Goal: Task Accomplishment & Management: Manage account settings

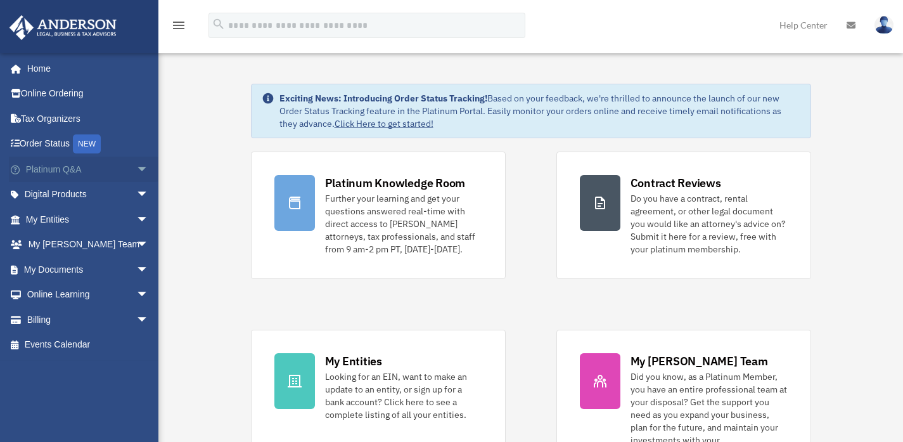
click at [136, 172] on span "arrow_drop_down" at bounding box center [148, 169] width 25 height 26
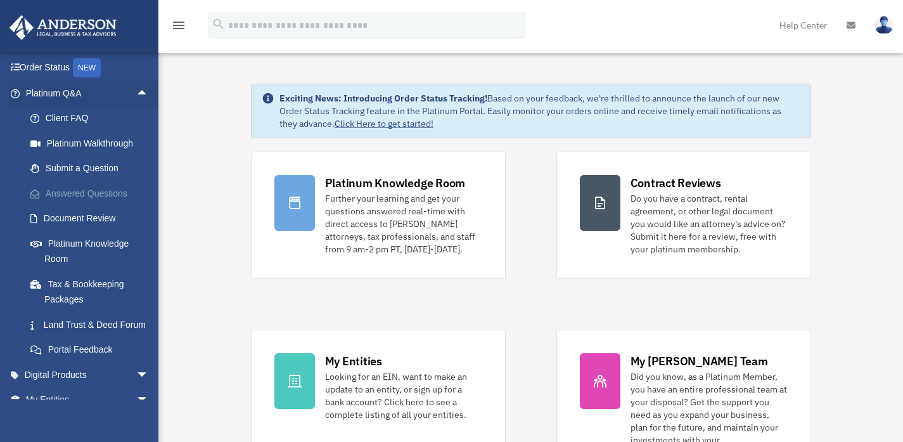
scroll to position [72, 0]
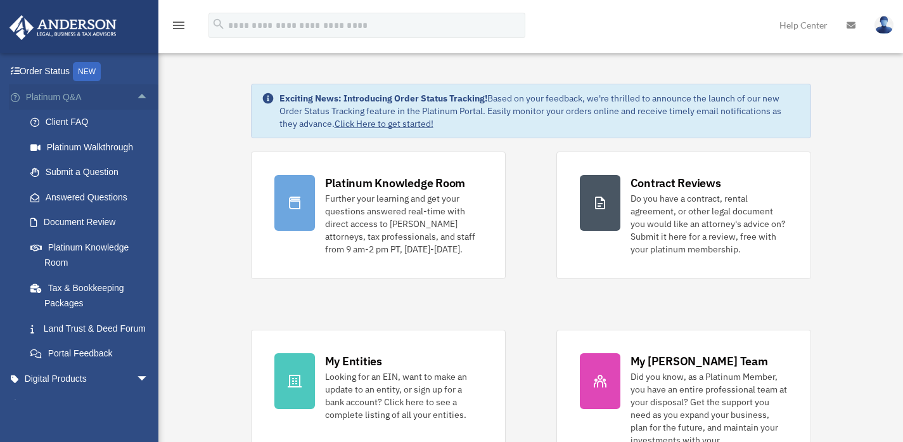
click at [136, 92] on span "arrow_drop_up" at bounding box center [148, 97] width 25 height 26
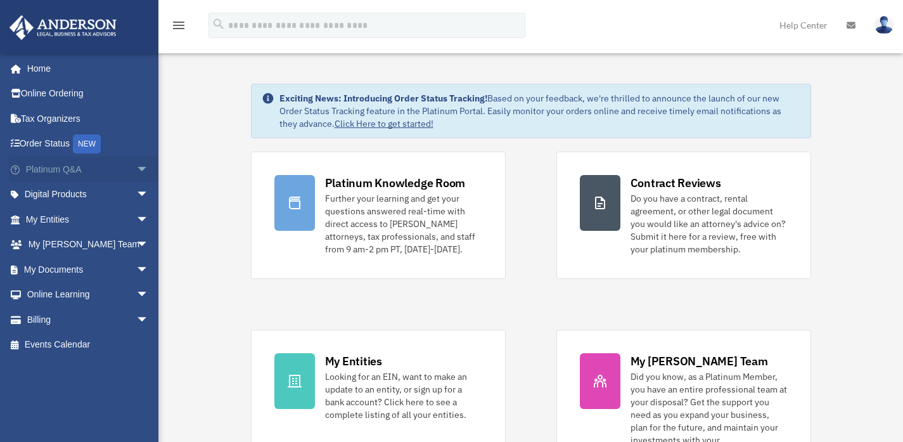
scroll to position [0, 0]
click at [124, 207] on link "My Entities arrow_drop_down" at bounding box center [88, 219] width 159 height 25
click at [136, 209] on span "arrow_drop_down" at bounding box center [148, 220] width 25 height 26
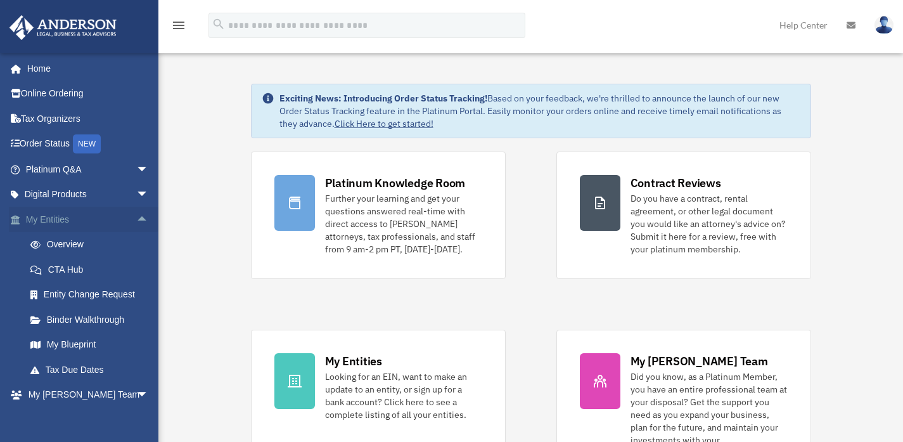
click at [136, 212] on span "arrow_drop_up" at bounding box center [148, 220] width 25 height 26
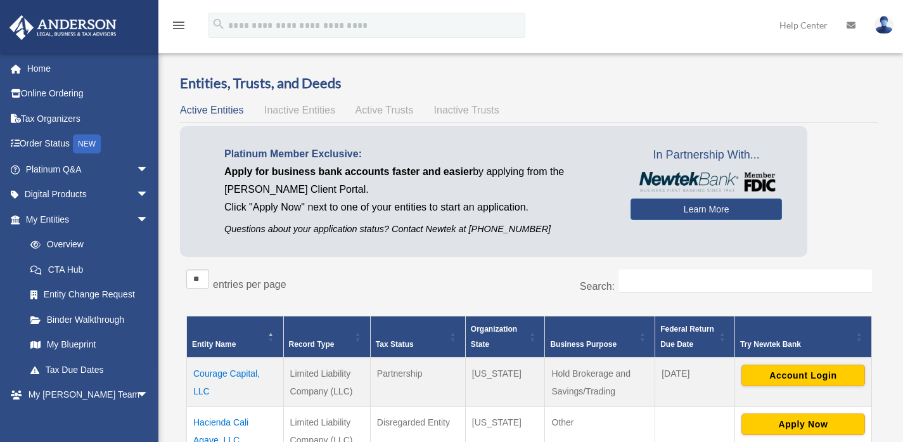
click at [136, 196] on span "arrow_drop_down" at bounding box center [148, 195] width 25 height 26
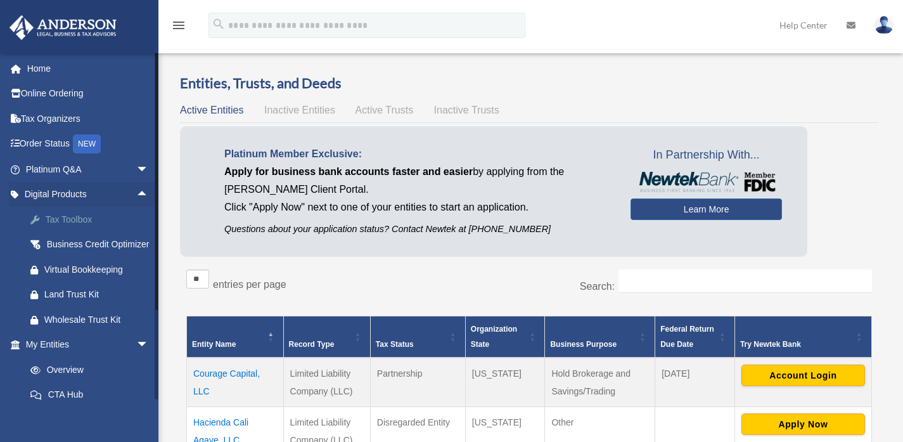
click at [134, 217] on div "Tax Toolbox" at bounding box center [98, 220] width 108 height 16
click at [136, 194] on span "arrow_drop_up" at bounding box center [148, 195] width 25 height 26
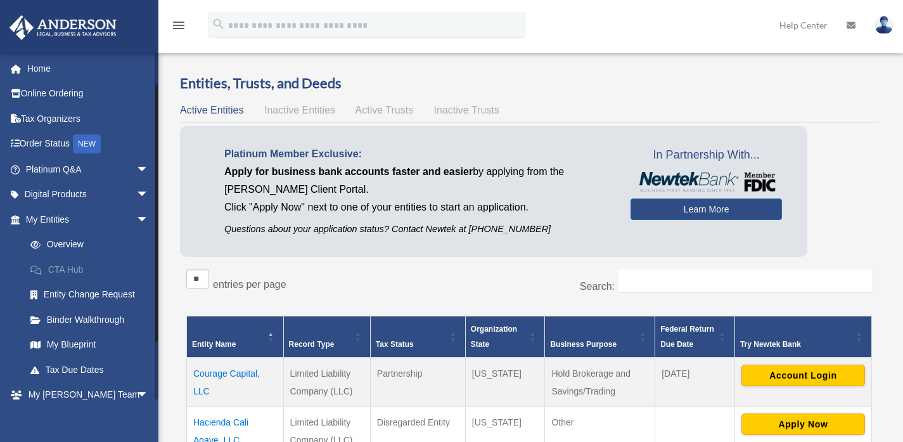
scroll to position [61, 0]
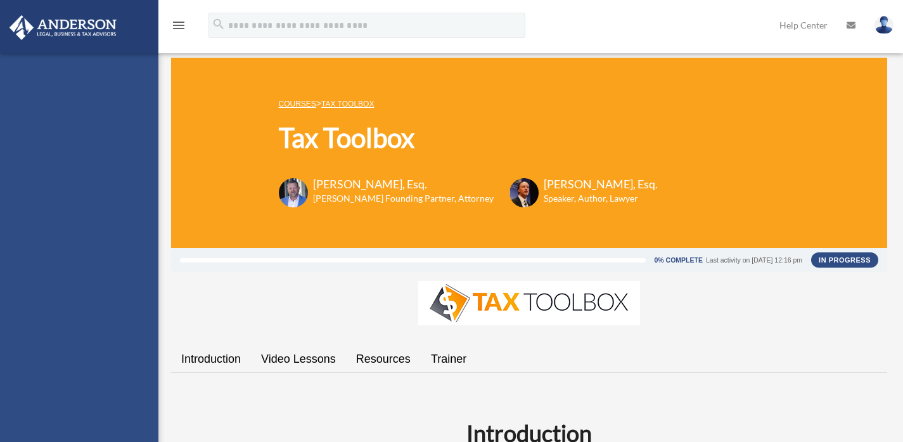
click at [134, 161] on div "eric.esparza90@gmail.com Sign Out eric.esparza90@gmail.com Home Online Ordering…" at bounding box center [79, 274] width 158 height 442
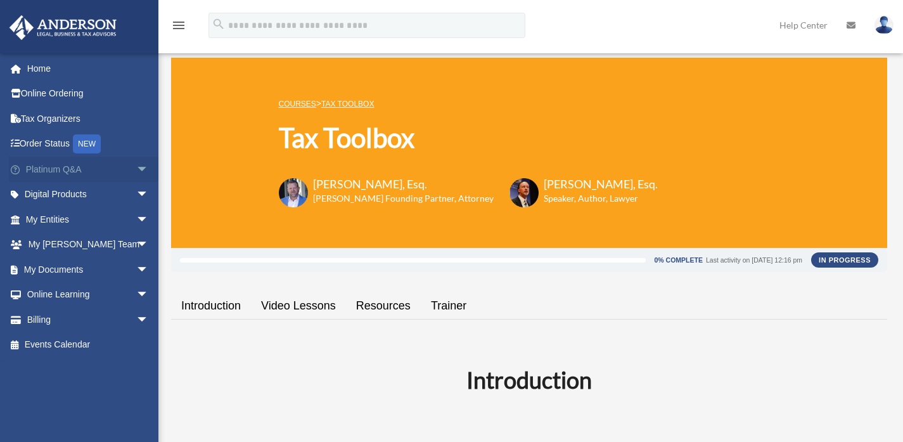
click at [141, 172] on span "arrow_drop_down" at bounding box center [148, 169] width 25 height 26
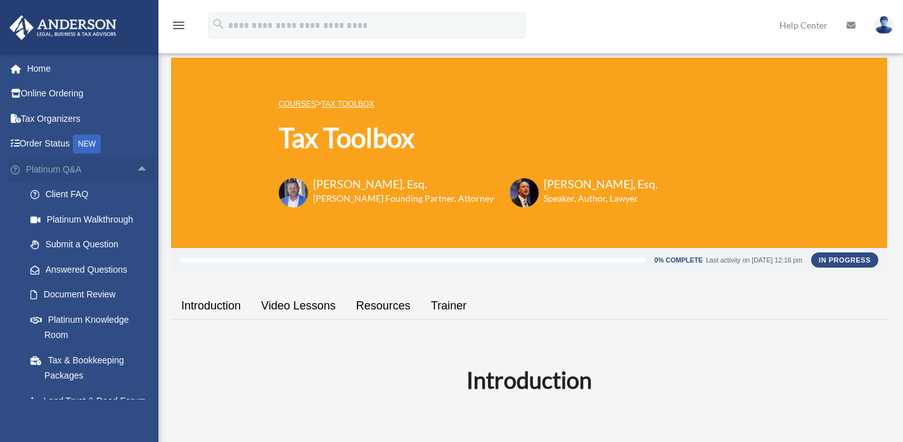
click at [141, 172] on span "arrow_drop_up" at bounding box center [148, 169] width 25 height 26
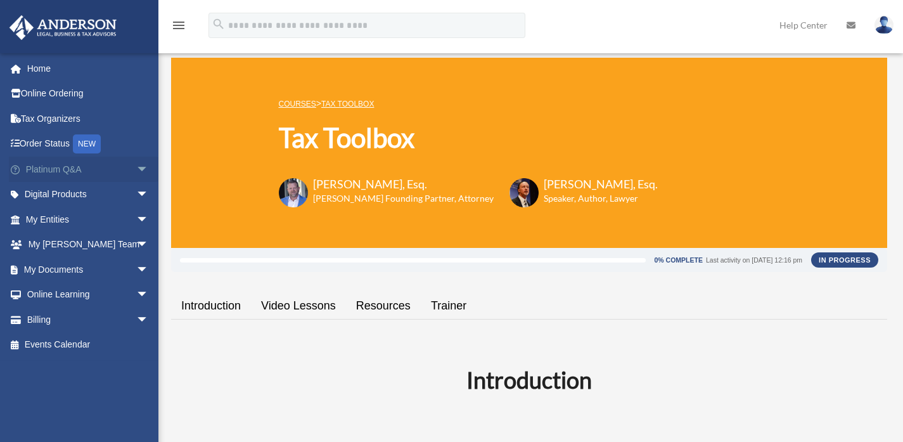
click at [141, 172] on span "arrow_drop_down" at bounding box center [148, 169] width 25 height 26
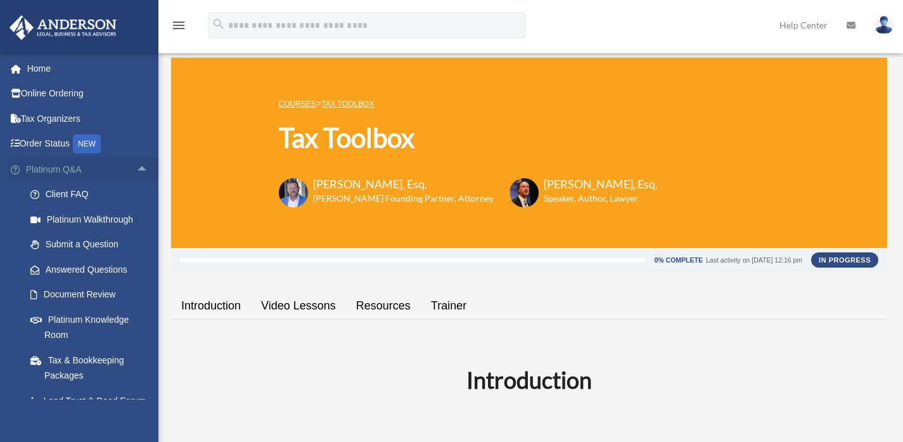
click at [141, 172] on span "arrow_drop_up" at bounding box center [148, 169] width 25 height 26
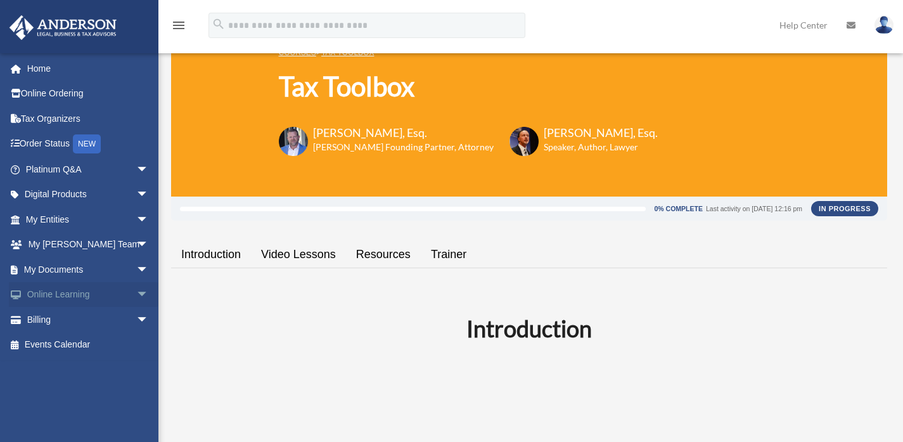
scroll to position [52, 0]
click at [136, 320] on span "arrow_drop_down" at bounding box center [148, 320] width 25 height 26
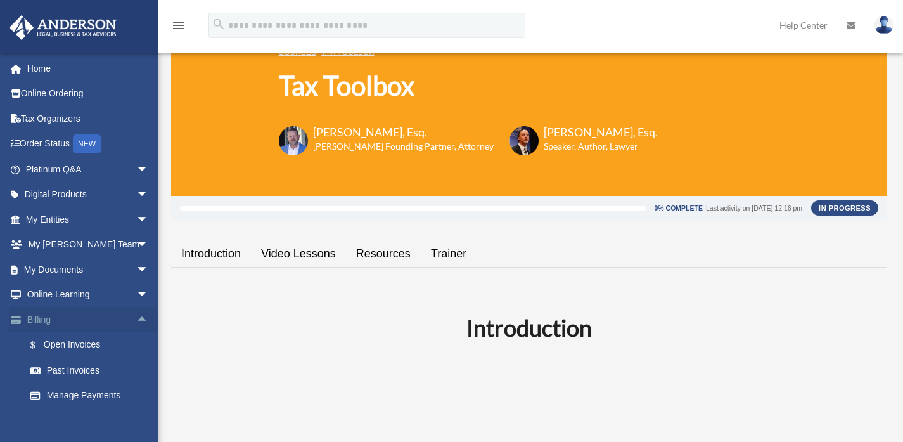
scroll to position [36, 0]
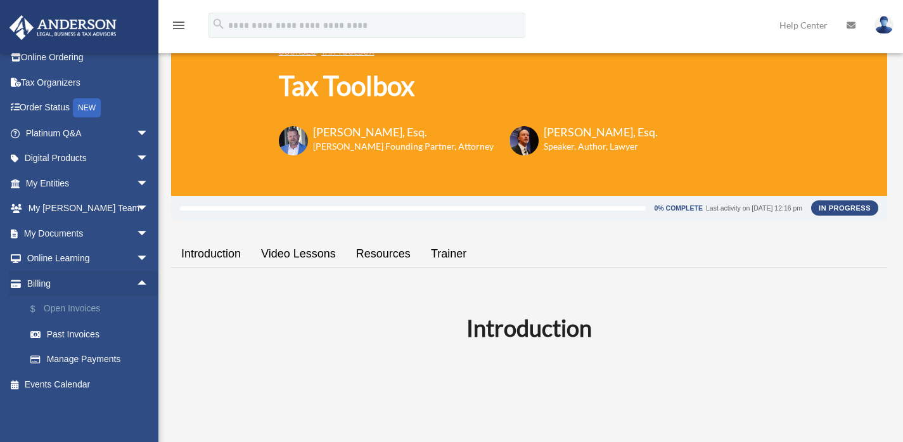
click at [90, 310] on link "$ Open Invoices" at bounding box center [93, 309] width 150 height 26
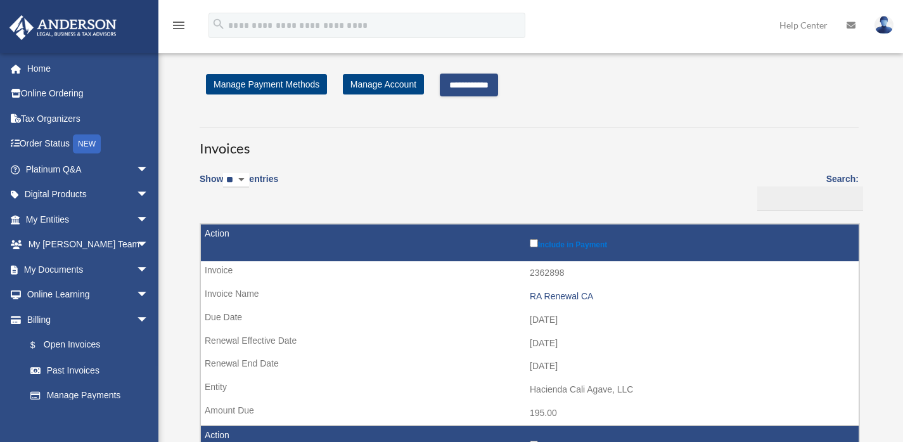
click at [498, 78] on input "**********" at bounding box center [469, 84] width 58 height 23
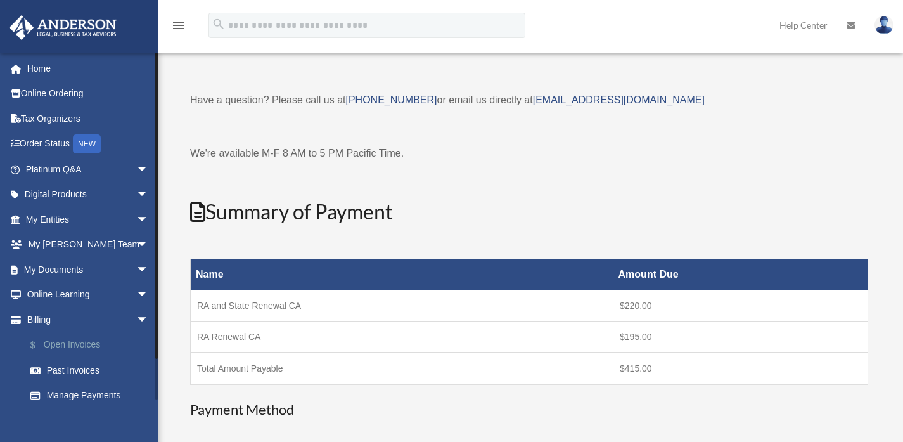
scroll to position [36, 0]
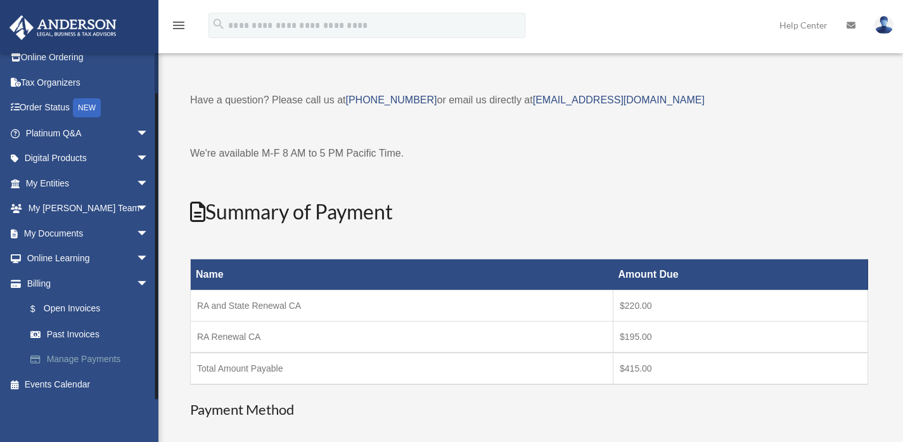
click at [82, 357] on link "Manage Payments" at bounding box center [93, 358] width 150 height 25
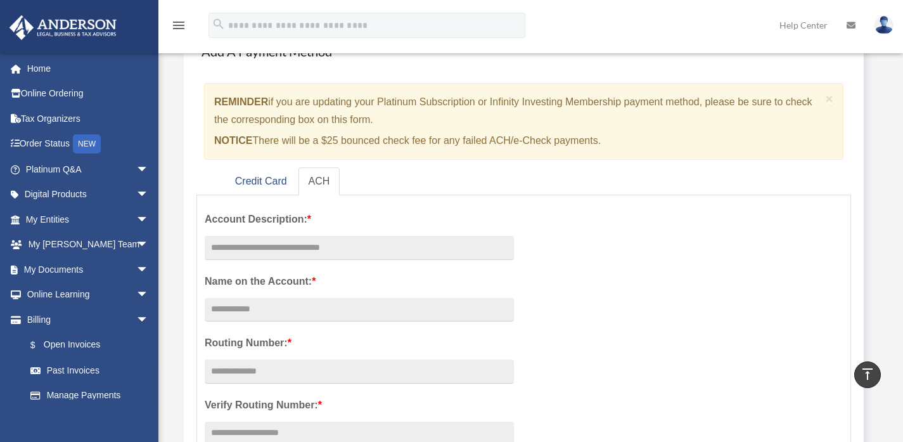
scroll to position [22, 0]
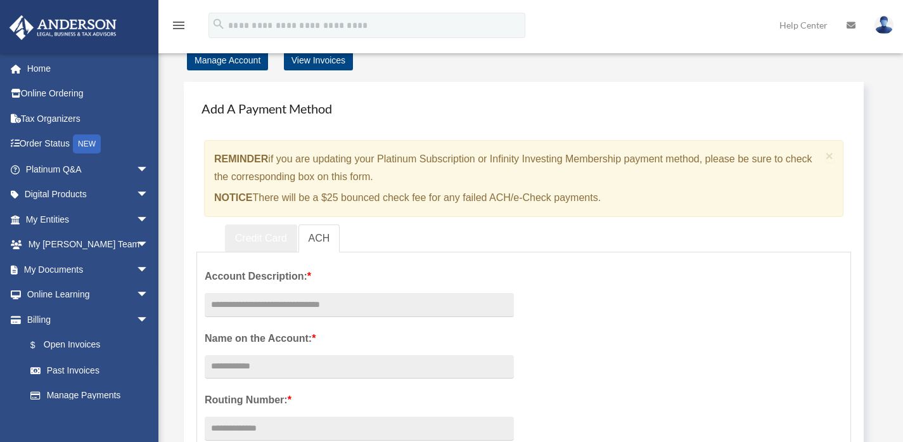
click at [274, 234] on link "Credit Card" at bounding box center [261, 238] width 72 height 29
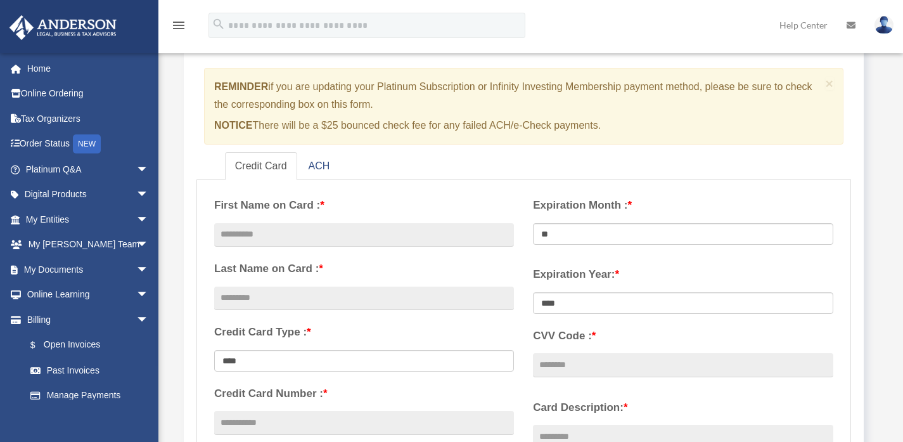
scroll to position [158, 0]
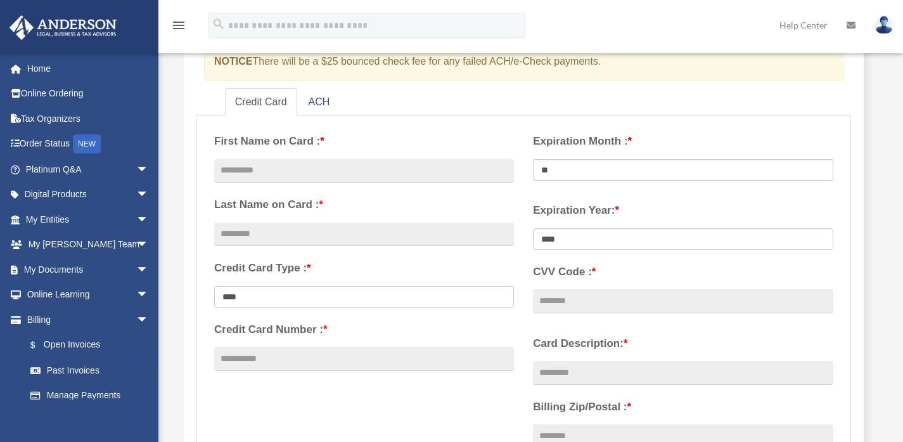
click at [388, 127] on div "**********" at bounding box center [364, 253] width 319 height 259
click at [388, 154] on div "**********" at bounding box center [364, 253] width 319 height 259
click at [383, 175] on input "text" at bounding box center [364, 171] width 300 height 24
click at [343, 172] on input "text" at bounding box center [364, 171] width 300 height 24
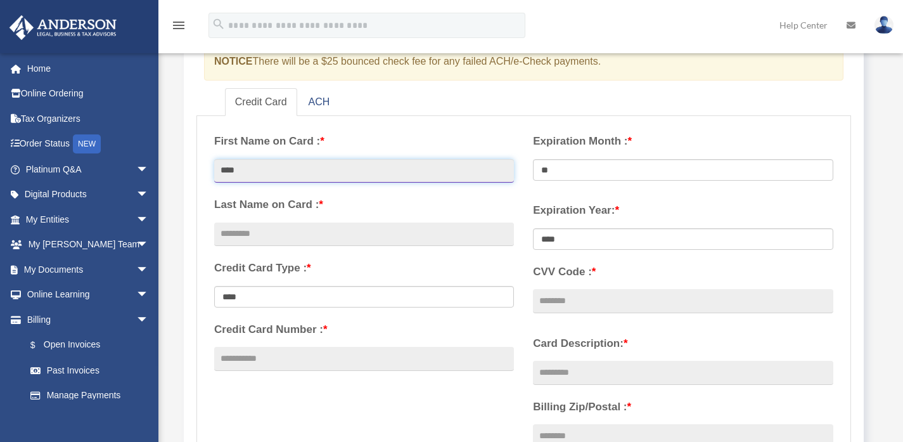
type input "****"
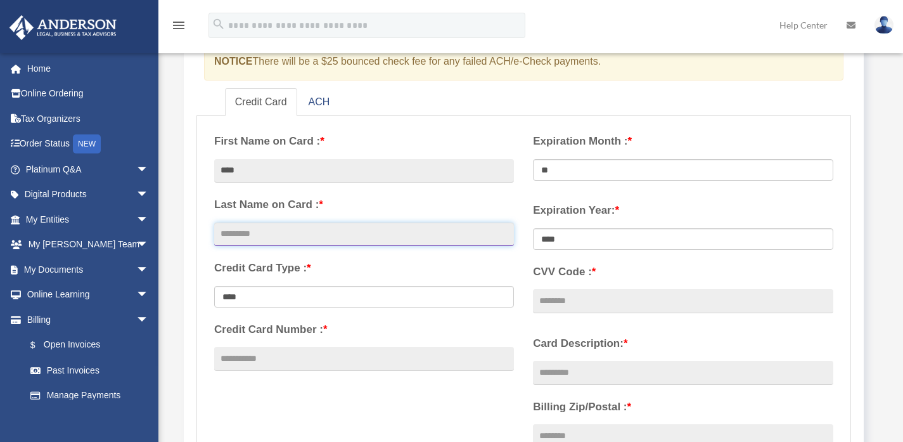
click at [325, 231] on input "text" at bounding box center [364, 234] width 300 height 24
type input "*******"
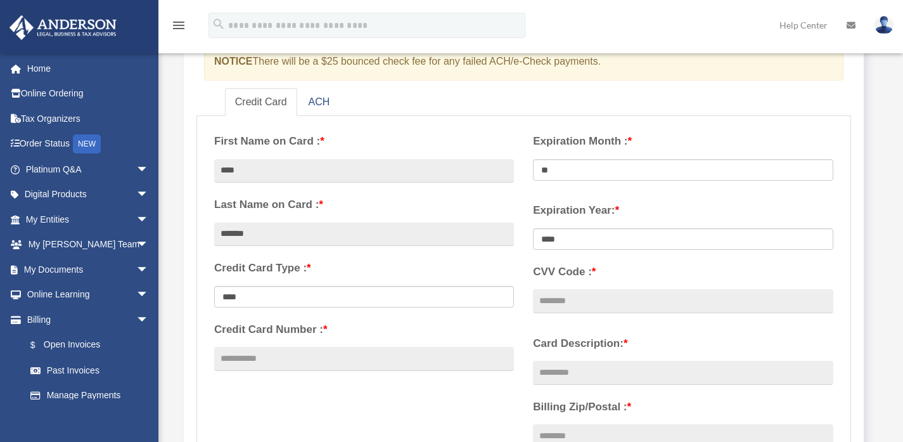
click at [531, 250] on div "Expiration Year: * **** **** **** **** **** **** ****" at bounding box center [682, 259] width 319 height 132
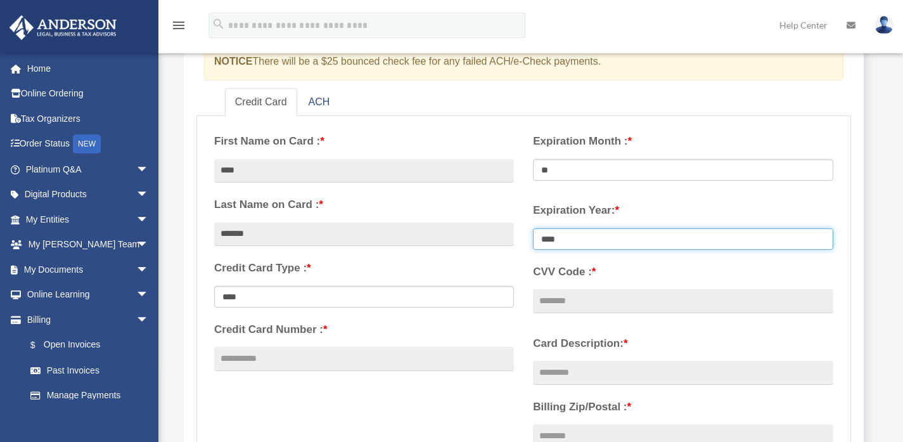
click at [580, 244] on select "**** **** **** **** **** **** **** **** ****" at bounding box center [683, 239] width 300 height 22
select select "****"
click at [533, 228] on select "**** **** **** **** **** **** **** **** ****" at bounding box center [683, 239] width 300 height 22
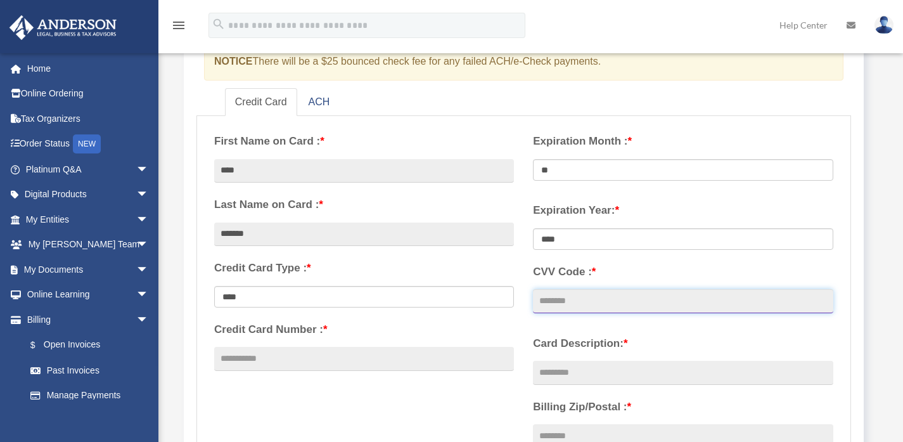
click at [578, 301] on input "CVV Code : *" at bounding box center [683, 301] width 300 height 24
type input "***"
click at [523, 335] on div "Card Description: * Billing Zip/Postal : * Use this payment method for recurrin…" at bounding box center [682, 437] width 319 height 222
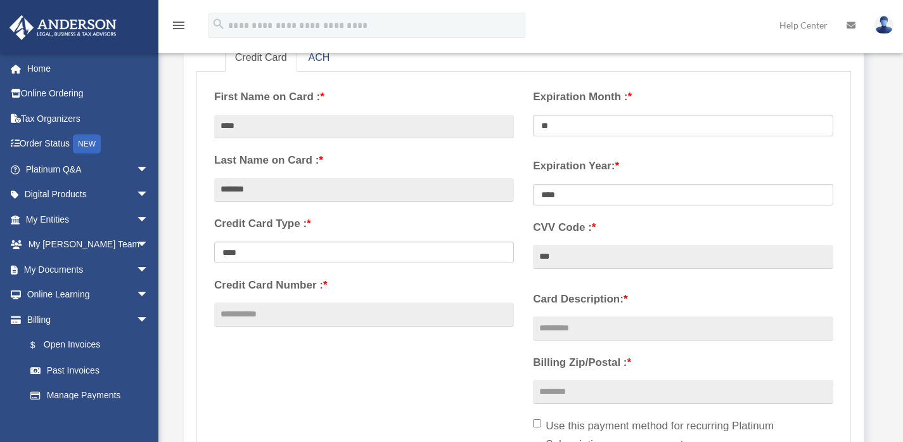
scroll to position [267, 0]
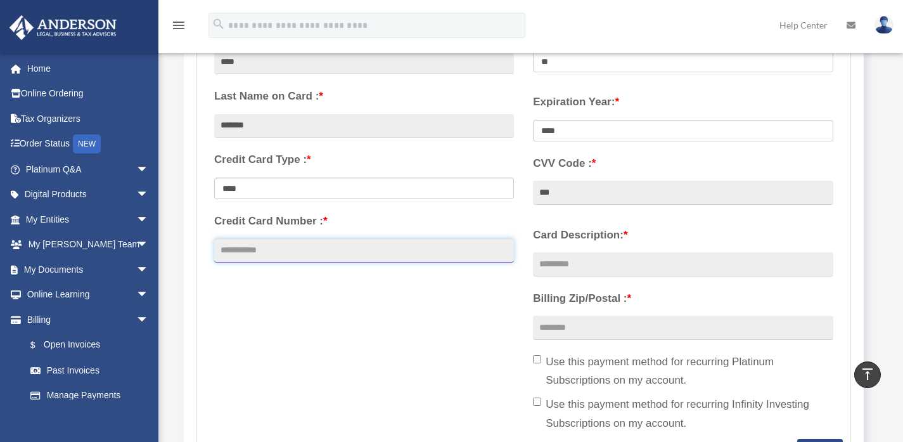
click at [386, 246] on input "Credit Card Number : *" at bounding box center [364, 250] width 300 height 24
click at [241, 248] on input "********" at bounding box center [364, 250] width 300 height 24
click at [279, 248] on input "*********" at bounding box center [364, 250] width 300 height 24
type input "**********"
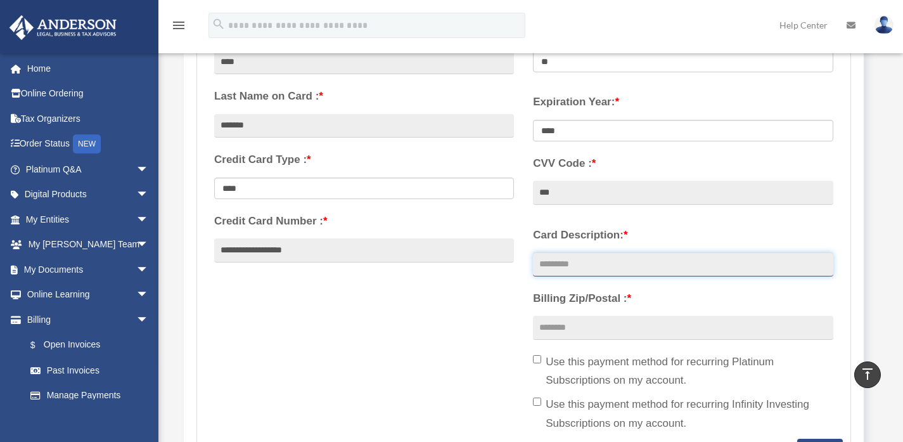
click at [583, 267] on input "Card Description: *" at bounding box center [683, 264] width 300 height 24
type input "**********"
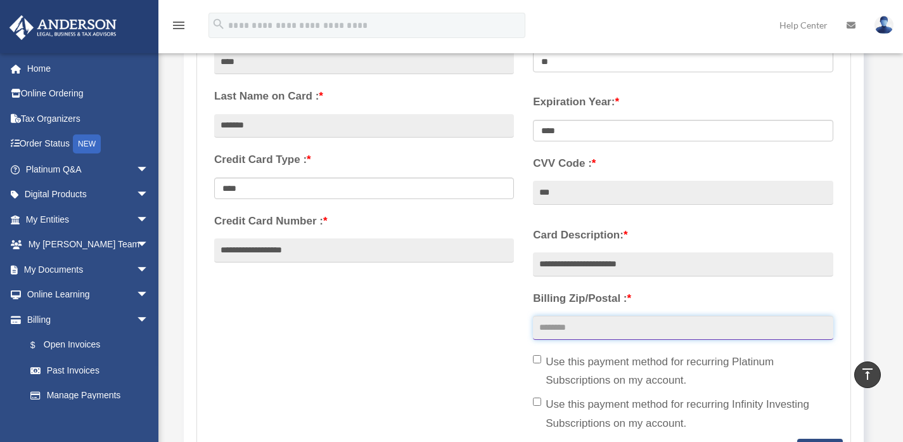
click at [566, 326] on input "Billing Zip/Postal : *" at bounding box center [683, 327] width 300 height 24
type input "*****"
click at [481, 327] on div "**********" at bounding box center [524, 226] width 638 height 423
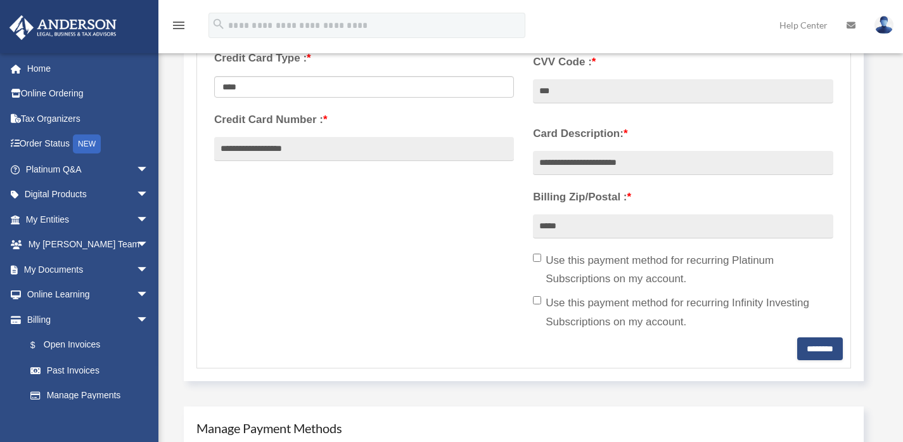
scroll to position [432, 0]
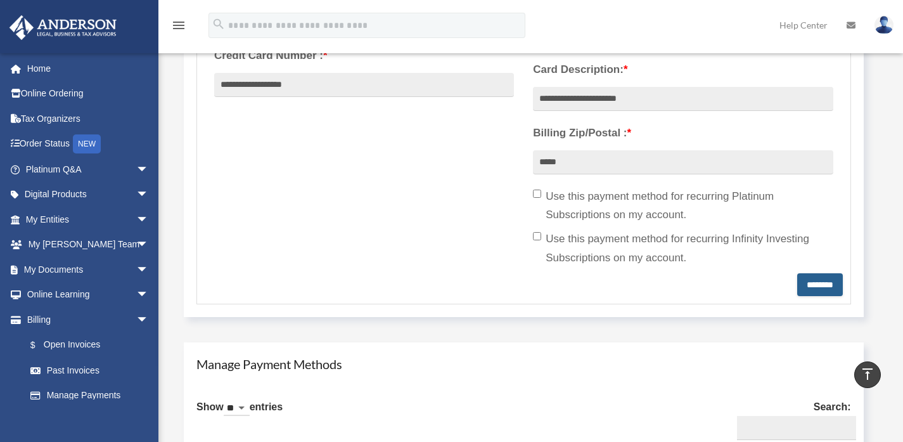
click at [797, 283] on input "********" at bounding box center [820, 284] width 46 height 23
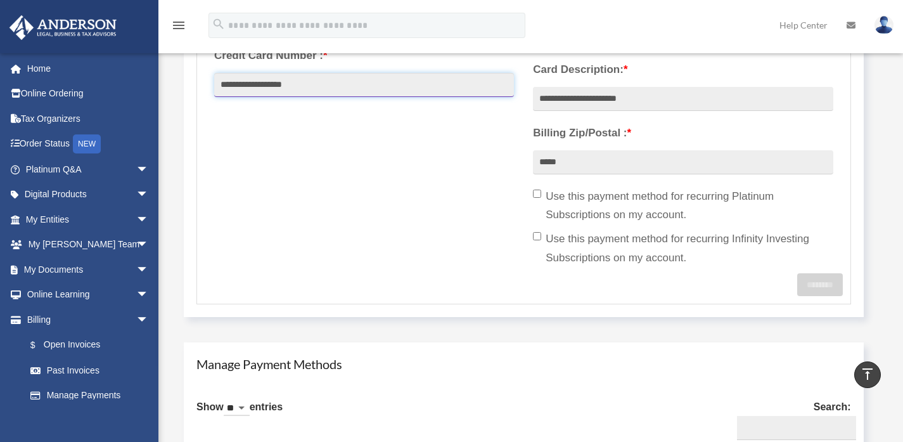
click at [289, 84] on input "**********" at bounding box center [364, 85] width 300 height 24
click at [267, 83] on input "**********" at bounding box center [364, 85] width 300 height 24
click at [243, 85] on input "**********" at bounding box center [364, 85] width 300 height 24
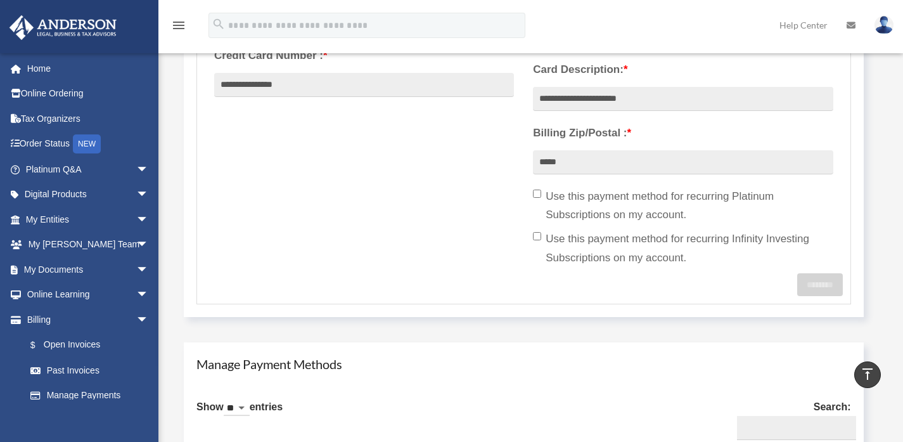
click at [723, 302] on form "**********" at bounding box center [523, 73] width 654 height 462
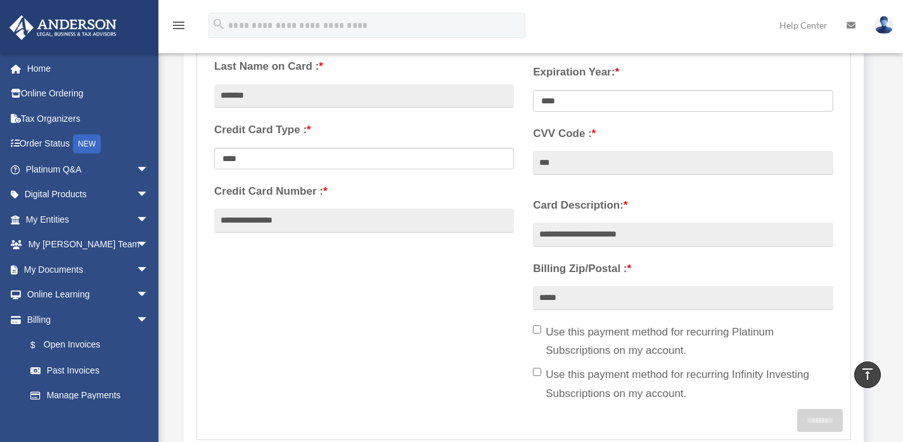
scroll to position [277, 0]
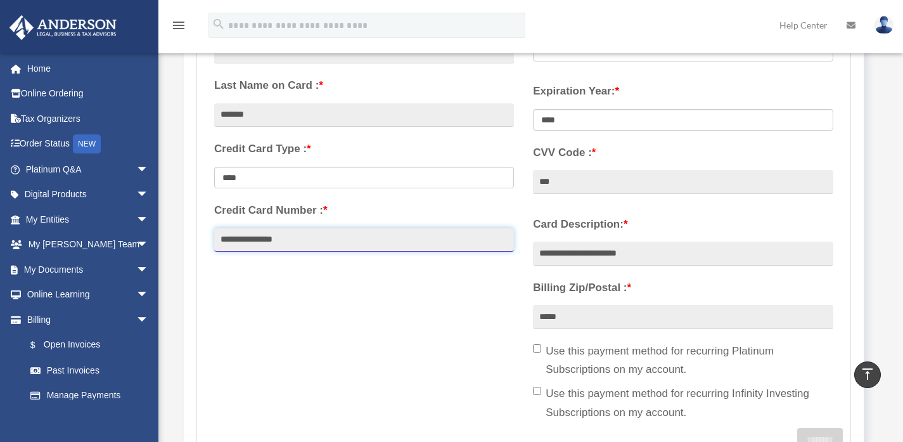
click at [239, 238] on input "**********" at bounding box center [364, 239] width 300 height 24
click at [261, 238] on input "**********" at bounding box center [364, 239] width 300 height 24
click at [283, 237] on input "**********" at bounding box center [364, 239] width 300 height 24
click at [346, 282] on div "**********" at bounding box center [524, 215] width 638 height 423
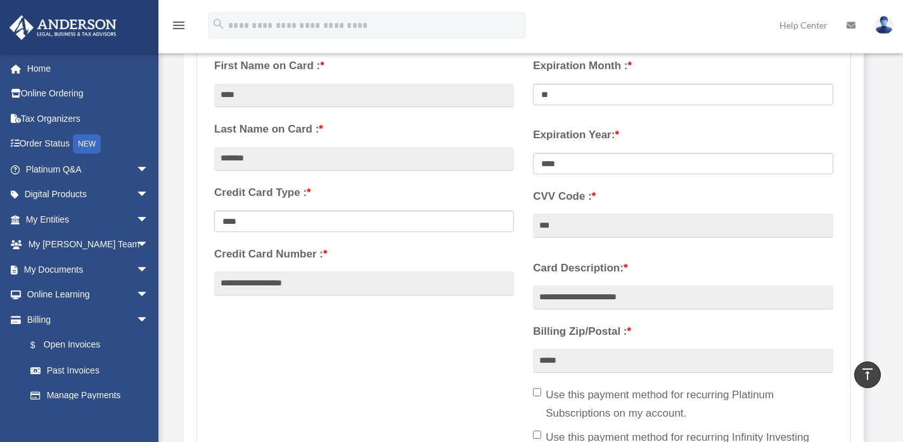
scroll to position [227, 0]
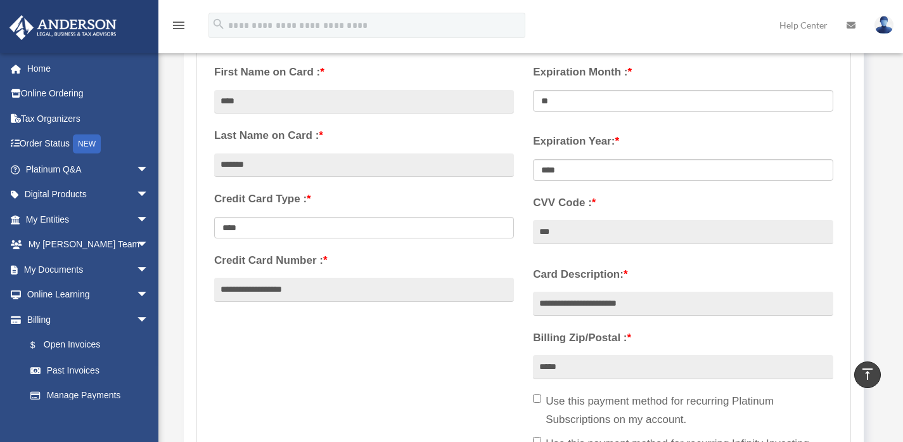
click at [367, 335] on div "**********" at bounding box center [524, 265] width 638 height 423
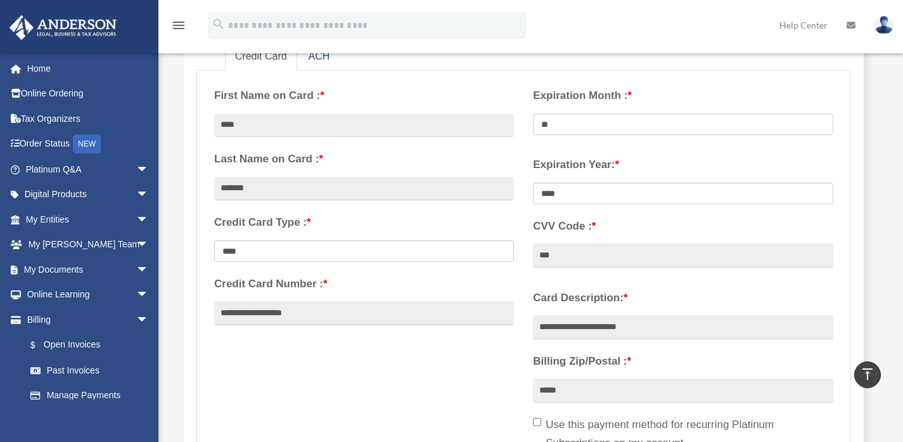
scroll to position [201, 0]
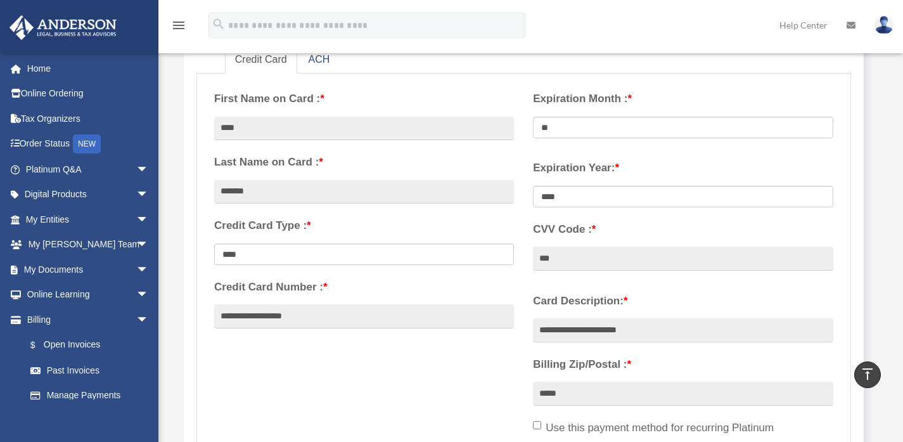
click at [558, 284] on div "**********" at bounding box center [682, 394] width 319 height 222
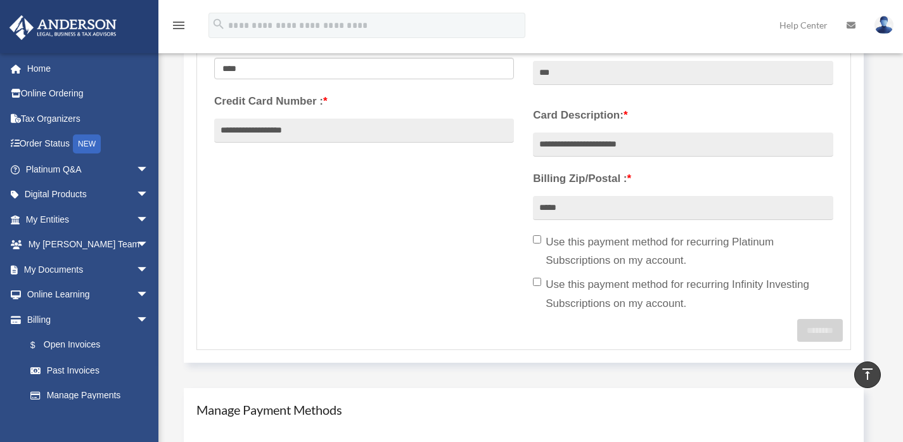
scroll to position [389, 0]
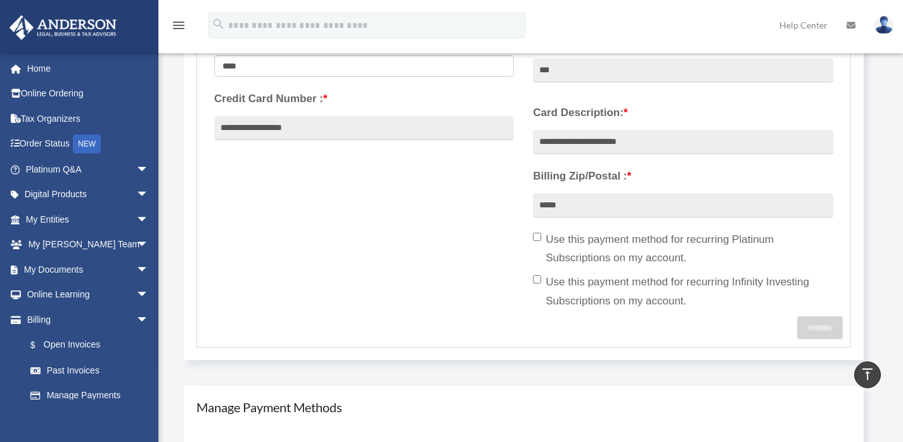
click at [586, 302] on label "Use this payment method for recurring Infinity Investing Subscriptions on my ac…" at bounding box center [683, 291] width 300 height 38
click at [697, 283] on label "Use this payment method for recurring Infinity Investing Subscriptions on my ac…" at bounding box center [683, 291] width 300 height 38
click at [664, 238] on label "Use this payment method for recurring Platinum Subscriptions on my account." at bounding box center [683, 249] width 300 height 38
click at [679, 246] on label "Use this payment method for recurring Platinum Subscriptions on my account." at bounding box center [683, 249] width 300 height 38
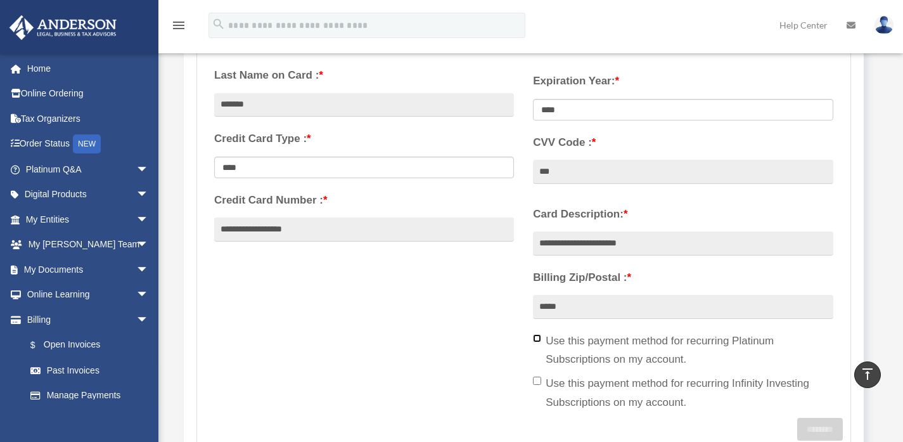
scroll to position [274, 0]
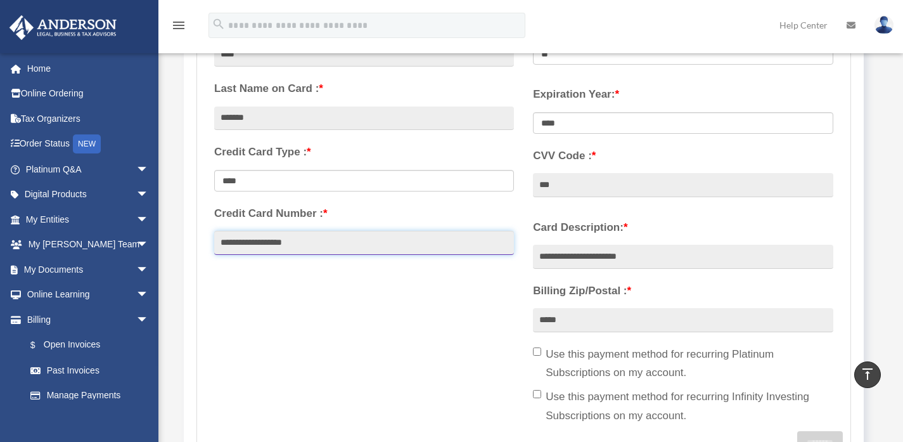
click at [468, 237] on input "**********" at bounding box center [364, 243] width 300 height 24
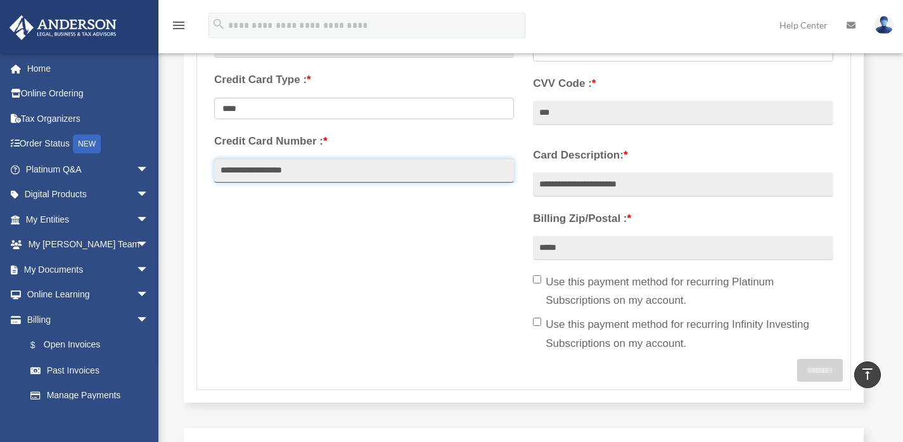
scroll to position [414, 0]
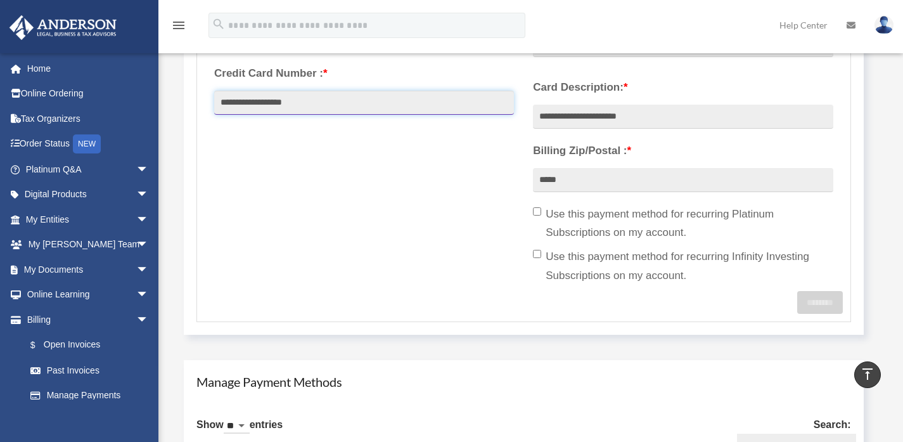
click at [222, 101] on input "**********" at bounding box center [364, 103] width 300 height 24
click at [244, 98] on input "**********" at bounding box center [364, 103] width 300 height 24
click at [264, 103] on input "**********" at bounding box center [364, 103] width 300 height 24
click at [283, 101] on input "**********" at bounding box center [364, 103] width 300 height 24
type input "**********"
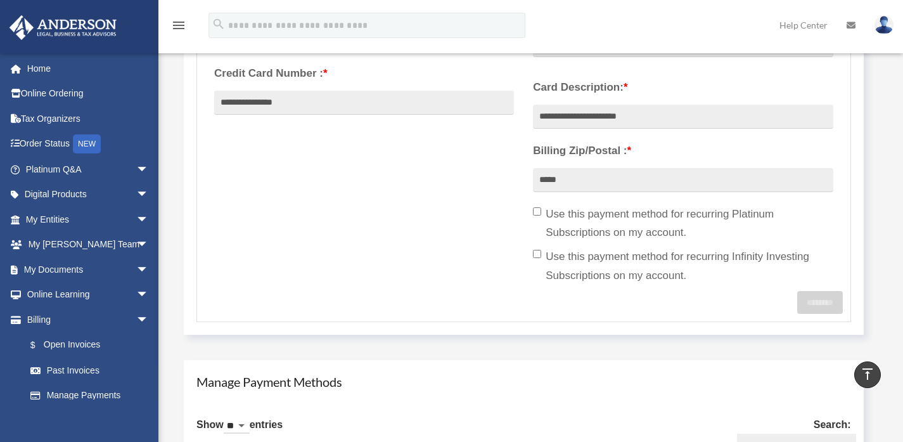
click at [348, 141] on div "**********" at bounding box center [524, 79] width 638 height 423
click at [620, 182] on input "*****" at bounding box center [683, 180] width 300 height 24
click at [617, 182] on input "*****" at bounding box center [683, 180] width 300 height 24
click at [654, 118] on input "**********" at bounding box center [683, 117] width 300 height 24
click at [664, 137] on div "**********" at bounding box center [682, 181] width 319 height 222
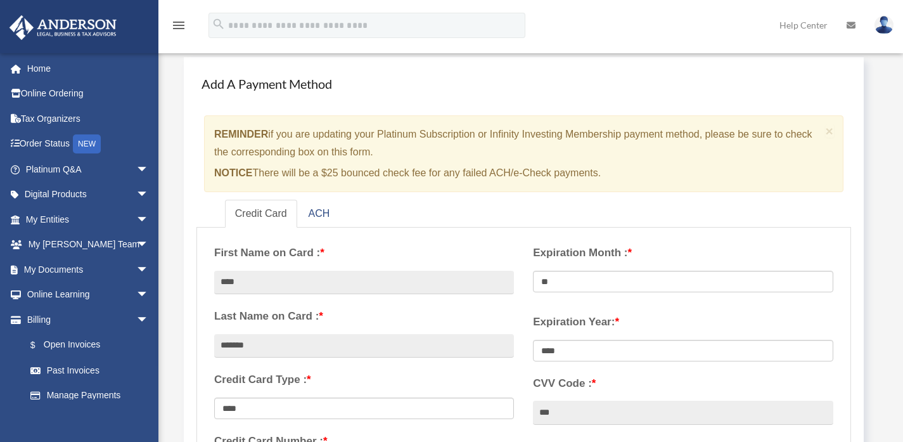
scroll to position [120, 0]
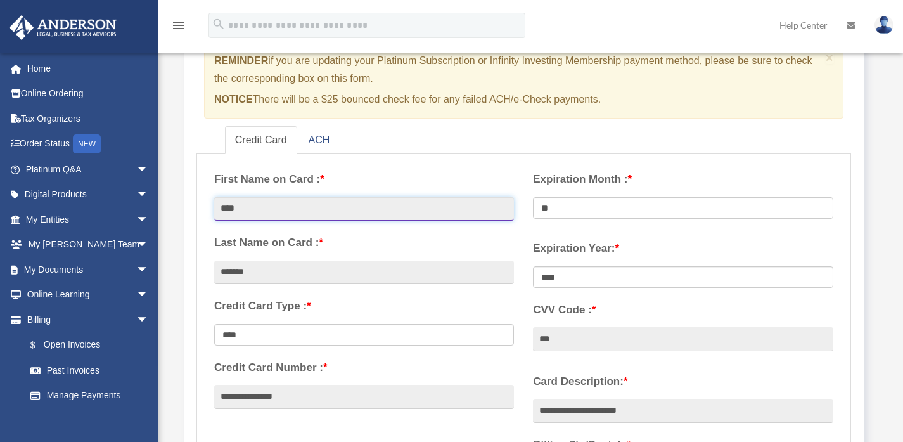
click at [489, 206] on input "****" at bounding box center [364, 209] width 300 height 24
type input "****"
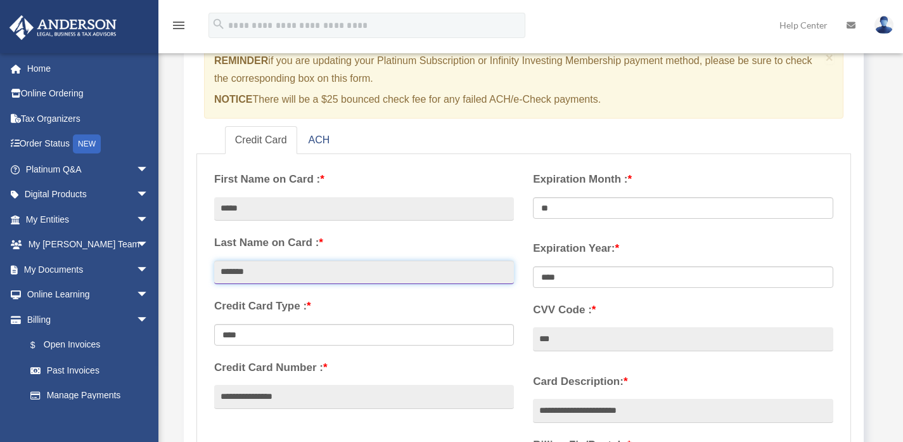
click at [495, 267] on input "*******" at bounding box center [364, 272] width 300 height 24
type input "*******"
click at [516, 295] on div "**********" at bounding box center [364, 291] width 319 height 259
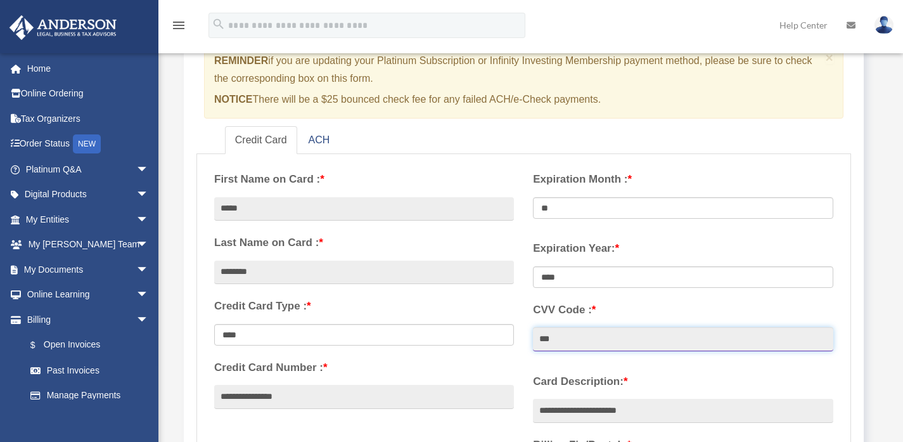
click at [568, 330] on input "***" at bounding box center [683, 339] width 300 height 24
type input "***"
click at [506, 355] on div "**********" at bounding box center [364, 291] width 319 height 259
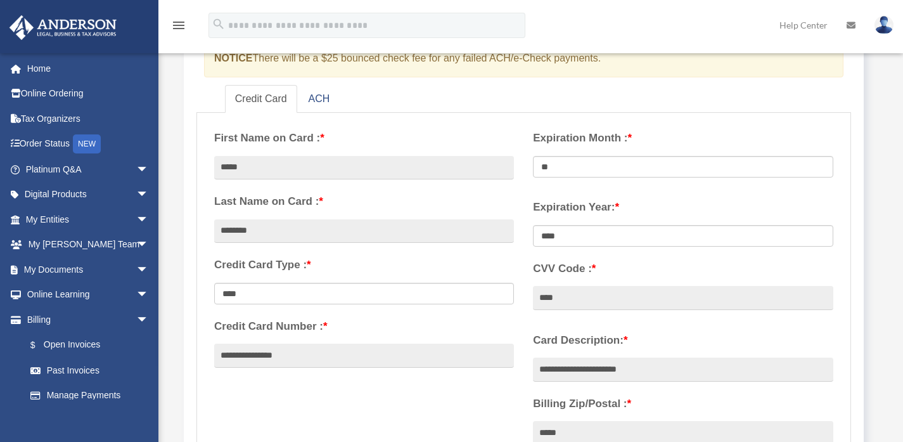
scroll to position [162, 0]
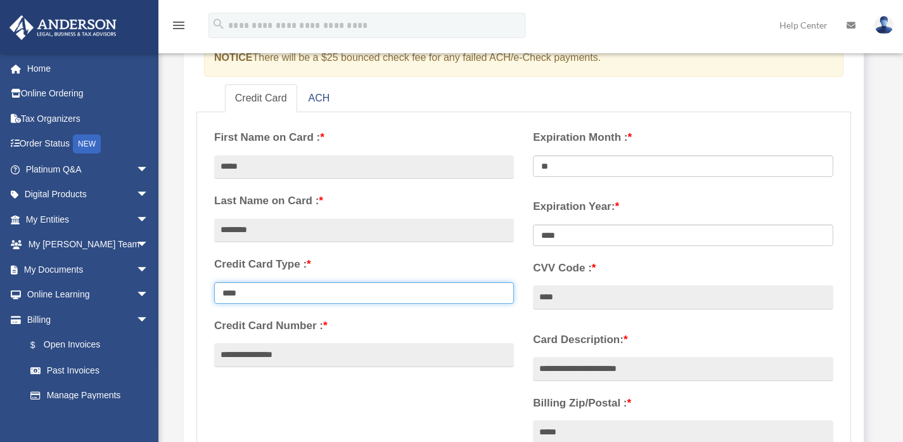
click at [476, 283] on select "**********" at bounding box center [364, 293] width 300 height 22
click at [214, 282] on select "**********" at bounding box center [364, 293] width 300 height 22
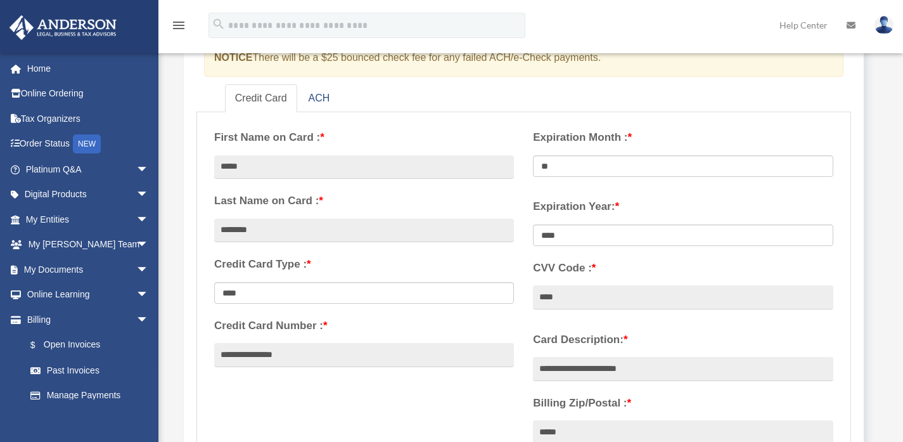
click at [524, 322] on div "**********" at bounding box center [682, 433] width 319 height 222
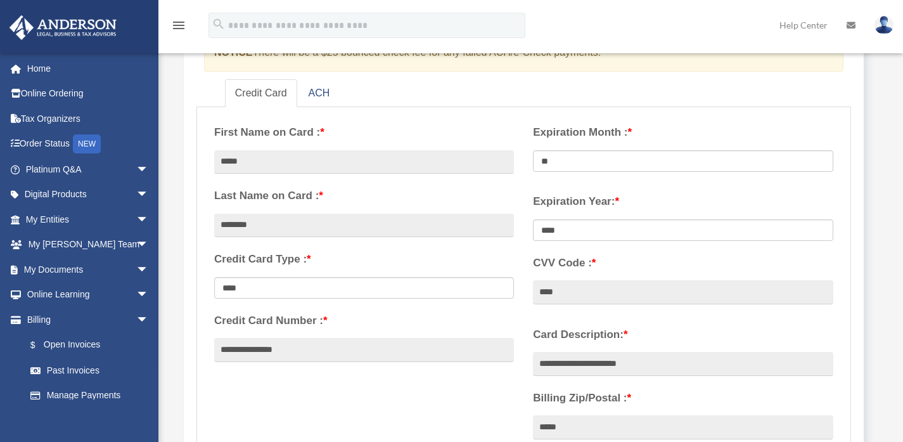
scroll to position [168, 0]
click at [514, 385] on div "**********" at bounding box center [524, 325] width 638 height 423
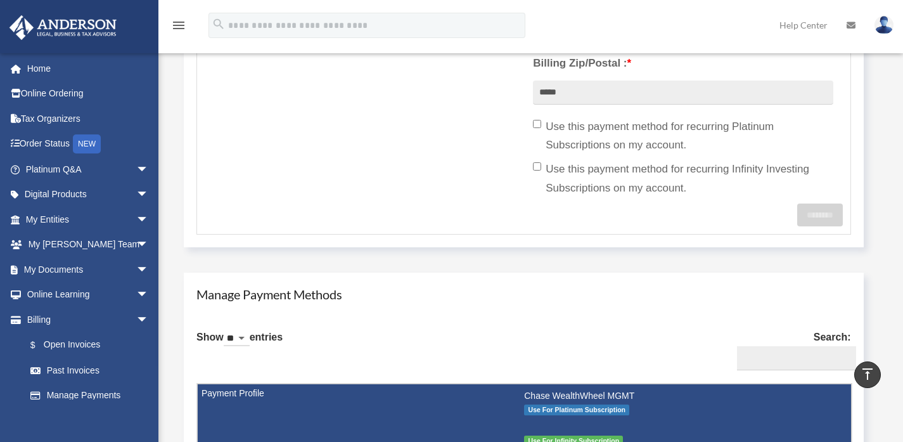
scroll to position [381, 0]
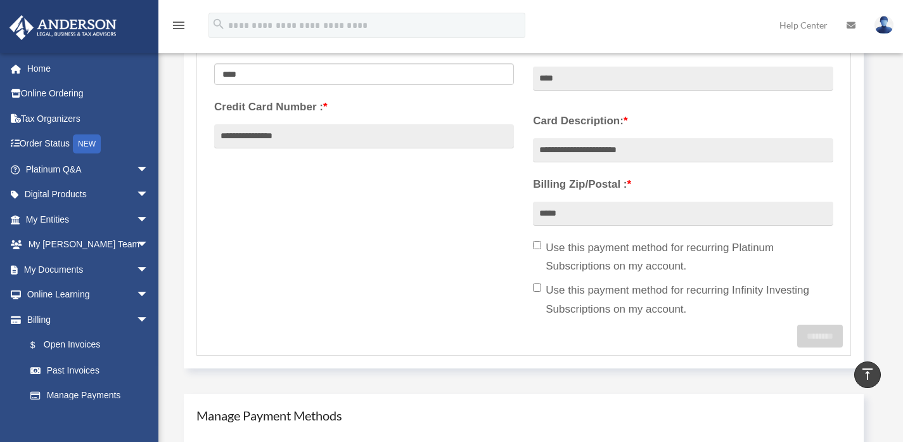
click at [537, 250] on label "Use this payment method for recurring Platinum Subscriptions on my account." at bounding box center [683, 257] width 300 height 38
click at [542, 281] on label "Use this payment method for recurring Infinity Investing Subscriptions on my ac…" at bounding box center [683, 300] width 300 height 38
click at [542, 284] on label "Use this payment method for recurring Infinity Investing Subscriptions on my ac…" at bounding box center [683, 300] width 300 height 38
click at [542, 253] on label "Use this payment method for recurring Platinum Subscriptions on my account." at bounding box center [683, 257] width 300 height 38
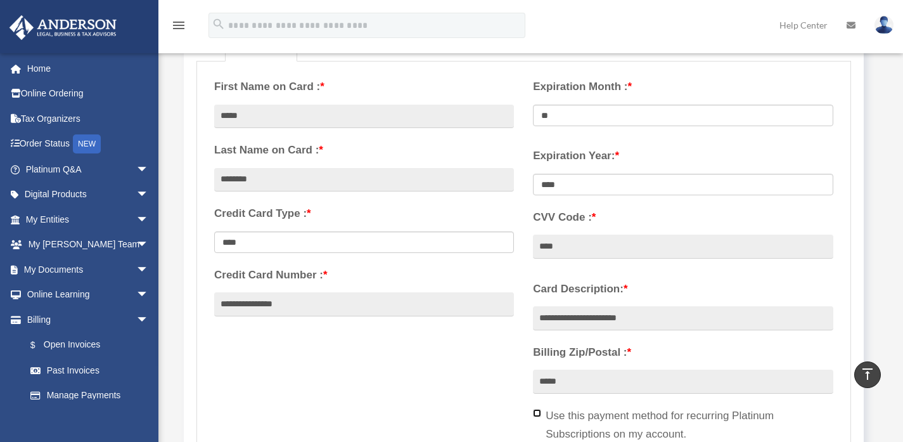
scroll to position [143, 0]
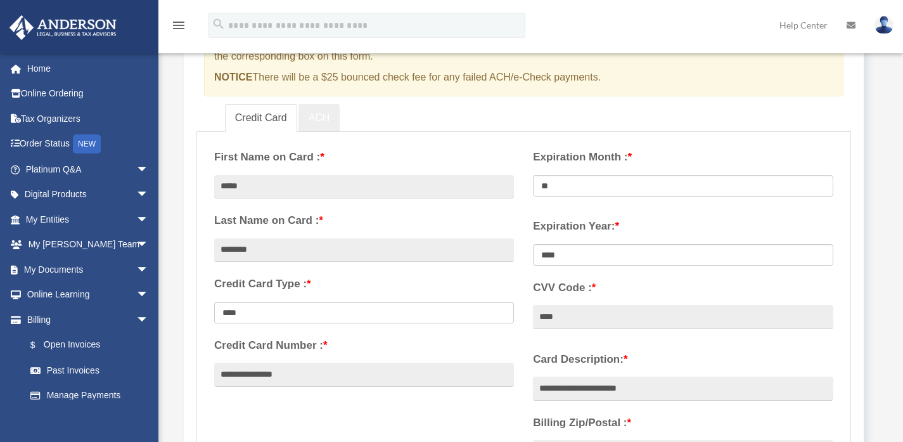
click at [330, 113] on link "ACH" at bounding box center [319, 118] width 42 height 29
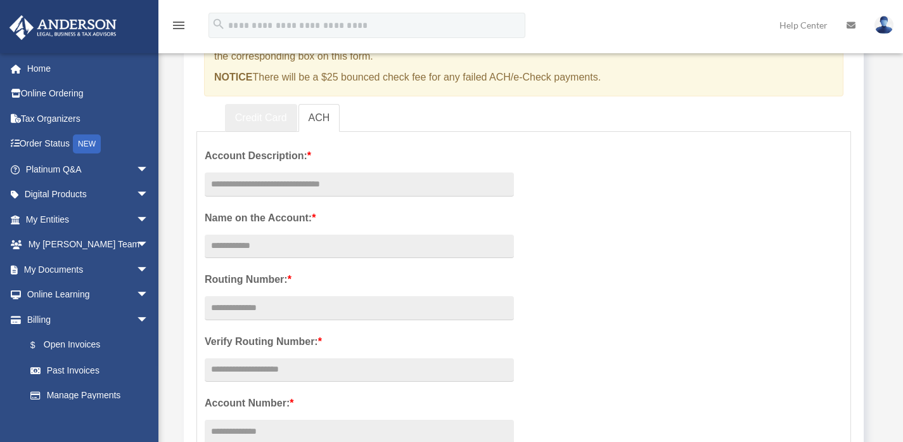
click at [281, 114] on link "Credit Card" at bounding box center [261, 118] width 72 height 29
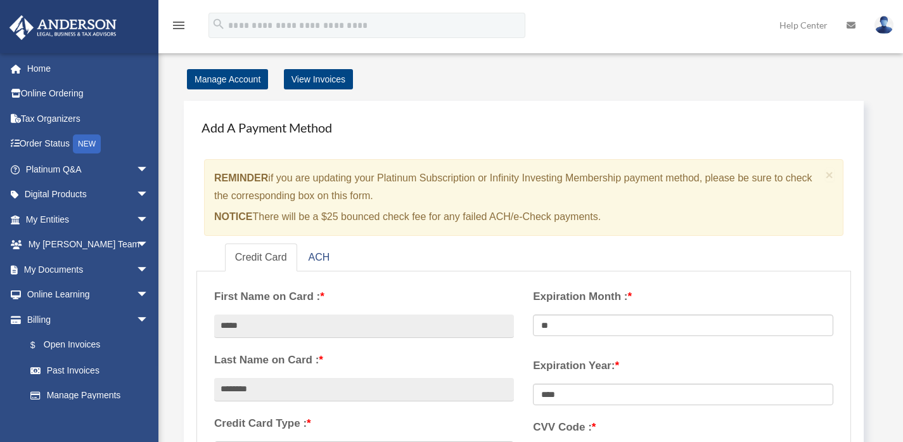
scroll to position [0, 0]
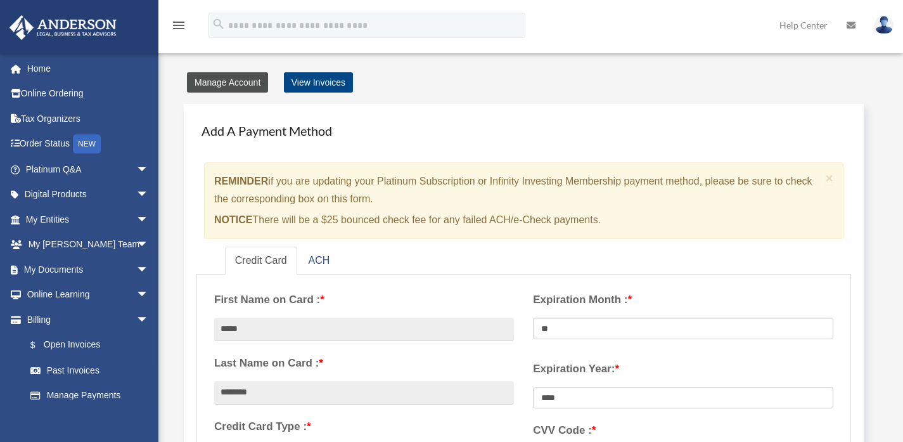
click at [245, 76] on link "Manage Account" at bounding box center [227, 82] width 81 height 20
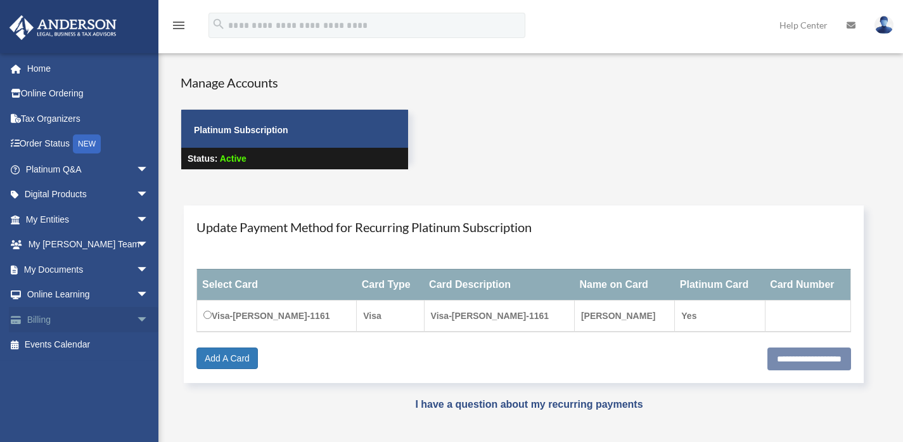
click at [136, 324] on span "arrow_drop_down" at bounding box center [148, 320] width 25 height 26
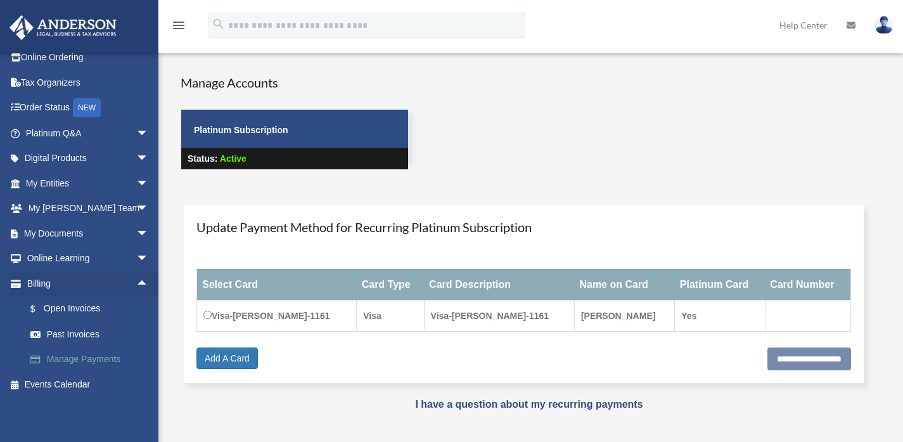
click at [77, 356] on link "Manage Payments" at bounding box center [93, 358] width 150 height 25
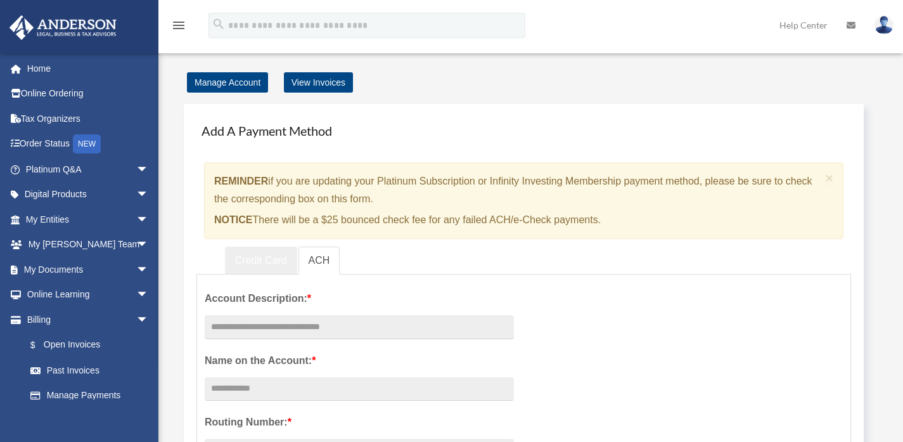
click at [253, 253] on link "Credit Card" at bounding box center [261, 260] width 72 height 29
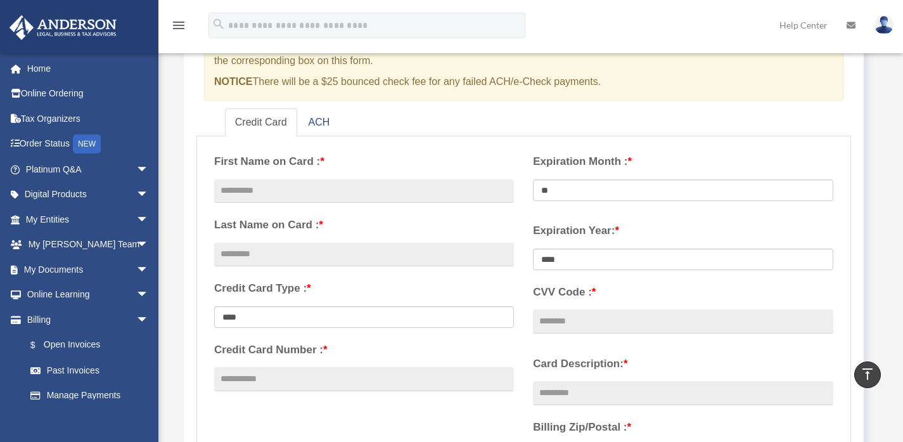
scroll to position [112, 0]
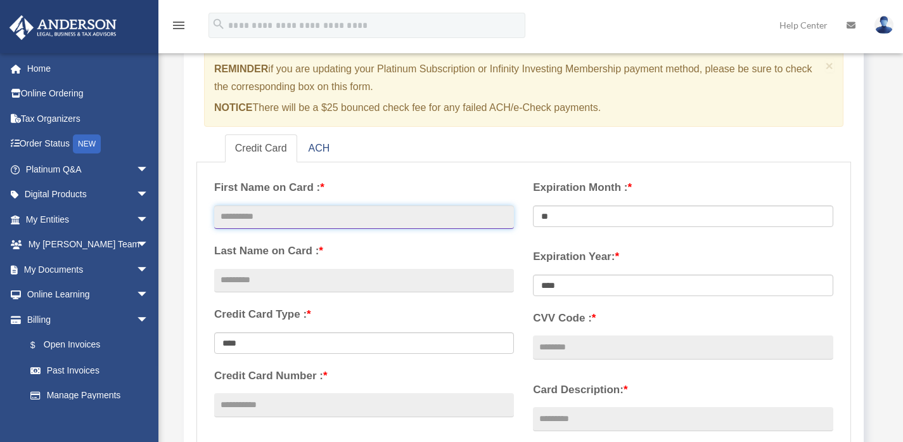
click at [310, 208] on input "text" at bounding box center [364, 217] width 300 height 24
type input "****"
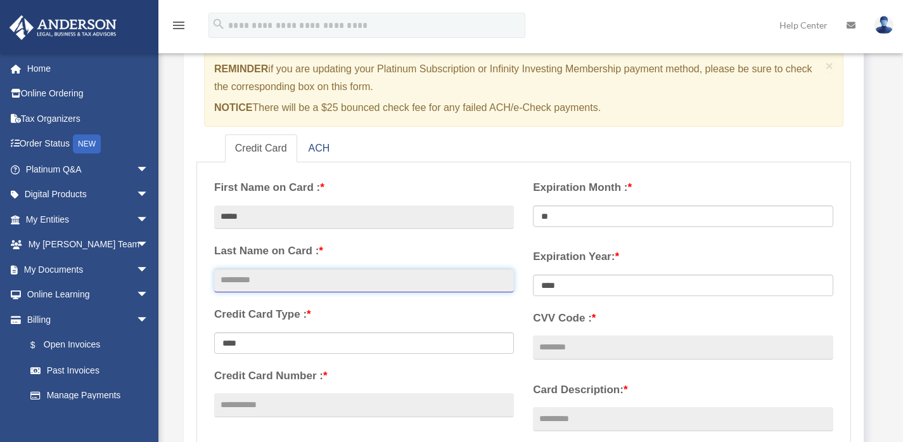
click at [306, 276] on input "text" at bounding box center [364, 281] width 300 height 24
type input "*******"
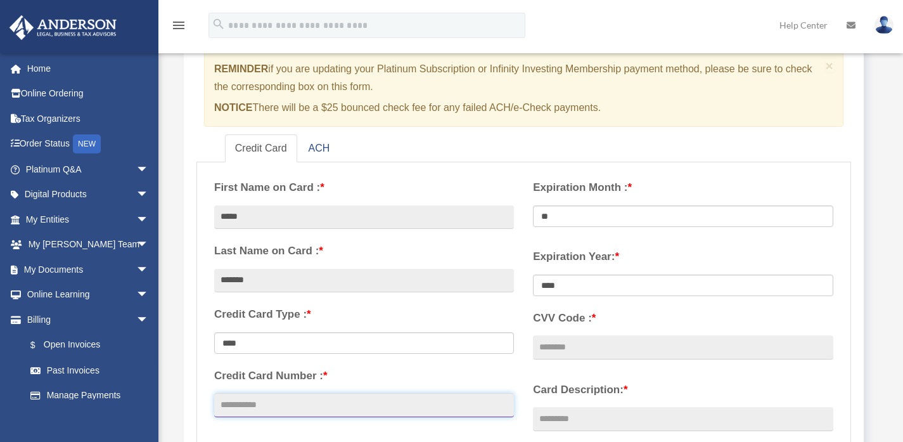
click at [315, 397] on input "Credit Card Number : *" at bounding box center [364, 405] width 300 height 24
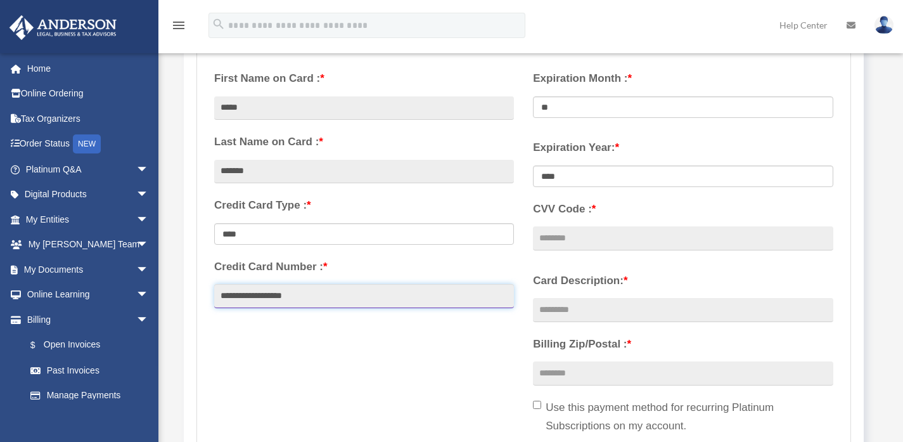
type input "**********"
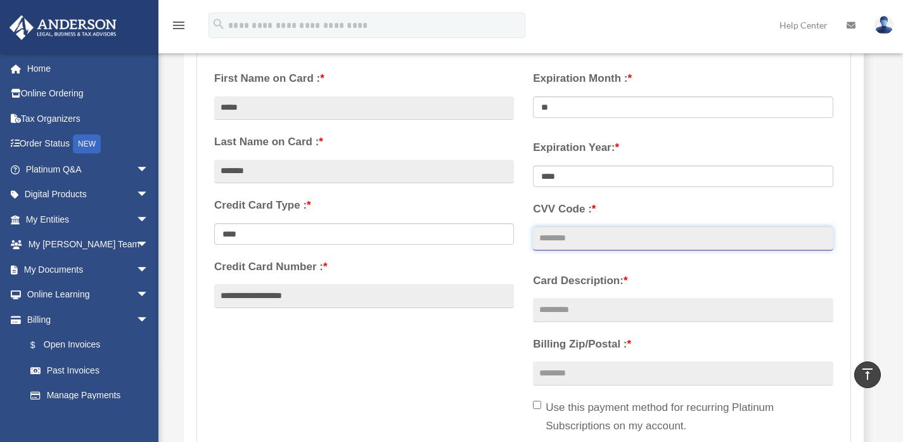
click at [581, 230] on input "CVV Code : *" at bounding box center [683, 238] width 300 height 24
type input "***"
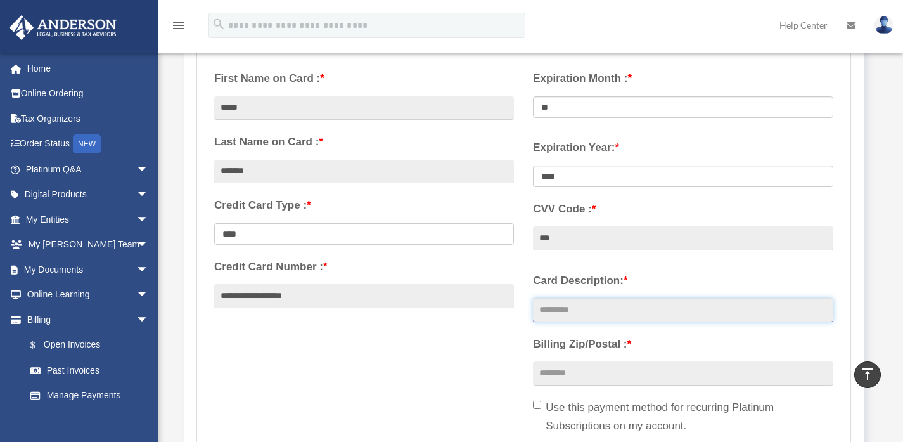
click at [580, 315] on input "Card Description: *" at bounding box center [683, 310] width 300 height 24
type input "**********"
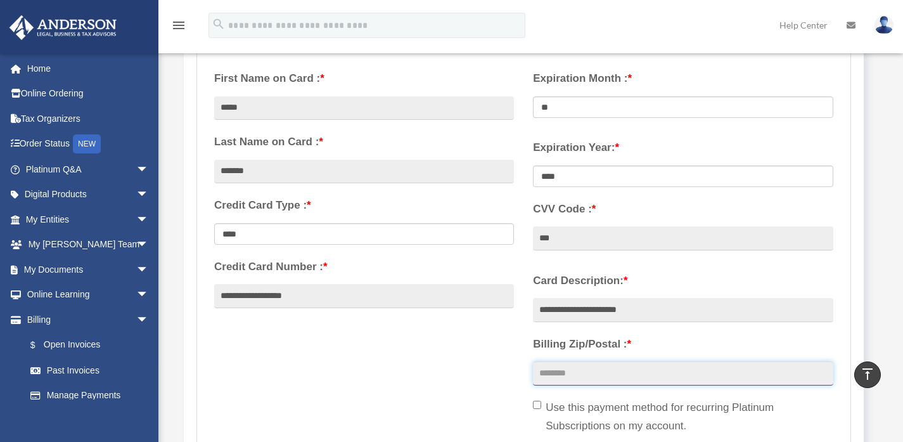
click at [589, 382] on input "Billing Zip/Postal : *" at bounding box center [683, 373] width 300 height 24
type input "*****"
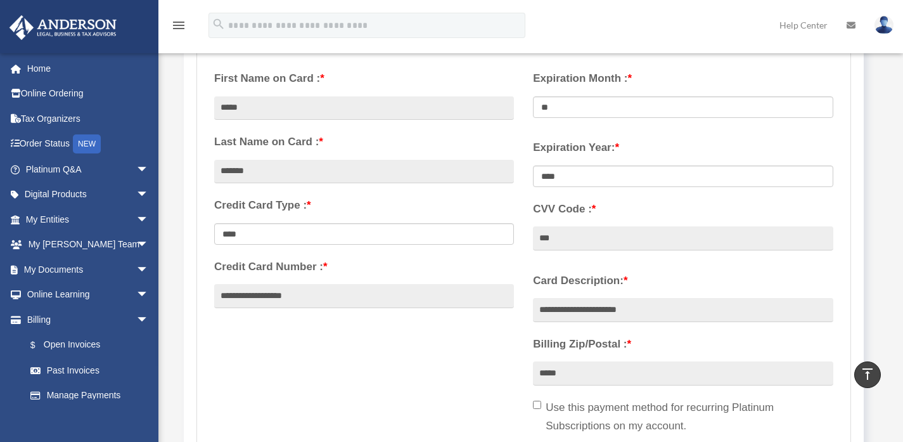
click at [476, 362] on div "**********" at bounding box center [524, 272] width 638 height 423
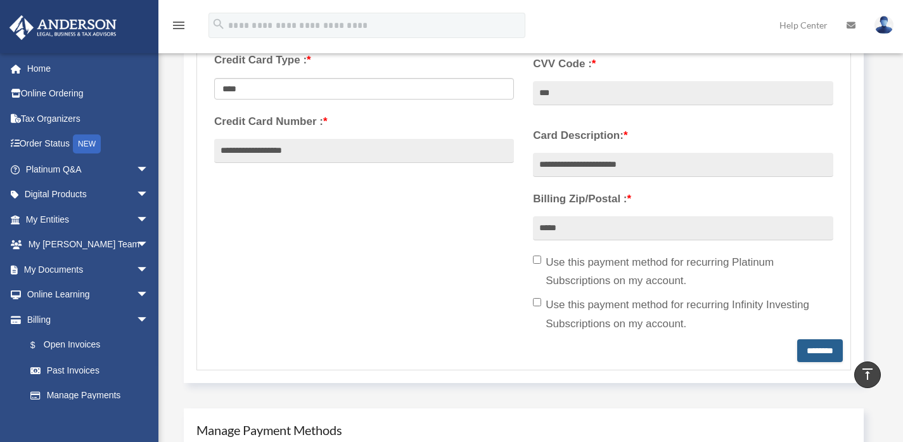
click at [811, 344] on input "********" at bounding box center [820, 350] width 46 height 23
click at [288, 153] on input "**********" at bounding box center [364, 151] width 300 height 24
click at [266, 148] on input "**********" at bounding box center [364, 151] width 300 height 24
click at [245, 151] on input "**********" at bounding box center [364, 151] width 300 height 24
click at [393, 246] on div "**********" at bounding box center [524, 127] width 638 height 423
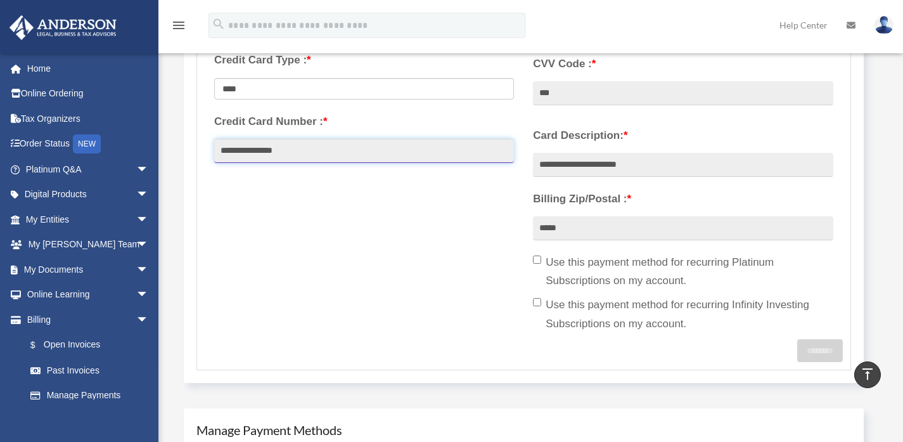
click at [341, 149] on input "**********" at bounding box center [364, 151] width 300 height 24
type input "**********"
click at [402, 186] on div "**********" at bounding box center [524, 127] width 638 height 423
click at [578, 226] on input "*****" at bounding box center [683, 228] width 300 height 24
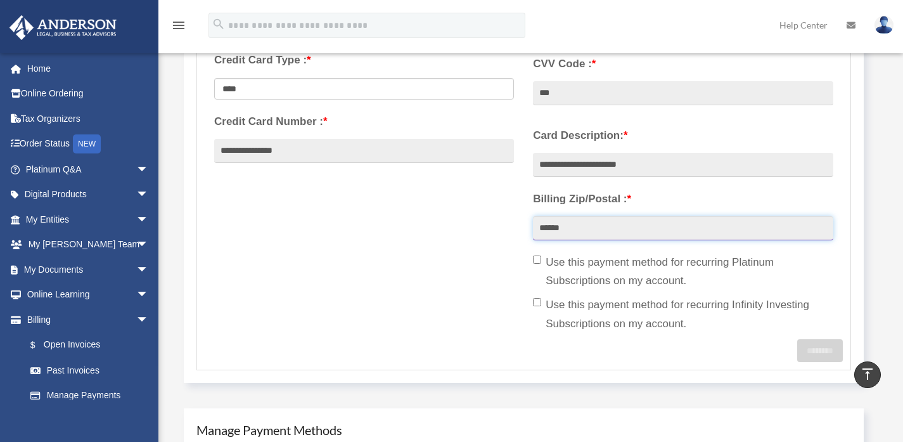
type input "*****"
click at [607, 316] on label "Use this payment method for recurring Infinity Investing Subscriptions on my ac…" at bounding box center [683, 314] width 300 height 38
click at [680, 300] on label "Use this payment method for recurring Infinity Investing Subscriptions on my ac…" at bounding box center [683, 314] width 300 height 38
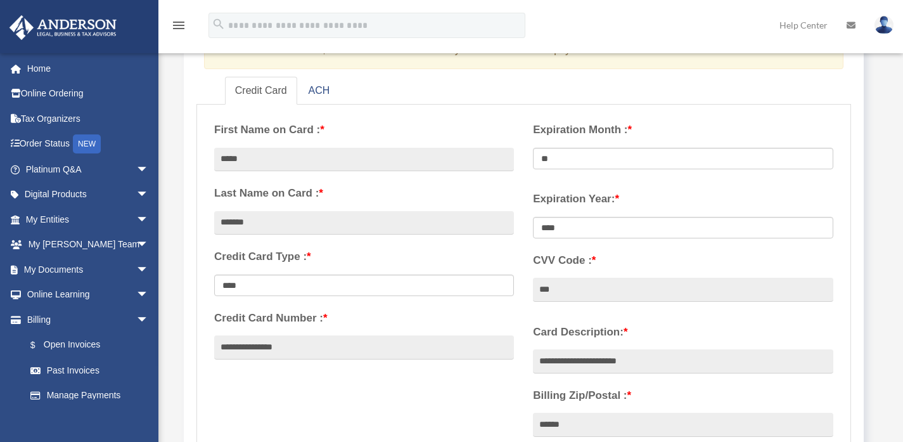
scroll to position [224, 0]
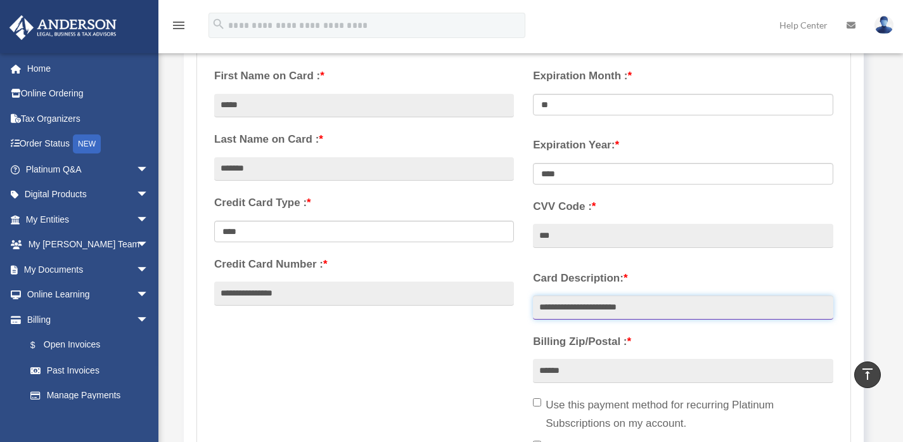
click at [661, 308] on input "**********" at bounding box center [683, 307] width 300 height 24
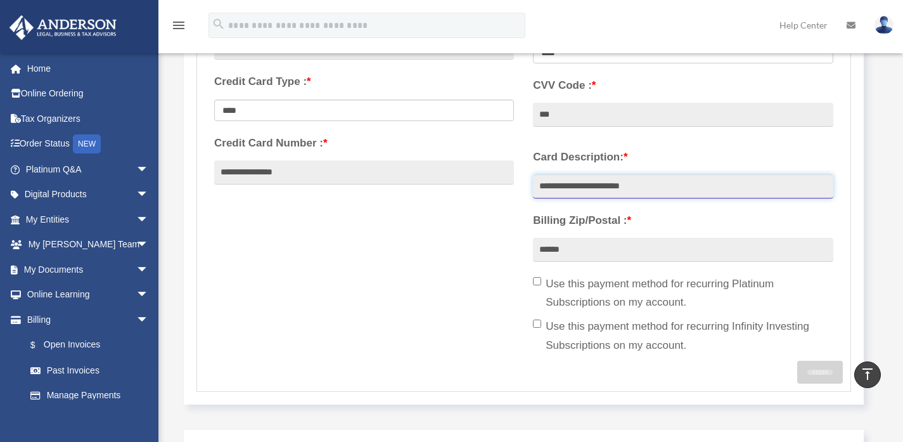
type input "**********"
click at [664, 338] on label "Use this payment method for recurring Infinity Investing Subscriptions on my ac…" at bounding box center [683, 336] width 300 height 38
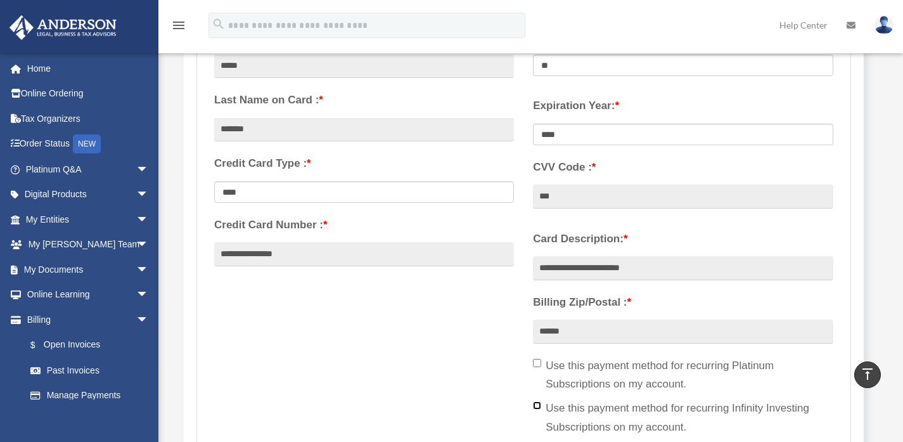
scroll to position [176, 0]
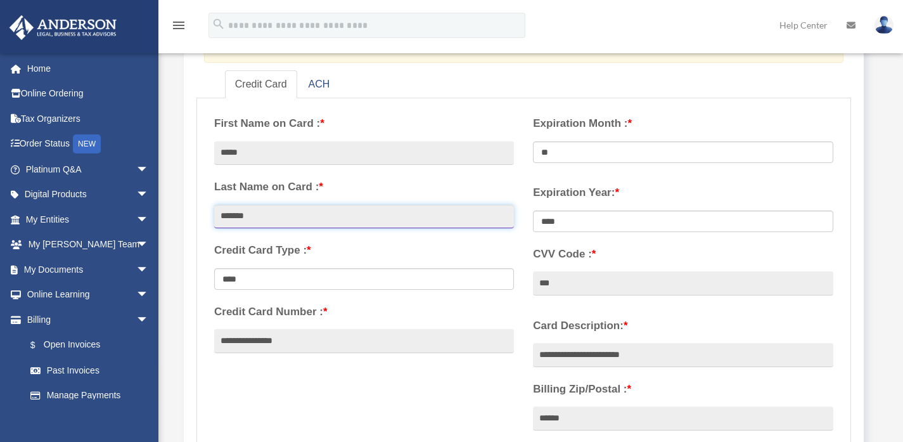
click at [428, 222] on input "*******" at bounding box center [364, 217] width 300 height 24
type input "*******"
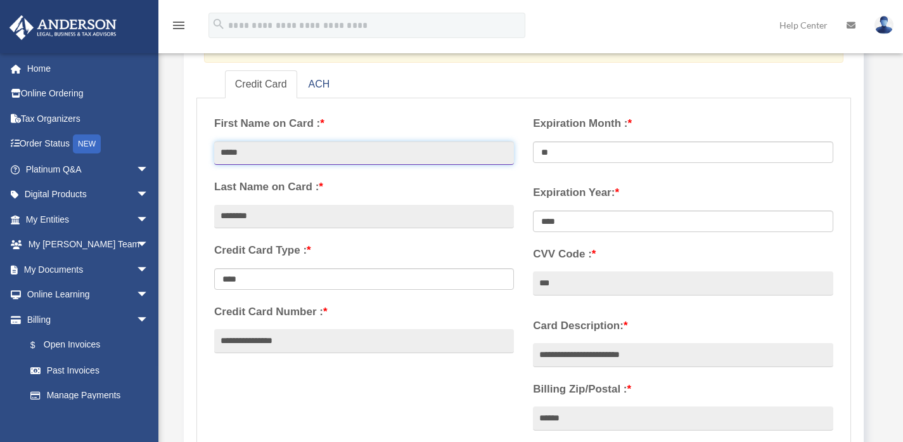
click at [428, 157] on input "****" at bounding box center [364, 153] width 300 height 24
type input "****"
click at [527, 219] on div "Expiration Year: * **** **** **** **** **** **** ****" at bounding box center [682, 241] width 319 height 132
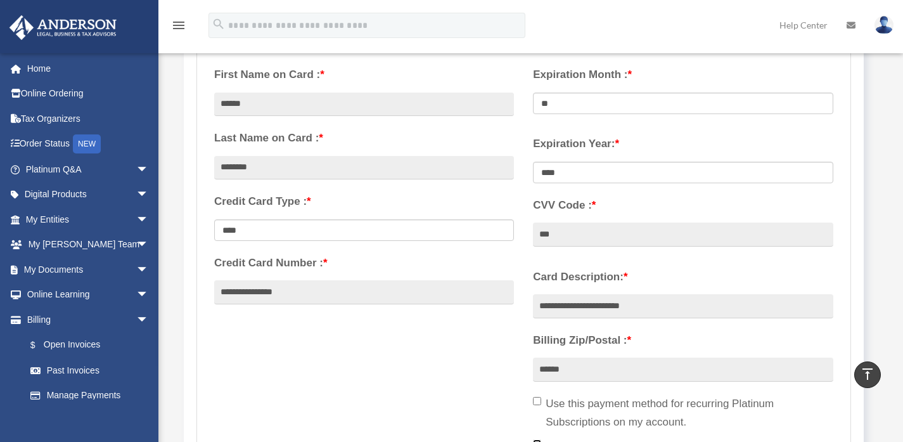
scroll to position [190, 0]
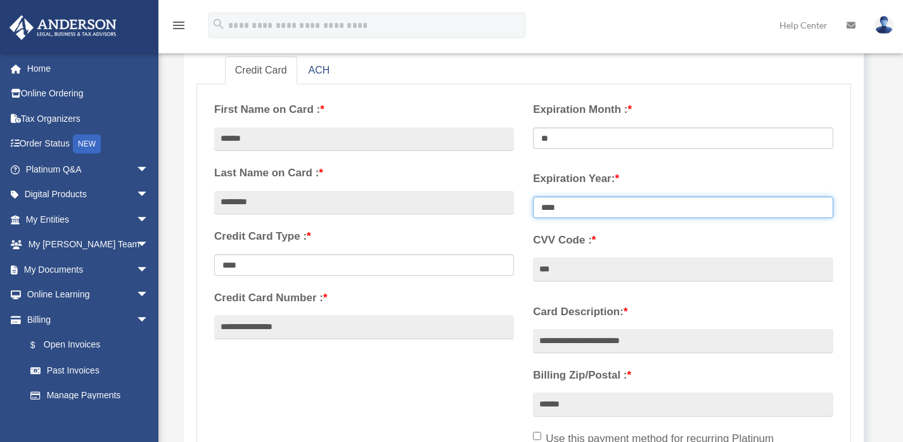
click at [570, 213] on select "**** **** **** **** **** **** **** **** ****" at bounding box center [683, 207] width 300 height 22
click at [533, 196] on select "**** **** **** **** **** **** **** **** ****" at bounding box center [683, 207] width 300 height 22
click at [568, 203] on select "**** **** **** **** **** **** **** **** ****" at bounding box center [683, 207] width 300 height 22
select select "****"
click at [533, 196] on select "**** **** **** **** **** **** **** **** ****" at bounding box center [683, 207] width 300 height 22
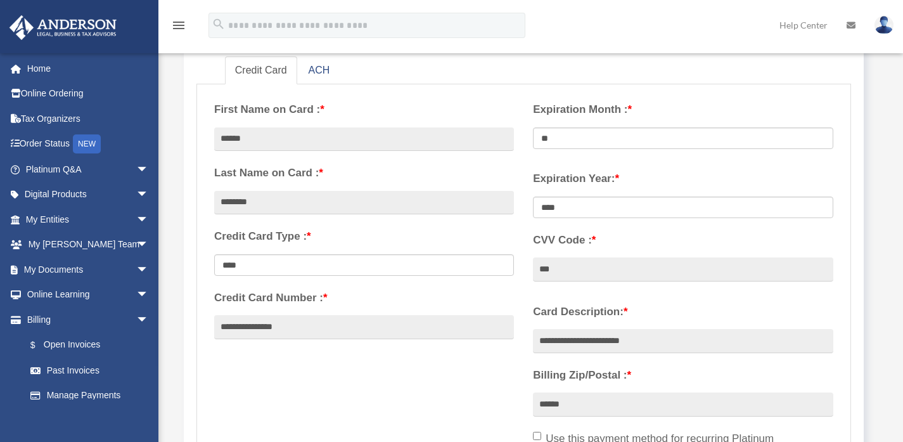
click at [523, 300] on div "**********" at bounding box center [364, 221] width 319 height 259
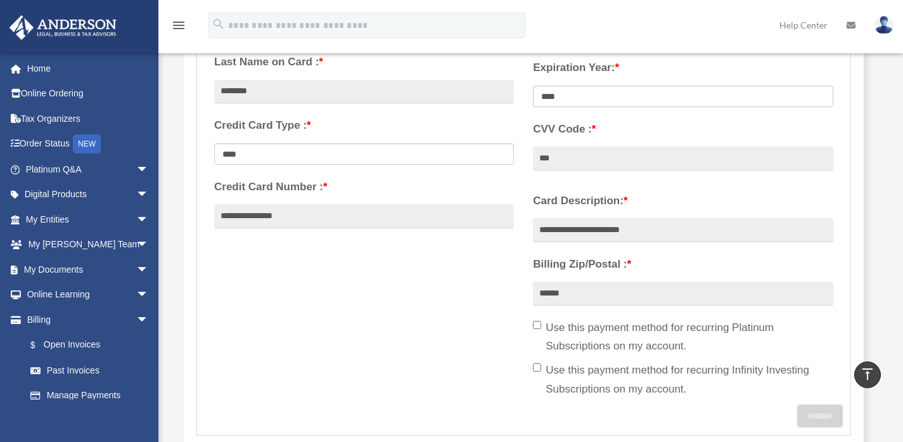
scroll to position [226, 0]
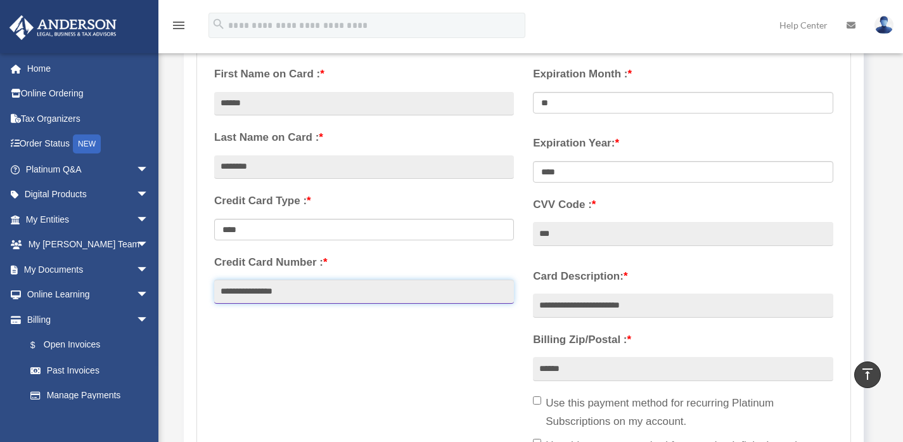
click at [219, 292] on input "**********" at bounding box center [364, 291] width 300 height 24
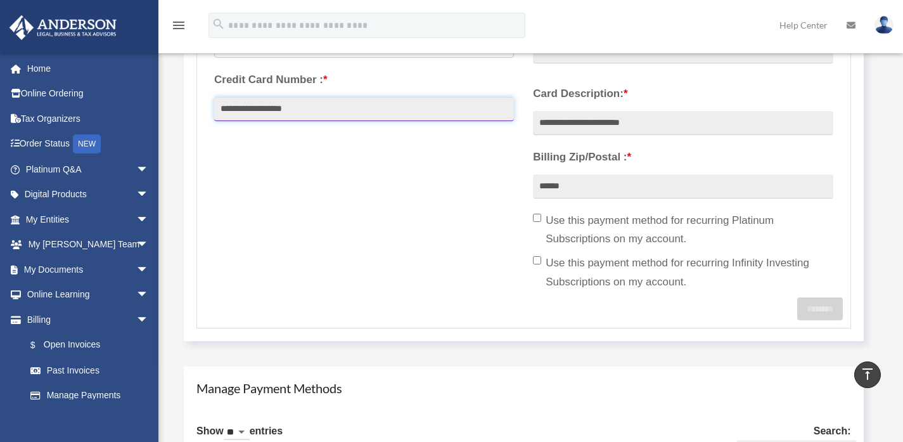
scroll to position [317, 0]
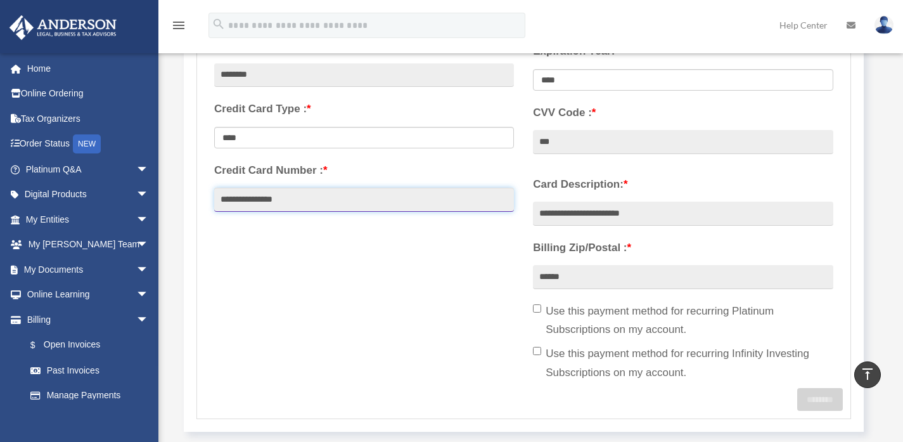
click at [240, 199] on input "**********" at bounding box center [364, 200] width 300 height 24
click at [264, 198] on input "**********" at bounding box center [364, 200] width 300 height 24
click at [284, 199] on input "**********" at bounding box center [364, 200] width 300 height 24
click at [324, 254] on div "**********" at bounding box center [524, 176] width 638 height 423
click at [289, 200] on input "**********" at bounding box center [364, 200] width 300 height 24
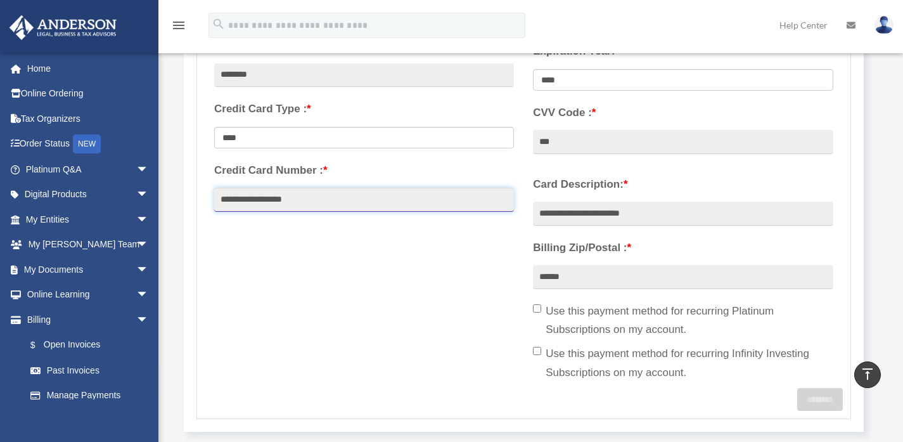
click at [267, 200] on input "**********" at bounding box center [364, 200] width 300 height 24
click at [244, 197] on input "**********" at bounding box center [364, 200] width 300 height 24
type input "**********"
click at [272, 220] on div "**********" at bounding box center [364, 94] width 319 height 259
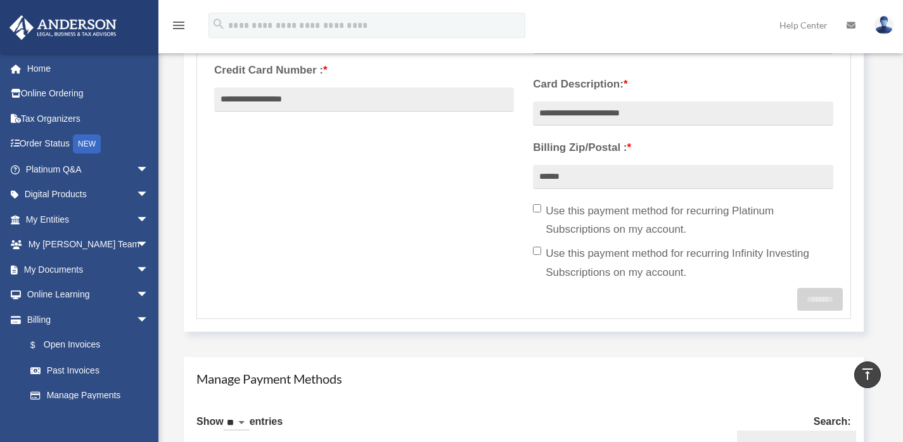
scroll to position [416, 0]
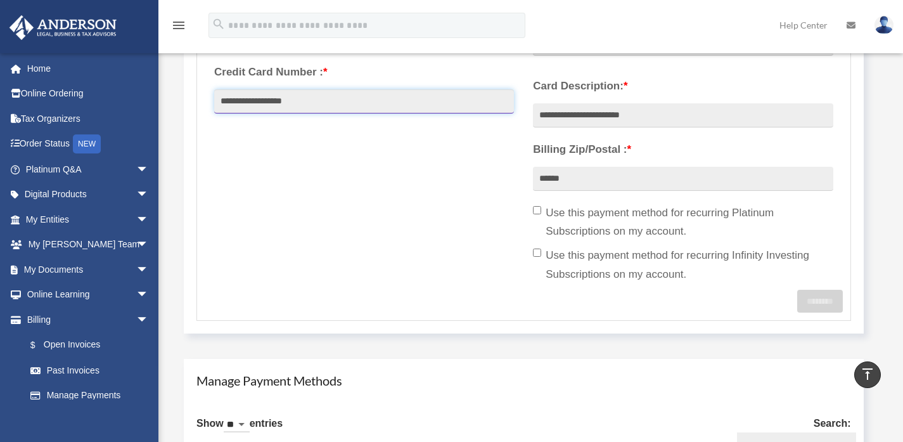
click at [282, 96] on input "**********" at bounding box center [364, 101] width 300 height 24
click at [319, 165] on div "**********" at bounding box center [524, 77] width 638 height 423
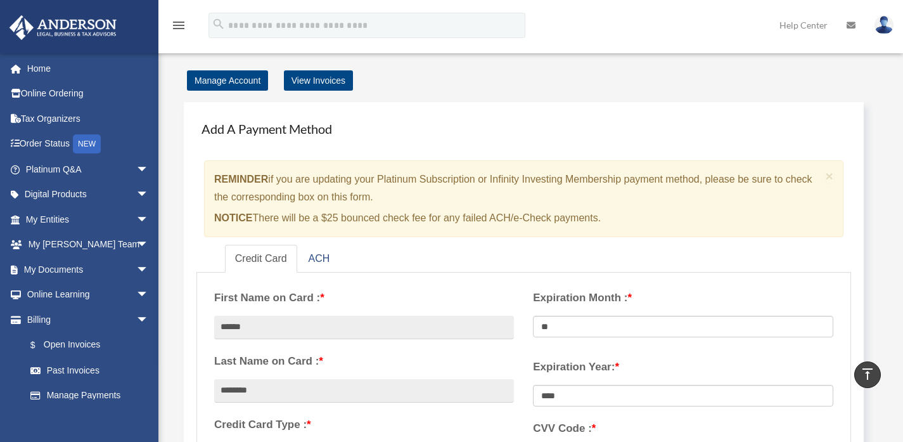
scroll to position [0, 0]
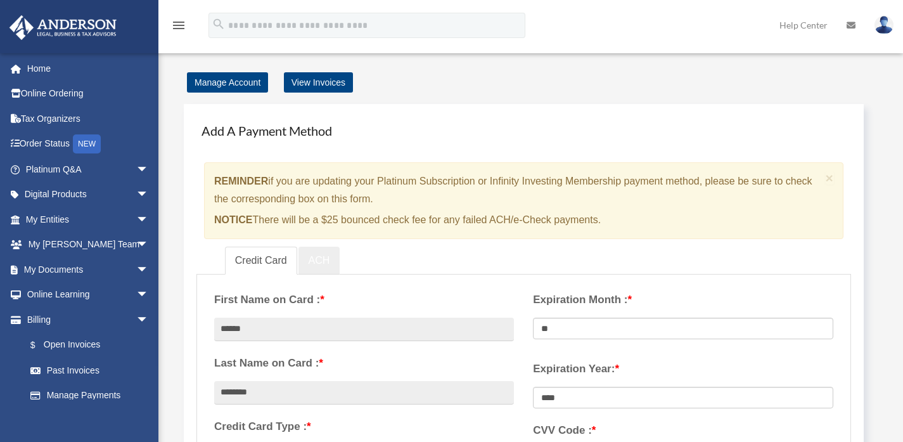
click at [326, 249] on link "ACH" at bounding box center [319, 260] width 42 height 29
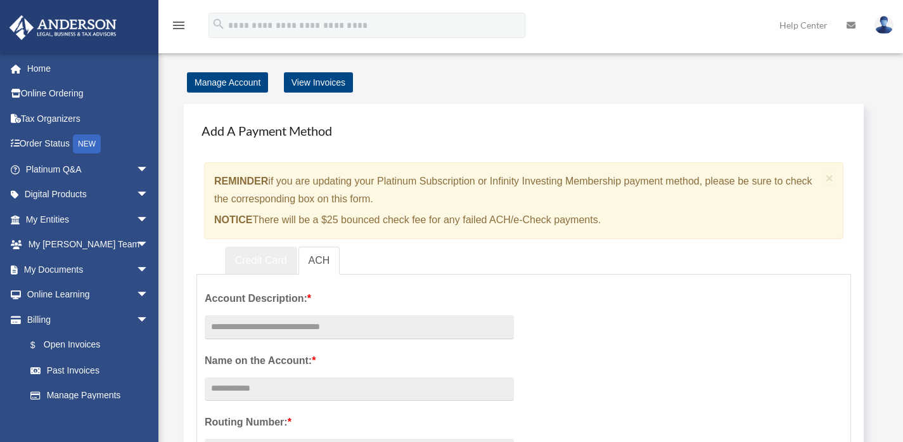
click at [281, 254] on link "Credit Card" at bounding box center [261, 260] width 72 height 29
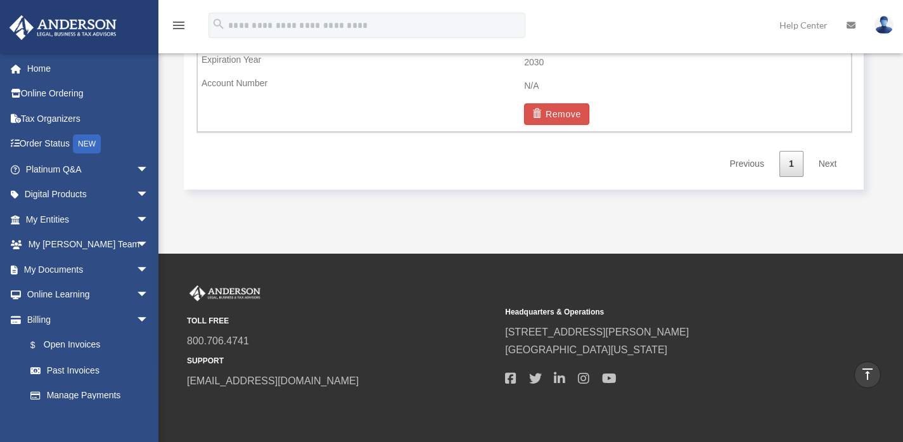
scroll to position [706, 0]
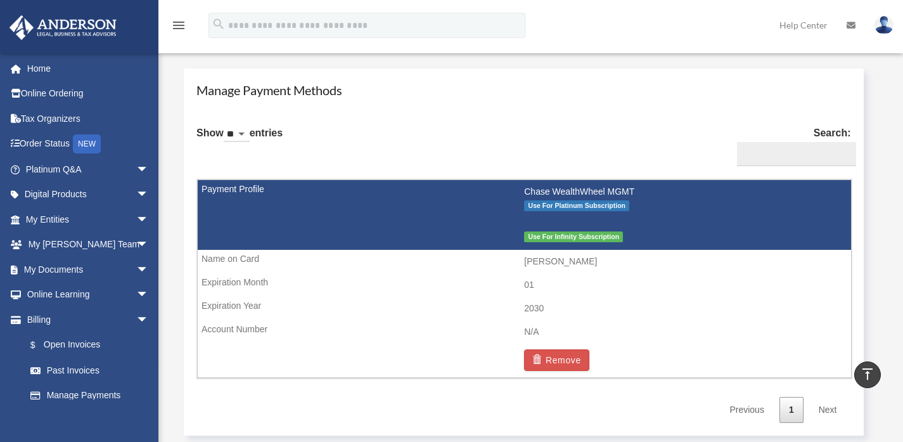
click at [564, 243] on td "Chase WealthWheel MGMT Use For Platinum Subscription Use For Infinity Subscript…" at bounding box center [524, 215] width 653 height 70
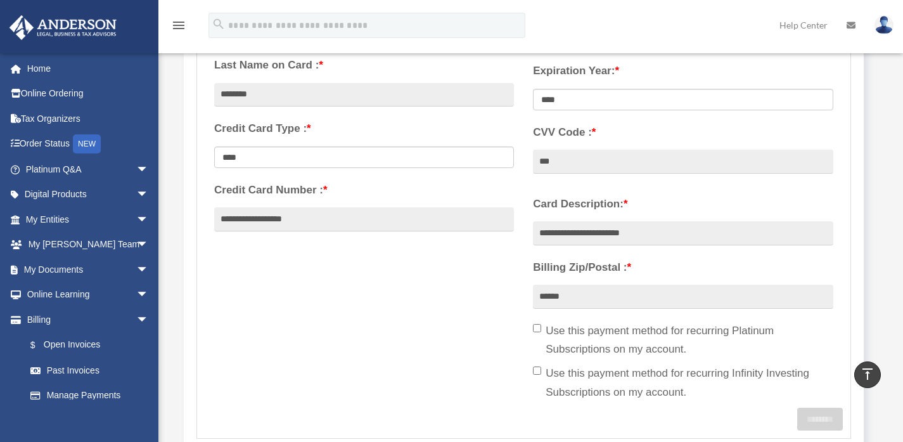
scroll to position [298, 0]
click at [543, 326] on label "Use this payment method for recurring Platinum Subscriptions on my account." at bounding box center [683, 340] width 300 height 38
click at [541, 362] on div "**********" at bounding box center [682, 297] width 319 height 222
click at [541, 371] on label "Use this payment method for recurring Infinity Investing Subscriptions on my ac…" at bounding box center [683, 382] width 300 height 38
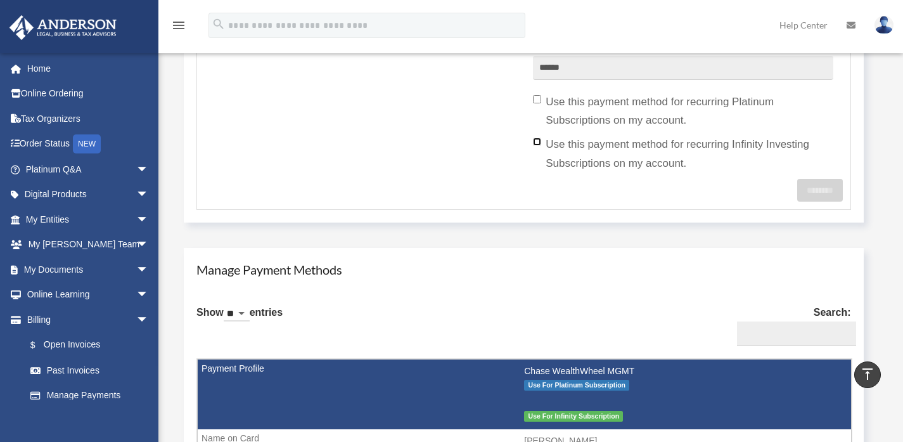
scroll to position [525, 0]
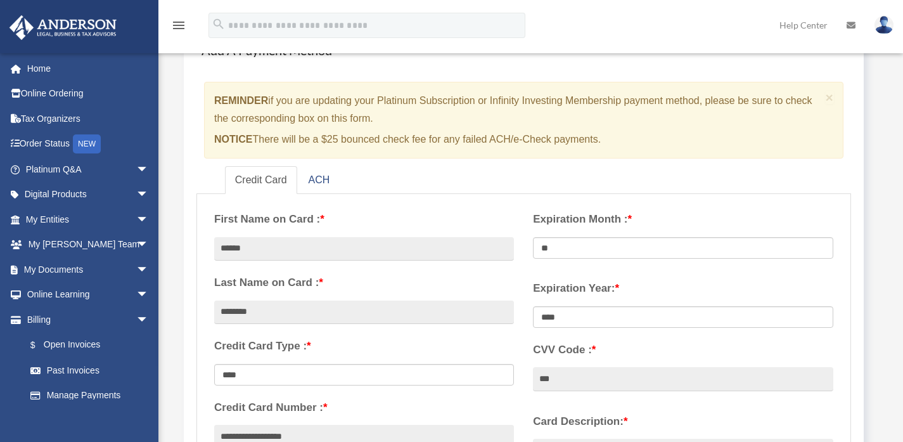
scroll to position [0, 0]
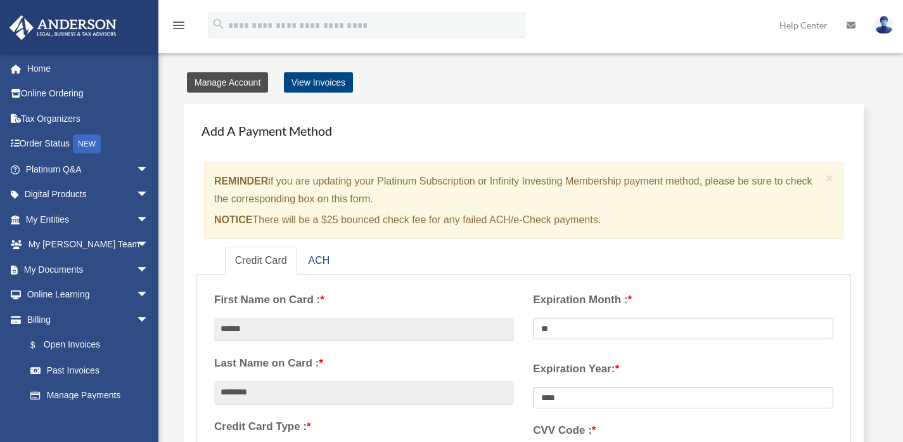
click at [245, 78] on link "Manage Account" at bounding box center [227, 82] width 81 height 20
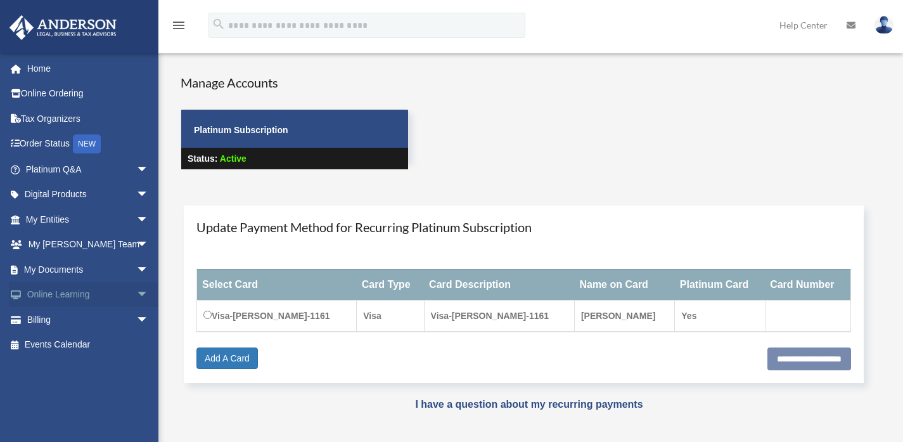
click at [136, 290] on span "arrow_drop_down" at bounding box center [148, 295] width 25 height 26
click at [136, 290] on span "arrow_drop_up" at bounding box center [148, 295] width 25 height 26
click at [136, 315] on span "arrow_drop_down" at bounding box center [148, 320] width 25 height 26
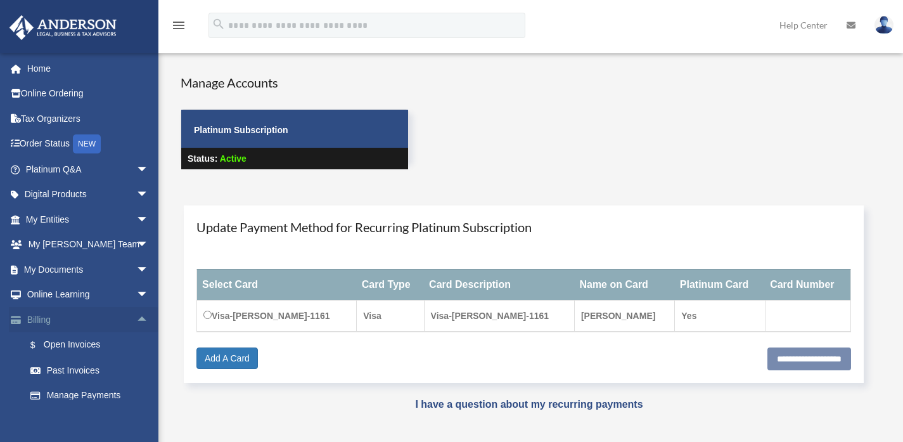
scroll to position [36, 0]
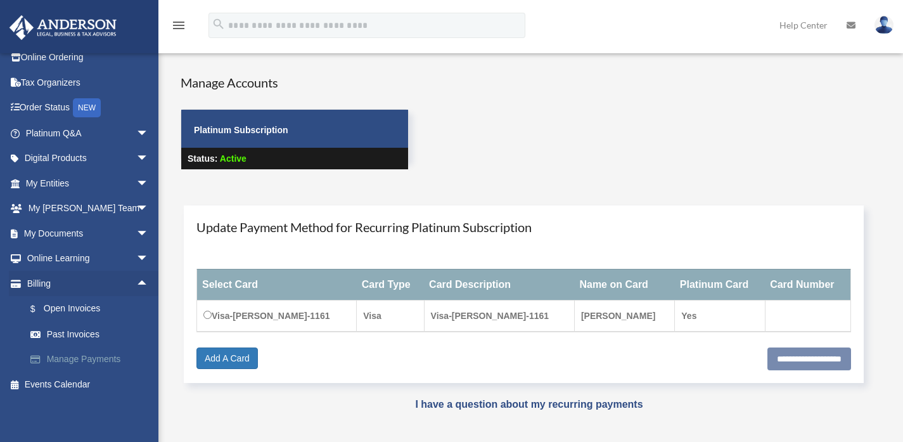
click at [81, 355] on link "Manage Payments" at bounding box center [93, 358] width 150 height 25
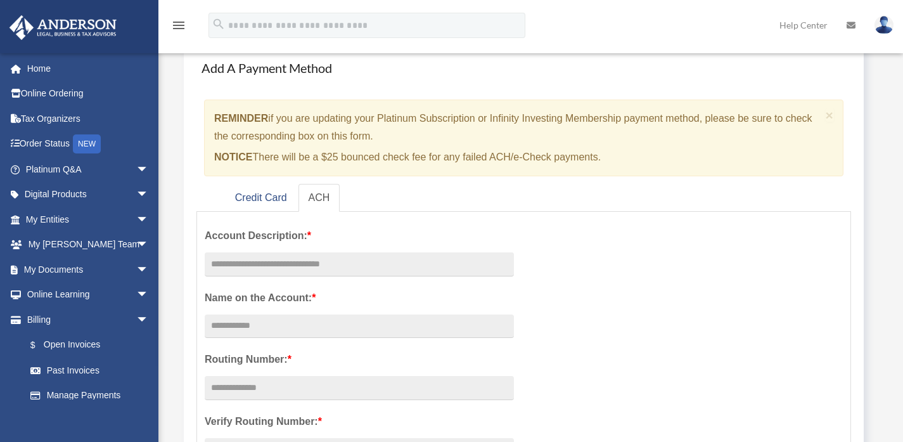
scroll to position [188, 0]
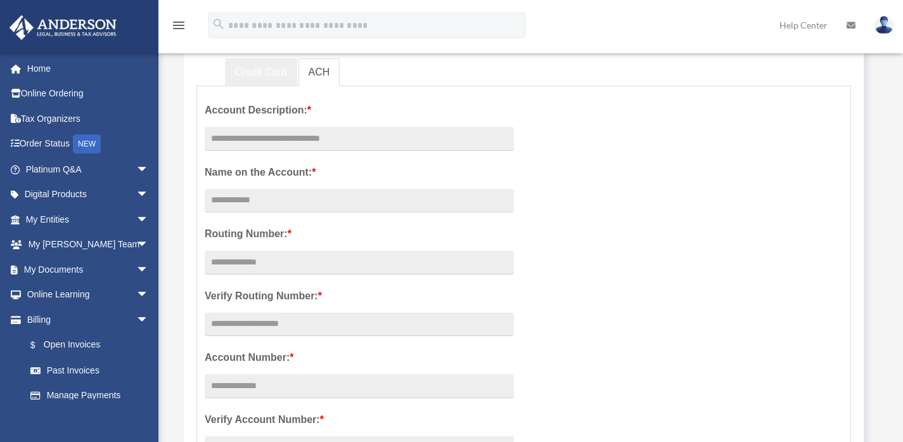
click at [248, 67] on link "Credit Card" at bounding box center [261, 72] width 72 height 29
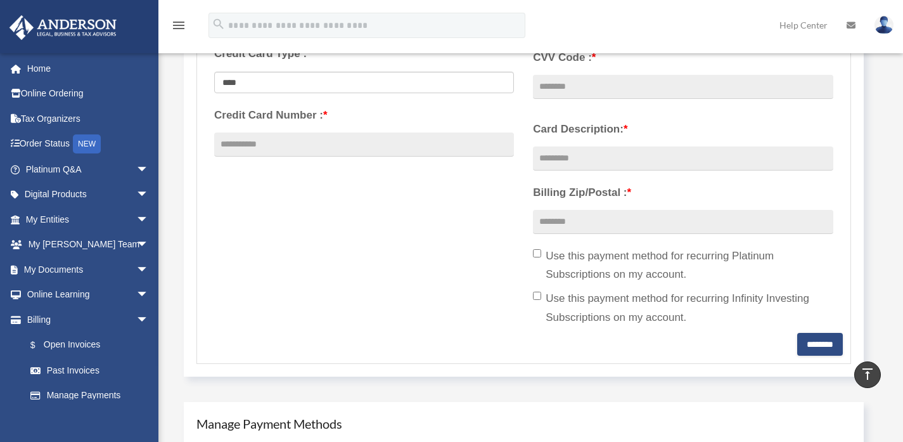
scroll to position [277, 0]
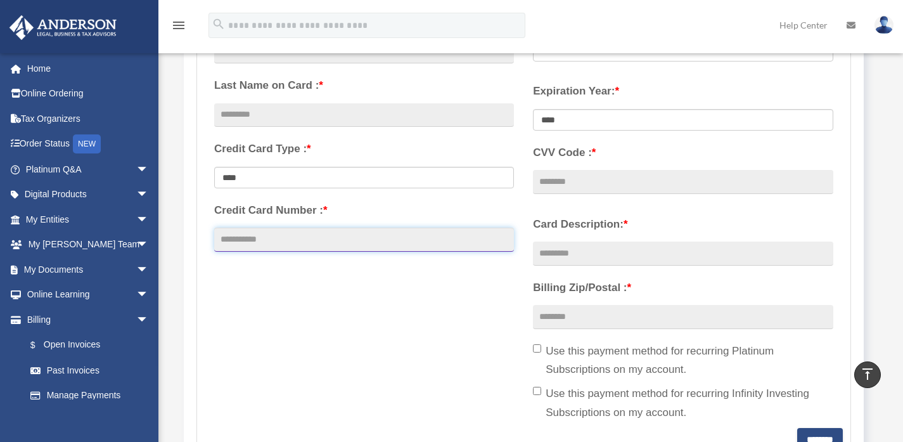
click at [321, 244] on input "Credit Card Number : *" at bounding box center [364, 239] width 300 height 24
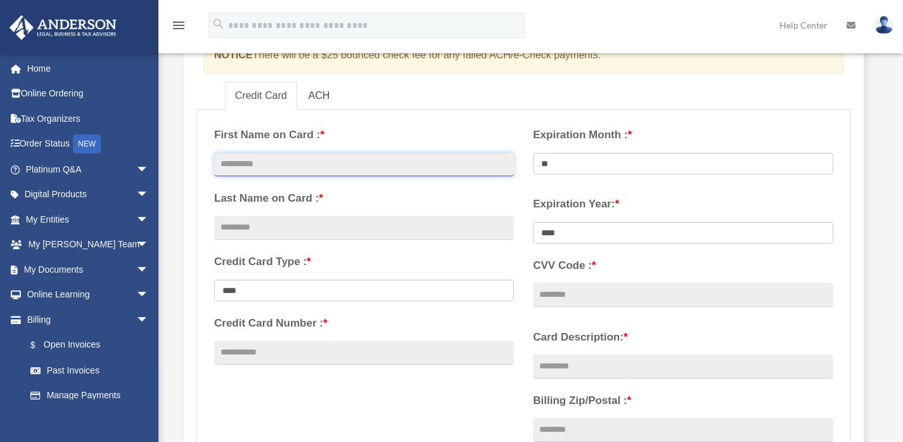
click at [310, 168] on input "text" at bounding box center [364, 165] width 300 height 24
type input "****"
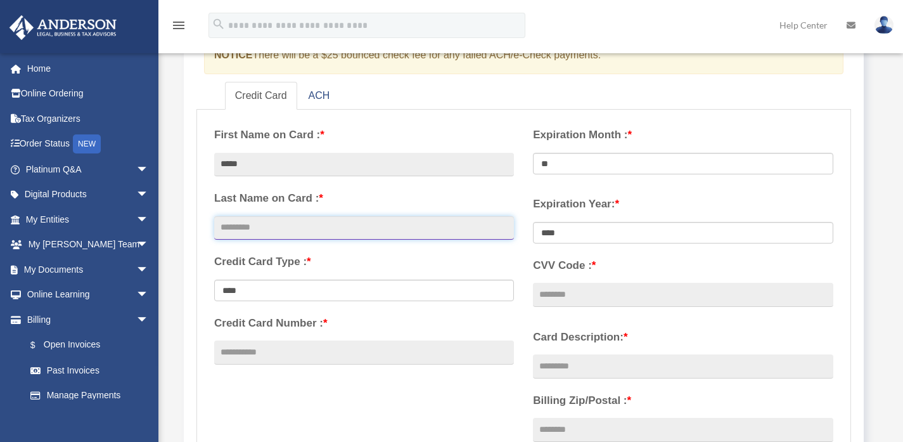
click at [306, 229] on input "text" at bounding box center [364, 228] width 300 height 24
type input "*******"
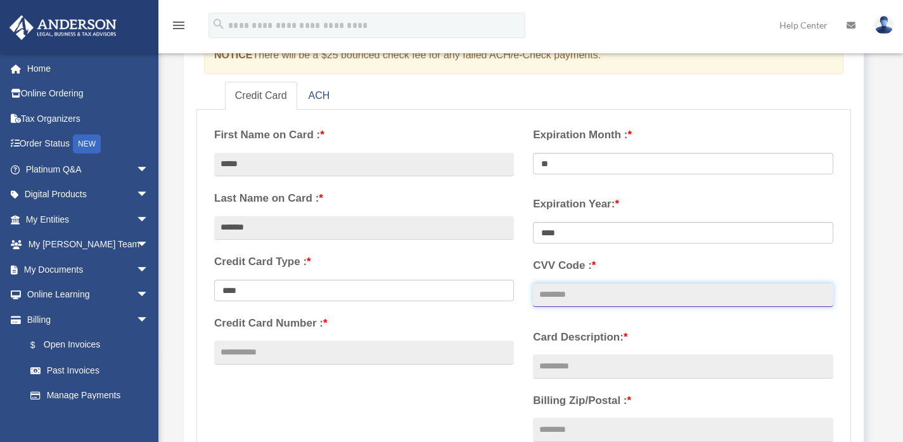
click at [609, 289] on input "CVV Code : *" at bounding box center [683, 295] width 300 height 24
type input "***"
click at [621, 326] on div "Card Description: * Billing Zip/Postal : * Use this payment method for recurrin…" at bounding box center [682, 430] width 319 height 222
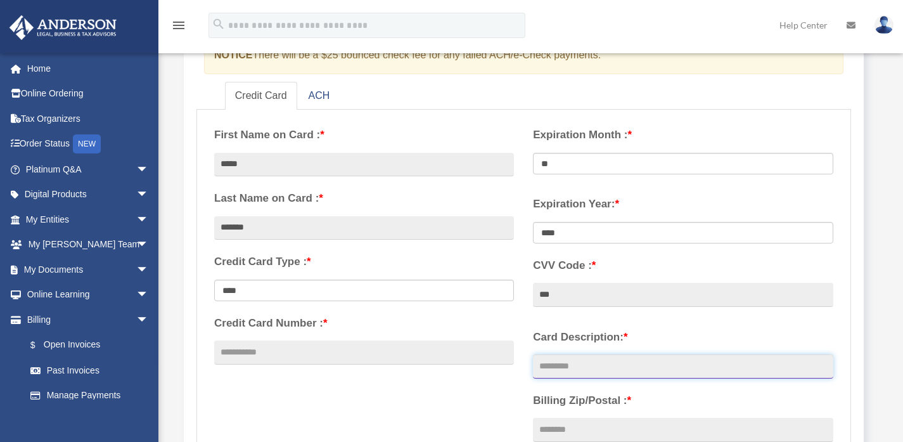
click at [613, 358] on input "Card Description: *" at bounding box center [683, 366] width 300 height 24
type input "**********"
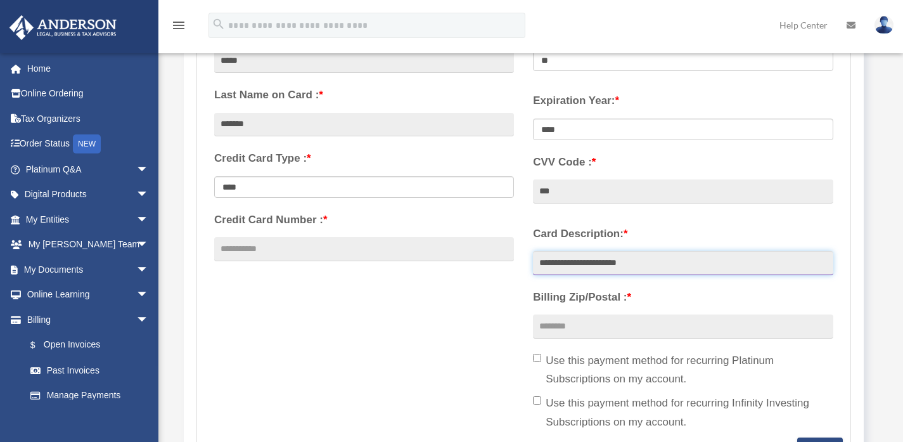
scroll to position [284, 0]
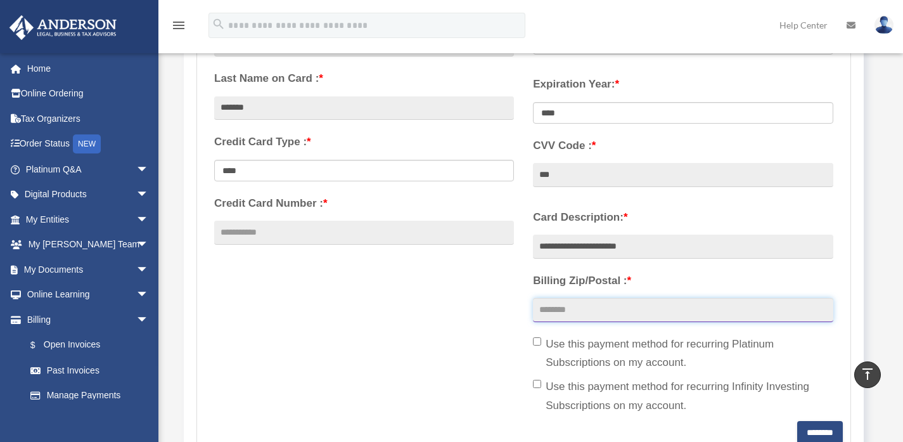
click at [599, 305] on input "Billing Zip/Postal : *" at bounding box center [683, 310] width 300 height 24
type input "*****"
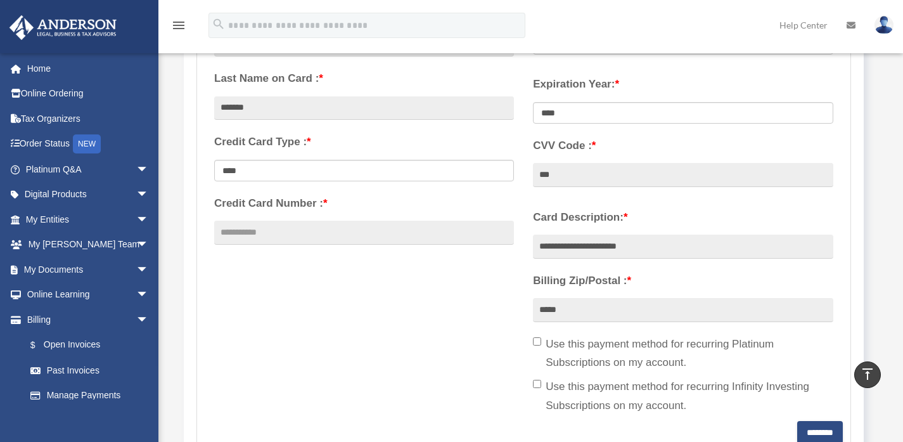
drag, startPoint x: 404, startPoint y: 212, endPoint x: 404, endPoint y: 219, distance: 7.6
click at [404, 212] on label "Credit Card Number : *" at bounding box center [364, 203] width 300 height 19
click at [404, 220] on input "Credit Card Number : *" at bounding box center [364, 232] width 300 height 24
click at [404, 227] on input "Credit Card Number : *" at bounding box center [364, 232] width 300 height 24
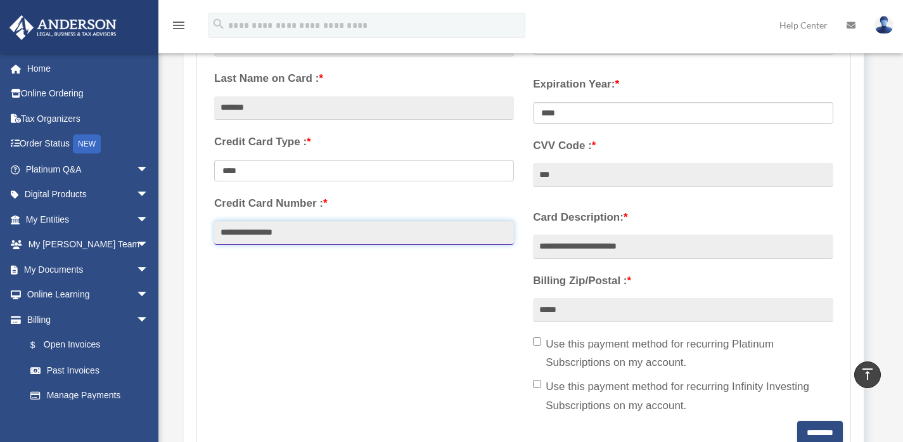
type input "**********"
click at [446, 289] on div "**********" at bounding box center [524, 208] width 638 height 423
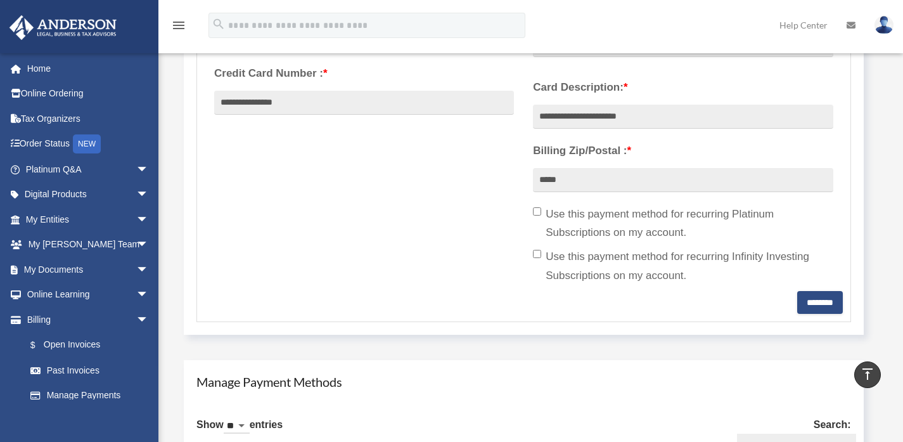
scroll to position [445, 0]
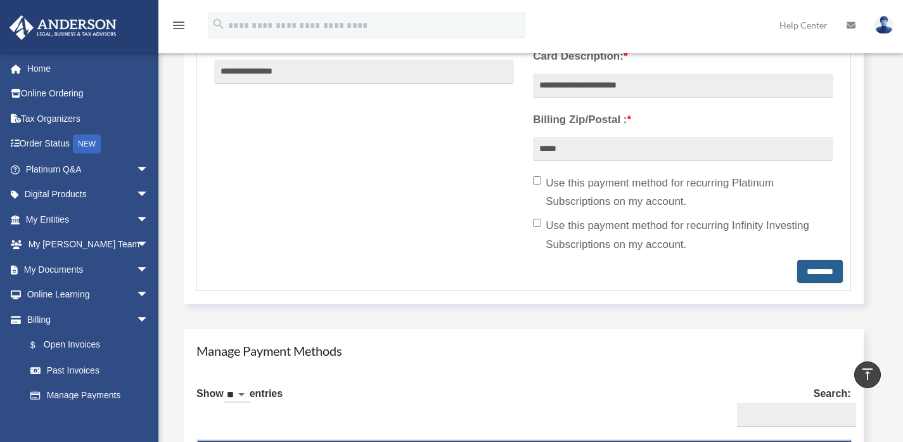
click at [805, 269] on input "********" at bounding box center [820, 271] width 46 height 23
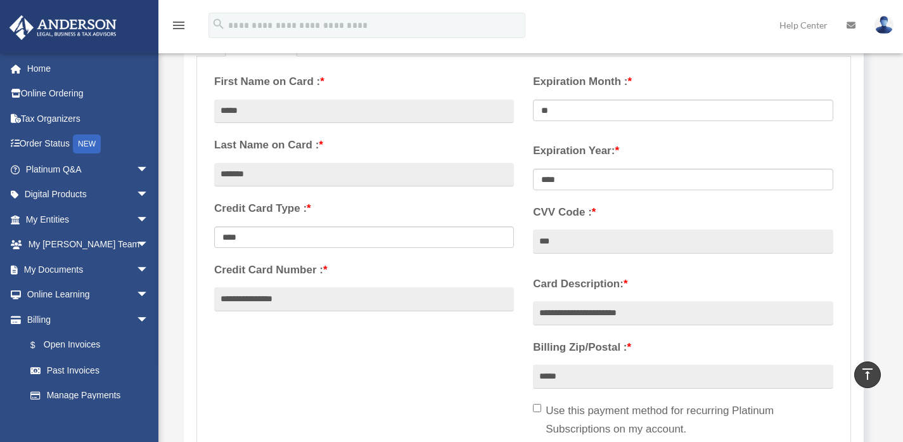
scroll to position [217, 0]
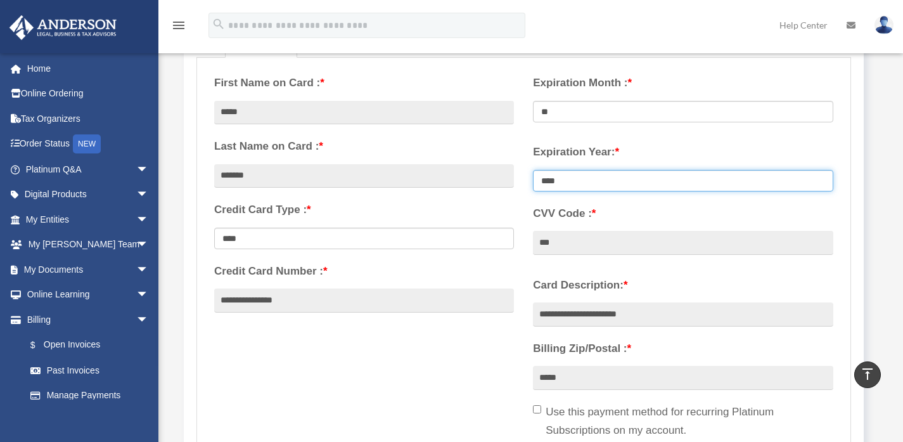
click at [581, 188] on select "**** **** **** **** **** **** **** **** ****" at bounding box center [683, 181] width 300 height 22
select select "****"
click at [533, 170] on select "**** **** **** **** **** **** **** **** ****" at bounding box center [683, 181] width 300 height 22
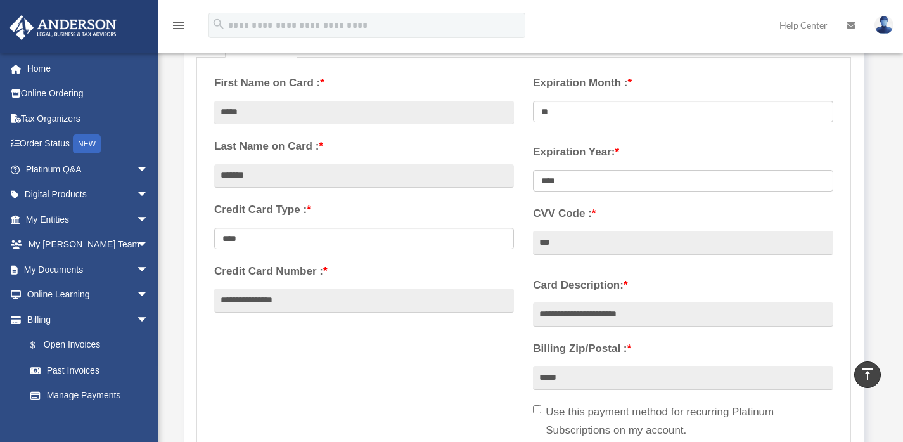
click at [523, 229] on div "Expiration Year: * **** **** **** **** **** **** ****" at bounding box center [682, 201] width 319 height 132
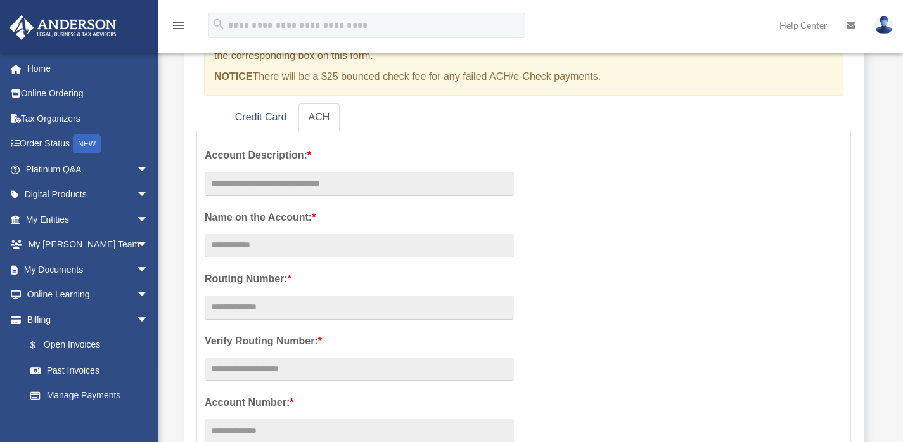
scroll to position [58, 0]
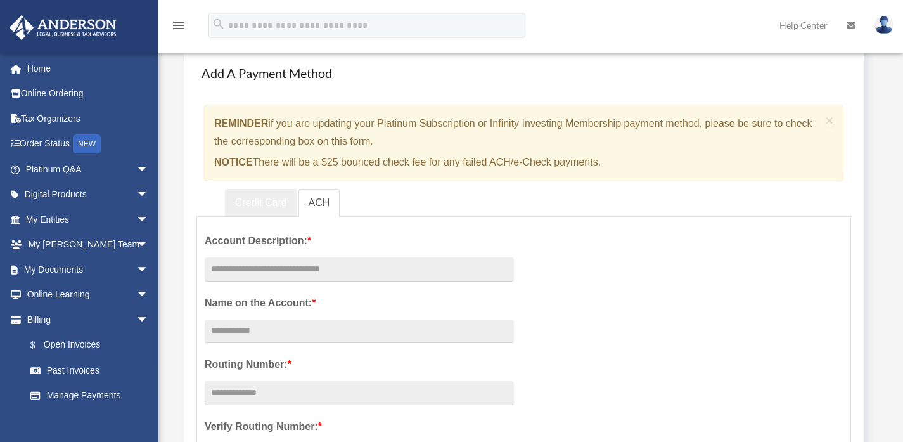
click at [276, 192] on link "Credit Card" at bounding box center [261, 203] width 72 height 29
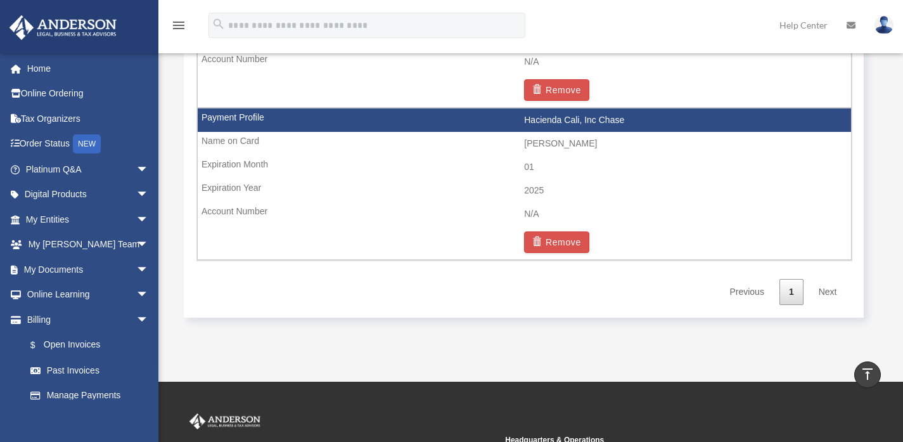
scroll to position [977, 0]
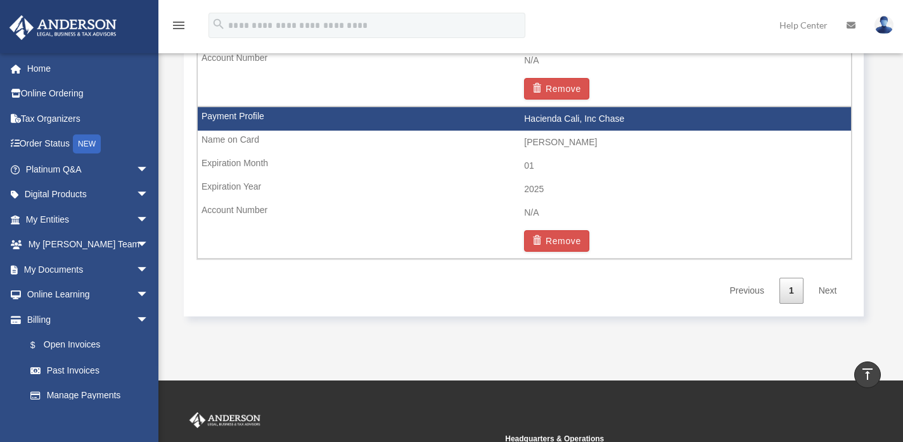
click at [535, 198] on td "2025" at bounding box center [524, 189] width 653 height 24
click at [525, 156] on td "01" at bounding box center [524, 166] width 653 height 24
click at [535, 137] on td "[PERSON_NAME]" at bounding box center [524, 142] width 653 height 24
click at [544, 243] on span "button" at bounding box center [538, 240] width 13 height 9
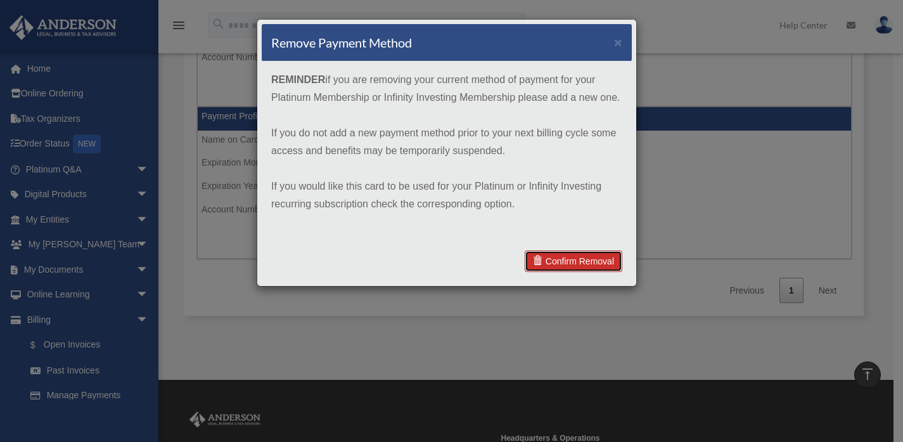
click at [554, 253] on link "Confirm Removal" at bounding box center [573, 261] width 98 height 22
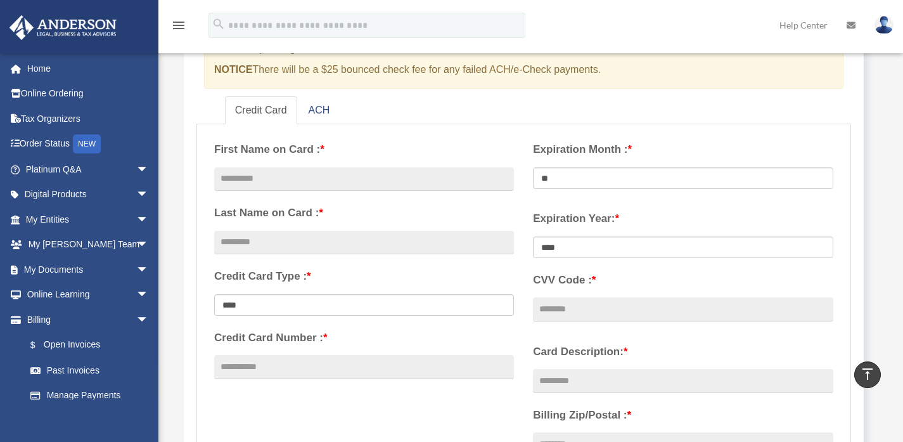
scroll to position [153, 0]
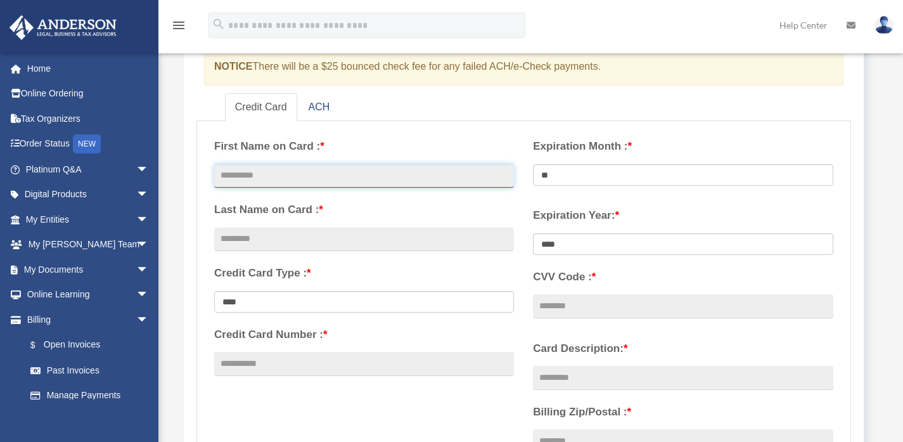
click at [272, 177] on input "text" at bounding box center [364, 176] width 300 height 24
type input "****"
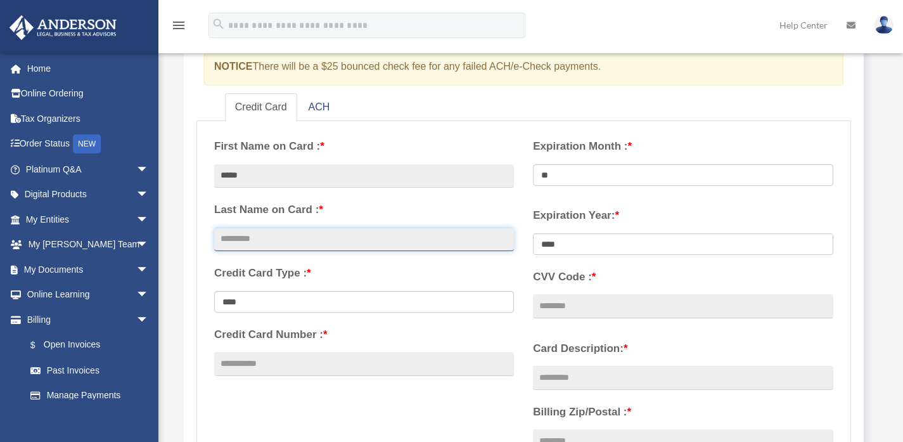
click at [311, 232] on input "text" at bounding box center [364, 239] width 300 height 24
type input "*******"
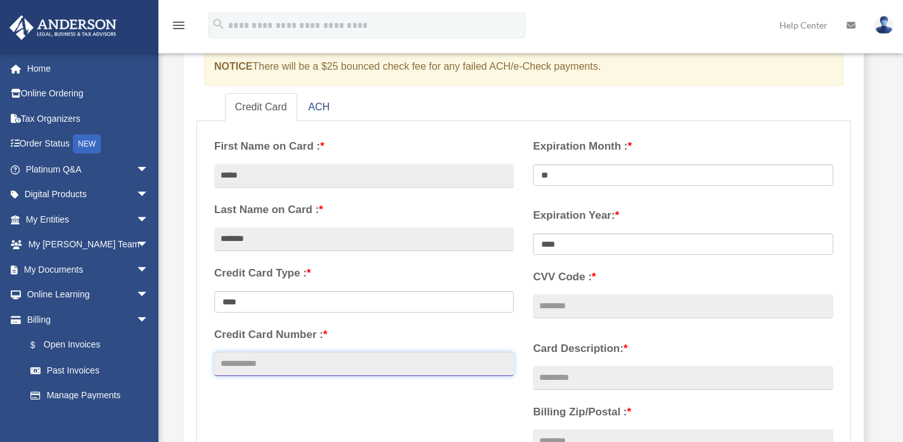
click at [328, 360] on input "Credit Card Number : *" at bounding box center [364, 364] width 300 height 24
type input "**********"
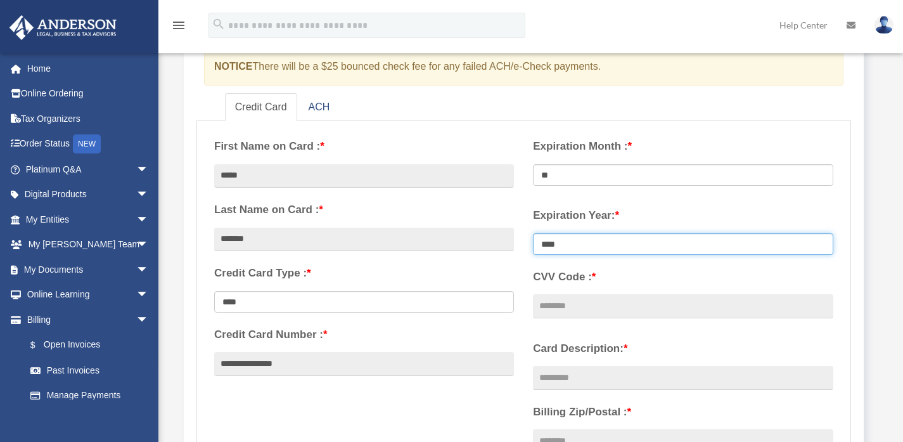
click at [610, 242] on select "**** **** **** **** **** **** **** **** ****" at bounding box center [683, 244] width 300 height 22
select select "****"
click at [533, 233] on select "**** **** **** **** **** **** **** **** ****" at bounding box center [683, 244] width 300 height 22
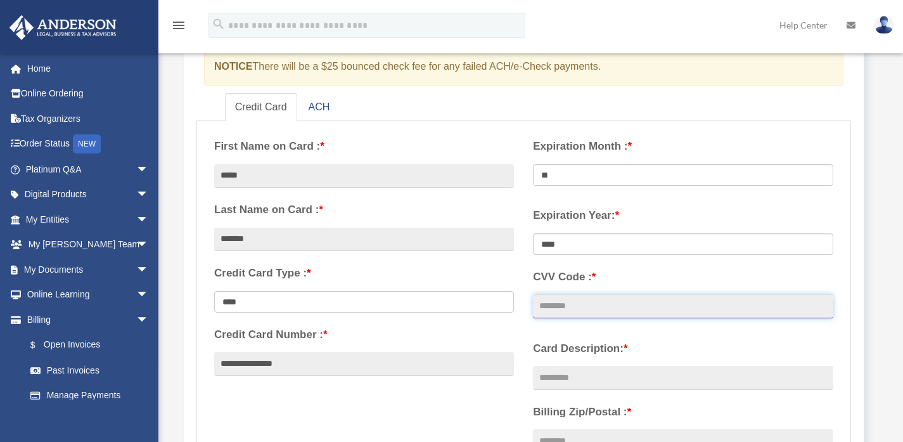
click at [572, 303] on input "CVV Code : *" at bounding box center [683, 306] width 300 height 24
type input "***"
click at [661, 332] on div "Card Description: * Billing Zip/Postal : * Use this payment method for recurrin…" at bounding box center [682, 442] width 319 height 222
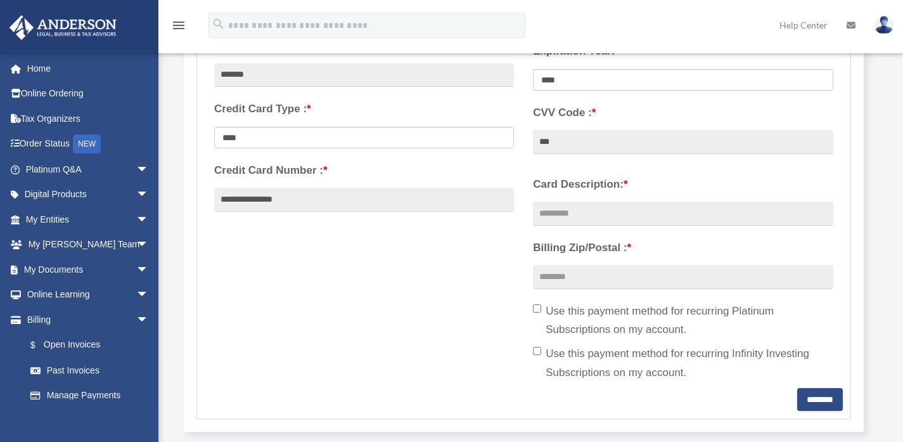
scroll to position [332, 0]
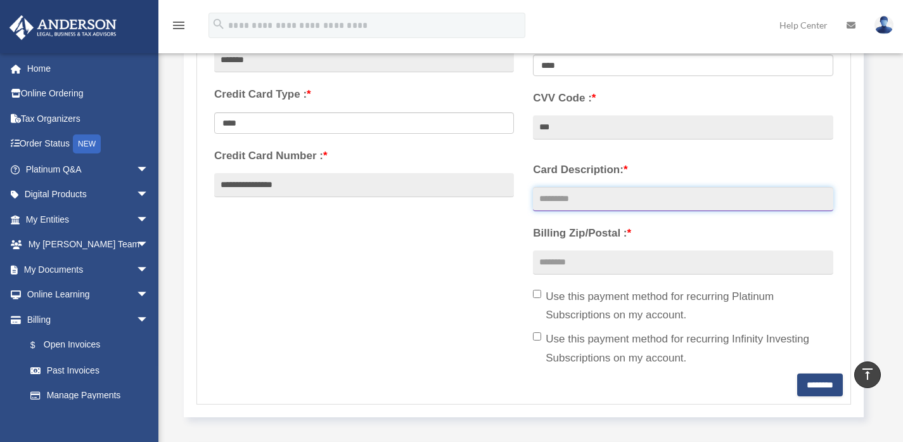
click at [628, 194] on input "Card Description: *" at bounding box center [683, 199] width 300 height 24
type input "**********"
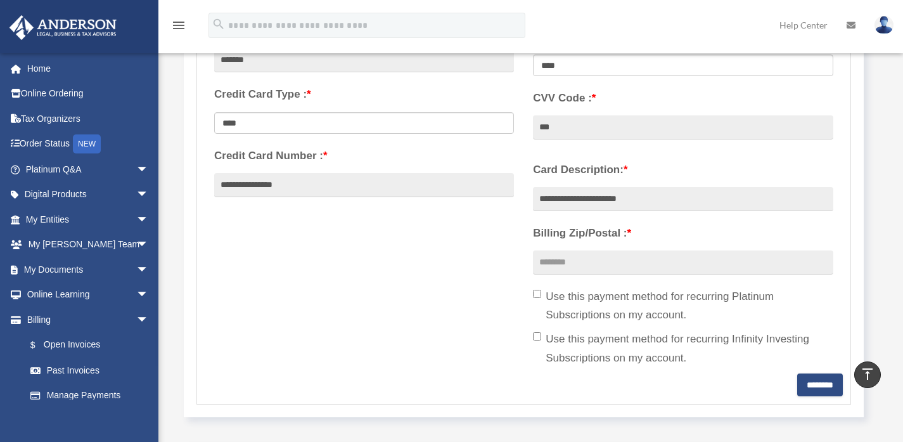
click at [598, 275] on div "**********" at bounding box center [682, 263] width 319 height 222
click at [596, 267] on input "Billing Zip/Postal : *" at bounding box center [683, 262] width 300 height 24
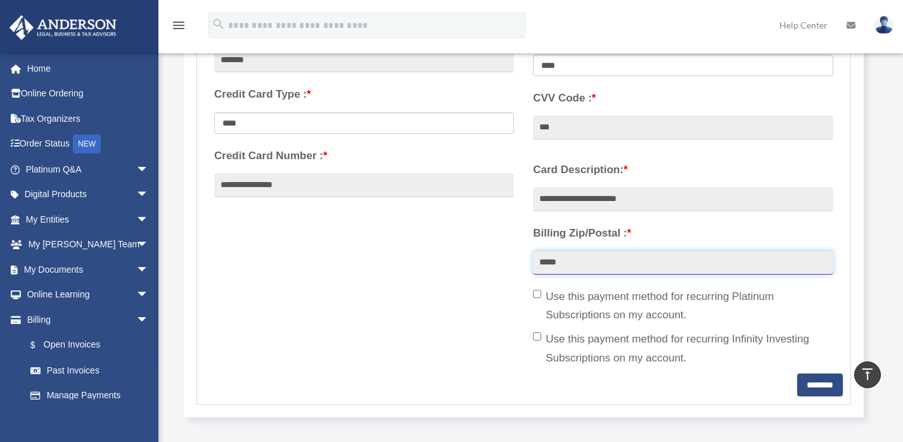
type input "*****"
click at [467, 250] on div "**********" at bounding box center [524, 161] width 638 height 423
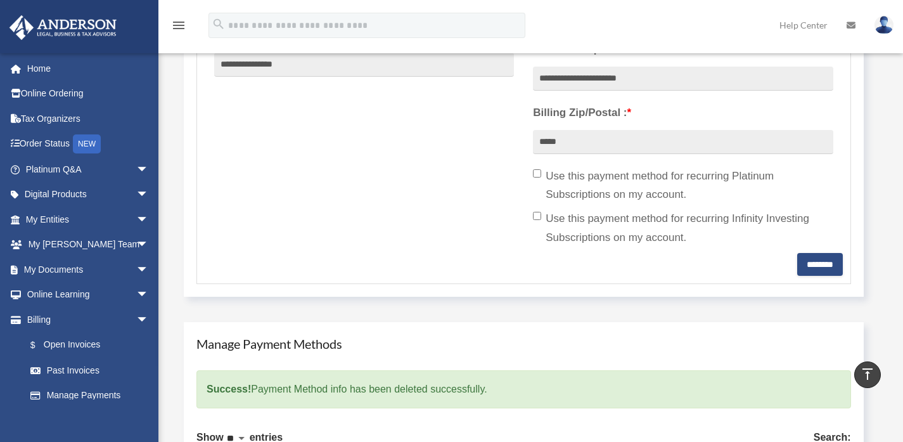
scroll to position [453, 0]
click at [803, 259] on input "********" at bounding box center [820, 263] width 46 height 23
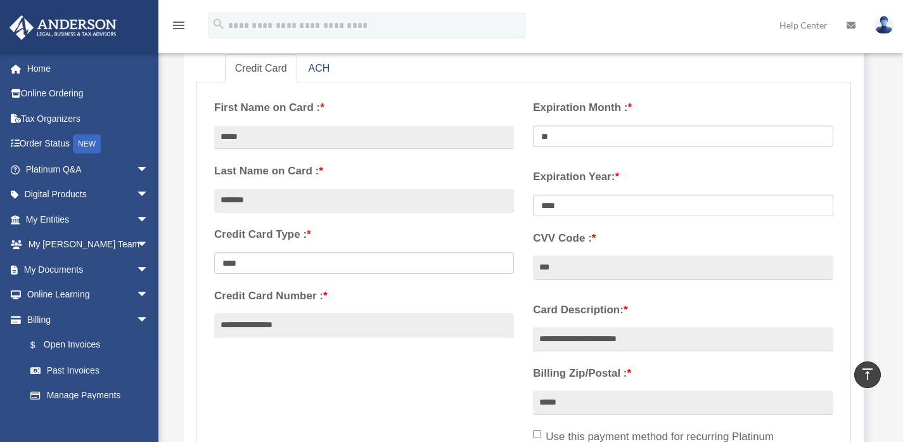
scroll to position [191, 0]
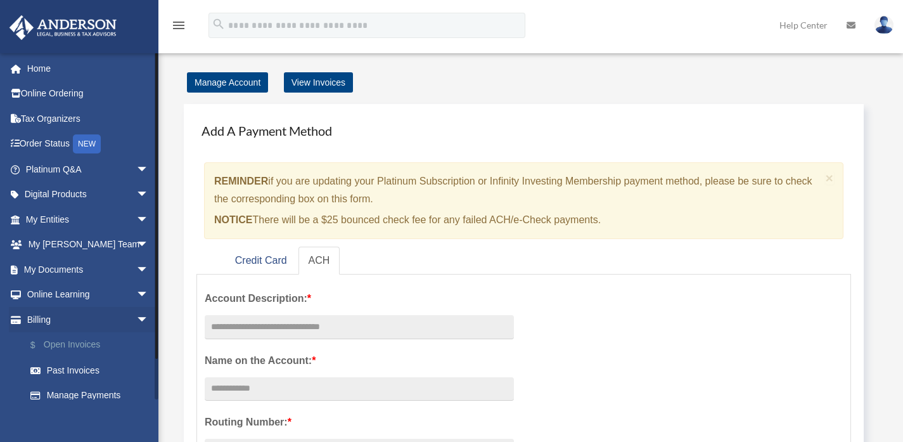
click at [73, 341] on link "$ Open Invoices" at bounding box center [93, 345] width 150 height 26
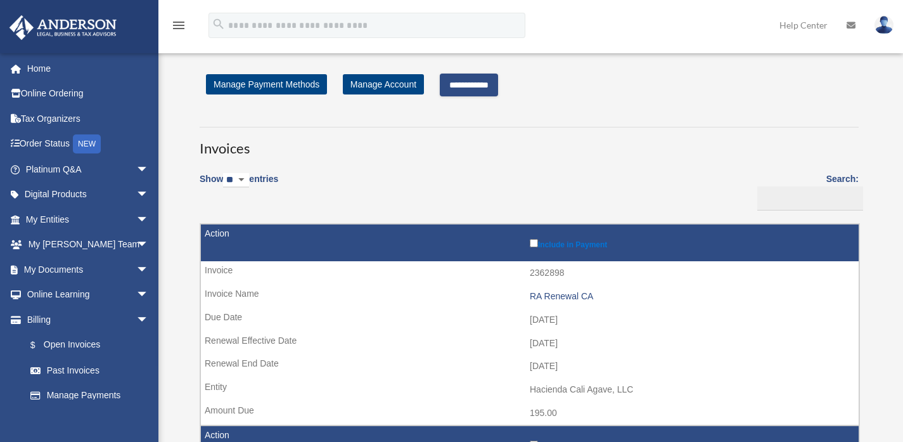
click at [498, 80] on input "**********" at bounding box center [469, 84] width 58 height 23
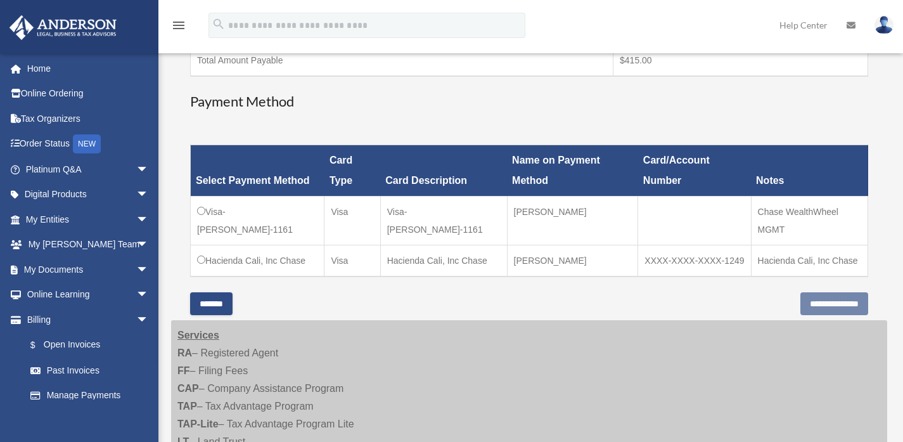
scroll to position [314, 0]
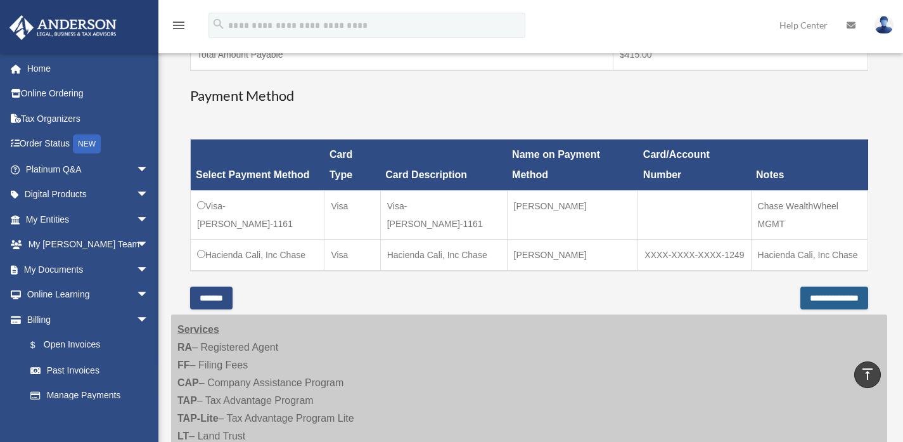
click at [803, 286] on input "**********" at bounding box center [834, 297] width 68 height 23
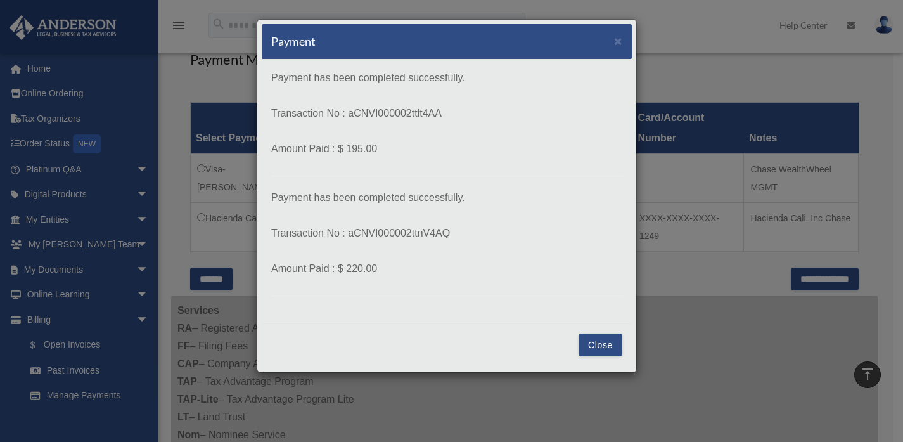
scroll to position [366, 0]
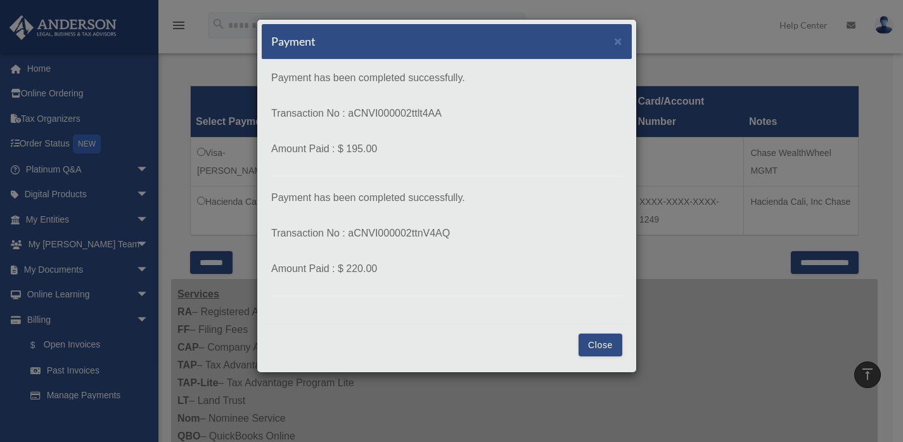
click at [602, 345] on button "Close" at bounding box center [600, 344] width 44 height 23
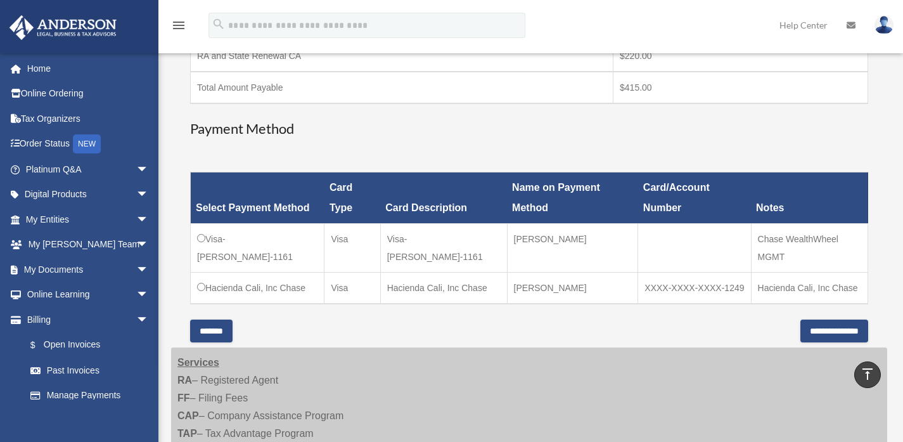
scroll to position [8, 0]
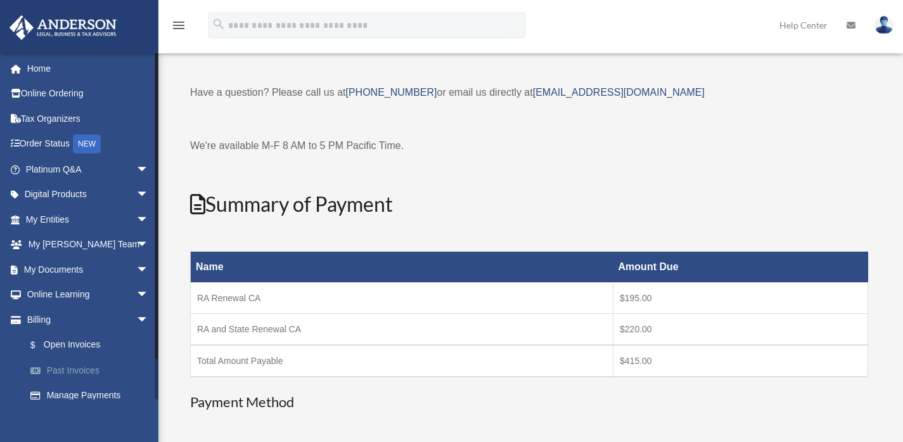
click at [81, 368] on link "Past Invoices" at bounding box center [93, 369] width 150 height 25
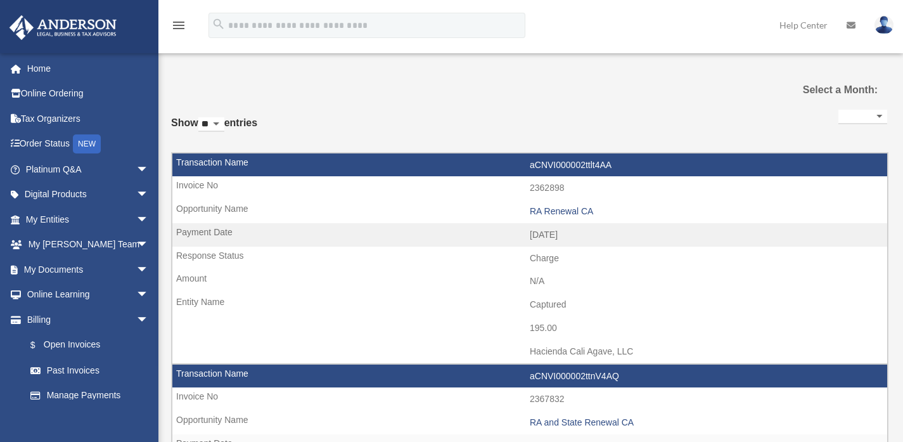
select select
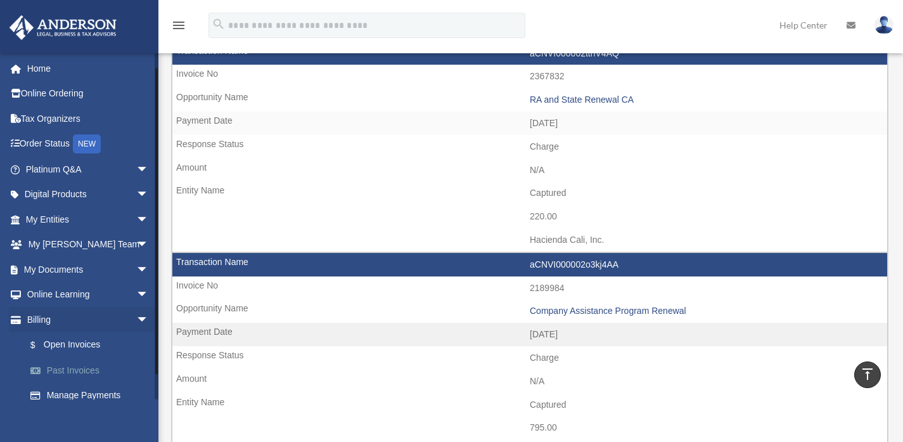
scroll to position [36, 0]
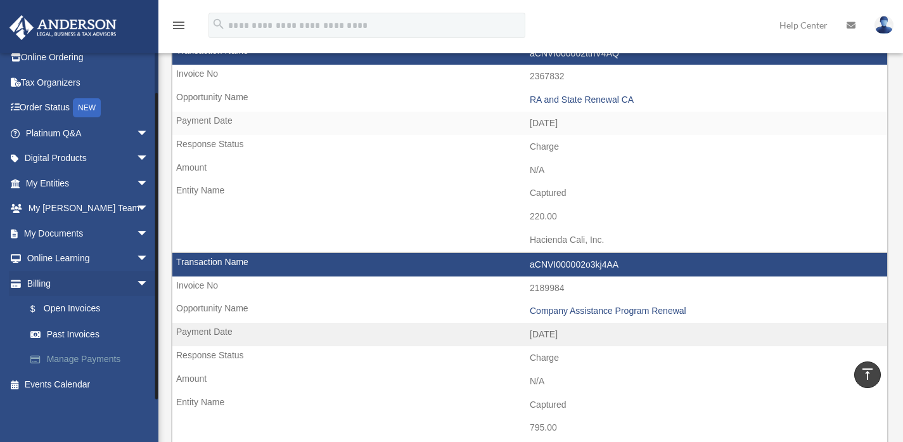
click at [92, 357] on link "Manage Payments" at bounding box center [93, 358] width 150 height 25
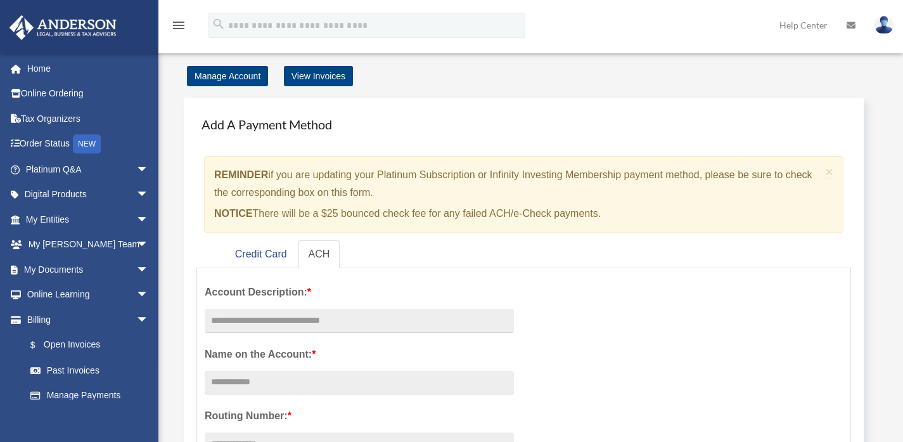
scroll to position [10, 0]
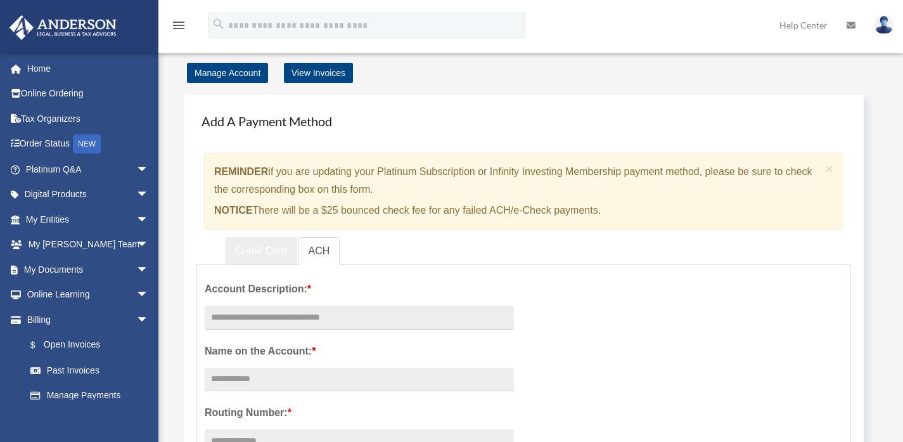
click at [248, 246] on link "Credit Card" at bounding box center [261, 251] width 72 height 29
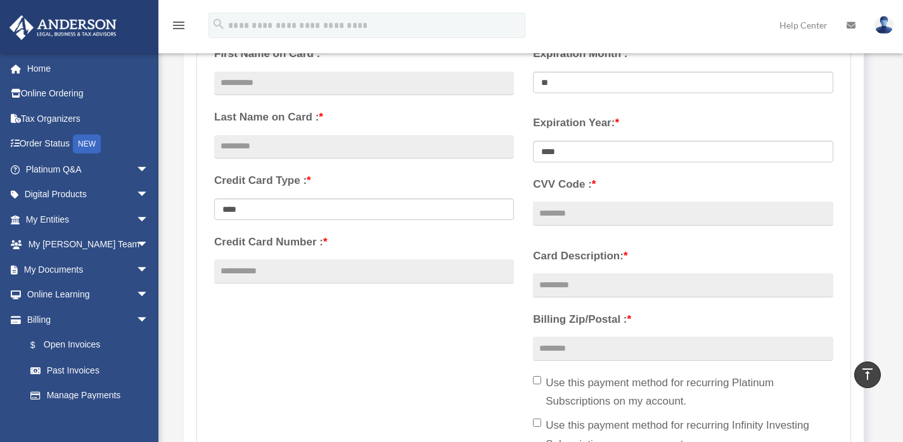
scroll to position [0, 0]
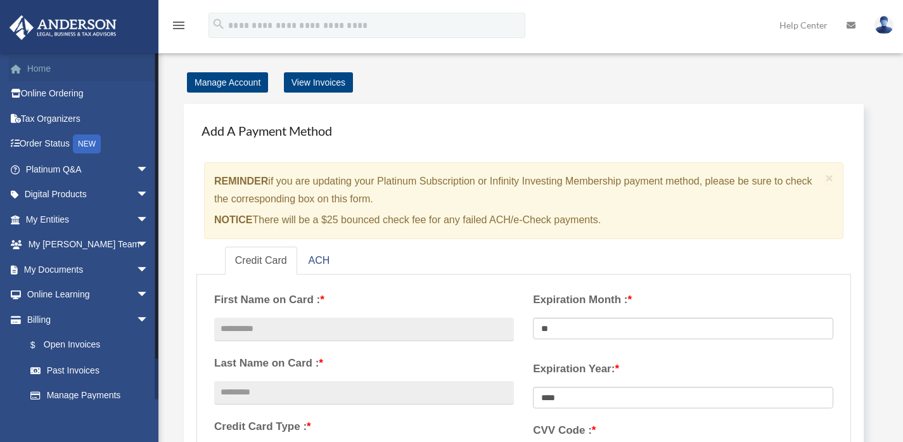
click at [45, 70] on link "Home" at bounding box center [88, 68] width 159 height 25
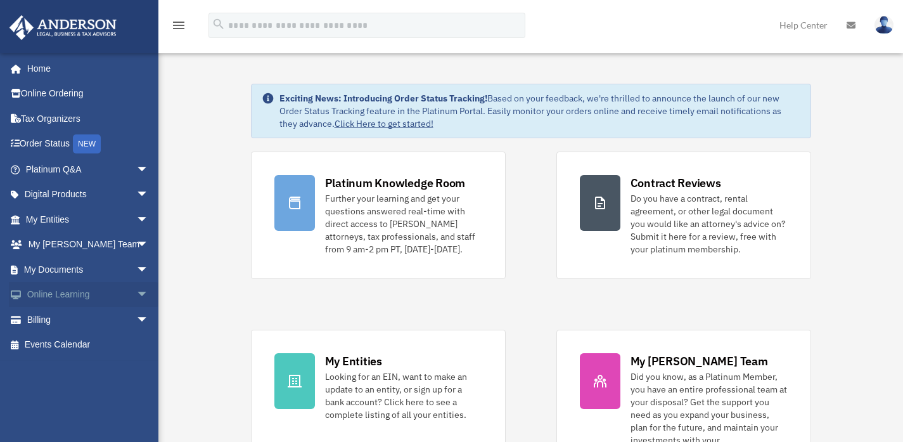
click at [136, 292] on span "arrow_drop_down" at bounding box center [148, 295] width 25 height 26
click at [136, 292] on span "arrow_drop_up" at bounding box center [148, 295] width 25 height 26
click at [136, 320] on span "arrow_drop_down" at bounding box center [148, 320] width 25 height 26
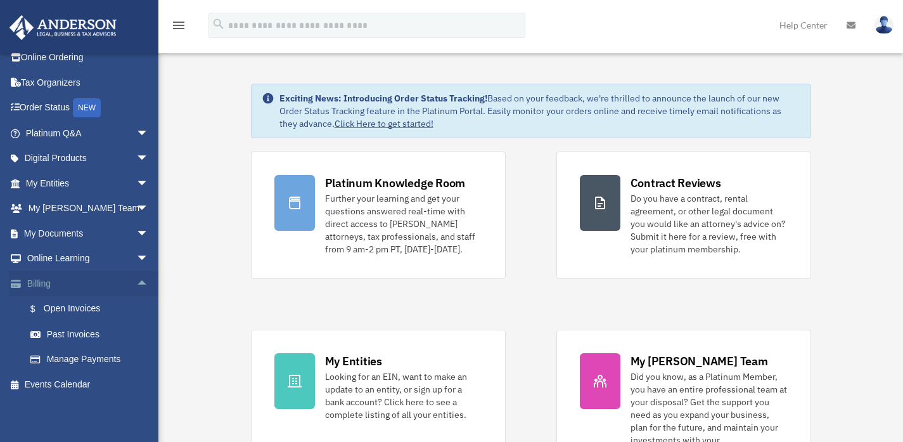
click at [136, 283] on span "arrow_drop_up" at bounding box center [148, 283] width 25 height 26
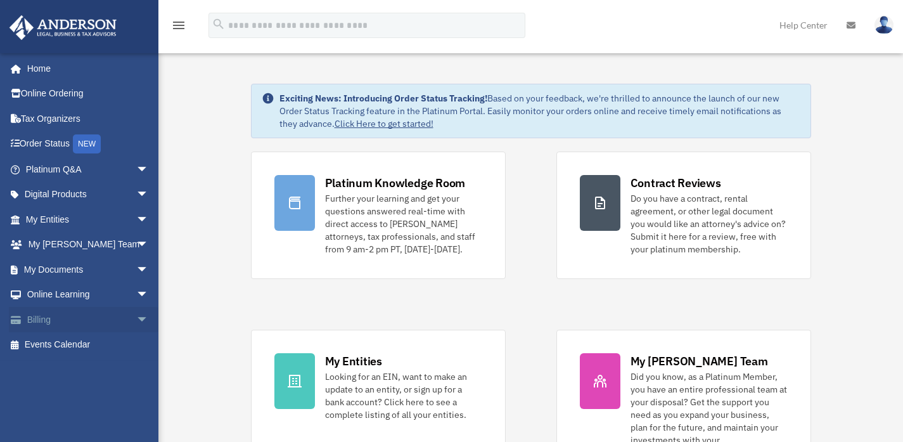
scroll to position [0, 0]
click at [136, 287] on span "arrow_drop_down" at bounding box center [148, 295] width 25 height 26
click at [68, 367] on link "Resources" at bounding box center [93, 369] width 150 height 25
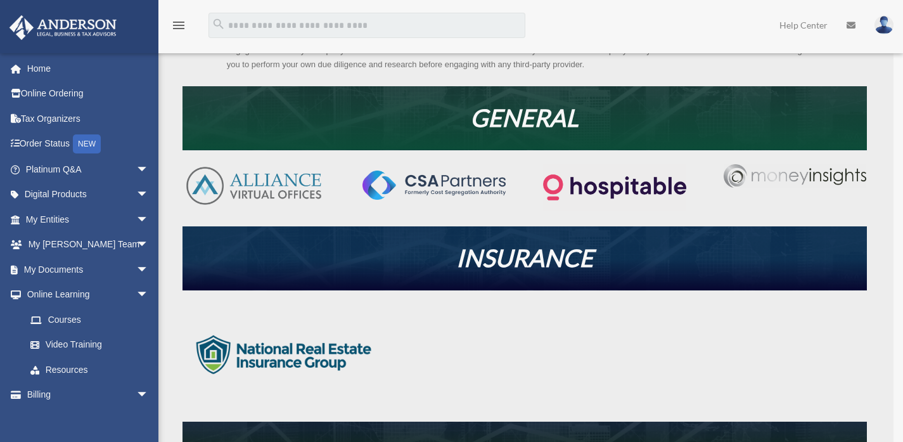
scroll to position [213, 0]
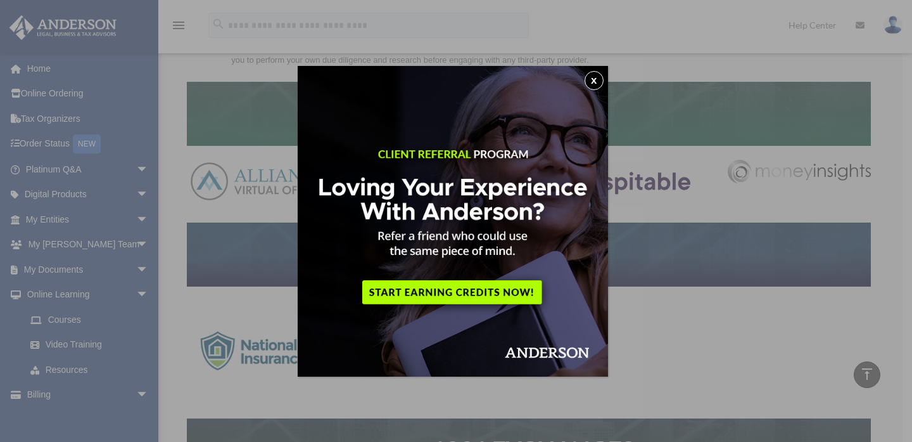
click at [595, 80] on button "x" at bounding box center [594, 80] width 19 height 19
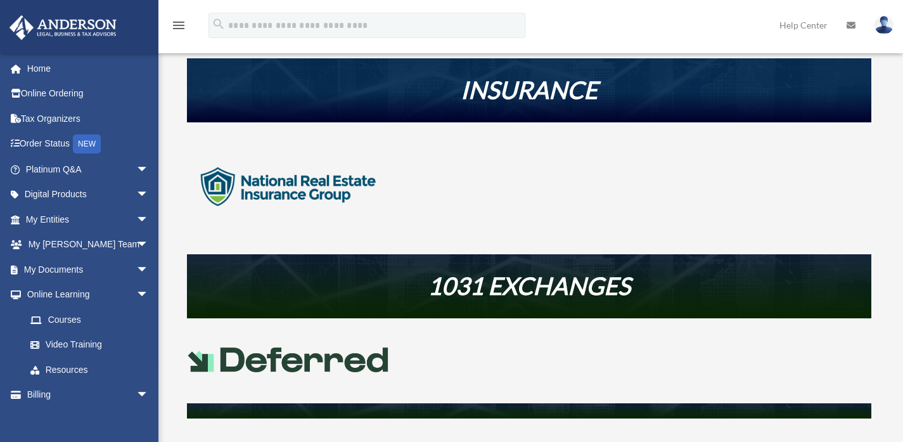
scroll to position [417, 0]
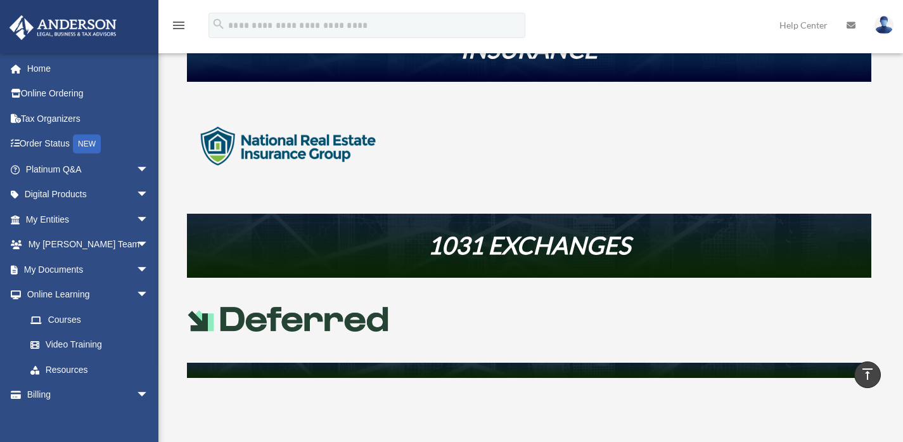
click at [493, 248] on em "1031 EXCHANGES" at bounding box center [529, 244] width 203 height 29
click at [364, 301] on div at bounding box center [529, 320] width 684 height 55
click at [361, 332] on link at bounding box center [288, 330] width 203 height 17
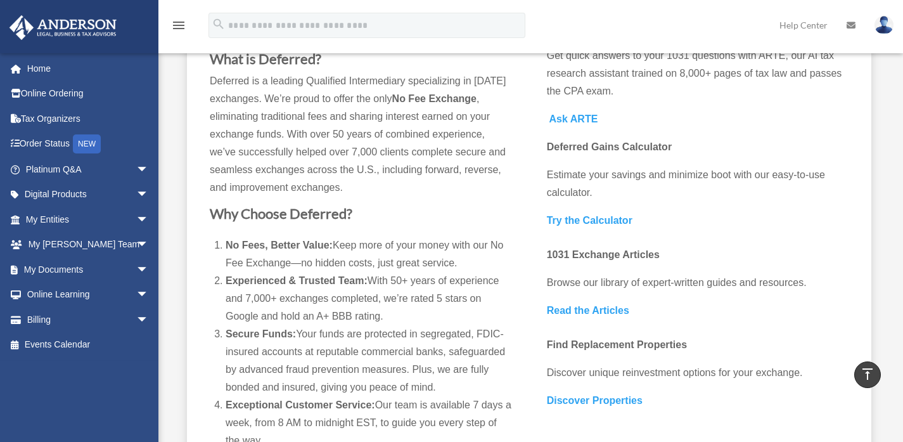
scroll to position [66, 0]
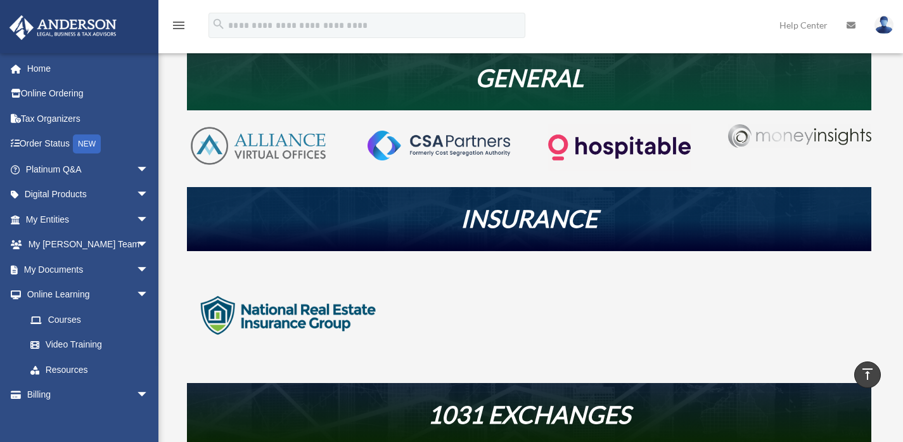
scroll to position [202, 0]
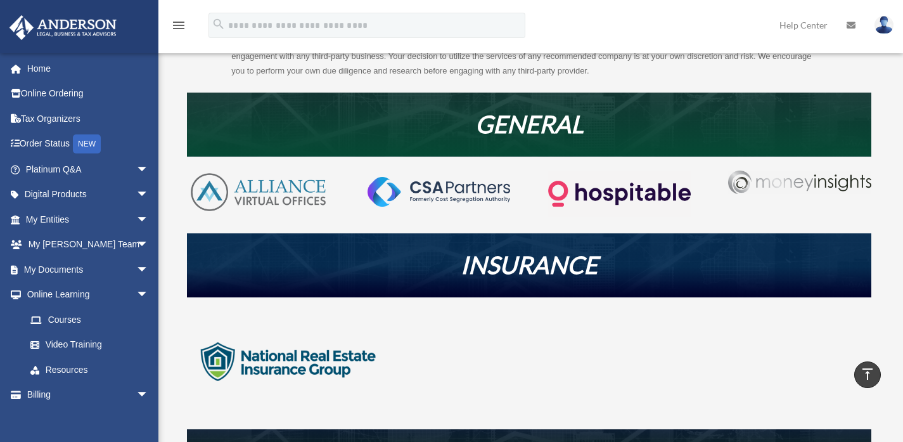
click at [286, 358] on img at bounding box center [288, 361] width 203 height 101
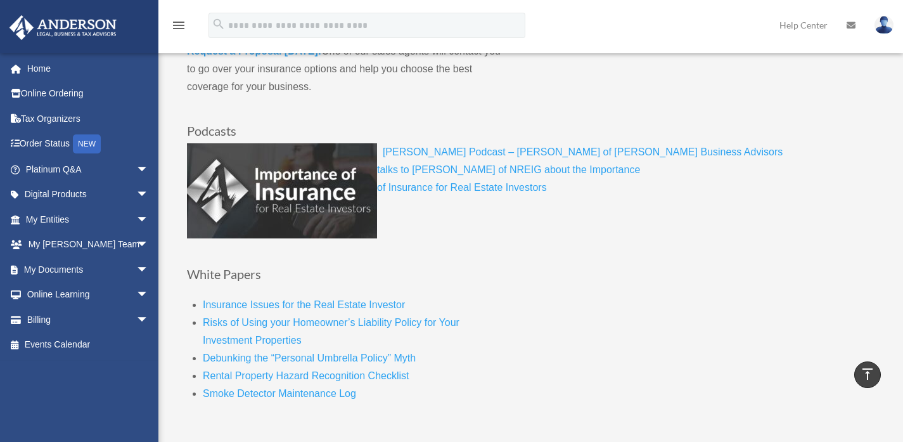
scroll to position [552, 0]
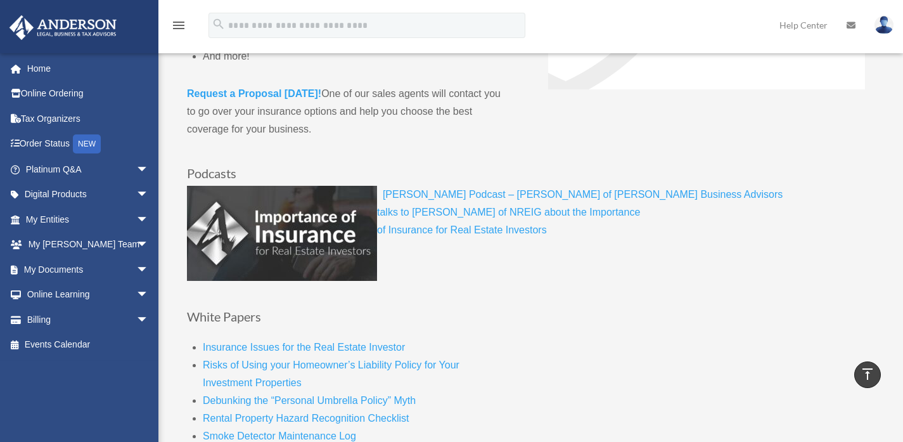
click at [480, 323] on h4 "White Papers" at bounding box center [348, 319] width 323 height 19
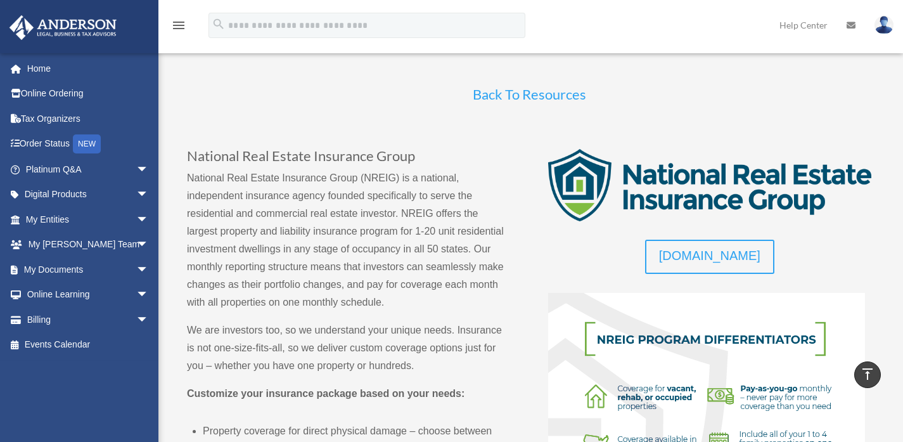
scroll to position [0, 0]
click at [531, 100] on link "Back To Resources" at bounding box center [529, 97] width 113 height 23
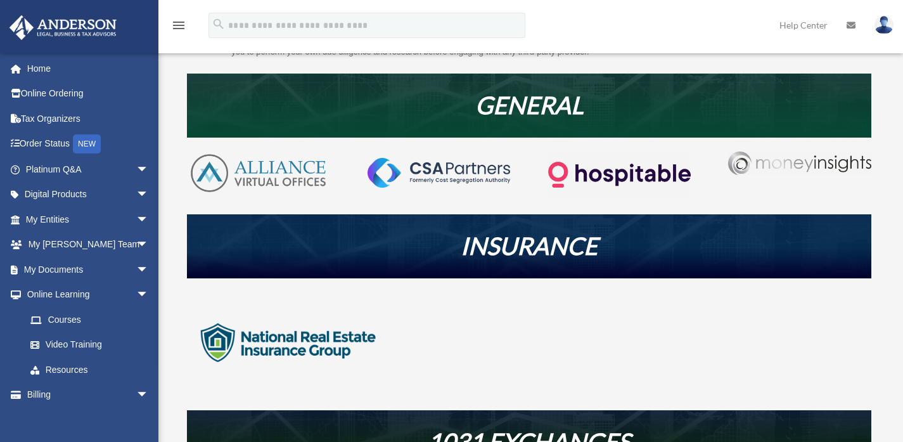
scroll to position [330, 0]
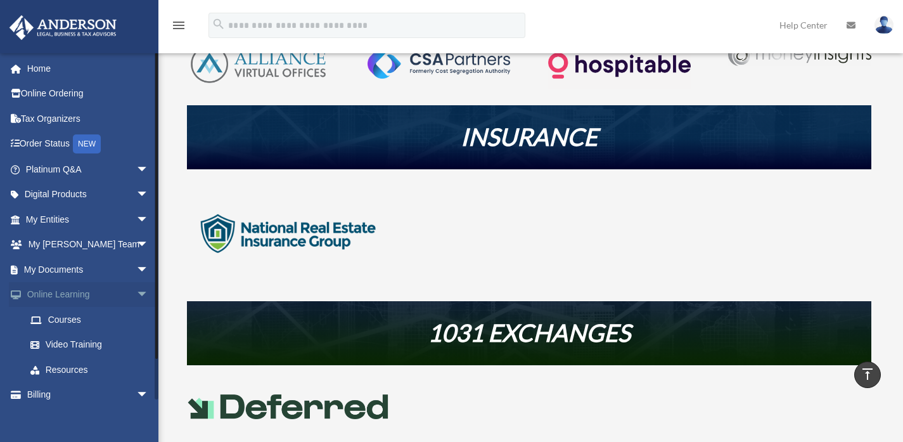
click at [136, 296] on span "arrow_drop_down" at bounding box center [148, 295] width 25 height 26
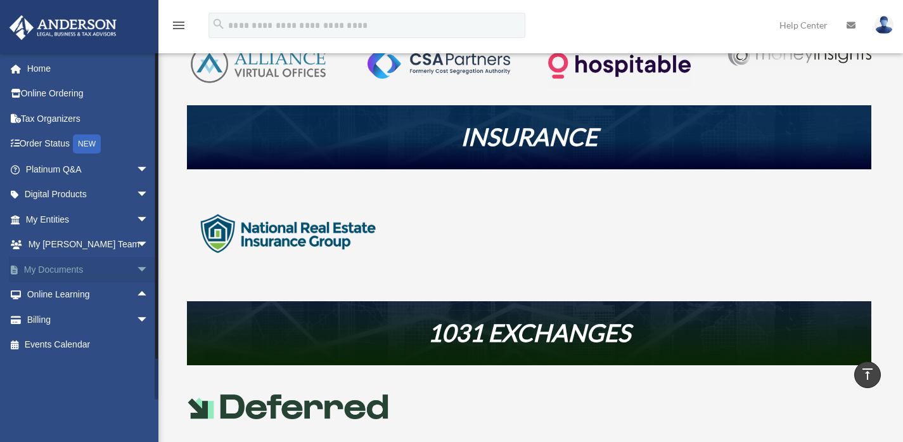
click at [136, 268] on span "arrow_drop_down" at bounding box center [148, 270] width 25 height 26
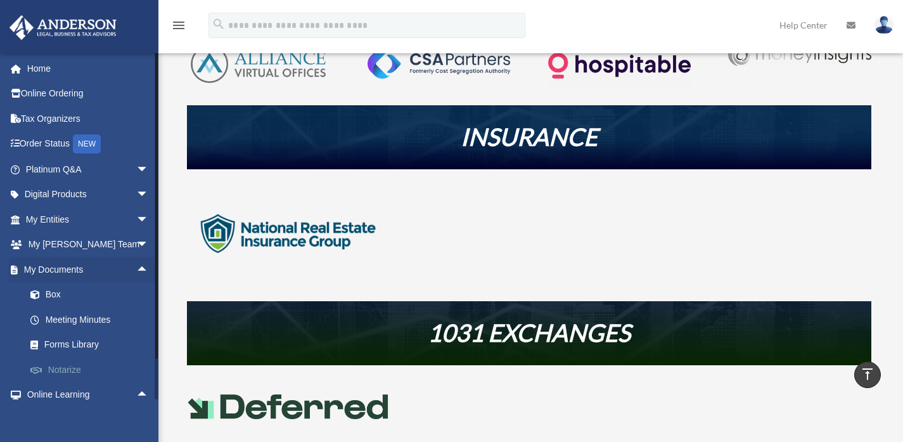
click at [62, 366] on link "Notarize" at bounding box center [93, 369] width 150 height 25
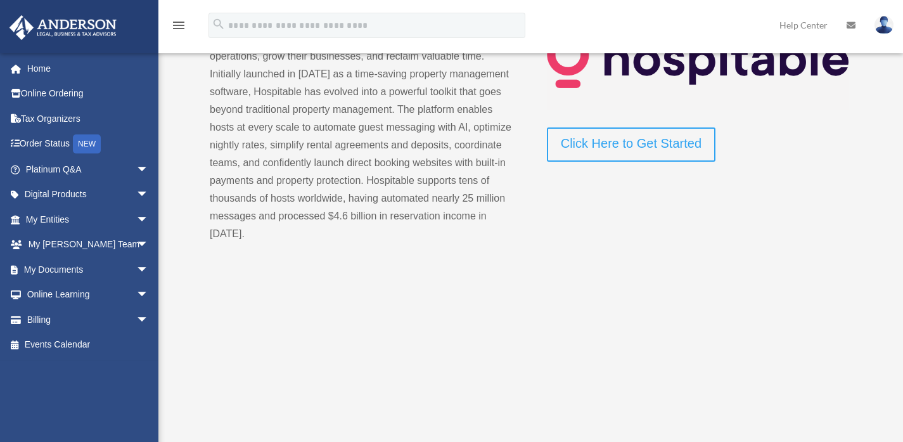
scroll to position [179, 0]
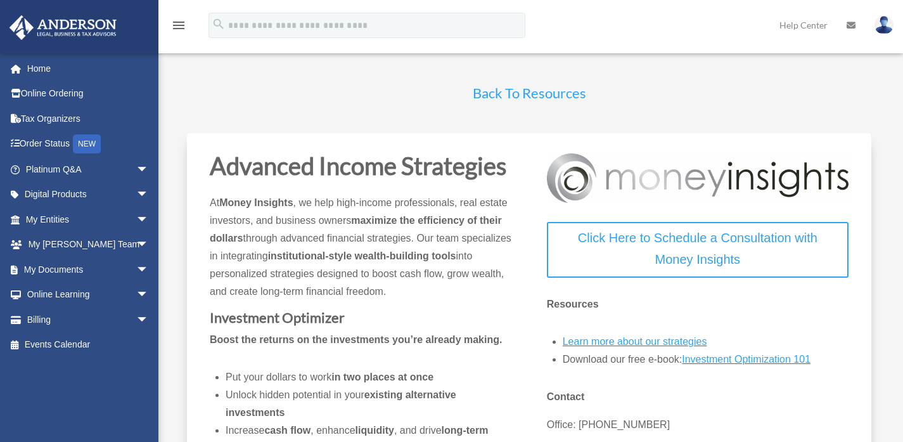
click at [515, 80] on div "Back To Resources" at bounding box center [529, 96] width 684 height 46
click at [515, 89] on link "Back To Resources" at bounding box center [529, 95] width 113 height 23
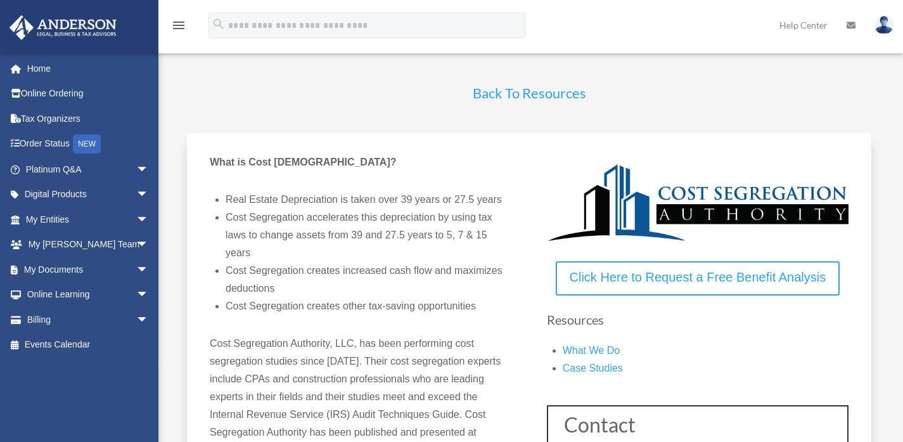
click at [540, 92] on link "Back To Resources" at bounding box center [529, 95] width 113 height 23
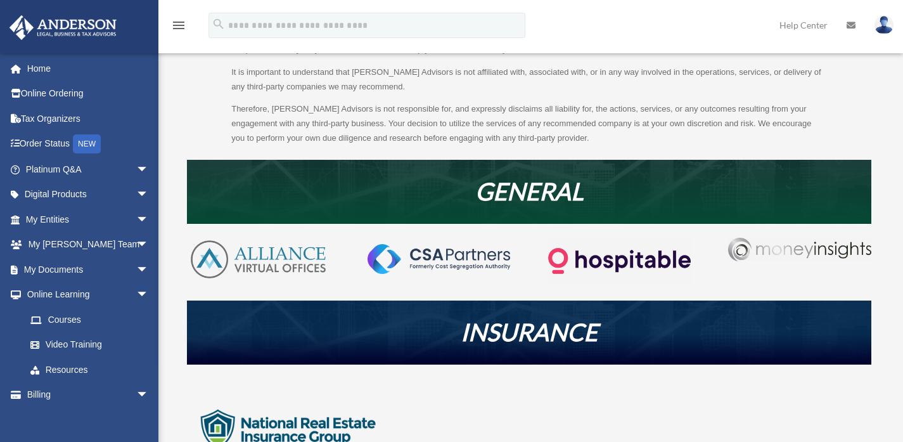
scroll to position [139, 0]
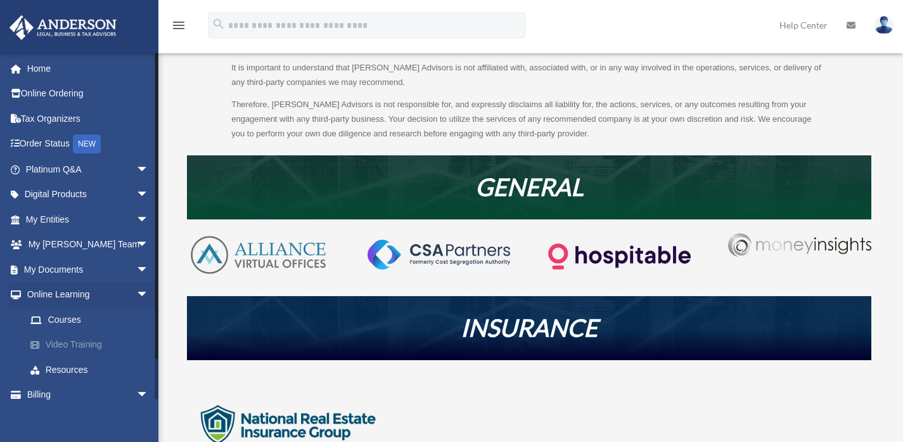
click at [79, 340] on link "Video Training" at bounding box center [93, 344] width 150 height 25
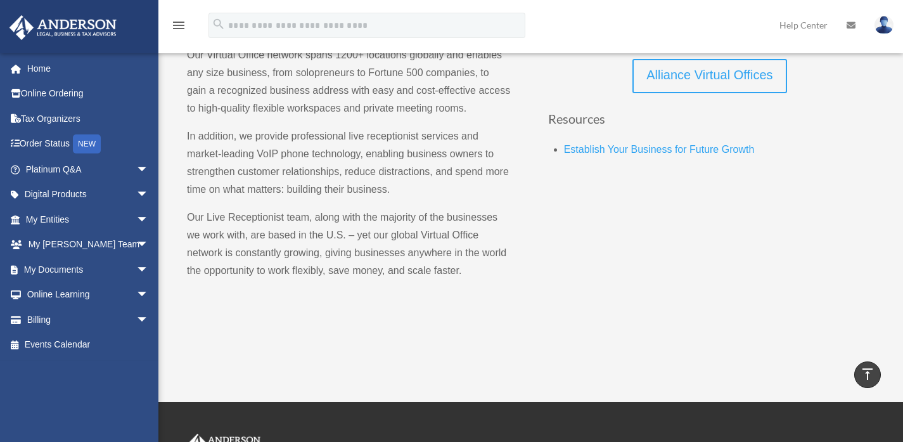
scroll to position [120, 0]
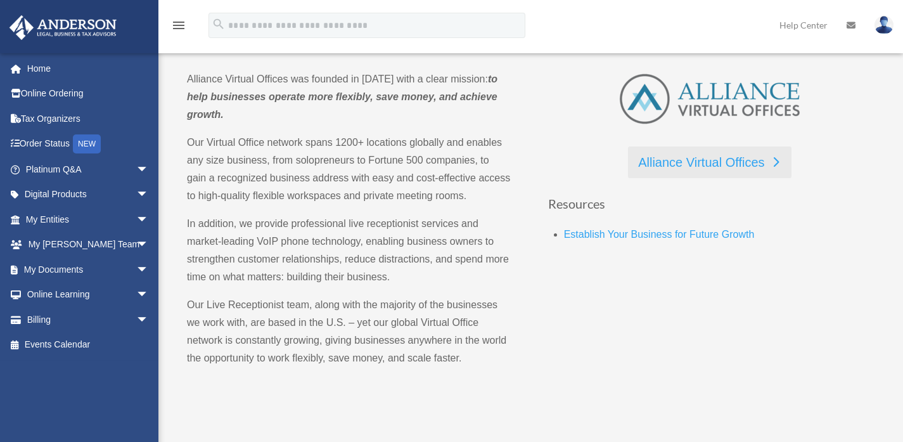
click at [663, 158] on link "Alliance Virtual Offices" at bounding box center [709, 162] width 163 height 32
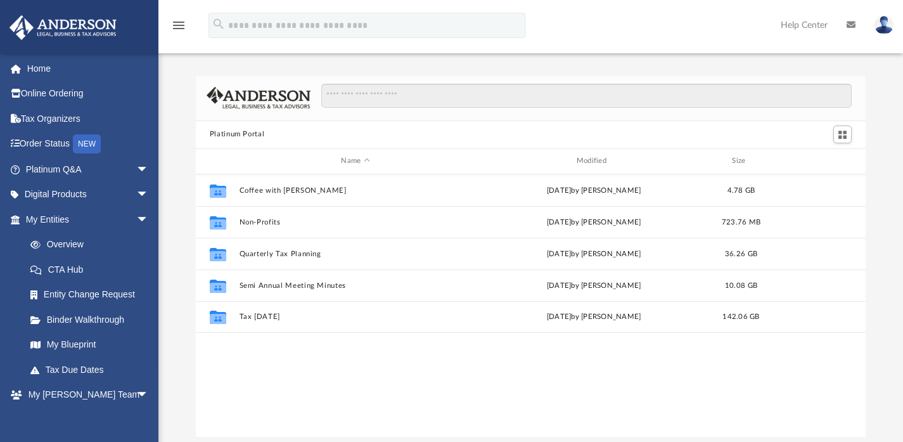
scroll to position [278, 660]
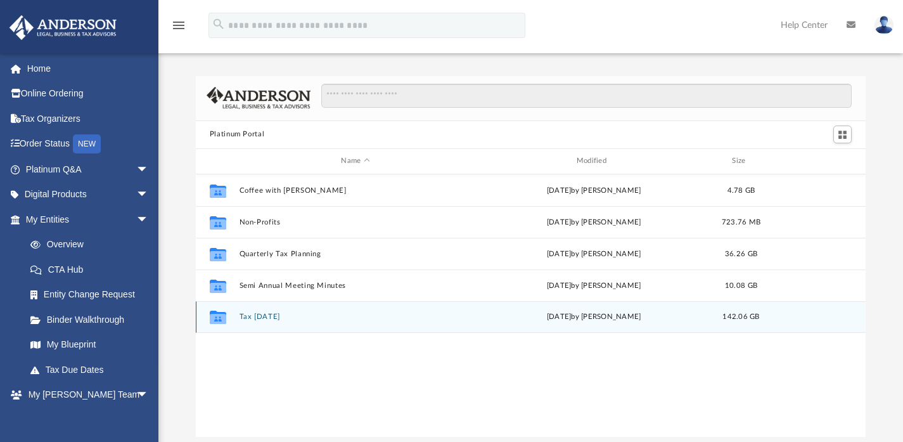
click at [259, 315] on button "Tax Tuesday" at bounding box center [355, 316] width 232 height 8
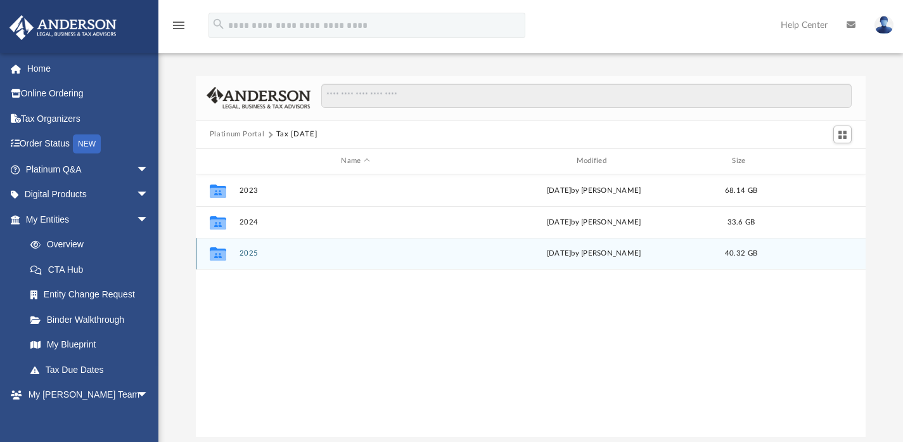
click at [243, 251] on button "2025" at bounding box center [355, 253] width 232 height 8
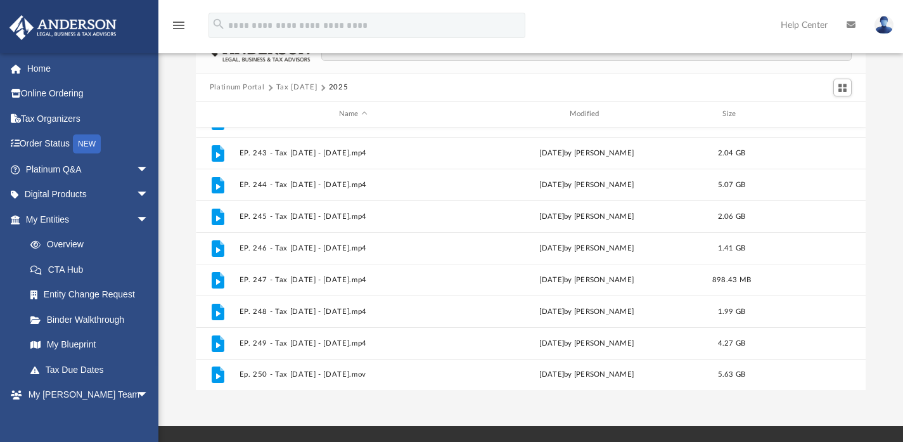
scroll to position [49, 0]
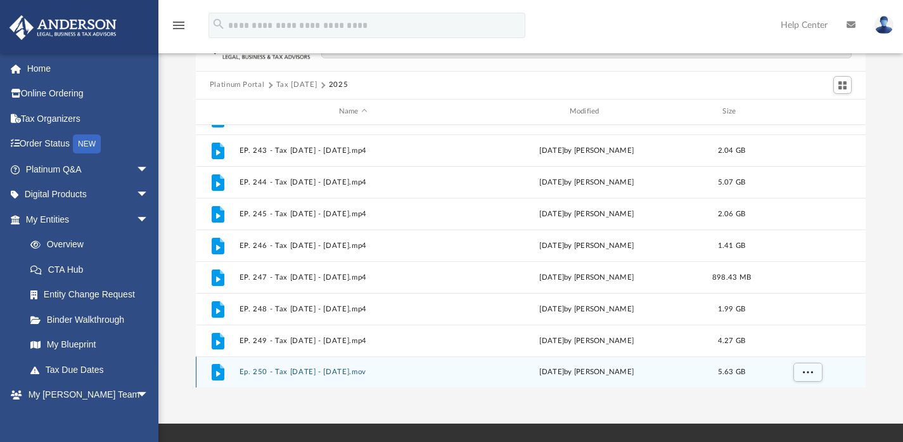
click at [220, 371] on icon "grid" at bounding box center [218, 372] width 13 height 16
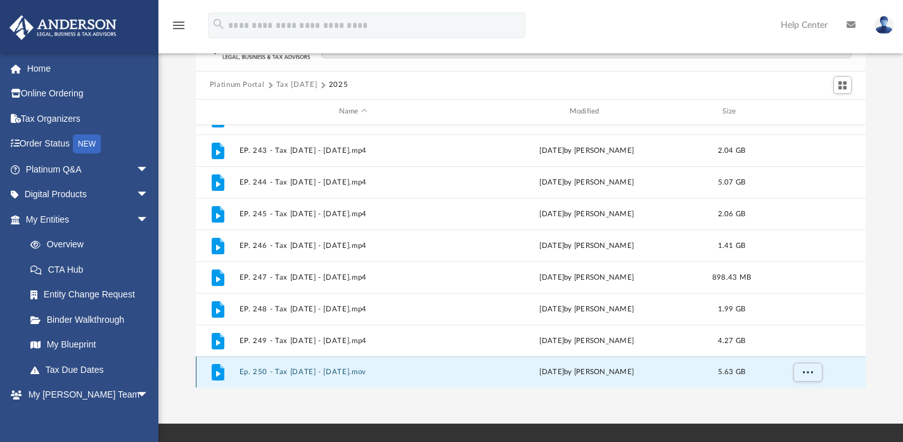
click at [220, 371] on icon "grid" at bounding box center [218, 372] width 13 height 16
click at [280, 368] on button "Ep. 250 - Tax Tuesday - August 12th, 2025.mov" at bounding box center [353, 371] width 228 height 8
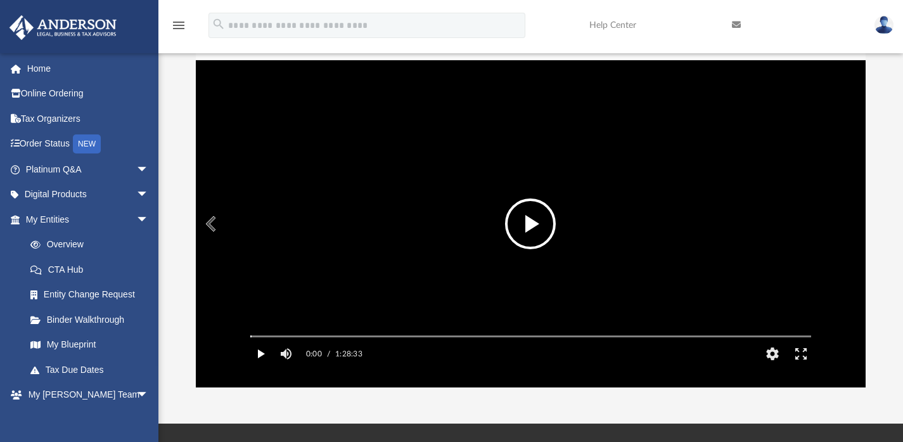
click at [259, 366] on button "Play" at bounding box center [260, 353] width 29 height 25
click at [309, 348] on video "File preview" at bounding box center [530, 223] width 581 height 291
click at [310, 359] on label "0:01" at bounding box center [314, 353] width 16 height 25
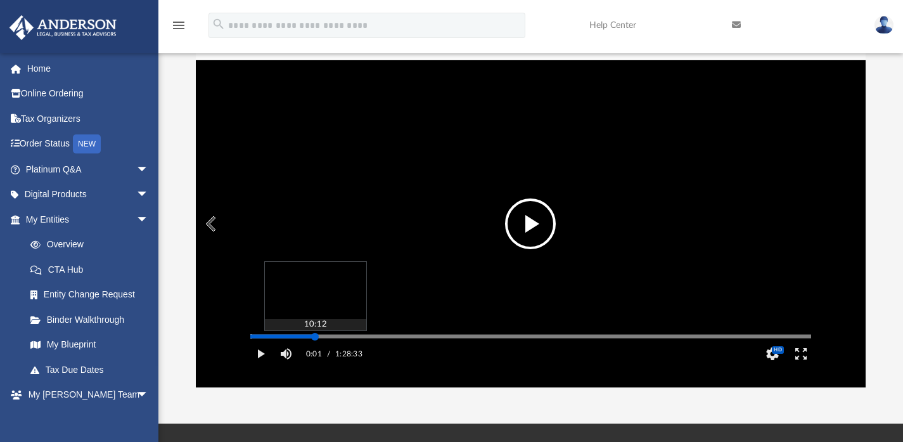
click at [315, 337] on div "Media Slider" at bounding box center [530, 336] width 561 height 2
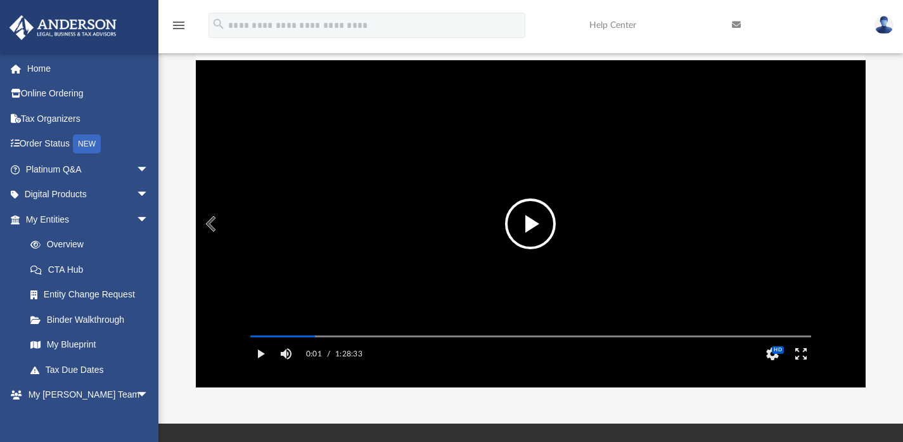
click at [381, 328] on video "File preview" at bounding box center [530, 223] width 581 height 291
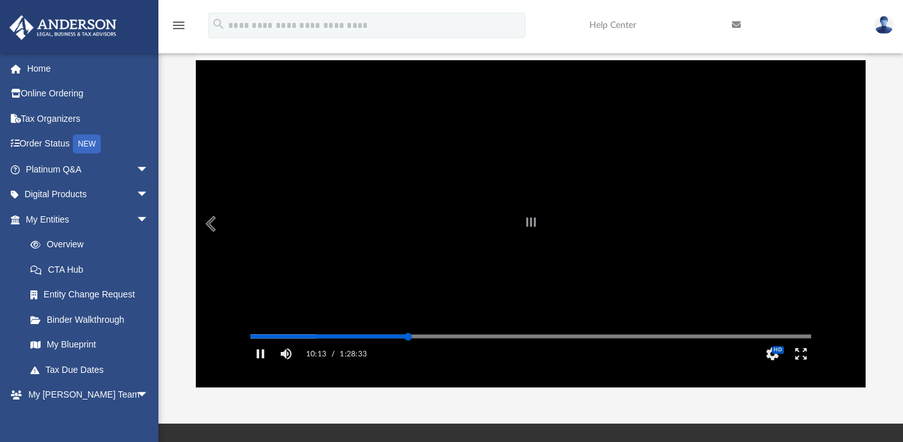
click at [408, 352] on div "Autoplay Disabled Speed Normal Quality Auto Subtitles/CC Off Audio Autoplay Dis…" at bounding box center [531, 223] width 670 height 327
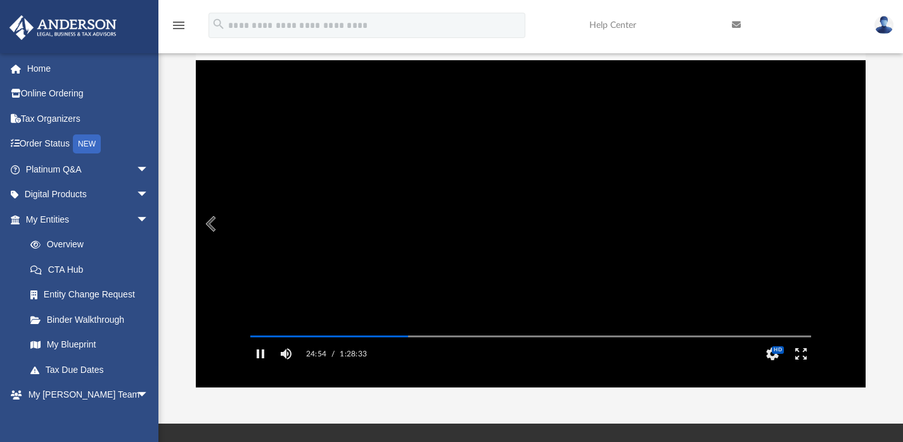
click at [452, 265] on video "File preview" at bounding box center [530, 223] width 581 height 291
click at [267, 366] on button "Pause" at bounding box center [260, 353] width 29 height 25
click at [220, 217] on button "Preview" at bounding box center [210, 223] width 28 height 35
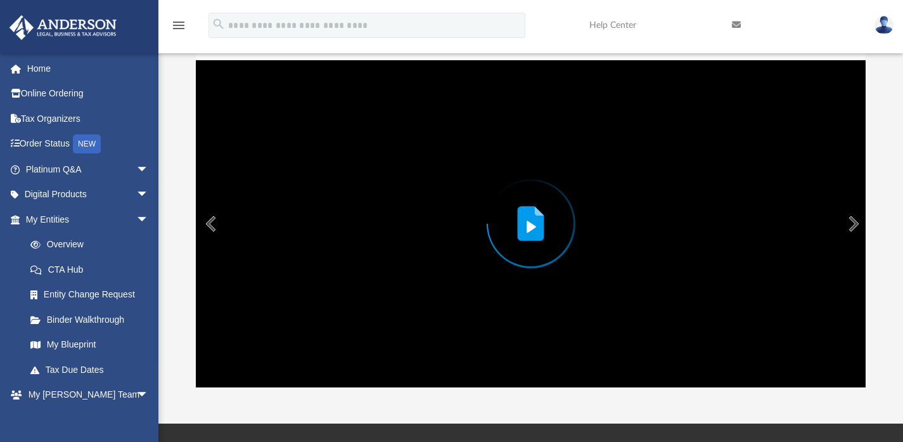
scroll to position [0, 0]
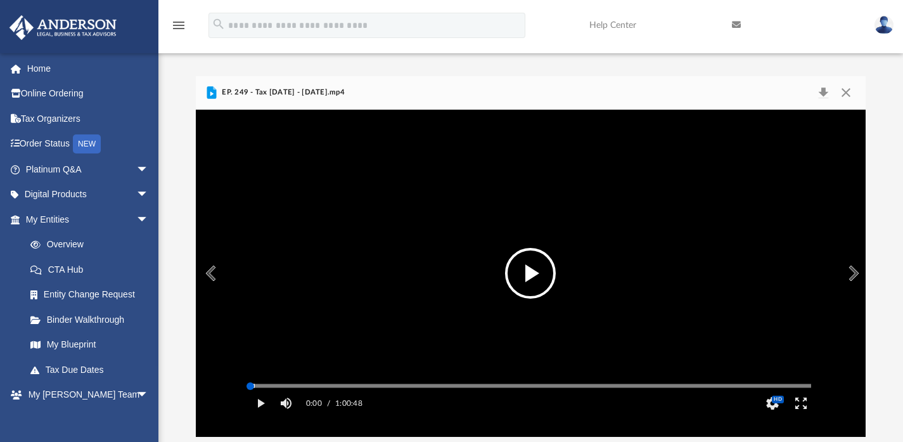
click at [607, 390] on div "Media Slider" at bounding box center [810, 385] width 561 height 10
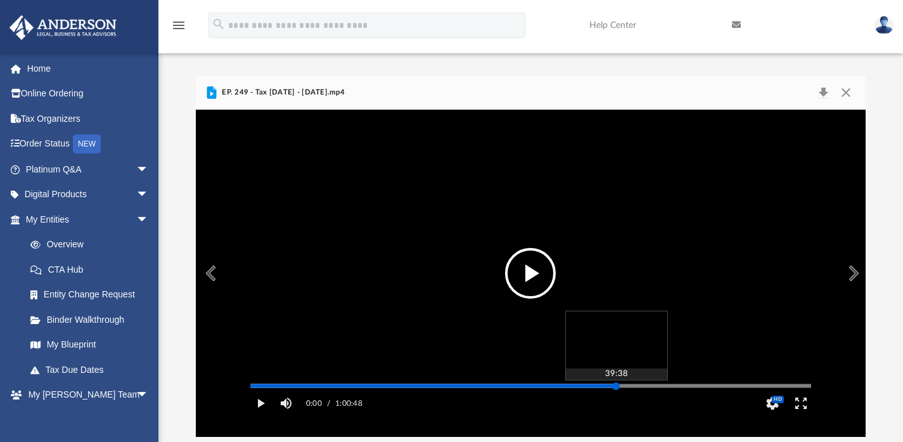
click at [616, 386] on div "Media Slider" at bounding box center [530, 386] width 561 height 2
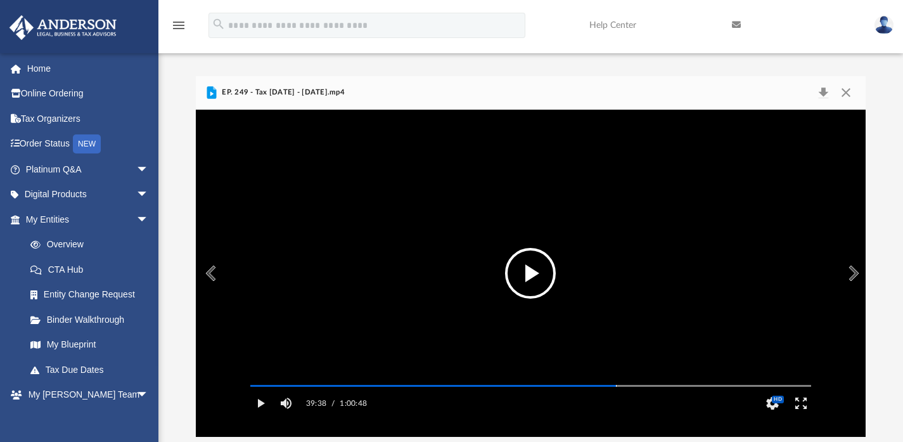
click at [531, 264] on button "File preview" at bounding box center [530, 273] width 51 height 51
click at [543, 277] on video "File preview" at bounding box center [530, 272] width 581 height 291
click at [851, 91] on button "Close" at bounding box center [845, 93] width 23 height 18
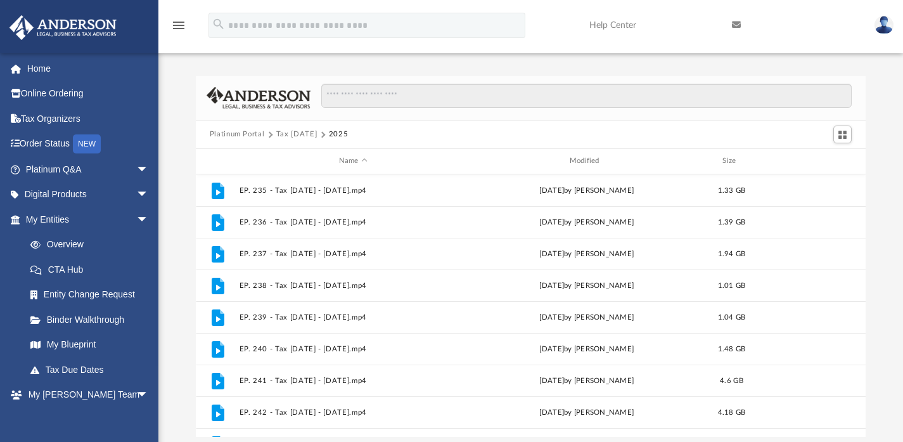
click at [296, 130] on button "Tax [DATE]" at bounding box center [296, 134] width 41 height 11
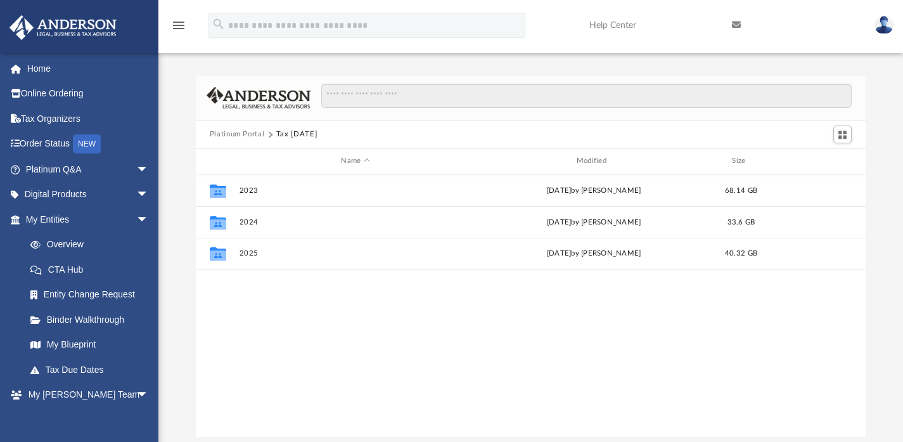
click at [254, 134] on button "Platinum Portal" at bounding box center [237, 134] width 55 height 11
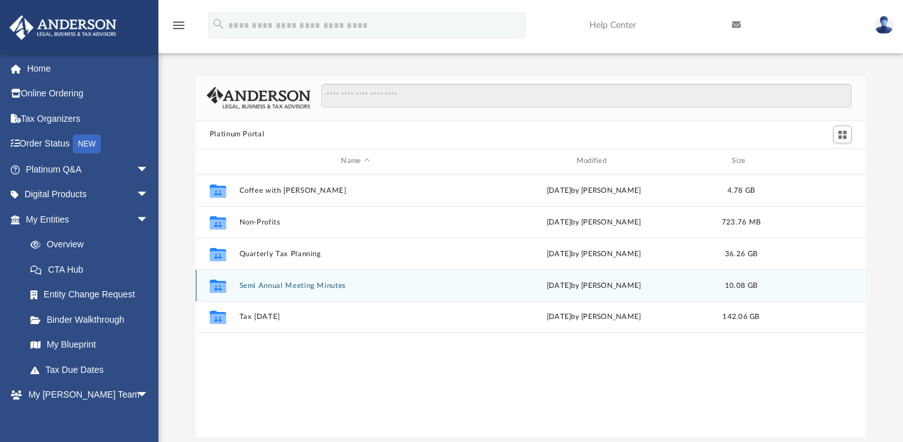
click at [281, 283] on button "Semi Annual Meeting Minutes" at bounding box center [355, 285] width 232 height 8
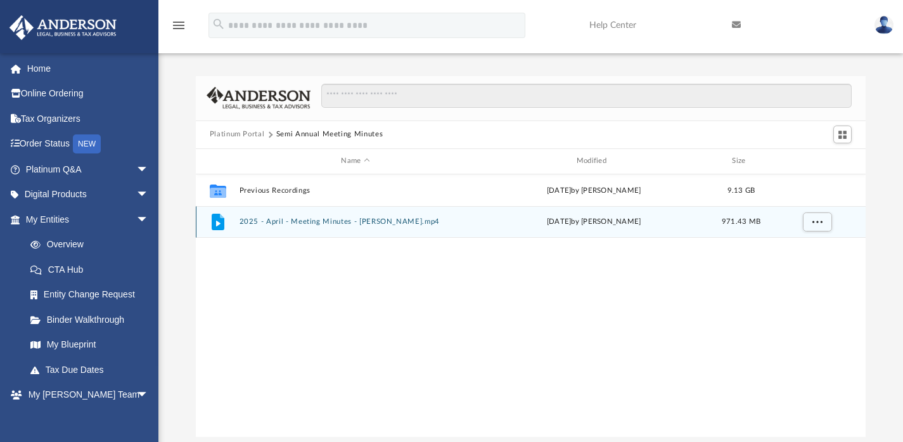
click at [274, 219] on button "2025 - April - Meeting Minutes - EJ McCaffrey.mp4" at bounding box center [355, 221] width 232 height 8
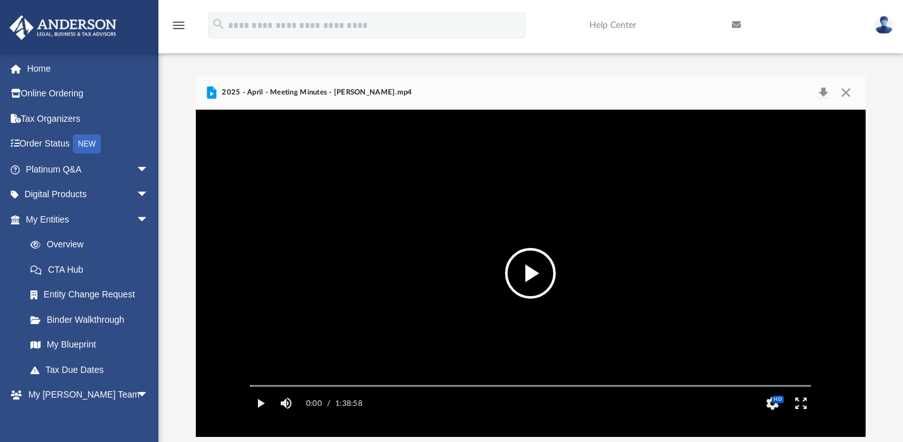
click at [521, 271] on button "File preview" at bounding box center [530, 273] width 51 height 51
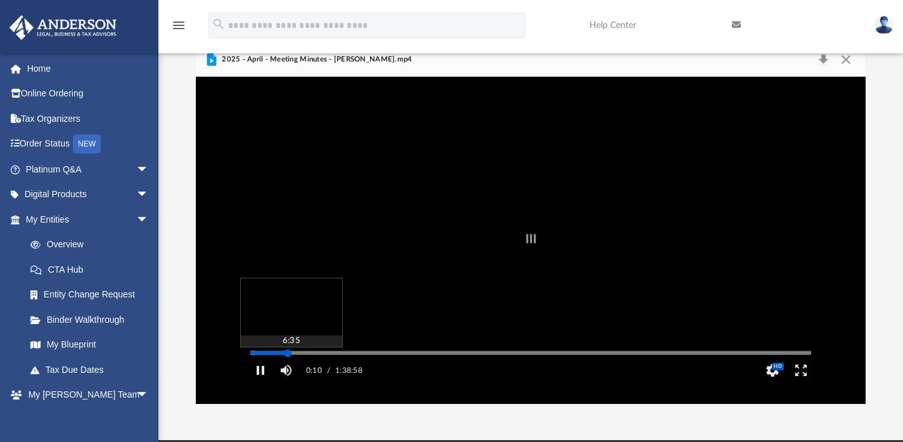
click at [288, 370] on div "Autoplay Disabled Speed Normal Quality Auto Subtitles/CC Off Audio Autoplay Dis…" at bounding box center [531, 240] width 670 height 327
click at [359, 369] on div "Autoplay Disabled Speed Normal Quality Auto Subtitles/CC Off Audio Autoplay Dis…" at bounding box center [531, 240] width 670 height 327
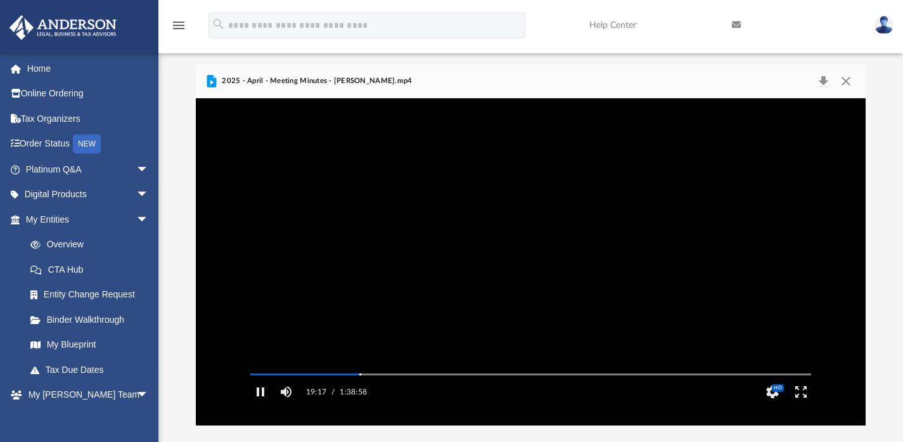
scroll to position [11, 0]
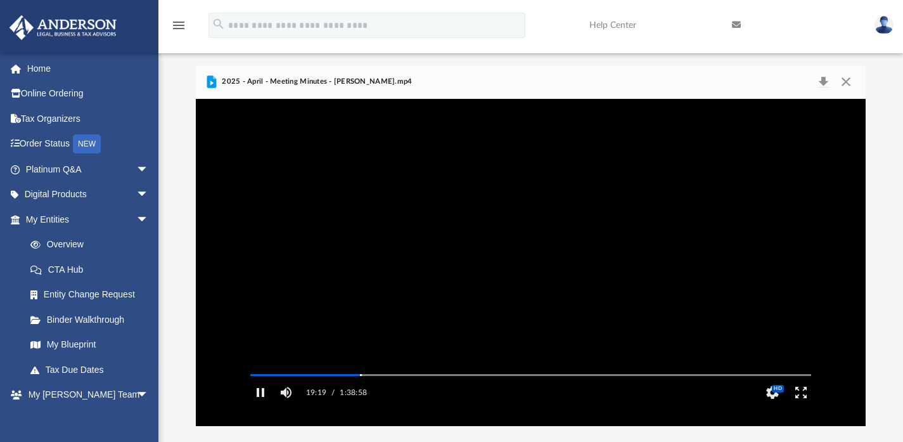
click at [438, 269] on video "File preview" at bounding box center [530, 262] width 581 height 291
click at [848, 78] on button "Close" at bounding box center [845, 82] width 23 height 18
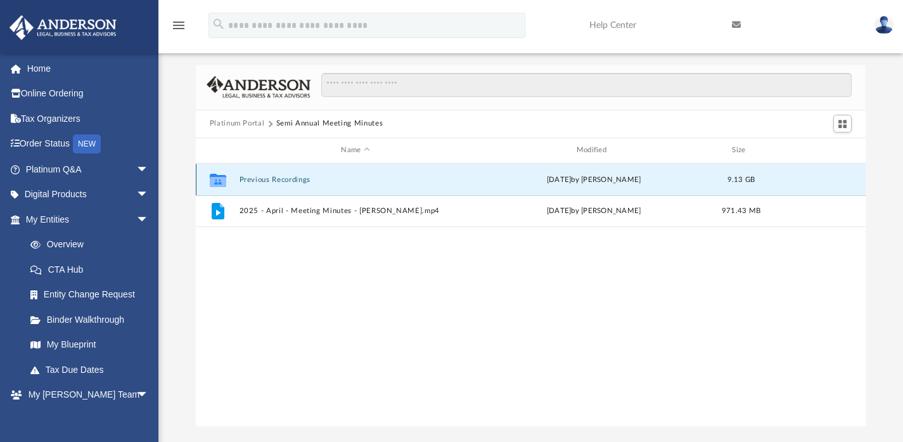
click at [262, 175] on button "Previous Recordings" at bounding box center [355, 179] width 232 height 8
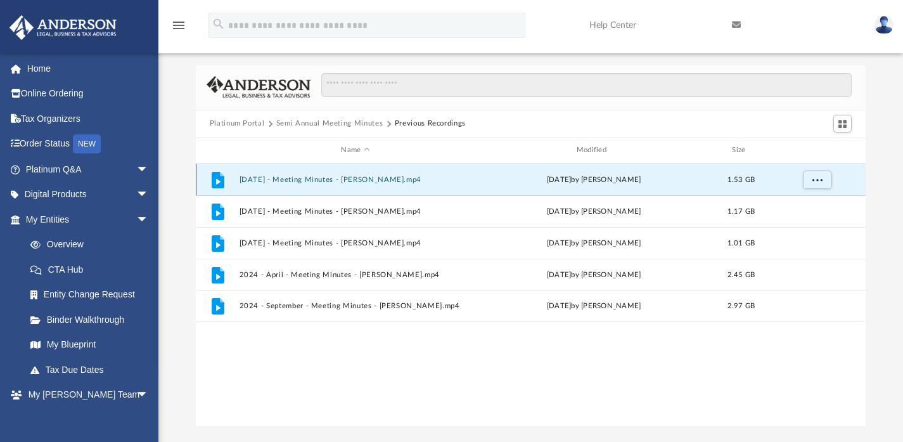
click at [307, 177] on button "2022 April - Meeting Minutes - Michael Bowman.mp4" at bounding box center [355, 179] width 232 height 8
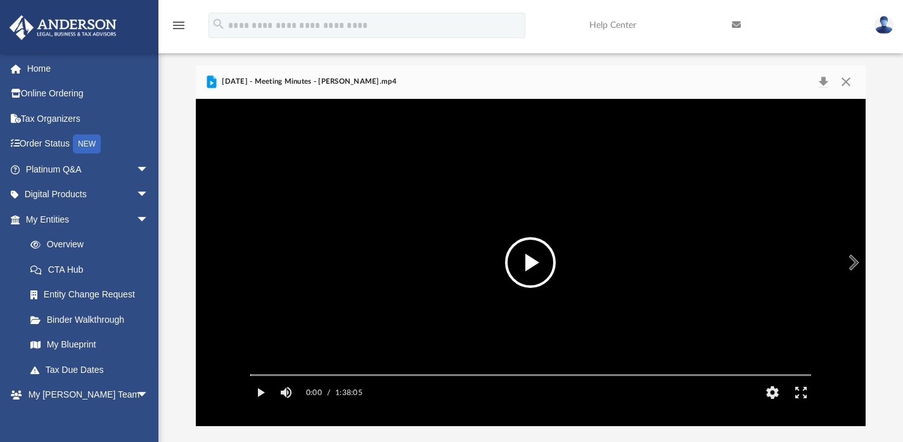
click at [524, 266] on button "File preview" at bounding box center [530, 262] width 51 height 51
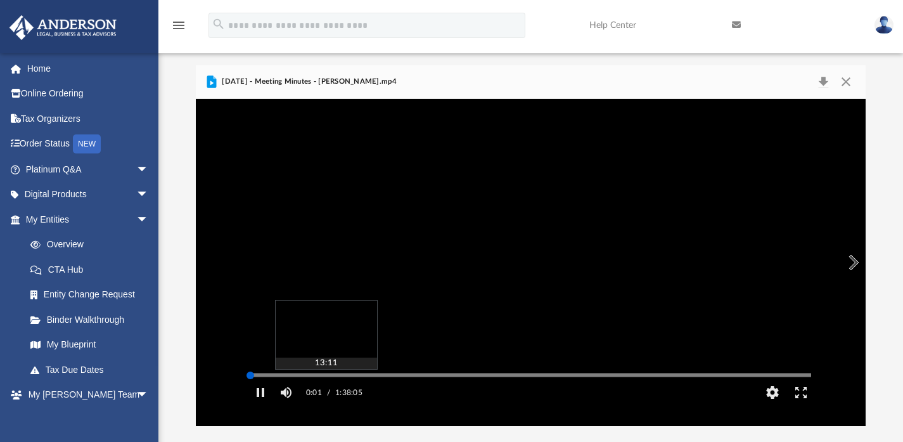
click at [326, 392] on div "Autoplay Disabled Speed Normal Quality Auto Subtitles/CC Off Audio Autoplay Dis…" at bounding box center [531, 262] width 670 height 327
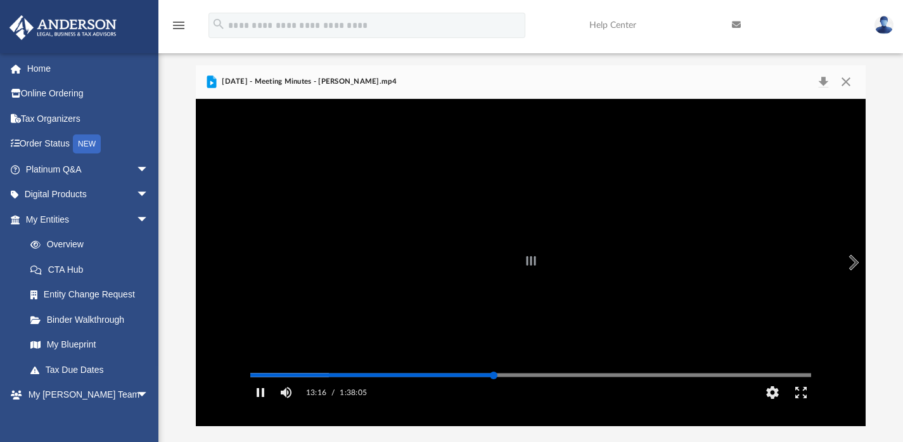
click at [493, 391] on div "Autoplay Disabled Speed Normal Quality Auto Subtitles/CC Off Audio Autoplay Dis…" at bounding box center [531, 262] width 670 height 327
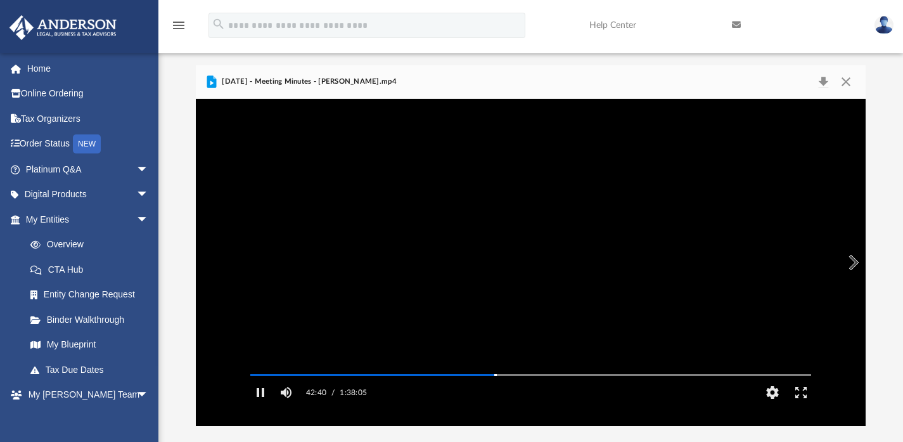
click at [581, 292] on video "File preview" at bounding box center [530, 262] width 581 height 291
click at [846, 82] on button "Close" at bounding box center [845, 82] width 23 height 18
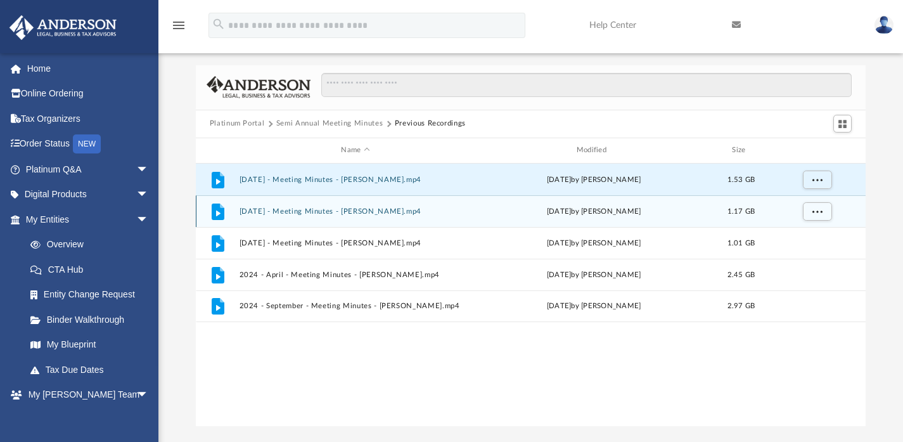
scroll to position [0, 0]
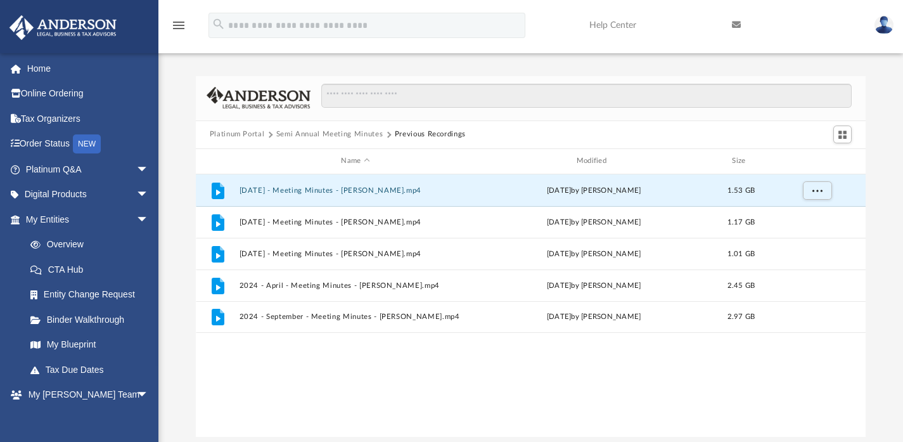
click at [229, 134] on button "Platinum Portal" at bounding box center [237, 134] width 55 height 11
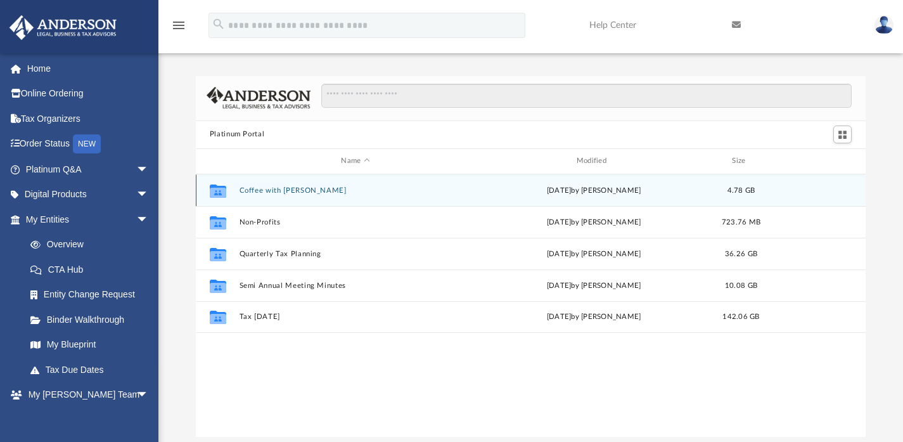
click at [261, 191] on button "Coffee with Carl" at bounding box center [355, 190] width 232 height 8
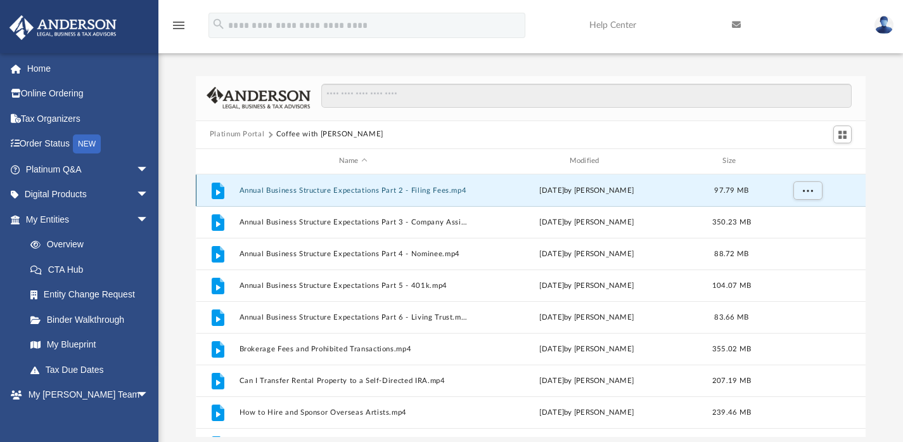
click at [291, 190] on button "Annual Business Structure Expectations Part 2 - Filing Fees.mp4" at bounding box center [353, 190] width 228 height 8
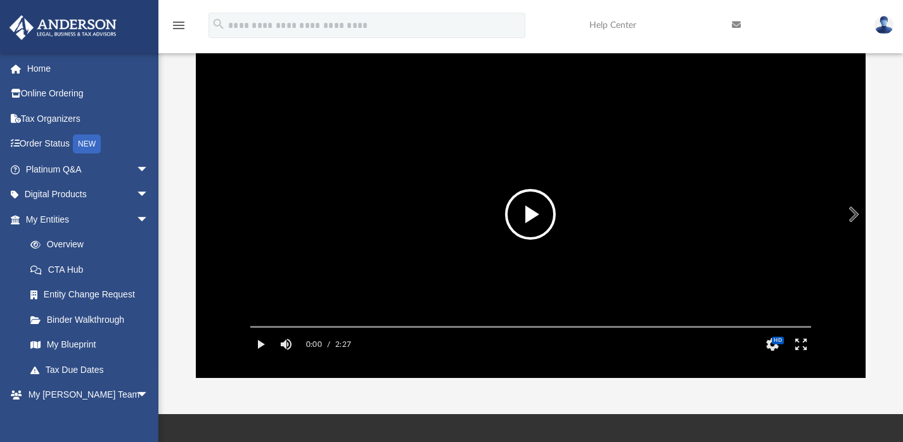
scroll to position [55, 0]
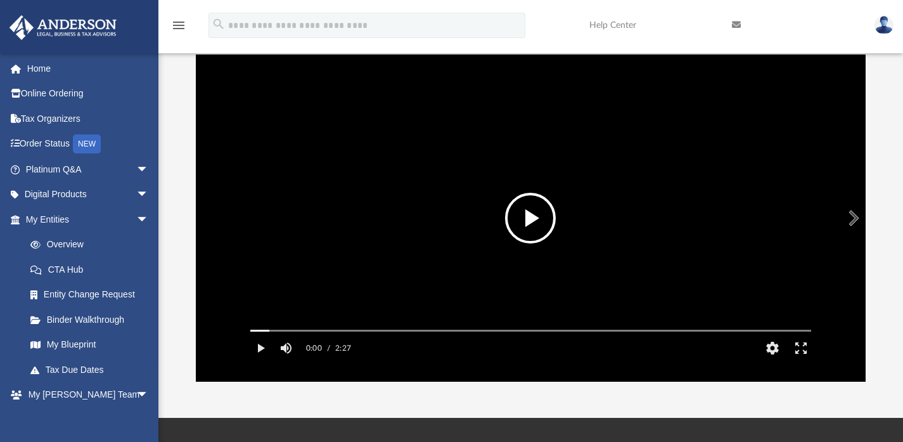
click at [525, 218] on button "File preview" at bounding box center [530, 218] width 51 height 51
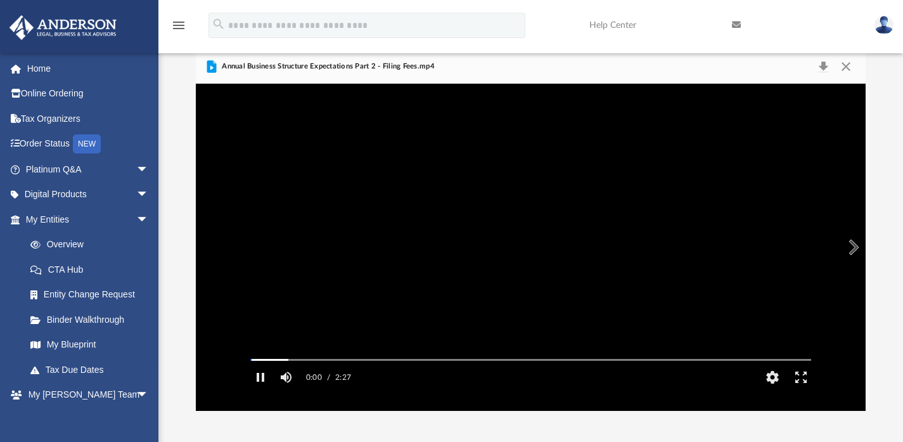
scroll to position [16, 0]
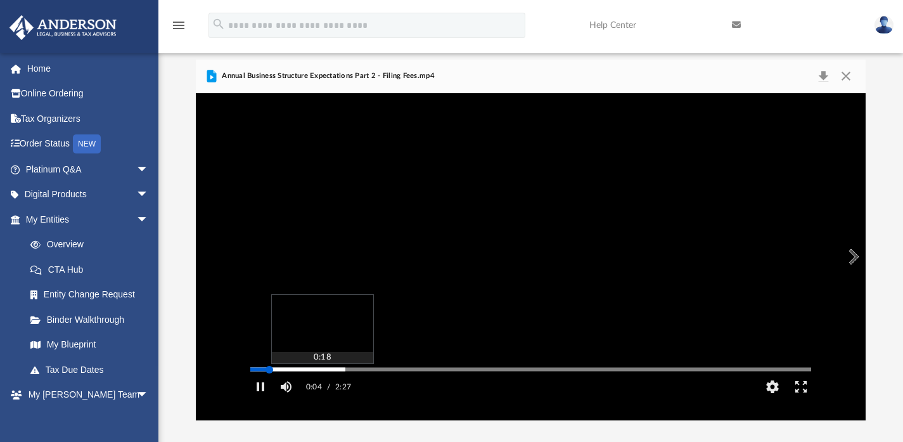
click at [322, 370] on div "Media Slider" at bounding box center [530, 369] width 561 height 2
click at [375, 370] on div "Media Slider" at bounding box center [530, 369] width 561 height 2
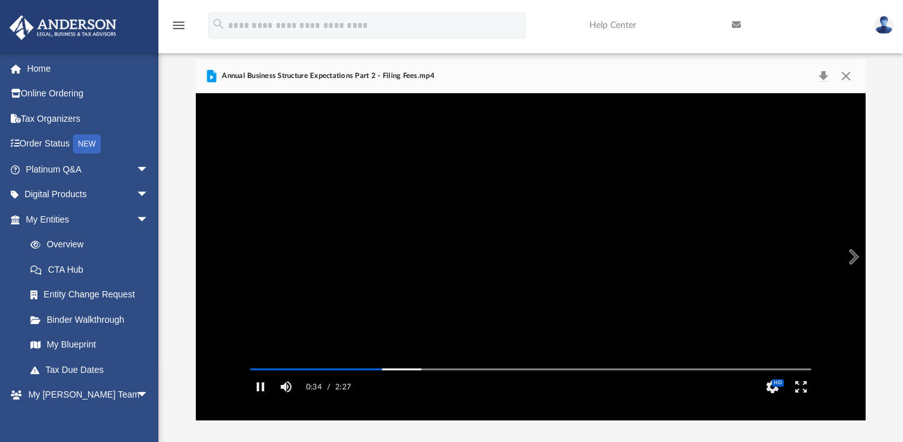
click at [460, 289] on video "File preview" at bounding box center [530, 256] width 581 height 291
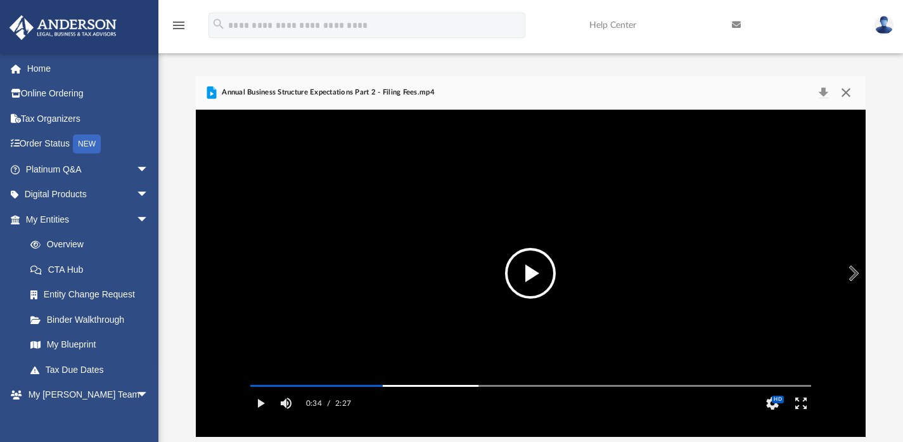
click at [848, 92] on button "Close" at bounding box center [845, 93] width 23 height 18
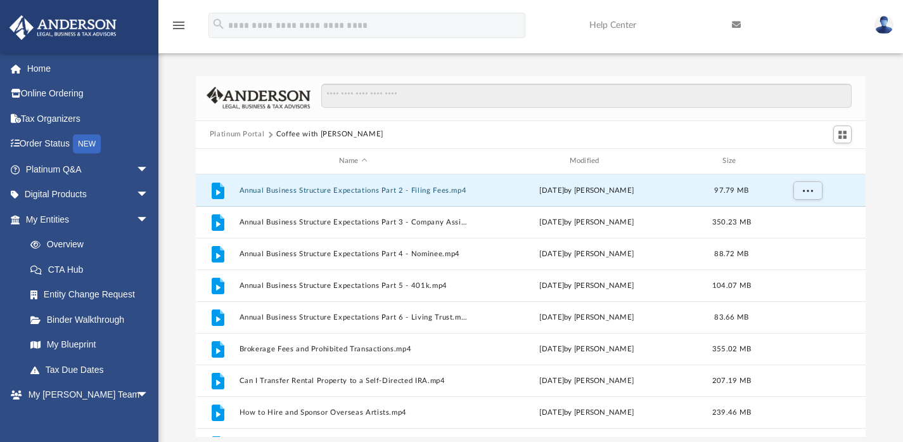
click at [248, 137] on button "Platinum Portal" at bounding box center [237, 134] width 55 height 11
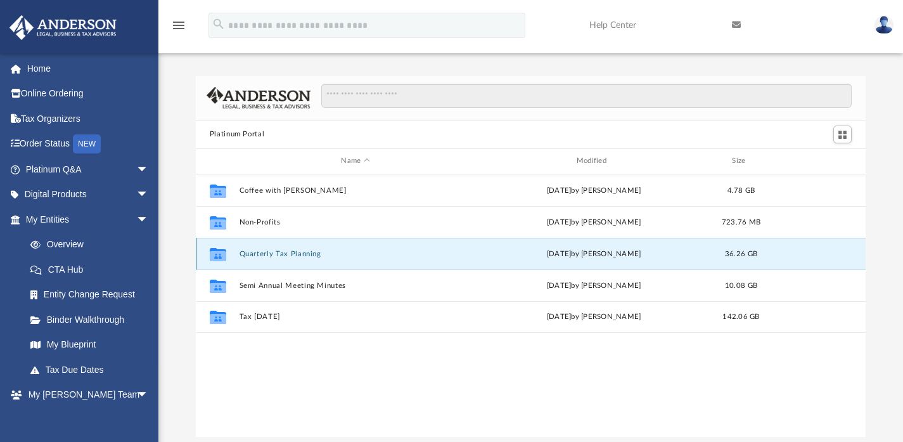
click at [267, 255] on button "Quarterly Tax Planning" at bounding box center [355, 253] width 232 height 8
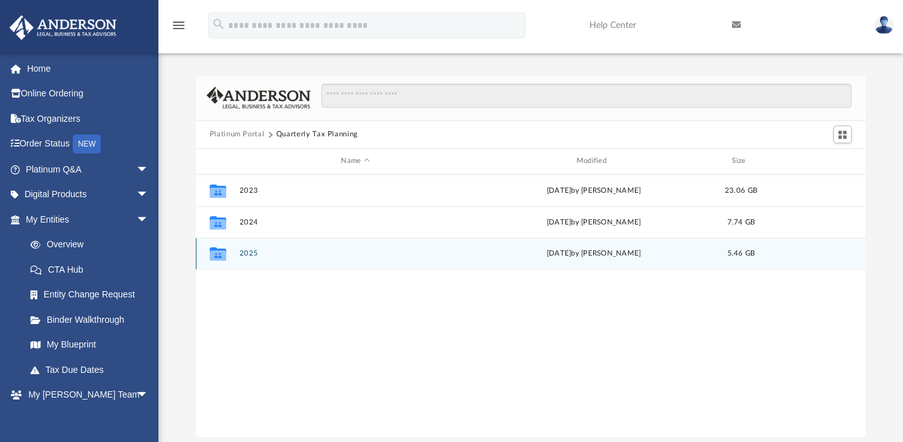
click at [247, 245] on div "Collaborated Folder 2025 Fri Jul 18 2025 by Matthew Moore 5.46 GB" at bounding box center [531, 254] width 670 height 32
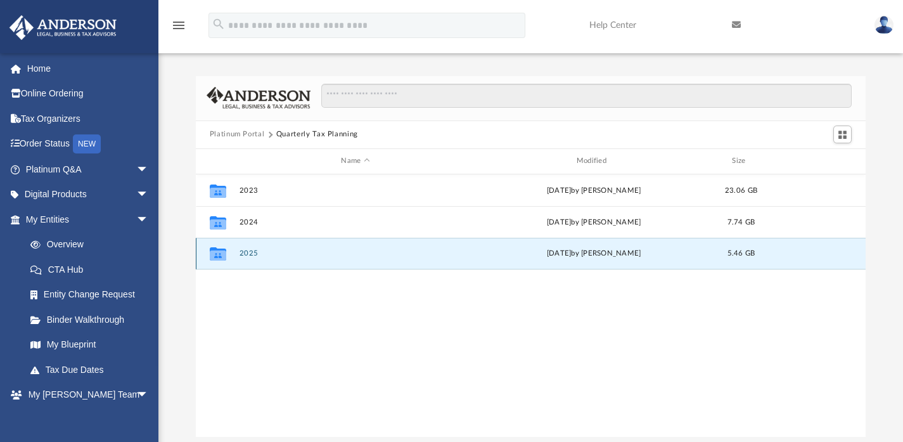
click at [247, 249] on button "2025" at bounding box center [355, 253] width 232 height 8
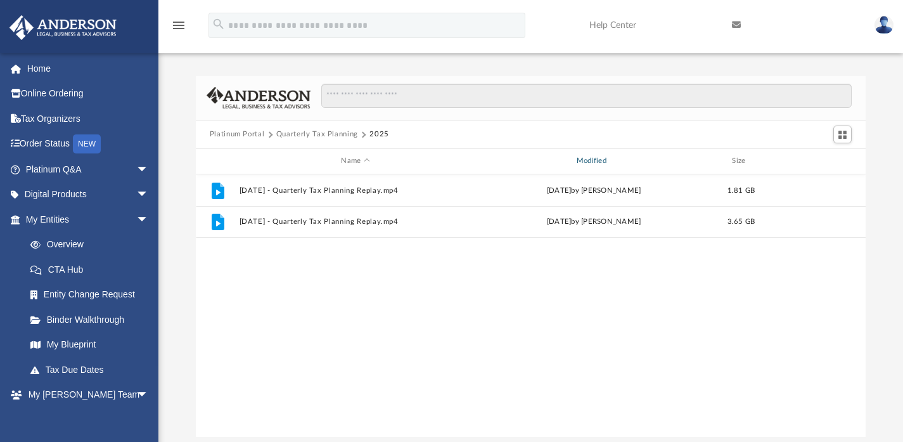
click at [595, 157] on div "Modified" at bounding box center [593, 160] width 233 height 11
click at [588, 159] on div "Modified" at bounding box center [593, 160] width 233 height 11
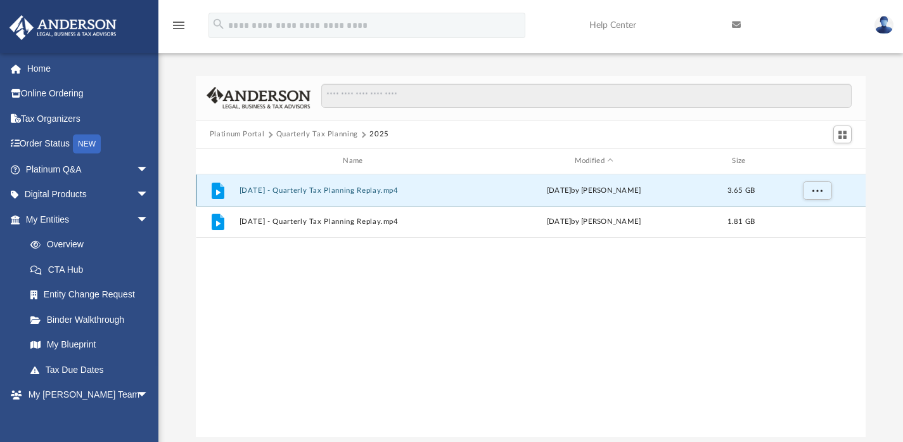
click at [274, 186] on button "March 14th, 2025 - Quarterly Tax Planning Replay.mp4" at bounding box center [355, 190] width 232 height 8
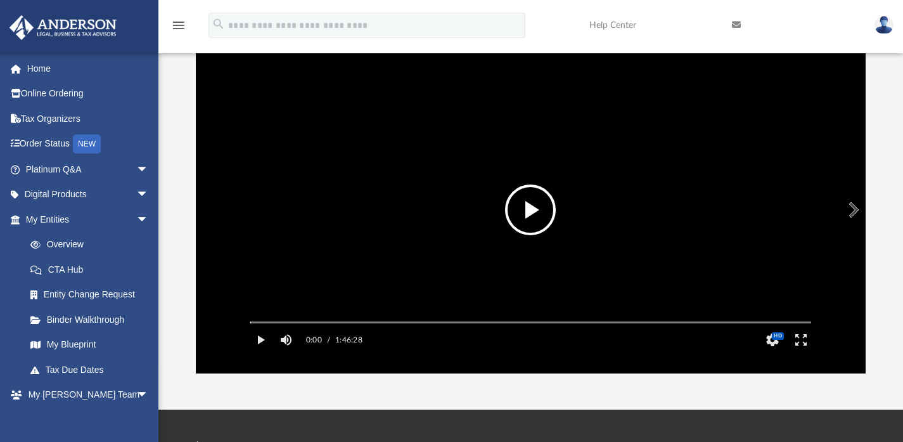
scroll to position [13, 0]
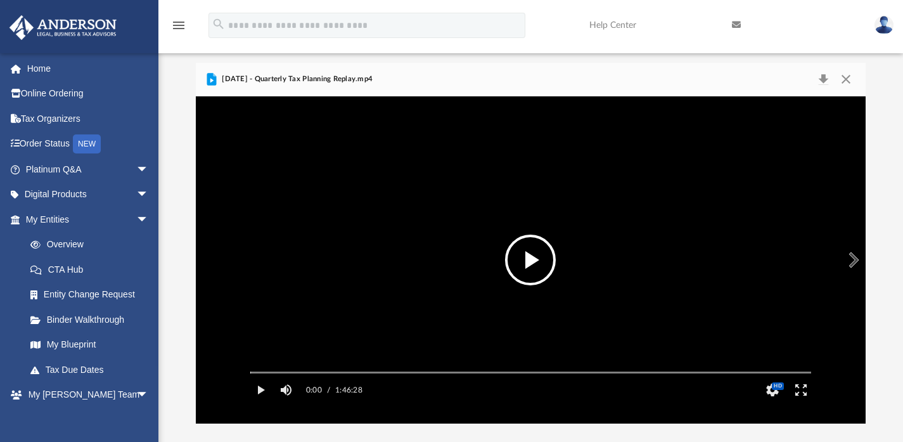
click at [532, 249] on button "File preview" at bounding box center [530, 259] width 51 height 51
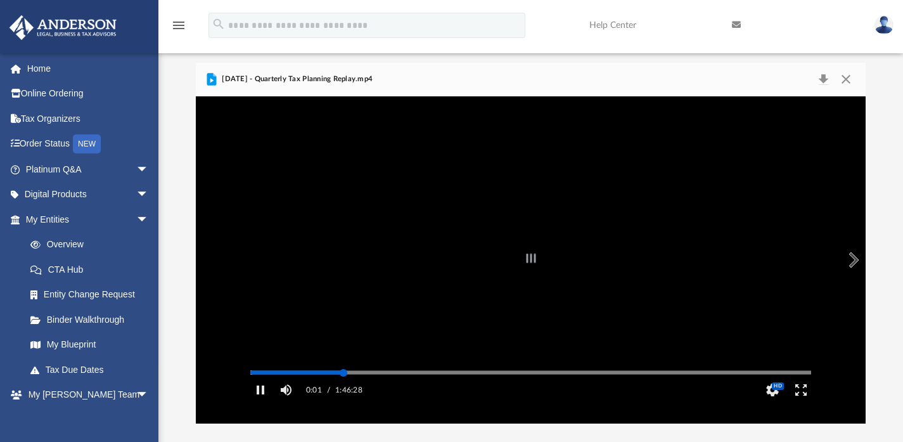
click at [343, 389] on div "Autoplay Disabled Speed Normal Quality Auto Subtitles/CC Off Audio Autoplay Dis…" at bounding box center [531, 259] width 670 height 327
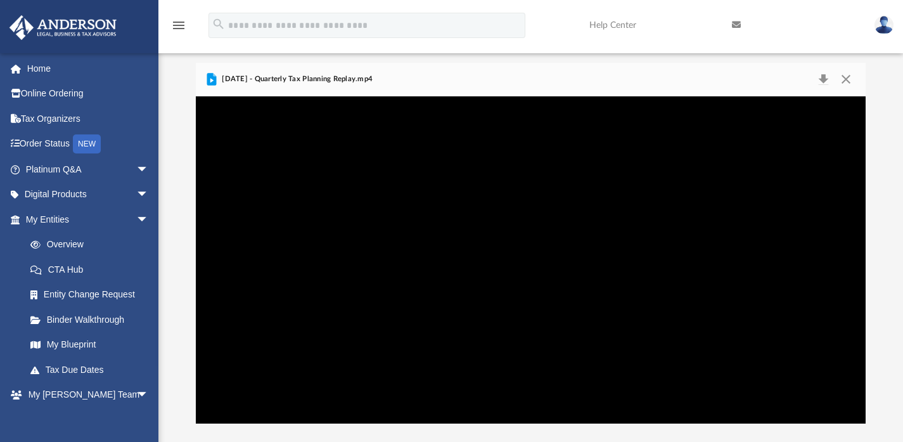
click at [568, 238] on video "File preview" at bounding box center [530, 259] width 581 height 291
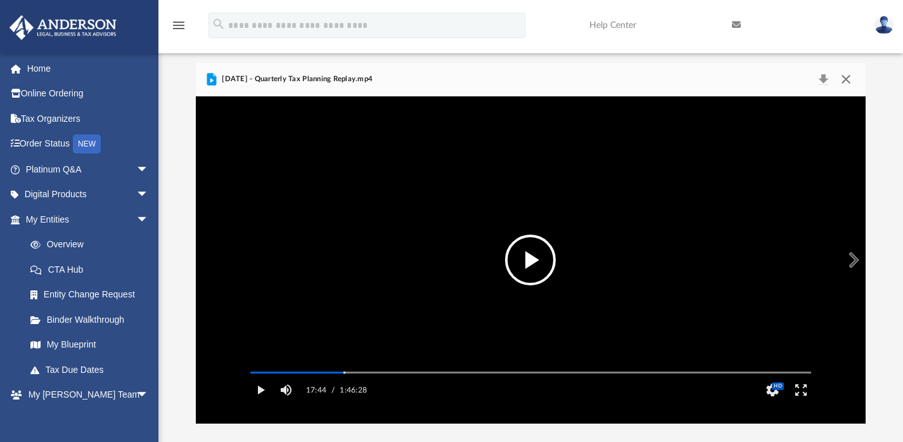
click at [846, 75] on button "Close" at bounding box center [845, 79] width 23 height 18
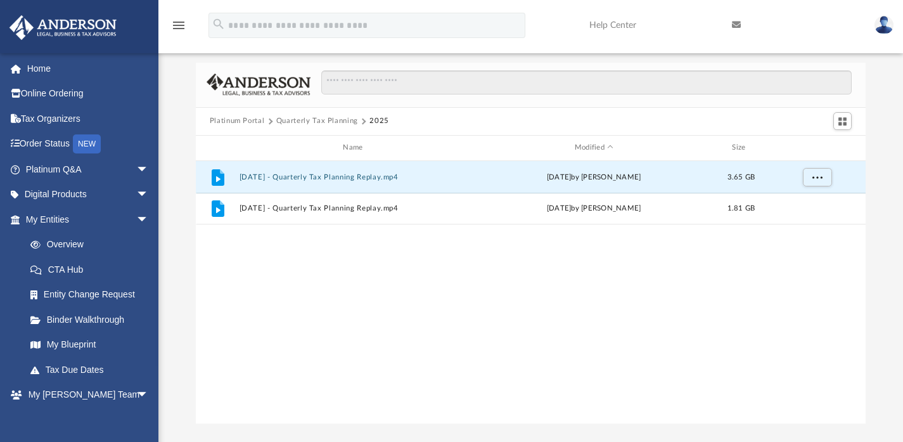
click at [225, 121] on button "Platinum Portal" at bounding box center [237, 120] width 55 height 11
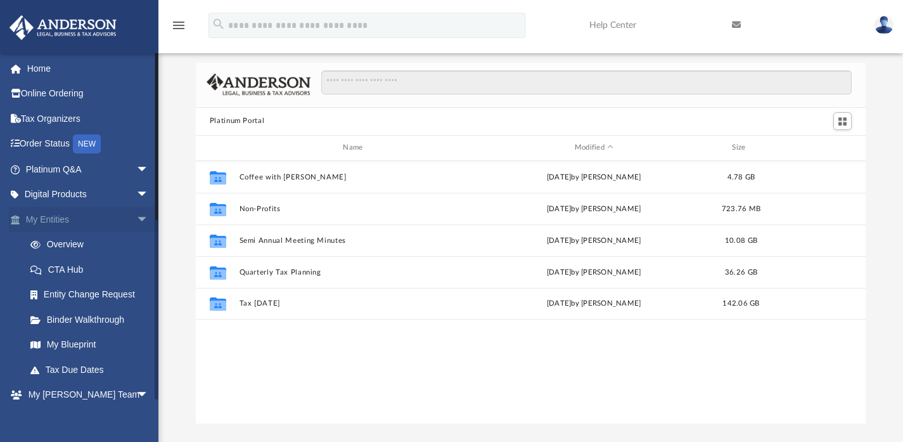
click at [136, 219] on span "arrow_drop_down" at bounding box center [148, 220] width 25 height 26
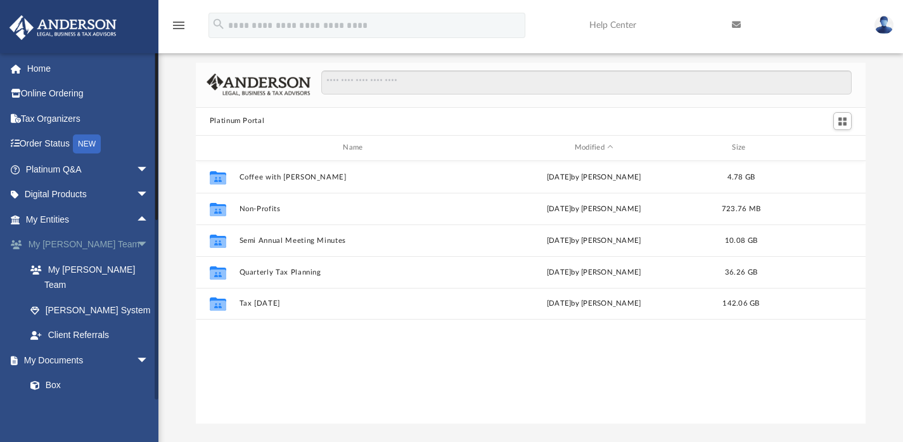
click at [136, 243] on span "arrow_drop_down" at bounding box center [148, 245] width 25 height 26
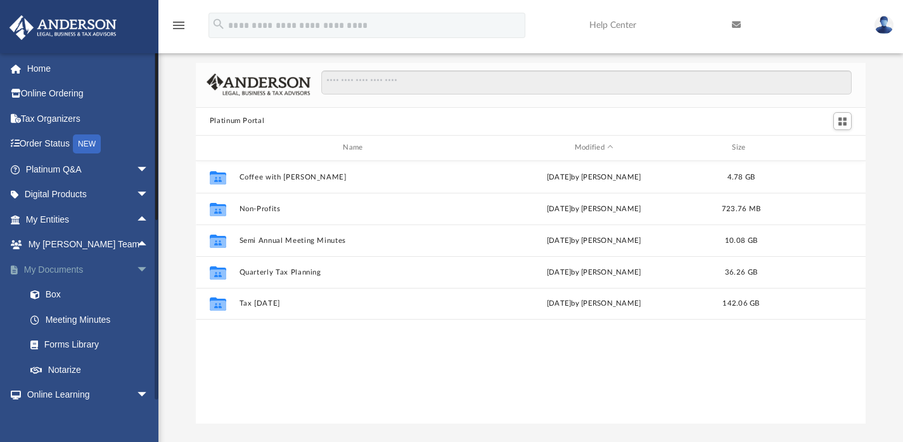
click at [136, 269] on span "arrow_drop_down" at bounding box center [148, 270] width 25 height 26
click at [136, 291] on span "arrow_drop_down" at bounding box center [148, 295] width 25 height 26
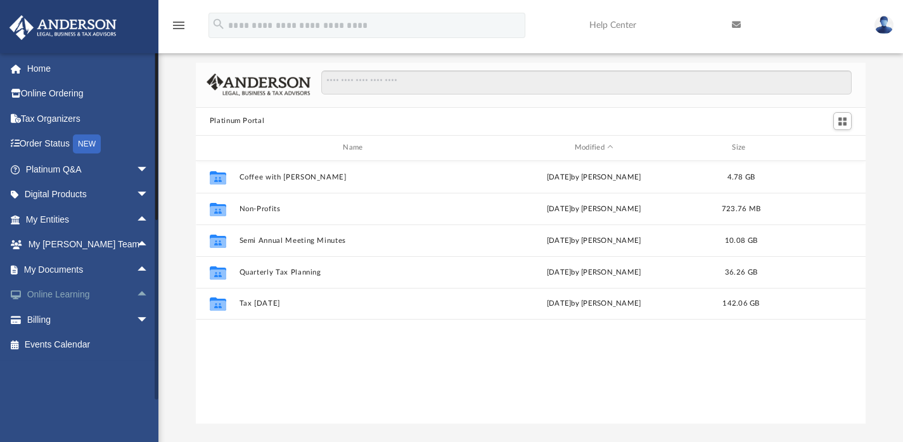
click at [136, 296] on span "arrow_drop_up" at bounding box center [148, 295] width 25 height 26
click at [80, 343] on link "Video Training" at bounding box center [93, 344] width 150 height 25
click at [73, 323] on link "Courses" at bounding box center [93, 319] width 150 height 25
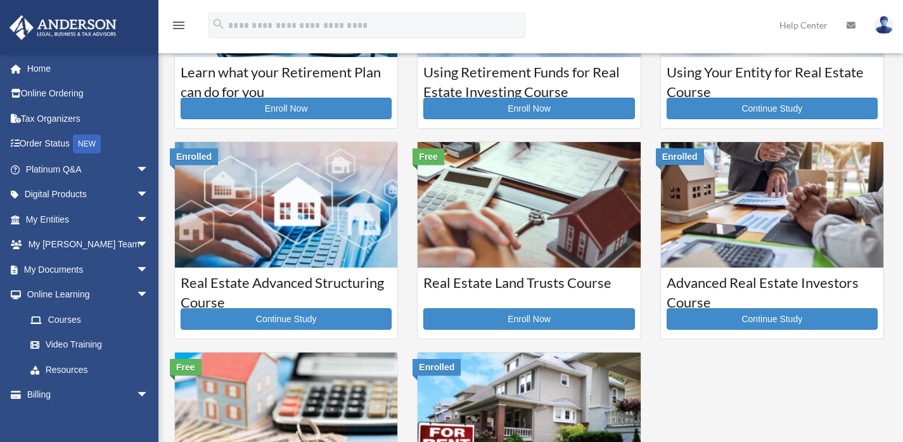
scroll to position [143, 0]
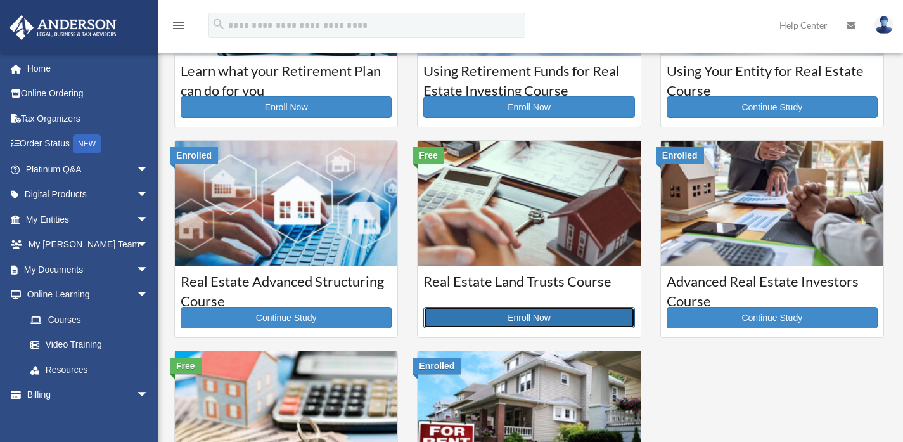
click at [468, 313] on link "Enroll Now" at bounding box center [528, 318] width 211 height 22
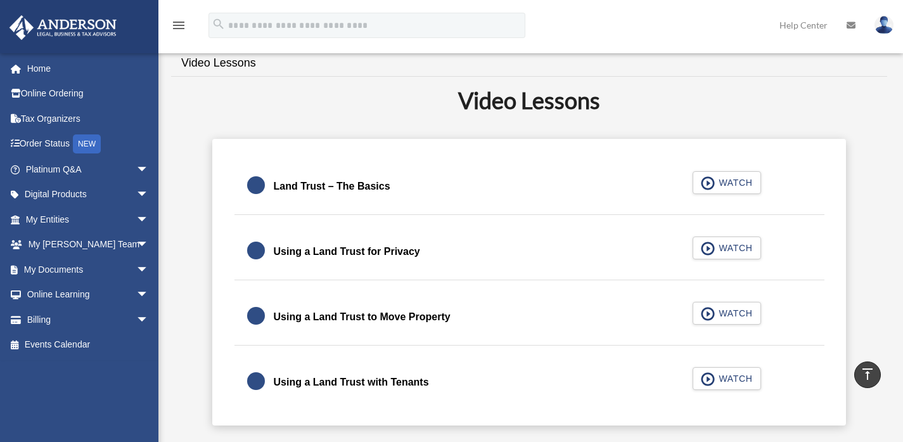
scroll to position [276, 0]
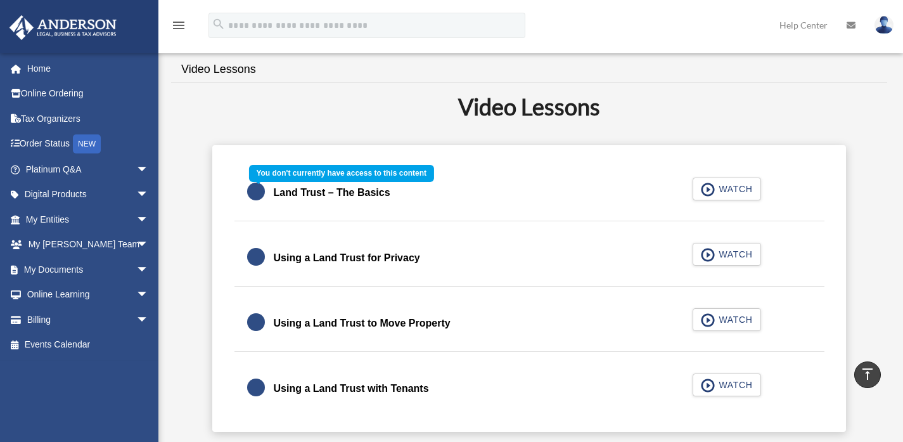
click at [718, 187] on div "Land Trust – The Basics WATCH" at bounding box center [529, 193] width 621 height 56
click at [711, 186] on div "Land Trust – The Basics WATCH" at bounding box center [529, 193] width 621 height 56
click at [359, 193] on div "Land Trust – The Basics WATCH" at bounding box center [529, 193] width 621 height 56
click at [355, 175] on div "Land Trust – The Basics WATCH" at bounding box center [529, 193] width 621 height 56
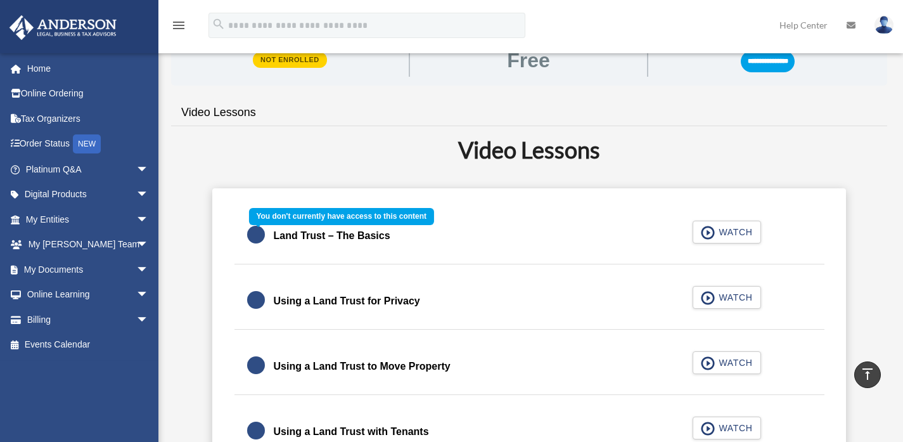
scroll to position [159, 0]
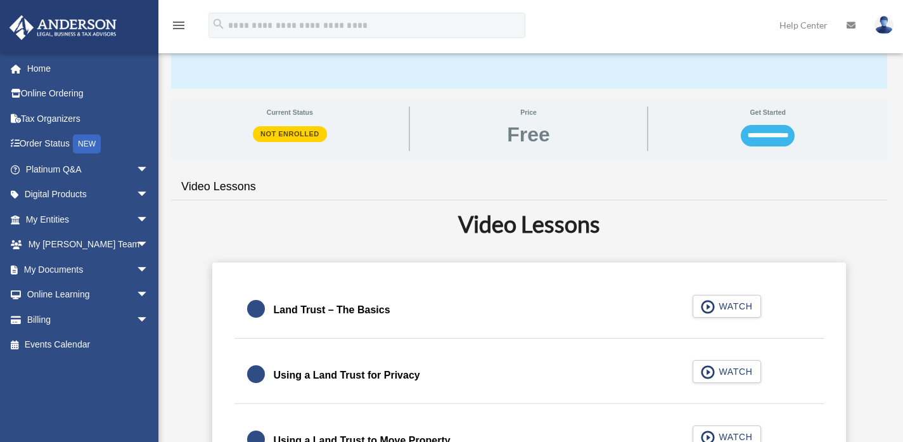
click at [757, 134] on input "**********" at bounding box center [768, 136] width 54 height 22
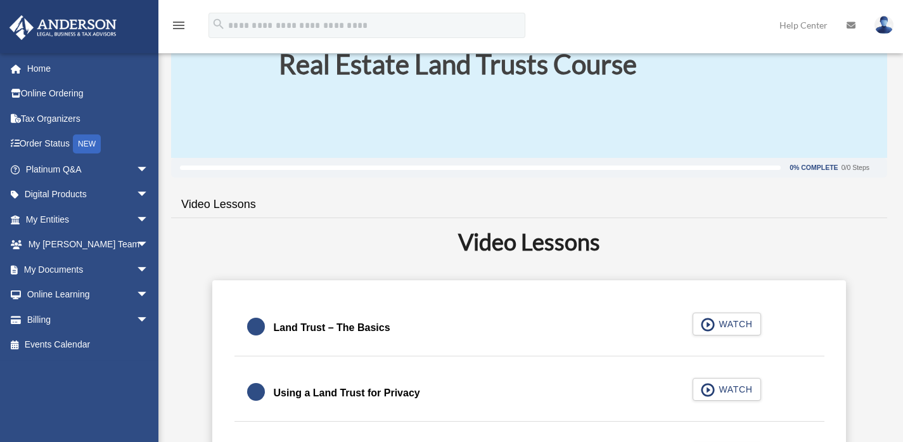
scroll to position [213, 0]
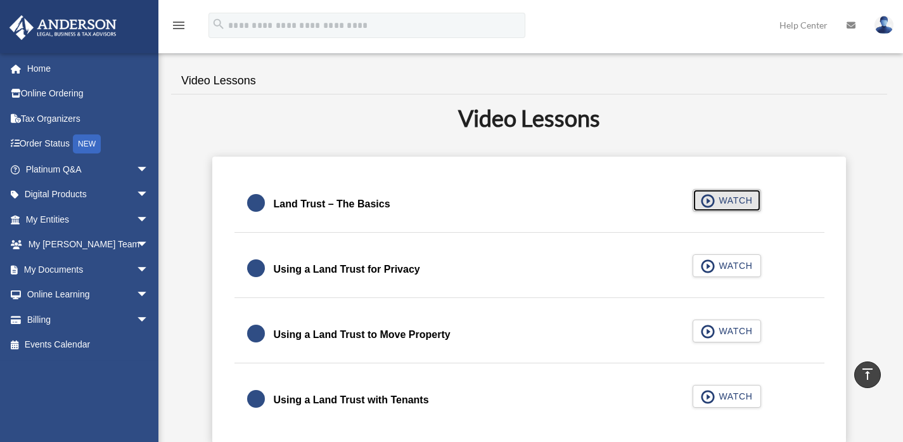
click at [706, 198] on span "button" at bounding box center [708, 201] width 15 height 14
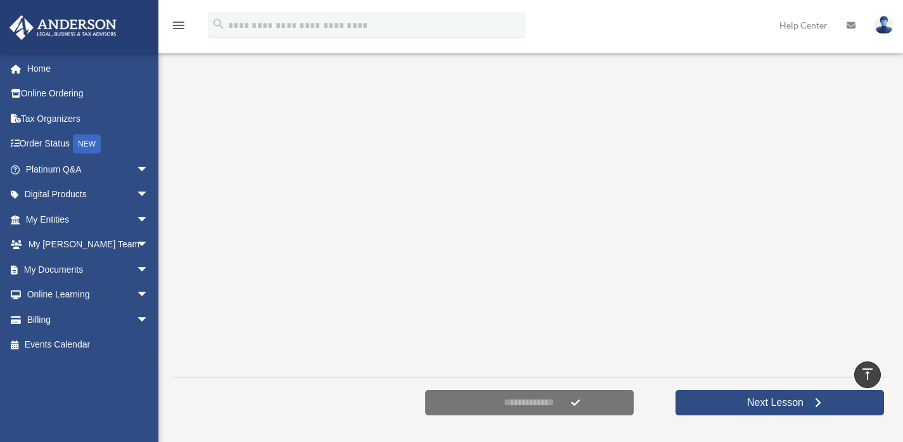
scroll to position [177, 0]
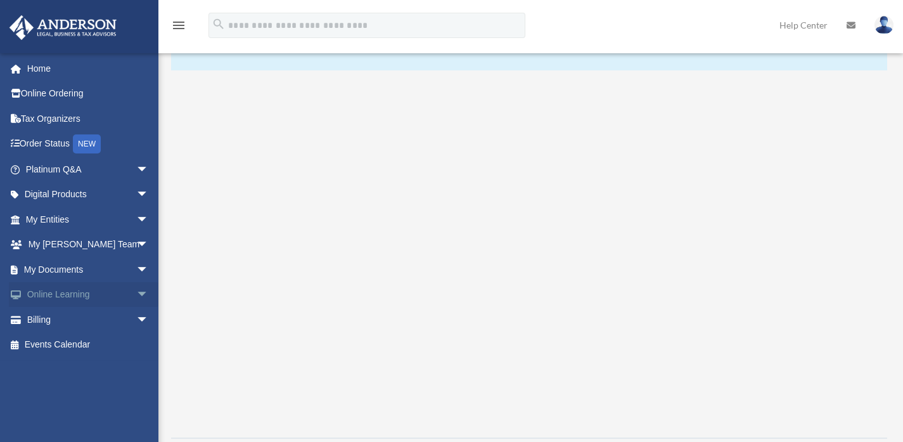
click at [136, 293] on span "arrow_drop_down" at bounding box center [148, 295] width 25 height 26
click at [65, 322] on link "Courses" at bounding box center [93, 319] width 150 height 25
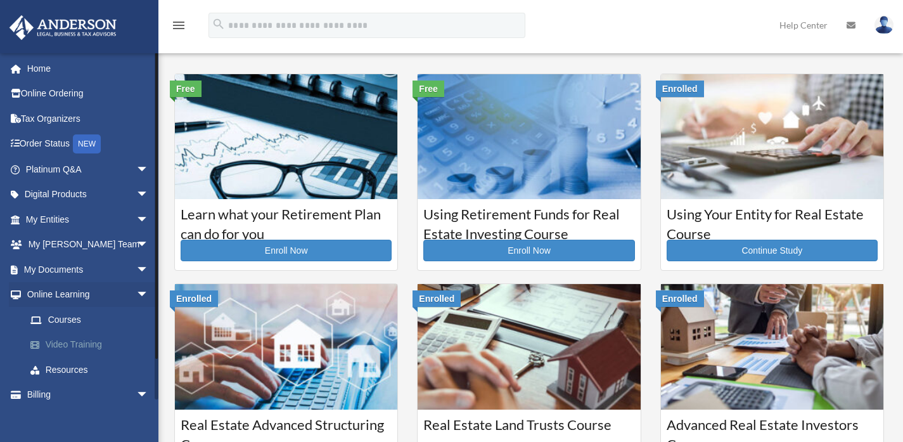
click at [80, 341] on link "Video Training" at bounding box center [93, 344] width 150 height 25
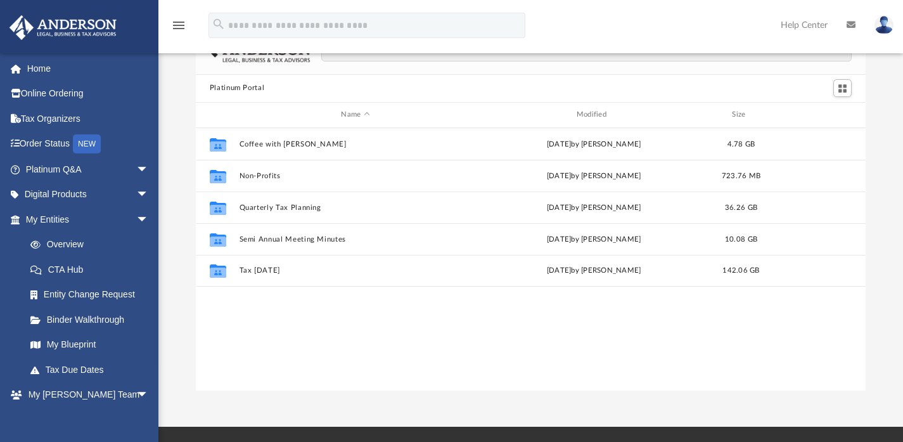
scroll to position [278, 660]
click at [136, 220] on span "arrow_drop_down" at bounding box center [148, 220] width 25 height 26
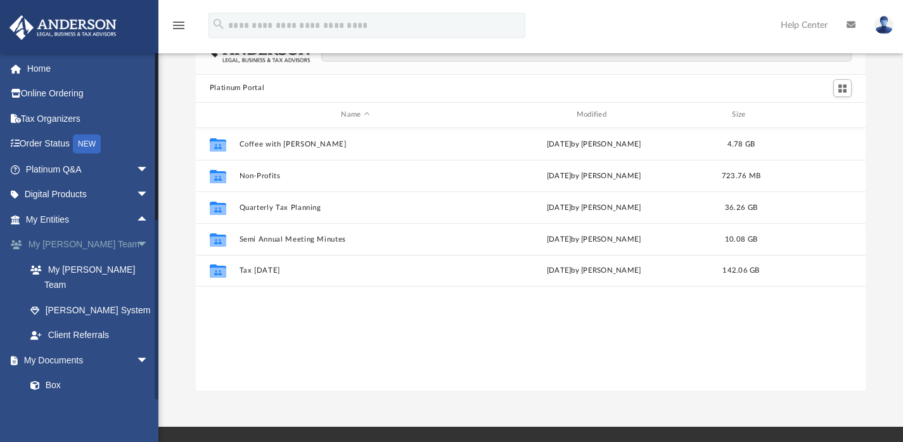
click at [136, 243] on span "arrow_drop_down" at bounding box center [148, 245] width 25 height 26
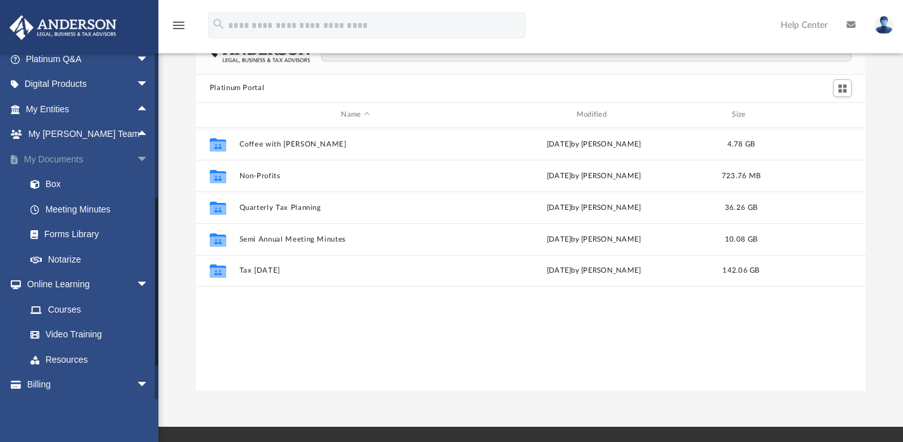
click at [136, 151] on span "arrow_drop_down" at bounding box center [148, 159] width 25 height 26
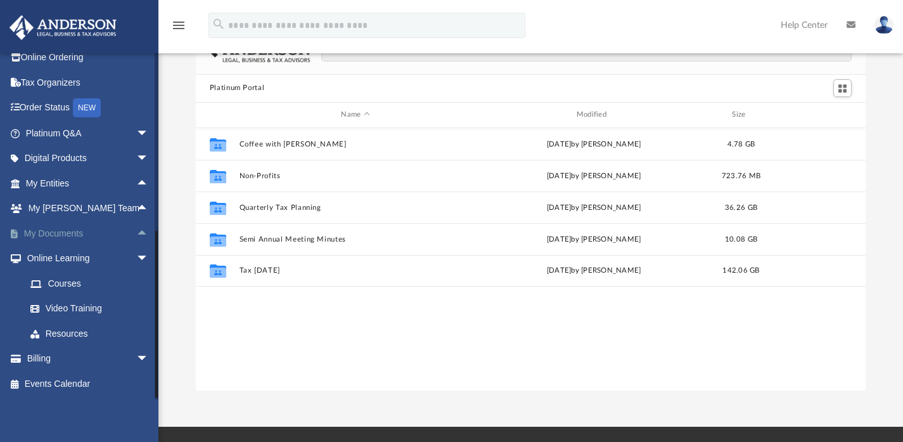
scroll to position [35, 0]
click at [71, 327] on link "Resources" at bounding box center [93, 333] width 150 height 25
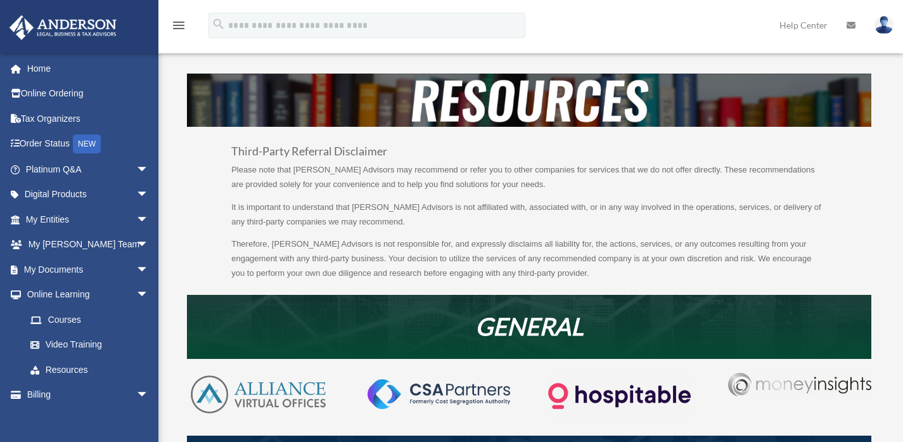
scroll to position [35, 0]
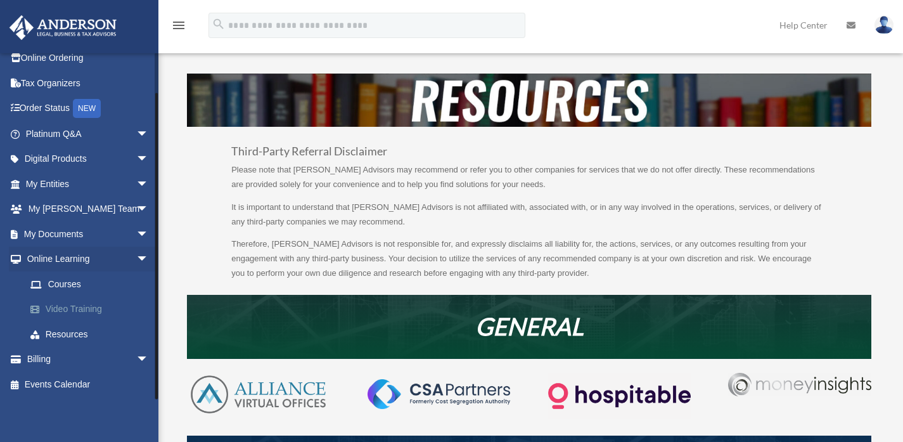
click at [77, 311] on link "Video Training" at bounding box center [93, 308] width 150 height 25
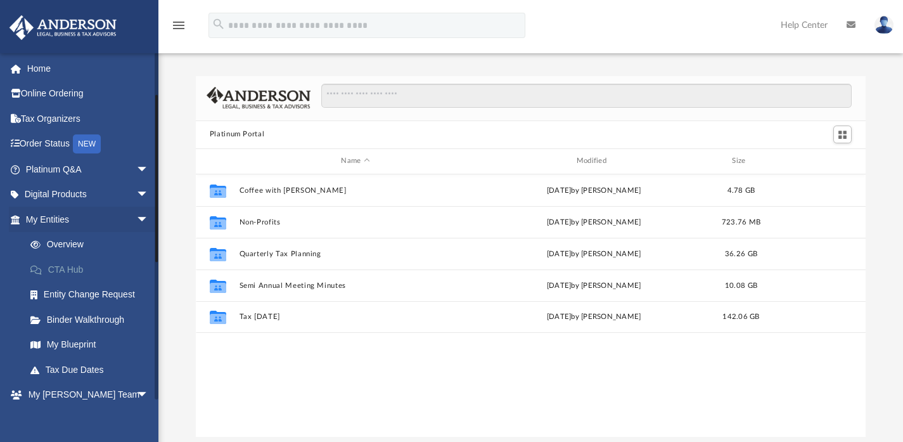
scroll to position [361, 0]
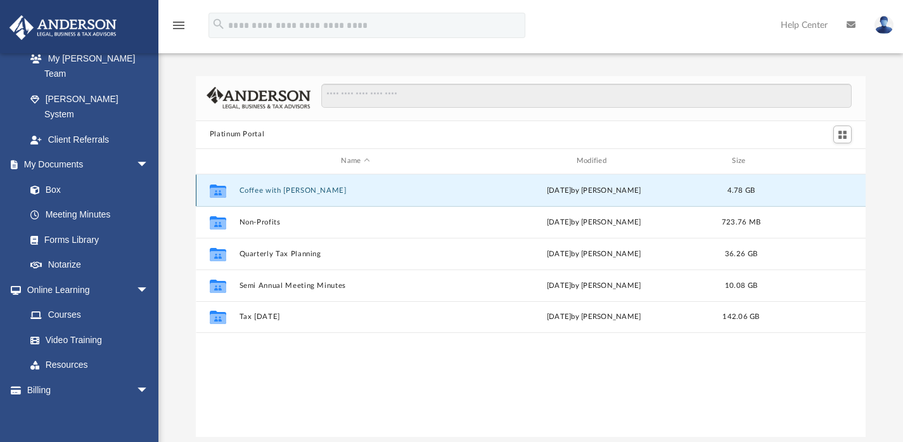
click at [274, 191] on button "Coffee with [PERSON_NAME]" at bounding box center [355, 190] width 232 height 8
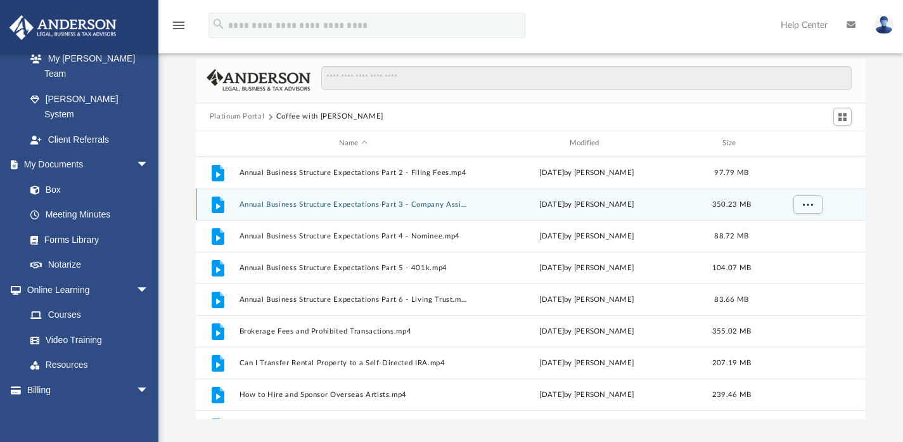
scroll to position [15, 0]
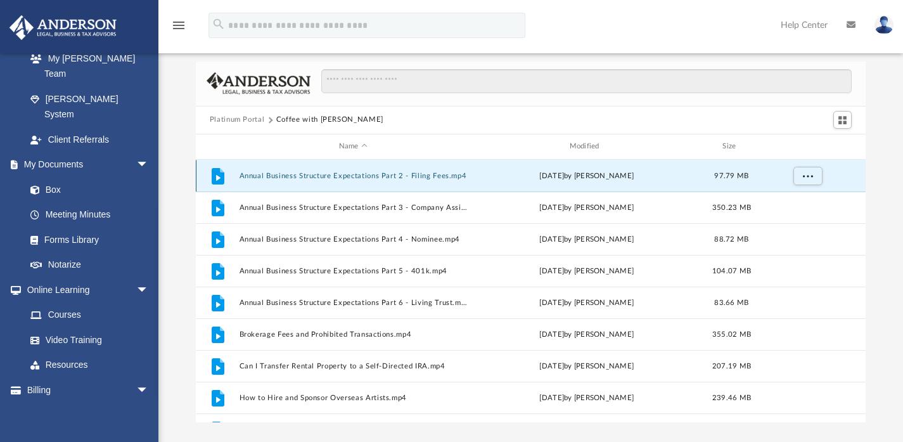
click at [335, 171] on button "Annual Business Structure Expectations Part 2 - Filing Fees.mp4" at bounding box center [353, 175] width 228 height 8
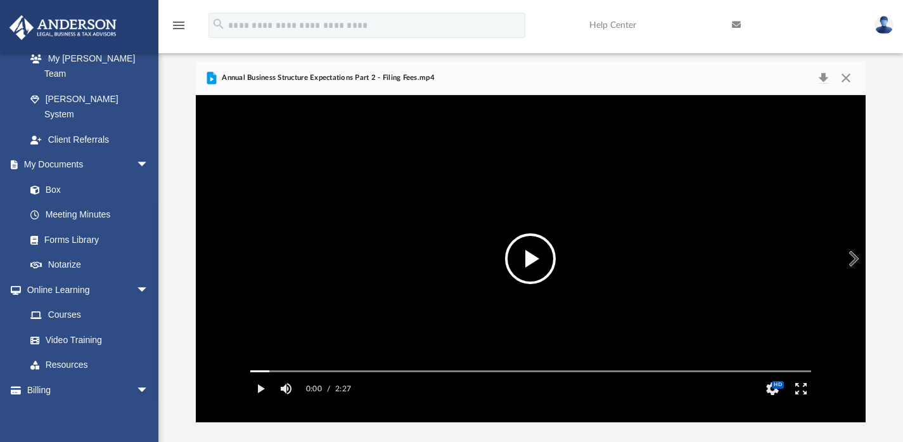
click at [521, 286] on video "File preview" at bounding box center [530, 258] width 581 height 291
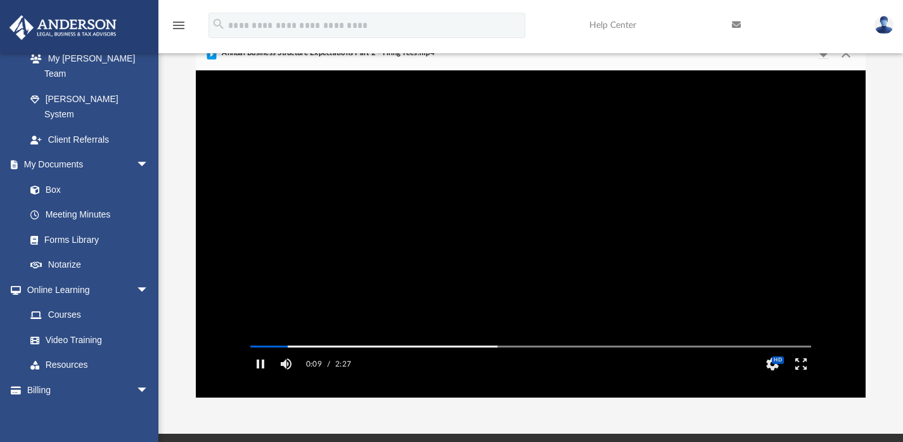
scroll to position [43, 0]
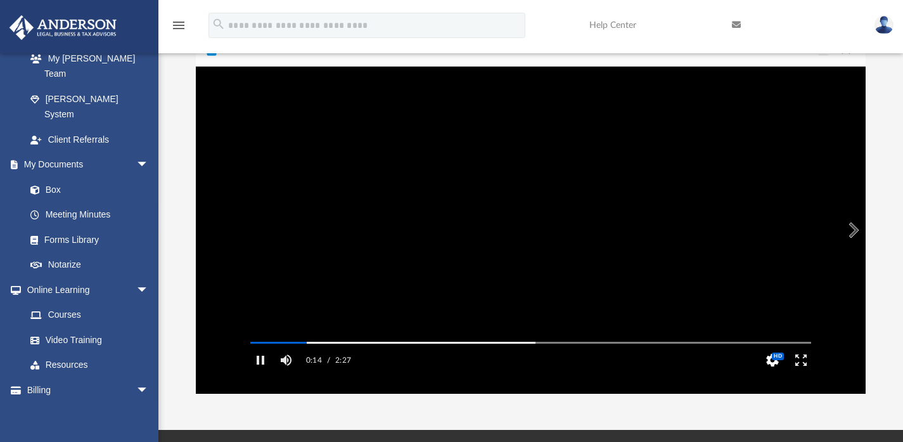
click at [772, 372] on button "HD" at bounding box center [772, 359] width 29 height 25
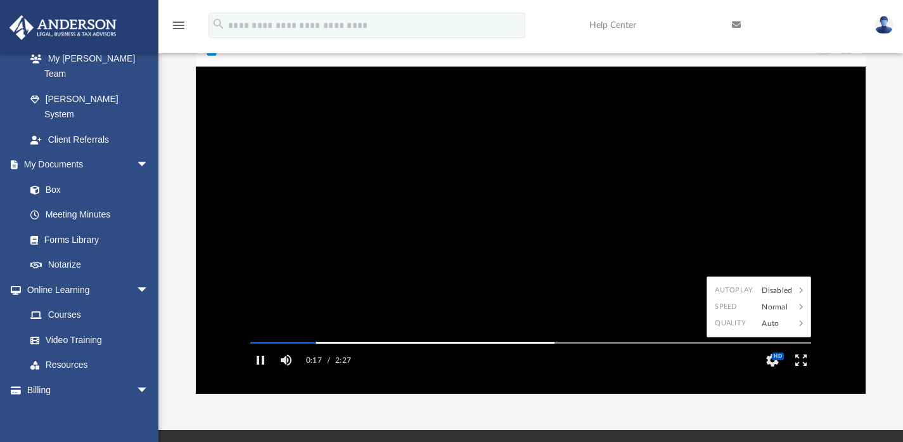
click at [888, 239] on div "Platinum Portal Coffee with [PERSON_NAME] Name Modified Size File Annual Busine…" at bounding box center [530, 213] width 744 height 360
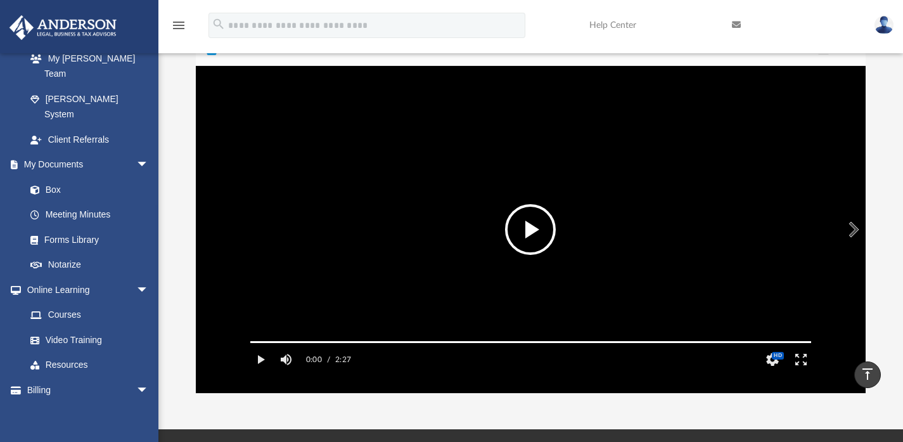
scroll to position [0, 0]
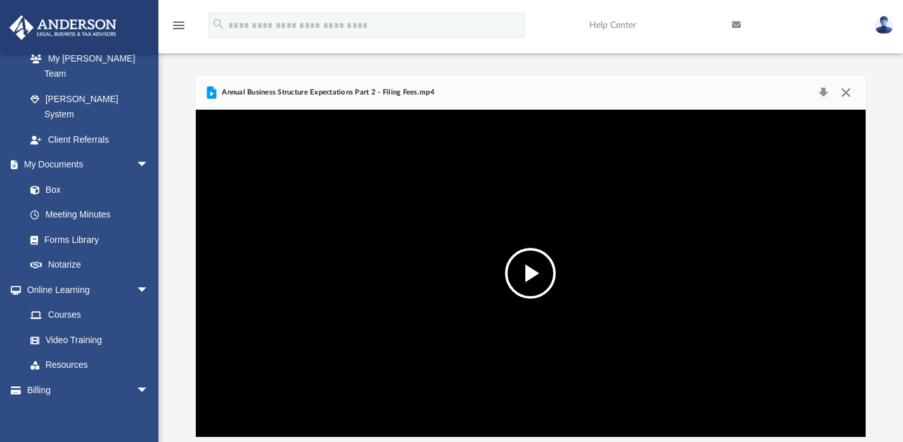
click at [845, 88] on button "Close" at bounding box center [845, 93] width 23 height 18
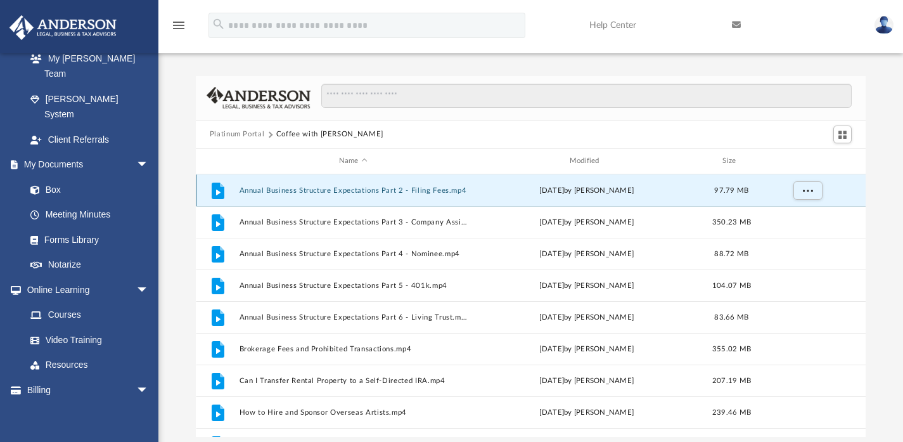
click at [431, 188] on button "Annual Business Structure Expectations Part 2 - Filing Fees.mp4" at bounding box center [353, 190] width 228 height 8
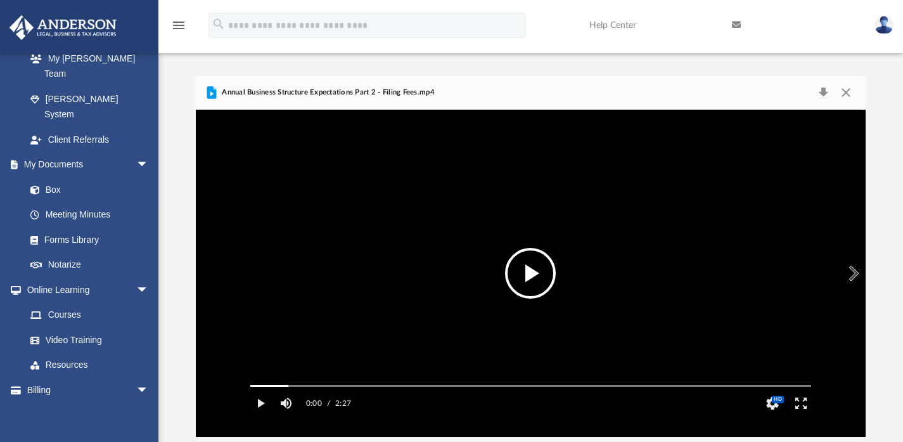
click at [850, 266] on button "Preview" at bounding box center [852, 272] width 28 height 35
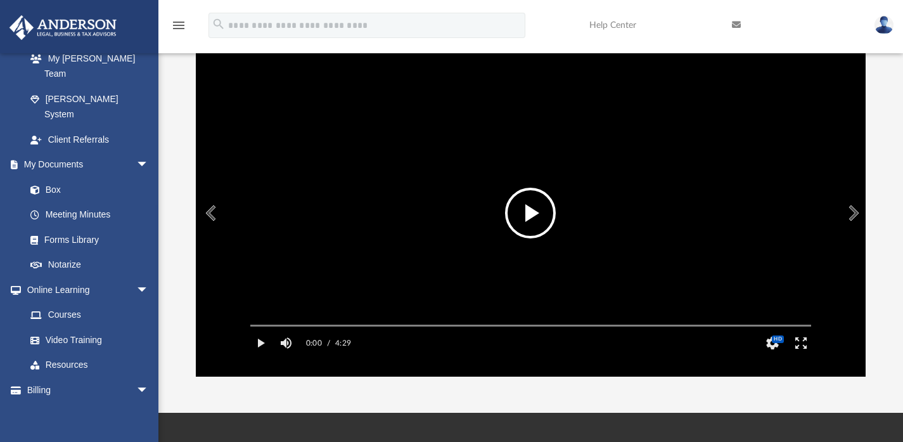
scroll to position [43, 0]
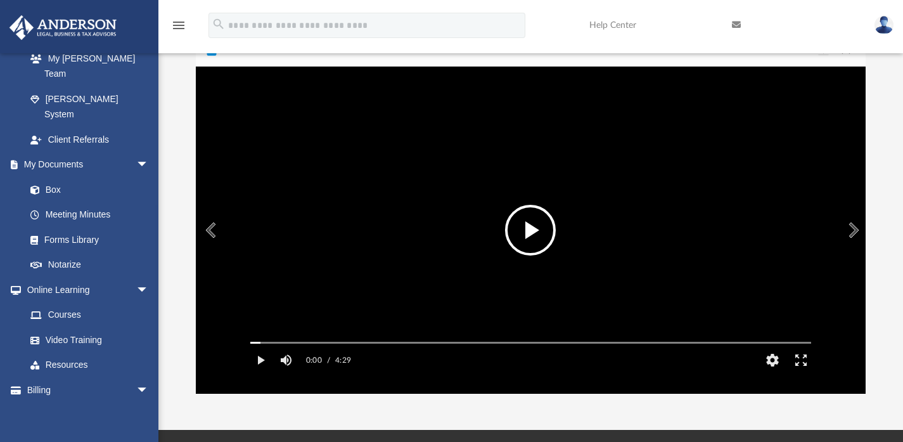
click at [530, 224] on button "File preview" at bounding box center [530, 230] width 51 height 51
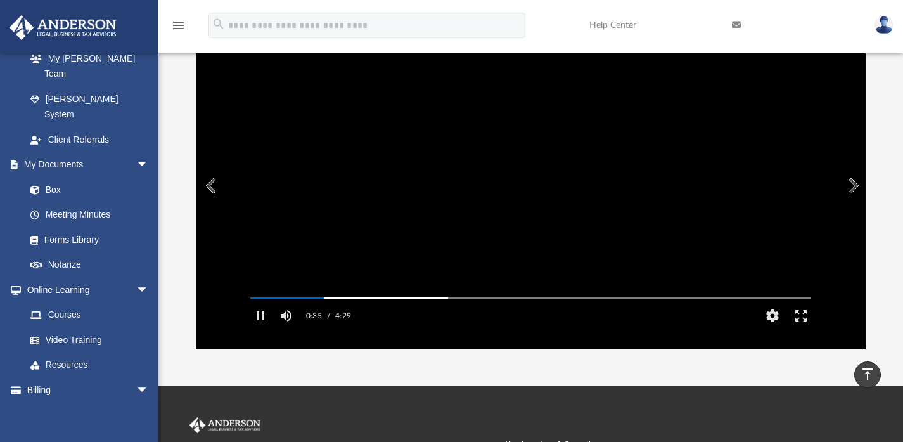
scroll to position [67, 0]
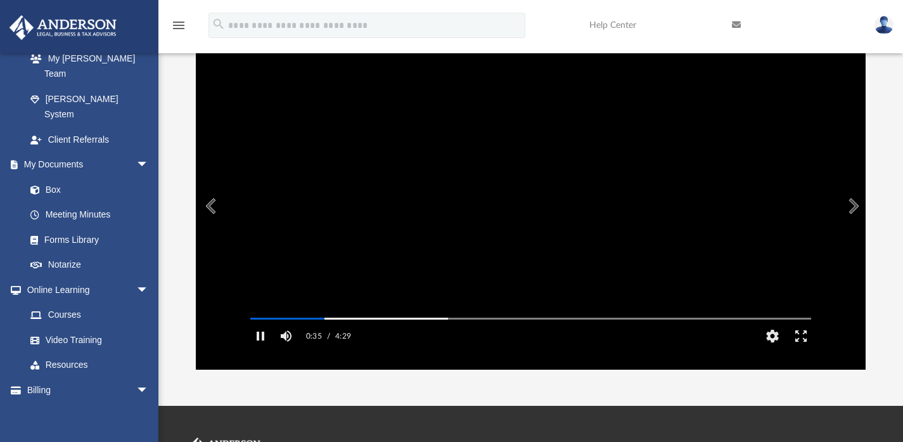
click at [522, 212] on video "File preview" at bounding box center [530, 205] width 581 height 291
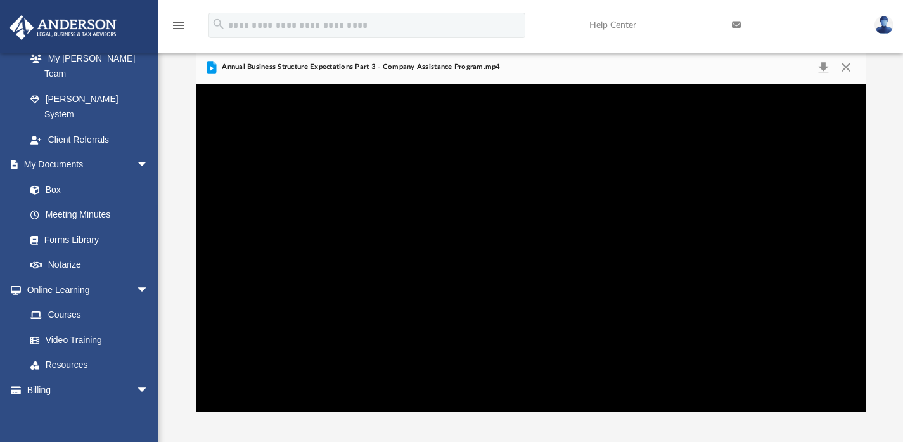
scroll to position [24, 0]
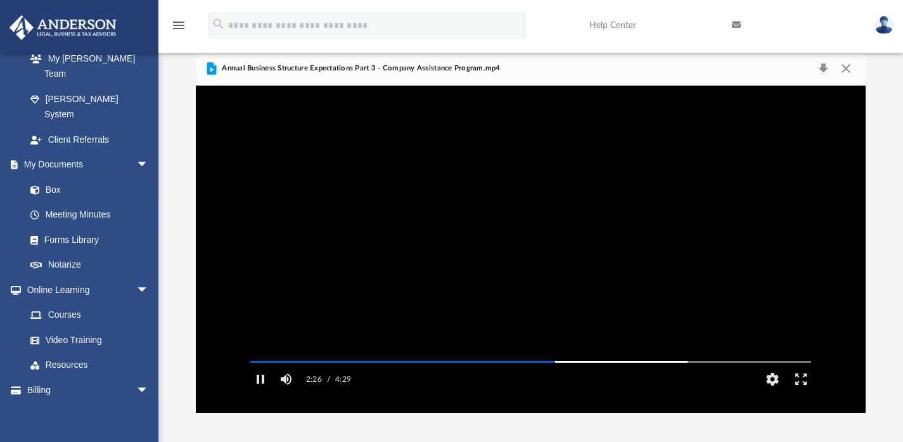
click at [532, 208] on video "File preview" at bounding box center [530, 248] width 581 height 291
click at [507, 229] on video "File preview" at bounding box center [530, 248] width 581 height 291
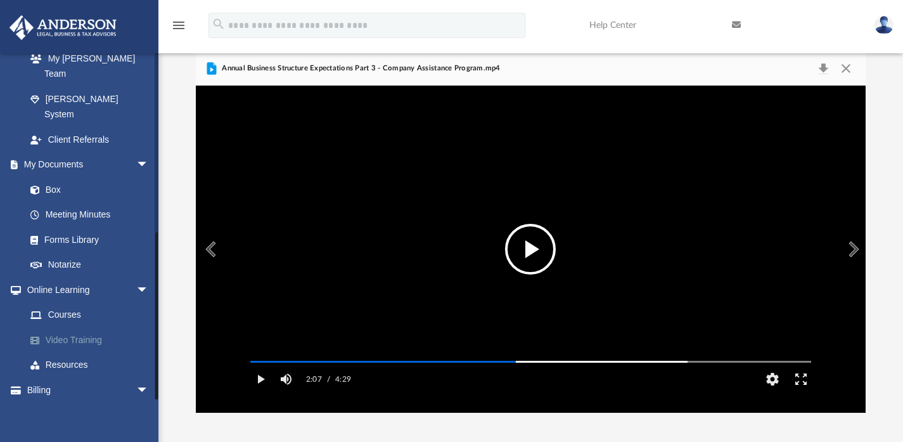
scroll to position [113, 0]
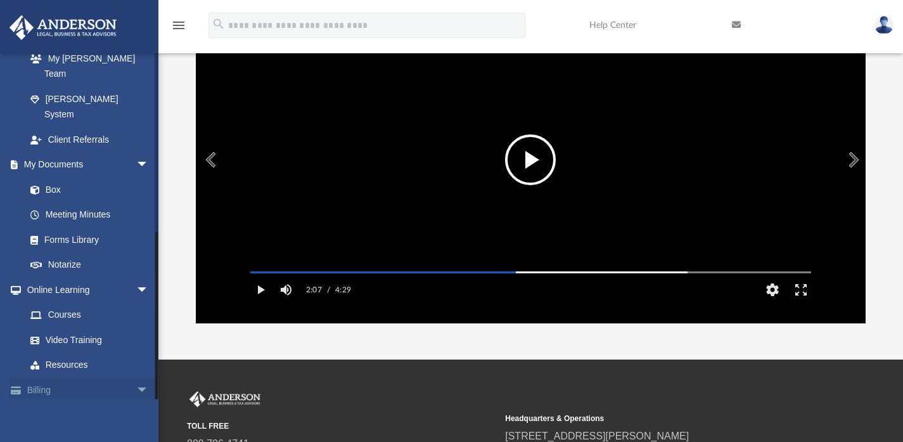
click at [136, 377] on span "arrow_drop_down" at bounding box center [148, 390] width 25 height 26
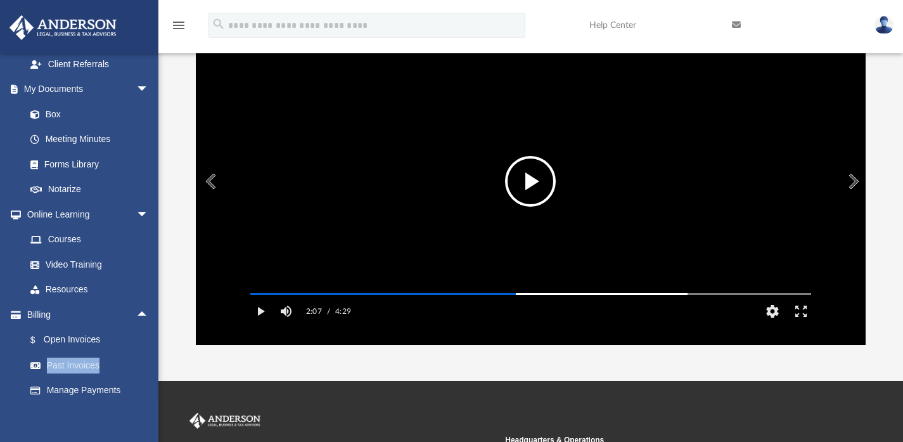
scroll to position [0, 0]
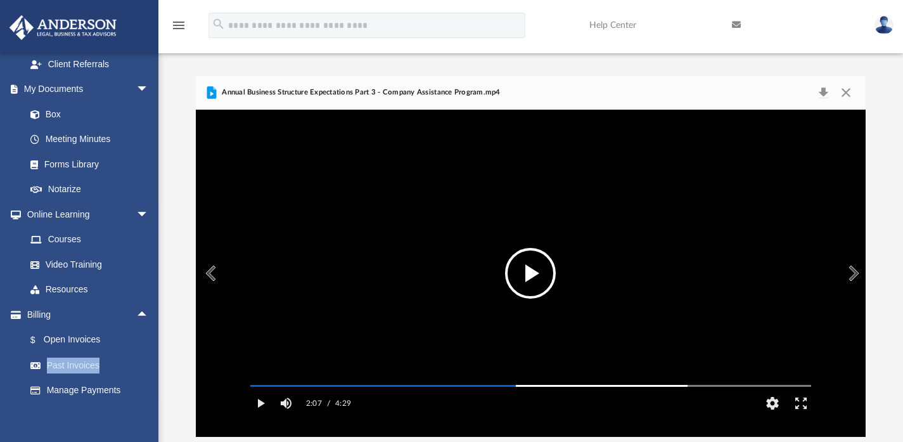
click at [528, 296] on button "File preview" at bounding box center [530, 273] width 51 height 51
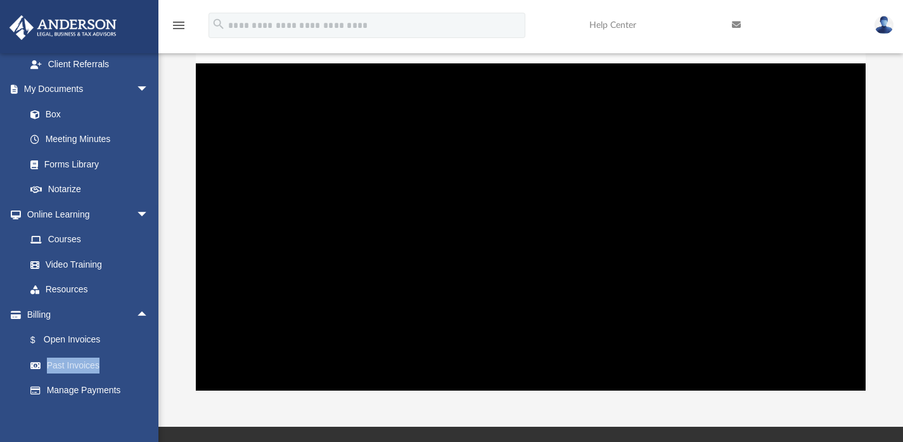
scroll to position [38, 0]
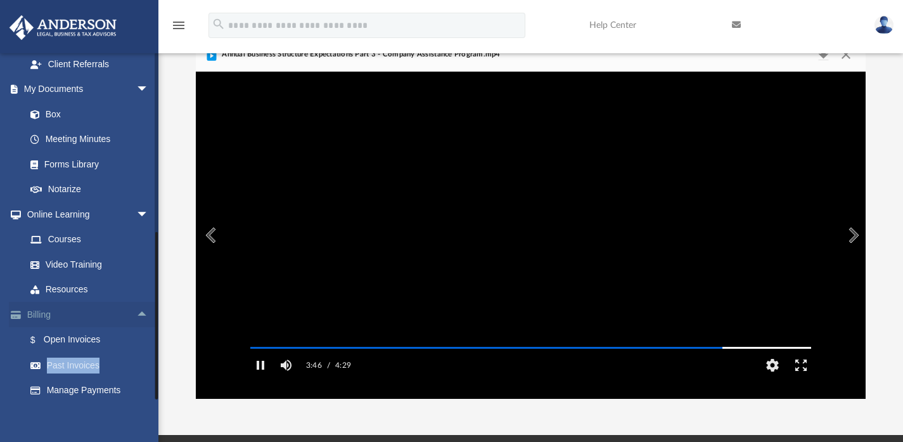
click at [136, 302] on span "arrow_drop_up" at bounding box center [148, 315] width 25 height 26
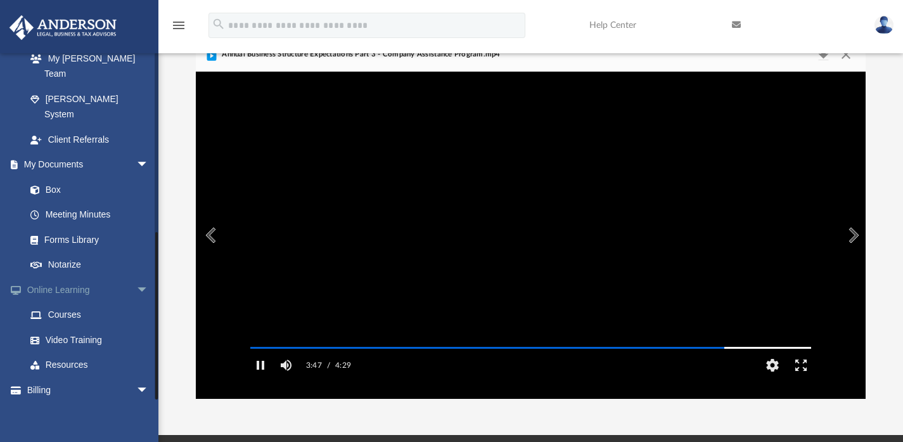
click at [136, 277] on span "arrow_drop_down" at bounding box center [148, 290] width 25 height 26
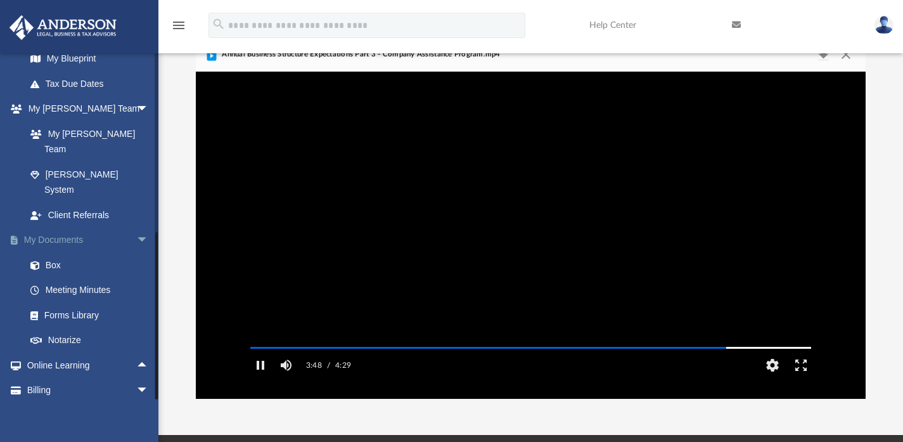
click at [136, 227] on span "arrow_drop_down" at bounding box center [148, 240] width 25 height 26
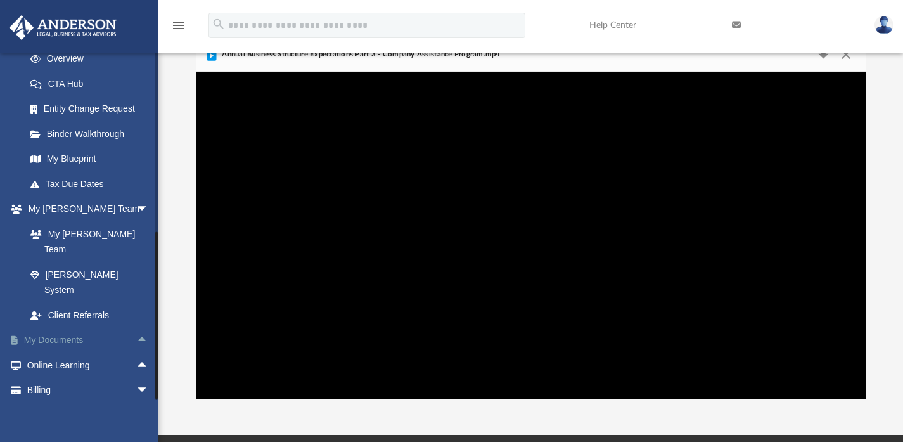
click at [136, 207] on span "arrow_drop_down" at bounding box center [148, 209] width 25 height 26
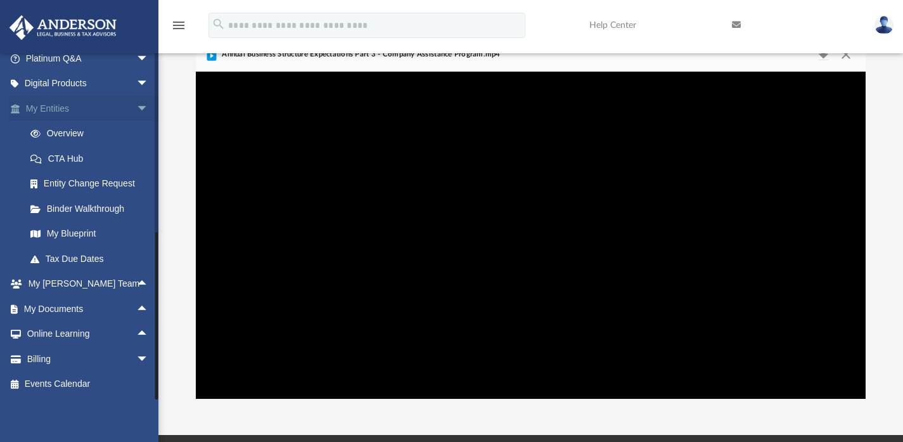
click at [136, 99] on span "arrow_drop_down" at bounding box center [148, 109] width 25 height 26
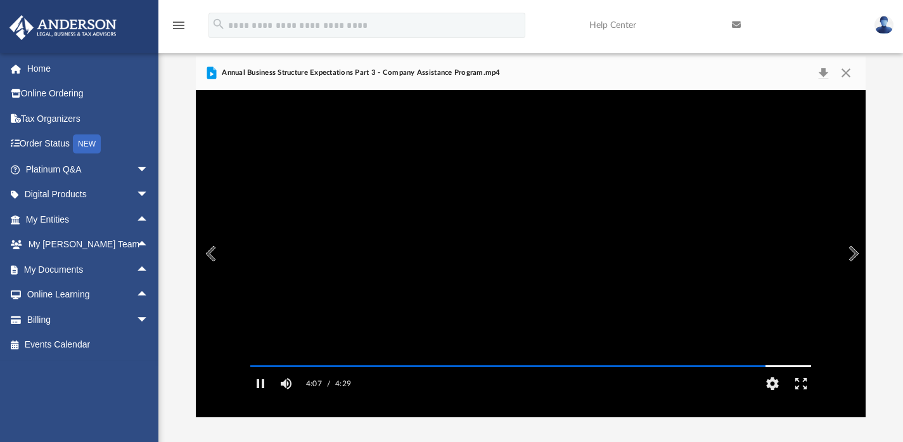
scroll to position [25, 0]
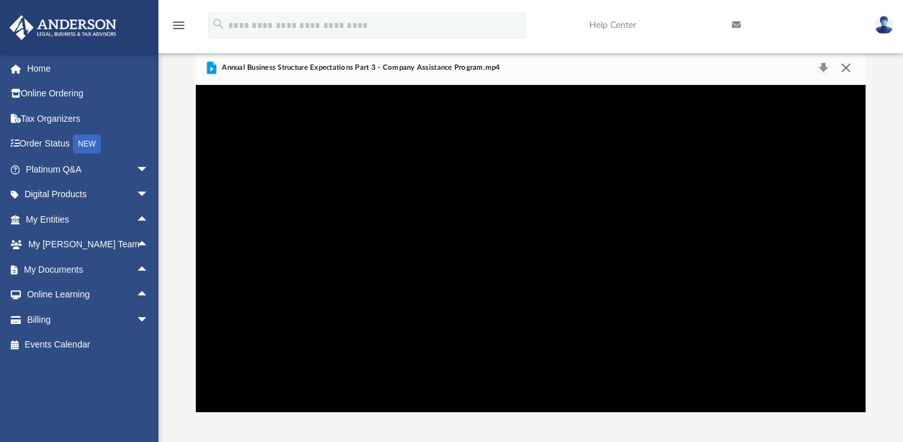
click at [844, 67] on button "Close" at bounding box center [845, 68] width 23 height 18
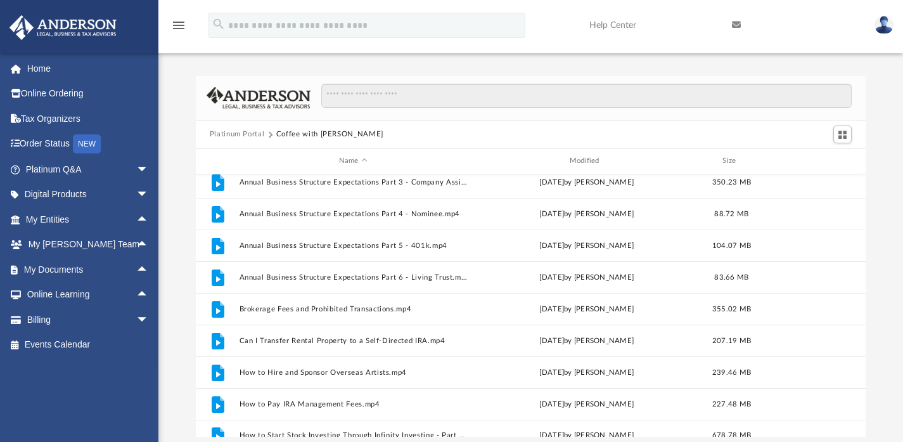
scroll to position [0, 0]
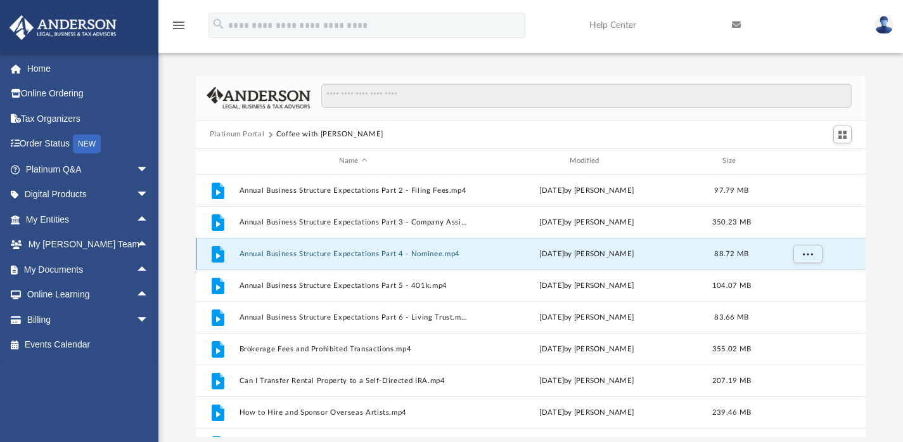
click at [369, 252] on button "Annual Business Structure Expectations Part 4 - Nominee.mp4" at bounding box center [353, 253] width 228 height 8
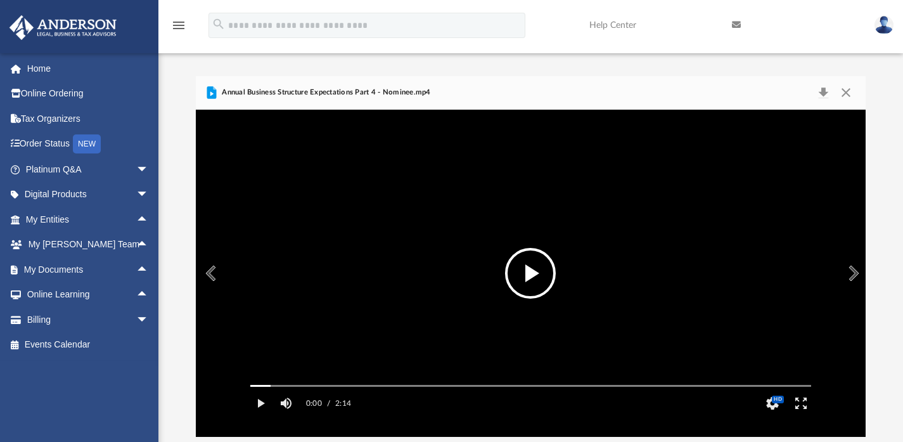
click at [535, 276] on button "File preview" at bounding box center [530, 273] width 51 height 51
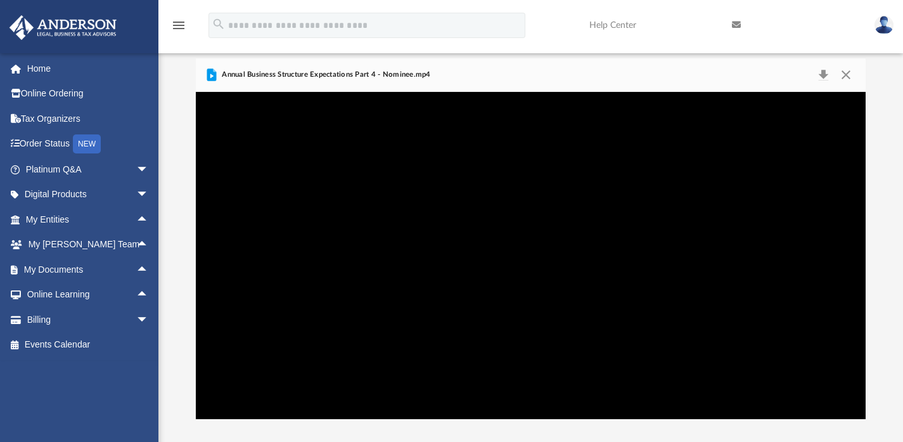
scroll to position [21, 0]
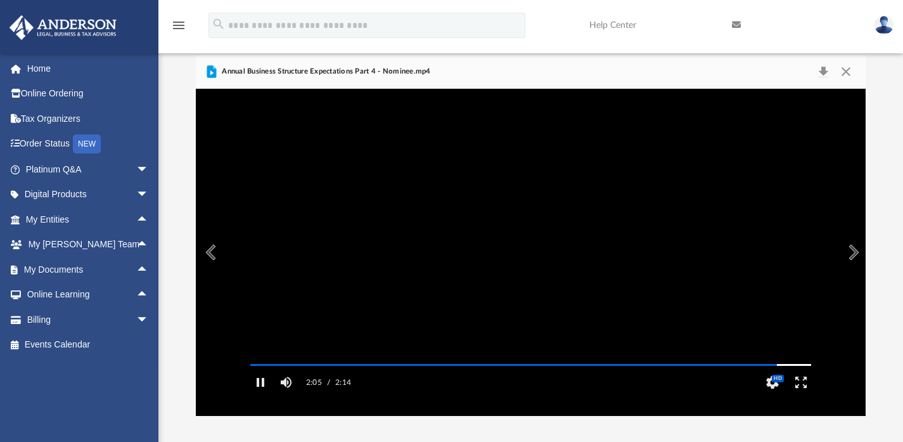
click at [852, 250] on button "Preview" at bounding box center [852, 251] width 28 height 35
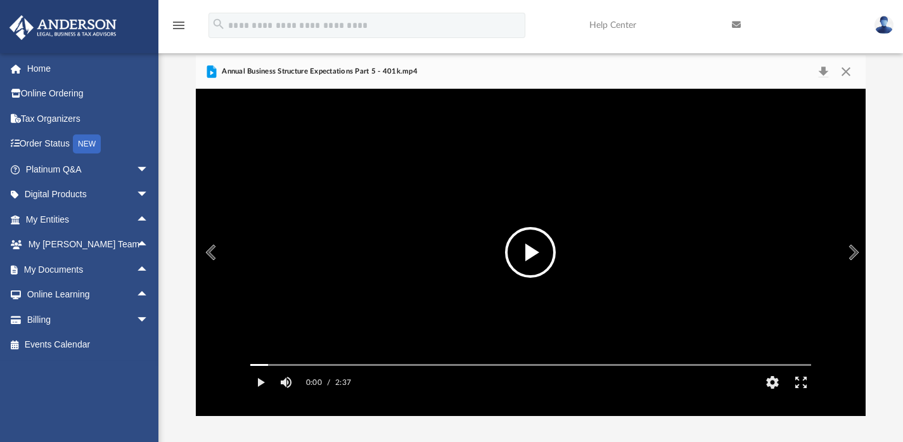
click at [544, 245] on button "File preview" at bounding box center [530, 252] width 51 height 51
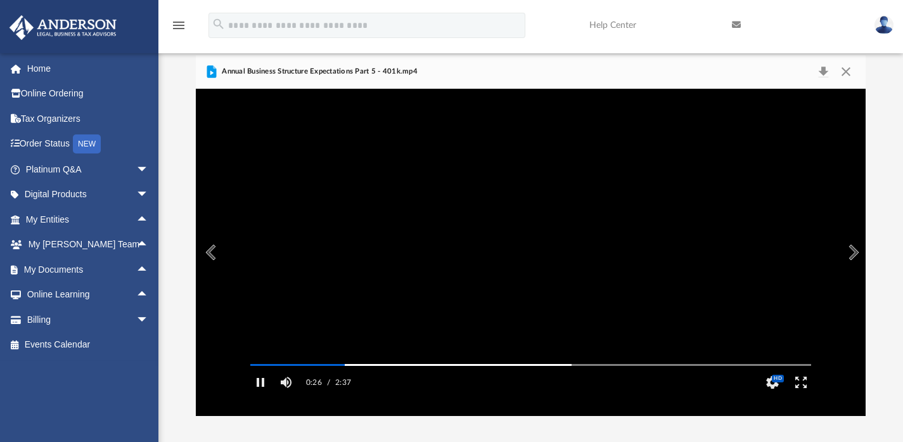
click at [849, 251] on button "Preview" at bounding box center [852, 251] width 28 height 35
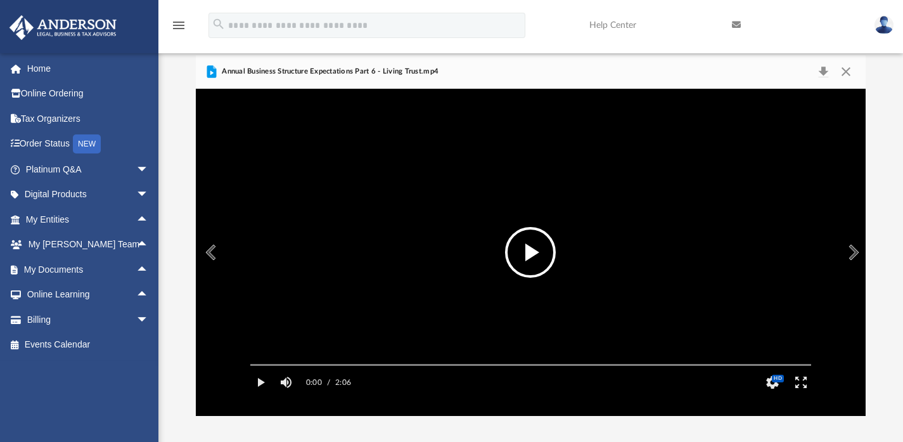
scroll to position [55, 0]
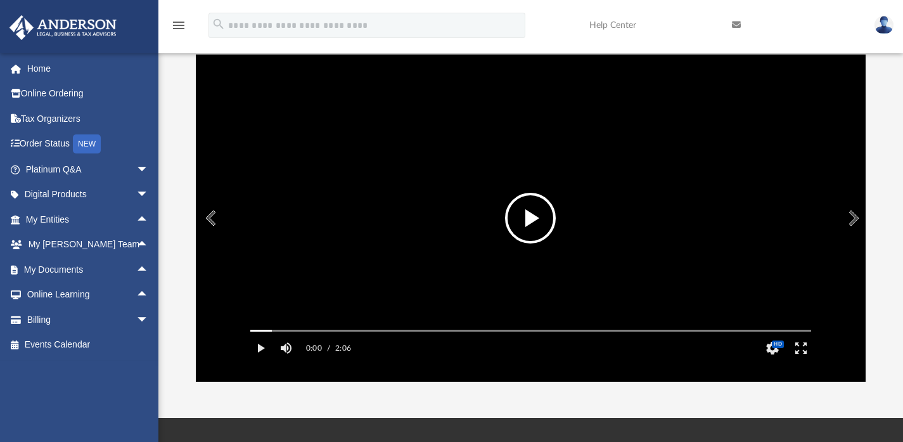
click at [533, 206] on button "File preview" at bounding box center [530, 218] width 51 height 51
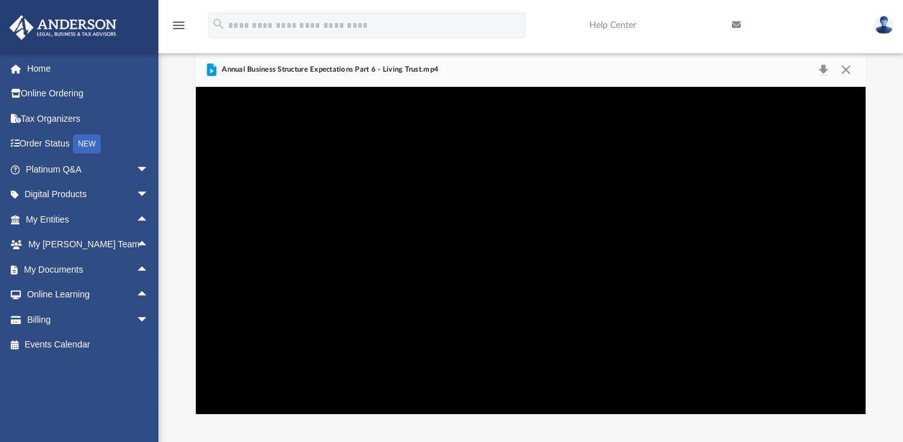
scroll to position [21, 0]
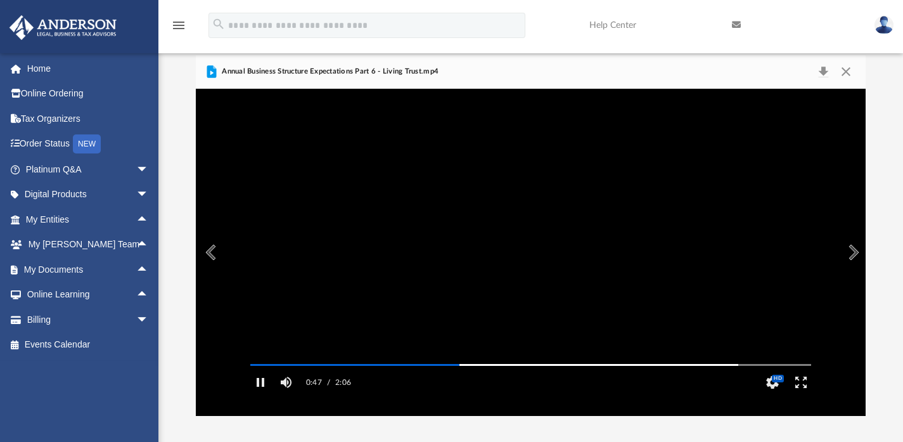
click at [514, 238] on video "File preview" at bounding box center [530, 251] width 581 height 291
click at [514, 238] on button "File preview" at bounding box center [530, 252] width 51 height 51
click at [528, 246] on video "File preview" at bounding box center [530, 251] width 581 height 291
click at [398, 179] on video "File preview" at bounding box center [530, 251] width 581 height 291
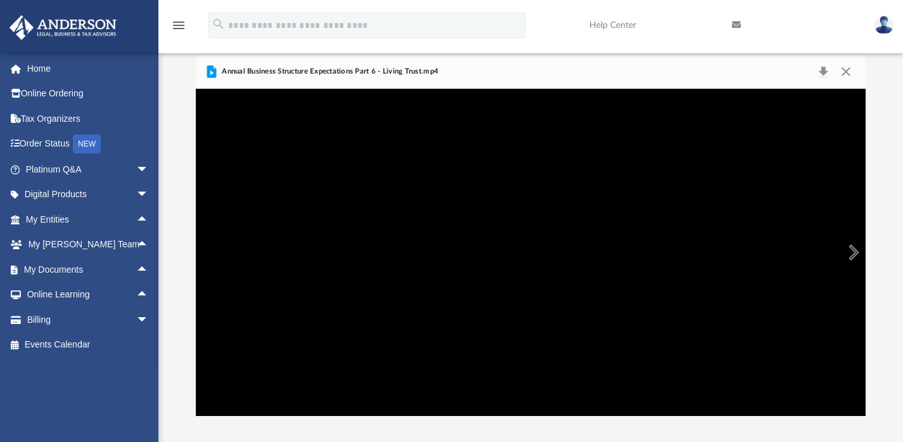
click at [850, 245] on button "Preview" at bounding box center [852, 251] width 28 height 35
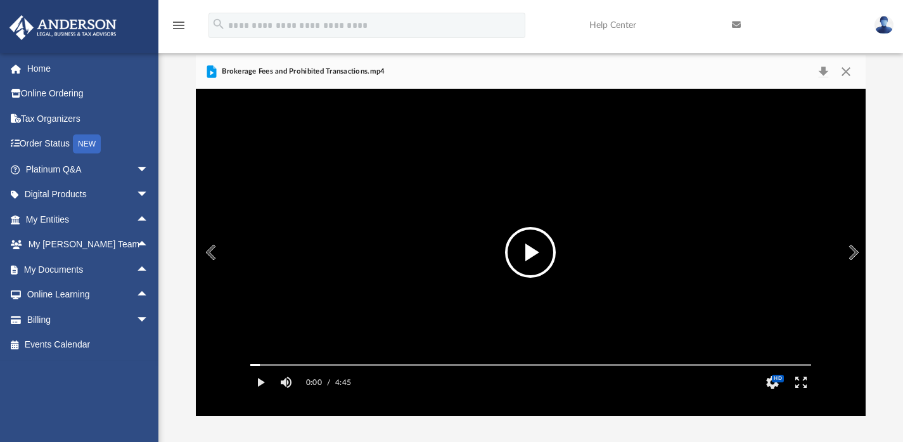
click at [530, 248] on button "File preview" at bounding box center [530, 252] width 51 height 51
click at [576, 242] on video "File preview" at bounding box center [530, 251] width 581 height 291
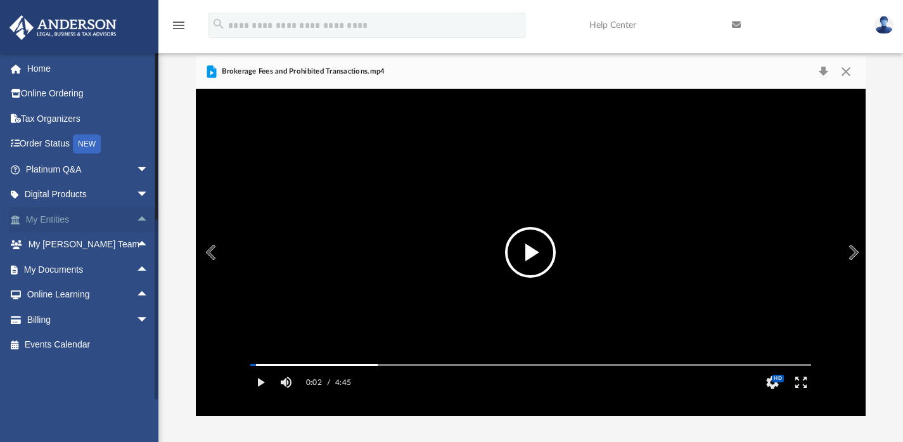
click at [136, 224] on span "arrow_drop_up" at bounding box center [148, 220] width 25 height 26
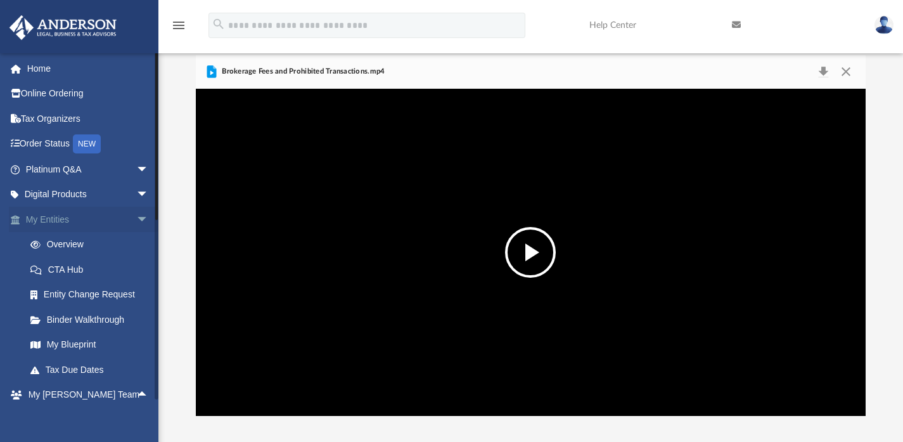
click at [136, 224] on span "arrow_drop_down" at bounding box center [148, 220] width 25 height 26
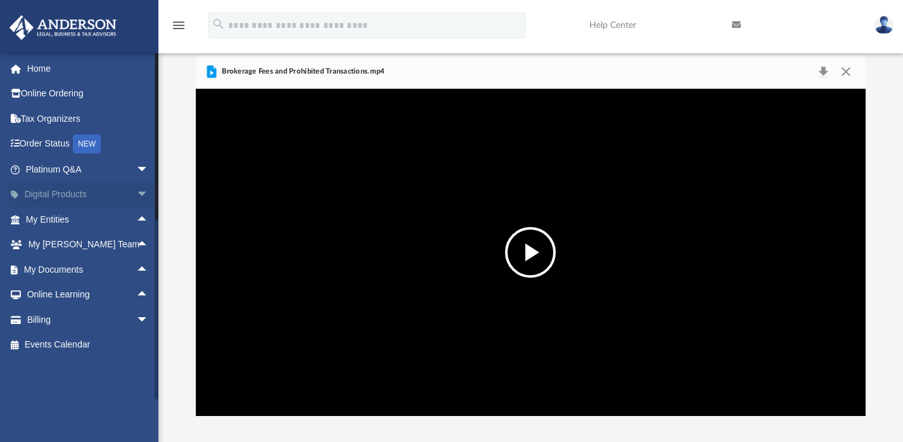
click at [136, 205] on span "arrow_drop_down" at bounding box center [148, 195] width 25 height 26
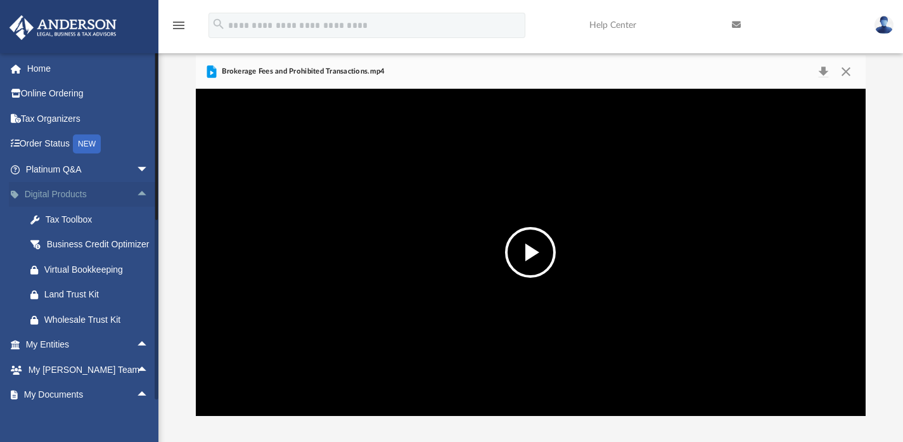
click at [136, 200] on span "arrow_drop_up" at bounding box center [148, 195] width 25 height 26
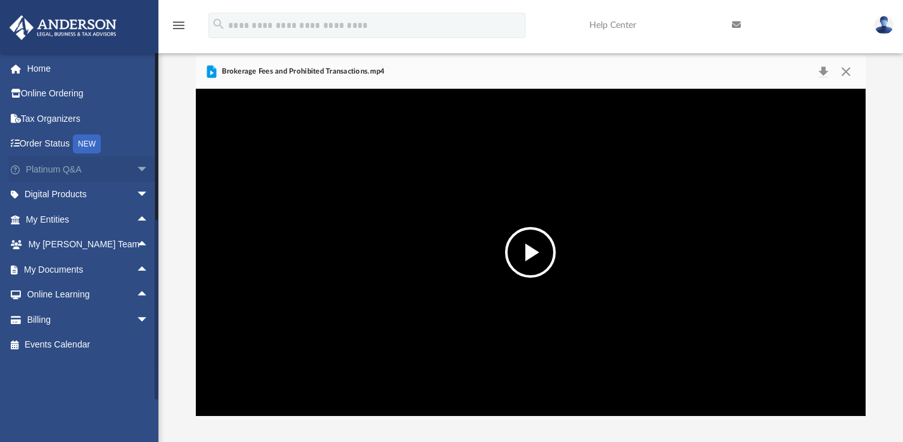
click at [136, 177] on span "arrow_drop_down" at bounding box center [148, 169] width 25 height 26
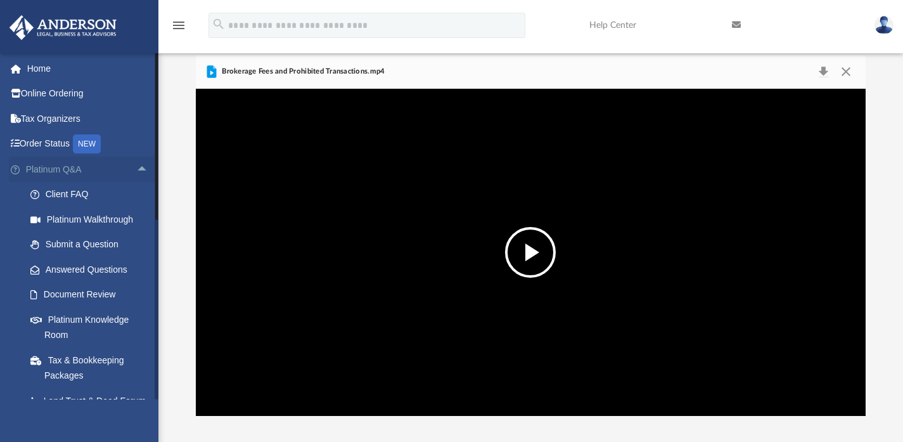
click at [136, 175] on span "arrow_drop_up" at bounding box center [148, 169] width 25 height 26
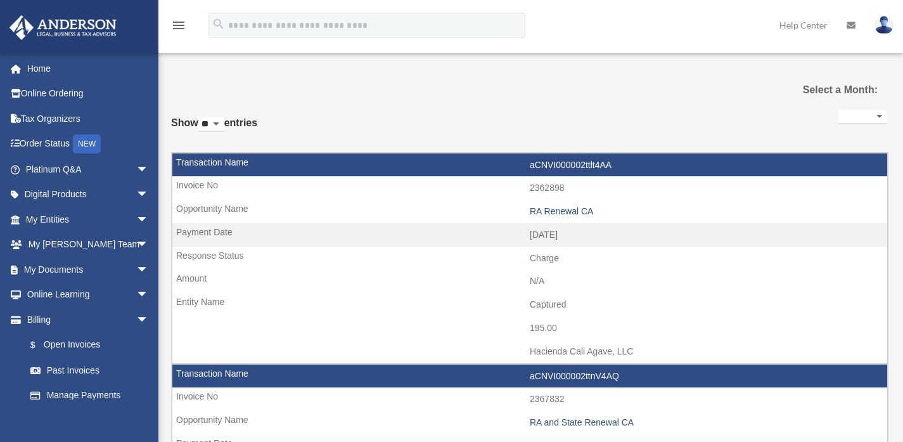
select select
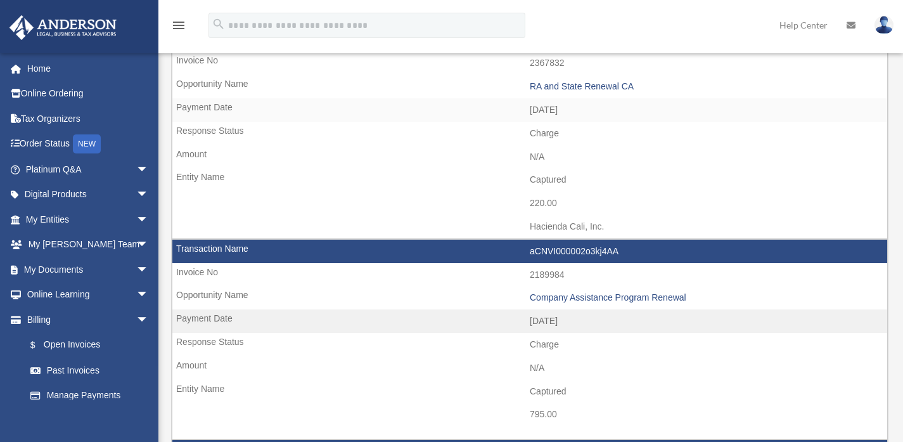
scroll to position [376, 0]
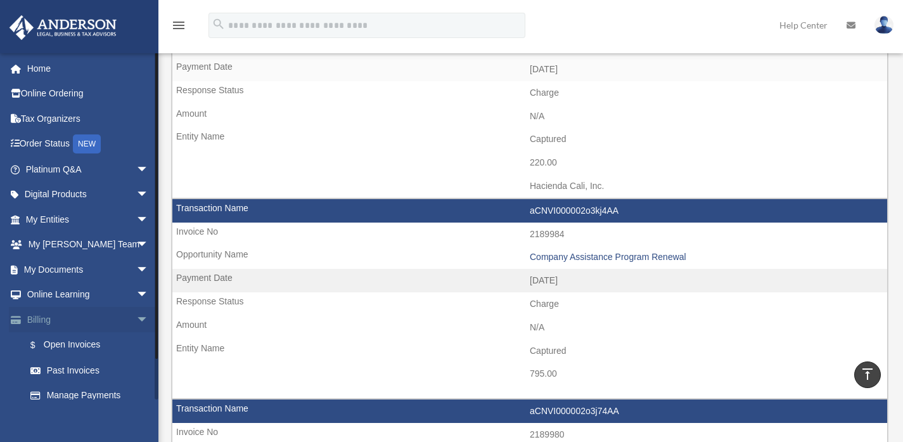
click at [136, 321] on span "arrow_drop_down" at bounding box center [148, 320] width 25 height 26
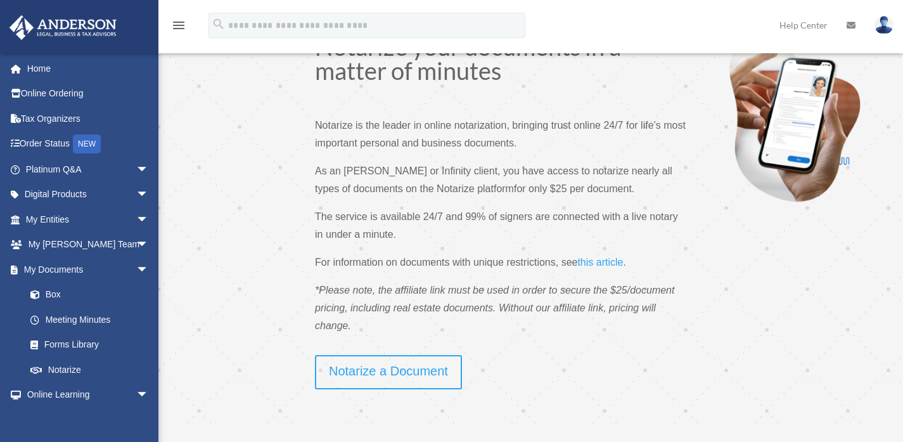
scroll to position [42, 0]
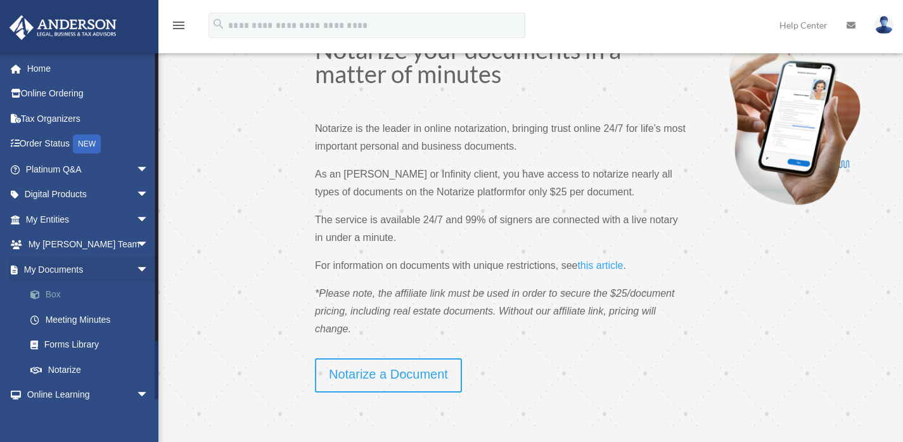
click at [53, 291] on link "Box" at bounding box center [93, 294] width 150 height 25
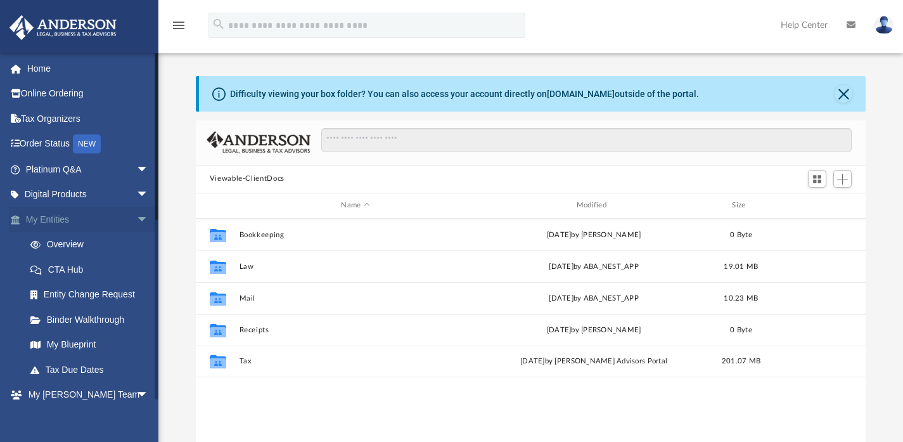
scroll to position [278, 660]
click at [136, 222] on span "arrow_drop_down" at bounding box center [148, 220] width 25 height 26
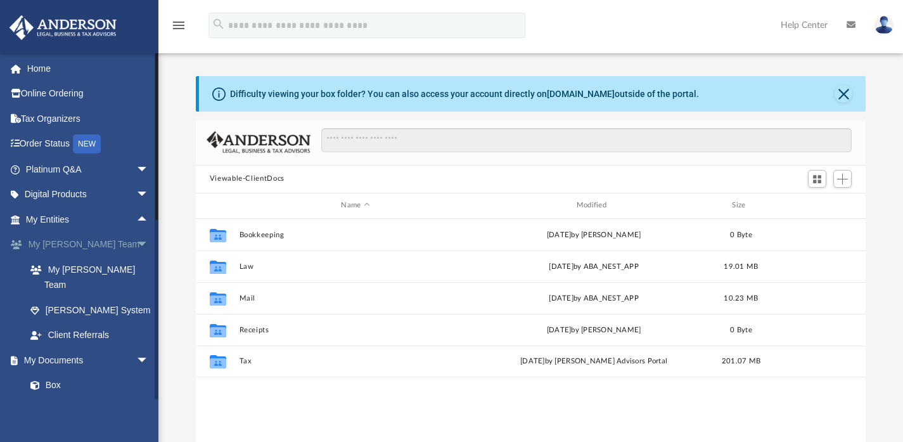
click at [136, 239] on span "arrow_drop_down" at bounding box center [148, 245] width 25 height 26
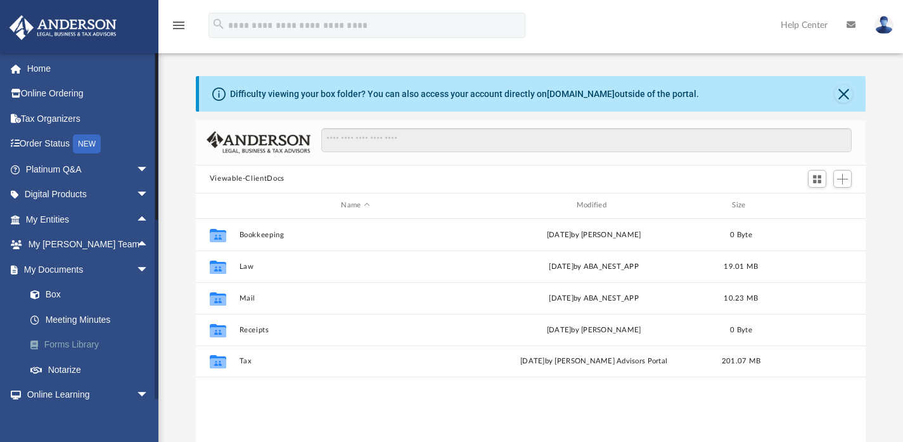
click at [73, 340] on link "Forms Library" at bounding box center [93, 344] width 150 height 25
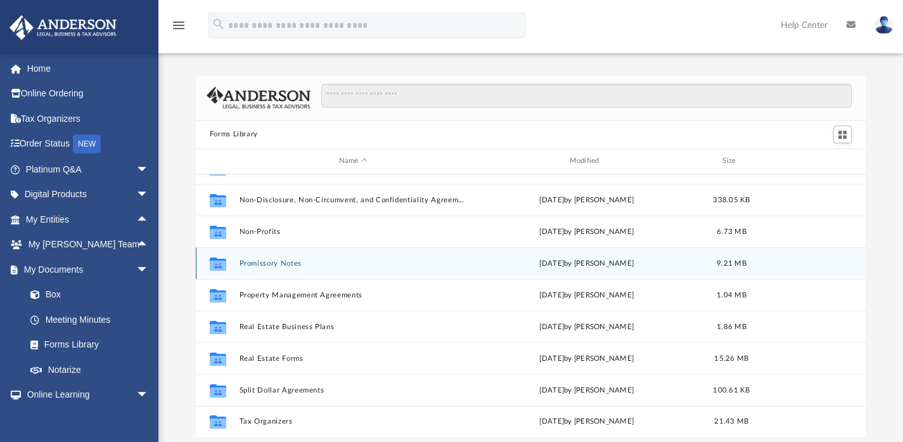
click at [281, 255] on div "Collaborated Folder Promissory Notes [DATE] by [PERSON_NAME] 9.21 MB" at bounding box center [531, 263] width 670 height 32
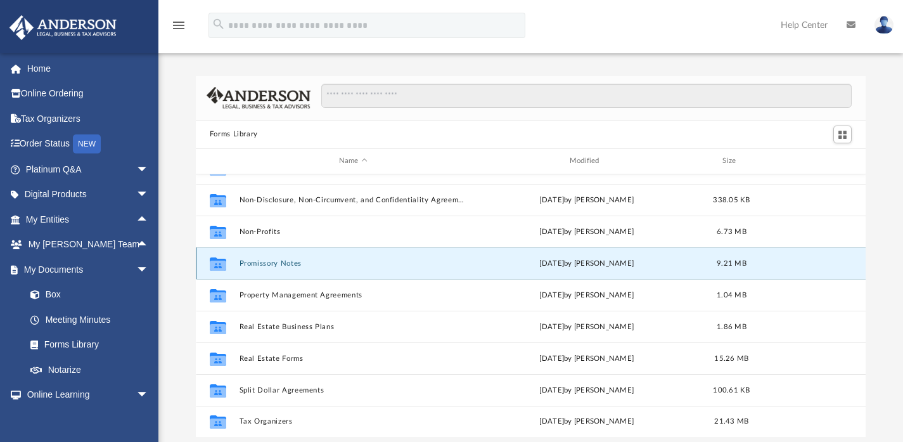
click at [280, 260] on button "Promissory Notes" at bounding box center [353, 262] width 228 height 8
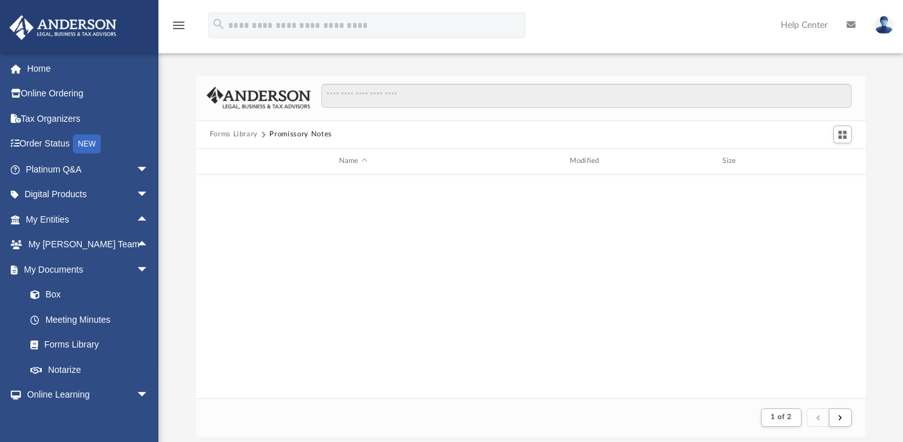
scroll to position [10, 10]
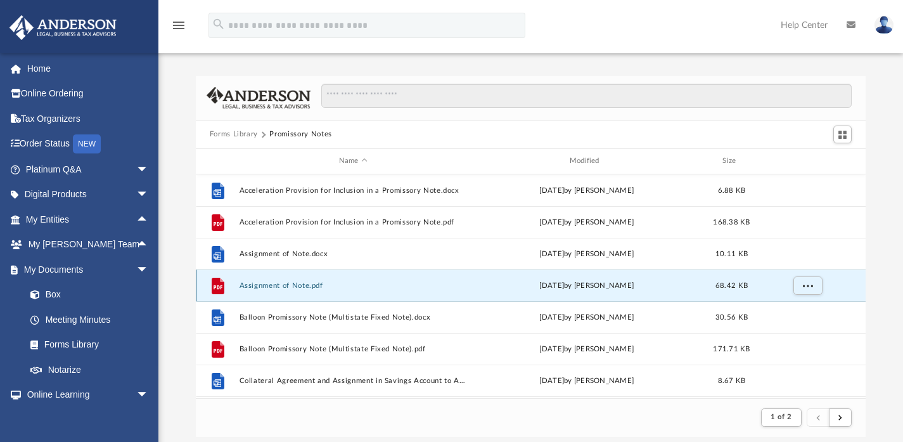
click at [256, 283] on button "Assignment of Note.pdf" at bounding box center [353, 285] width 228 height 8
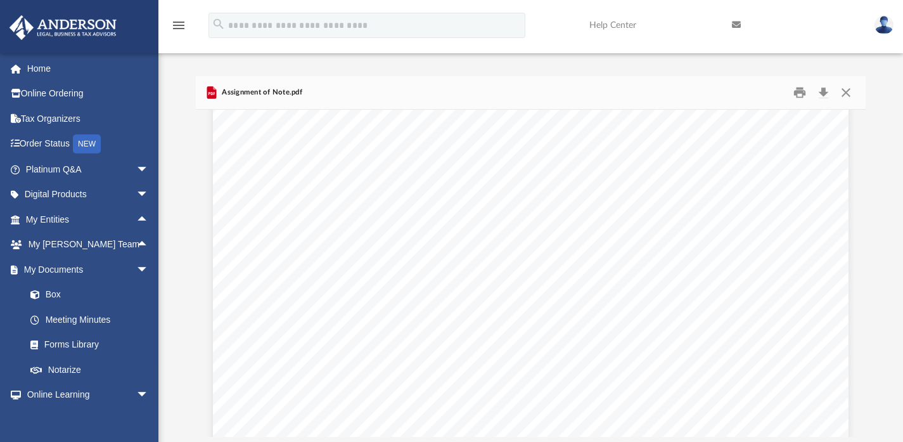
scroll to position [0, 0]
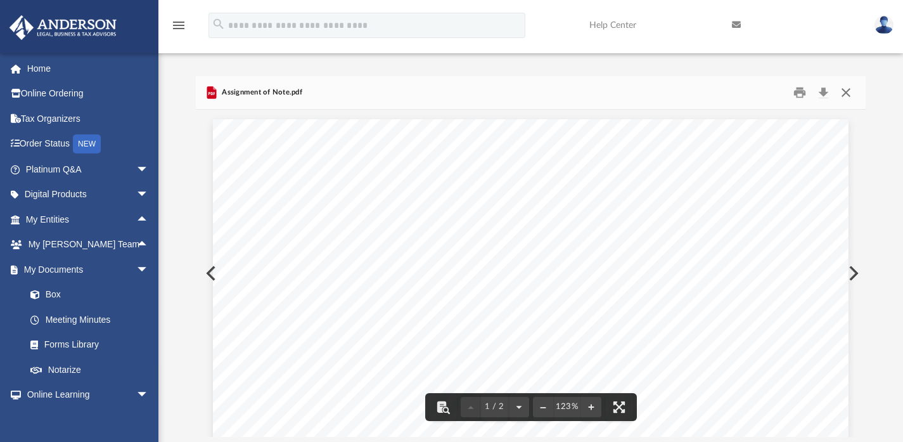
click at [849, 87] on button "Close" at bounding box center [845, 92] width 23 height 20
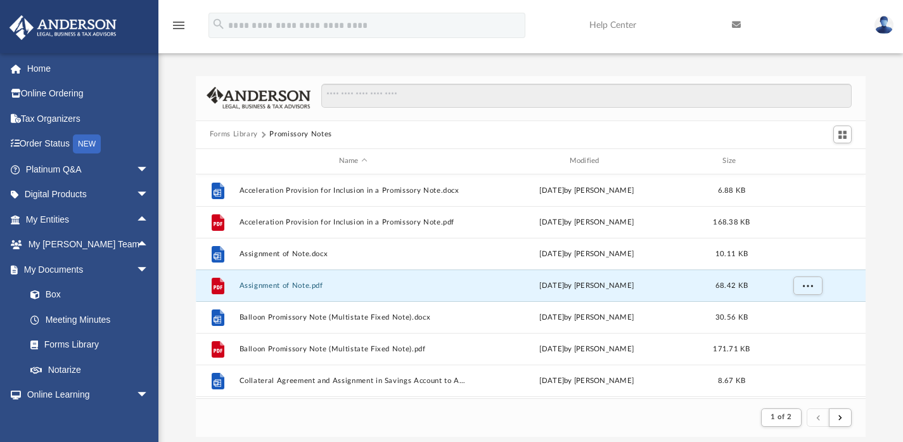
click at [232, 134] on button "Forms Library" at bounding box center [234, 134] width 48 height 11
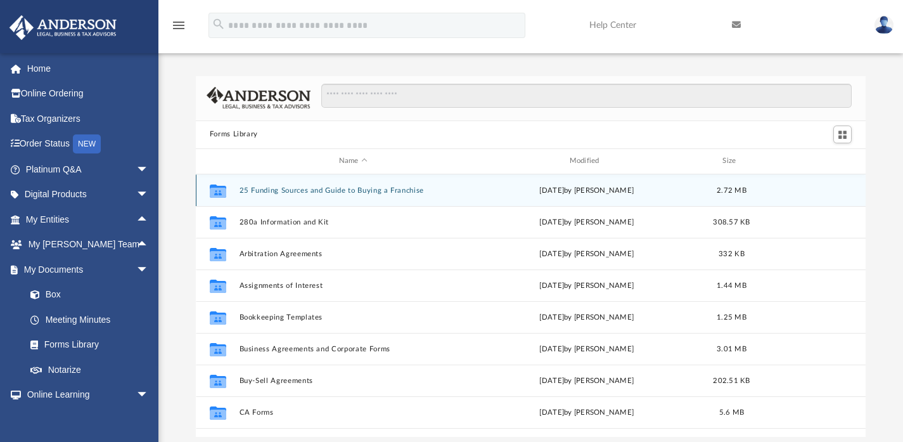
scroll to position [278, 660]
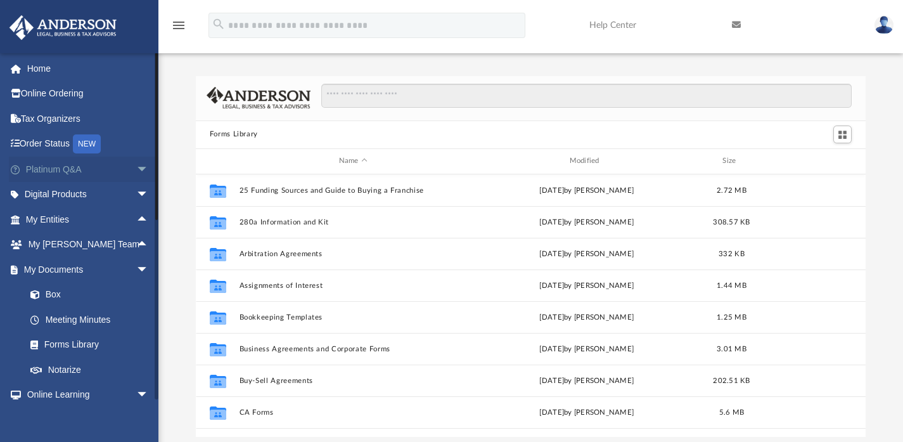
click at [136, 168] on span "arrow_drop_down" at bounding box center [148, 169] width 25 height 26
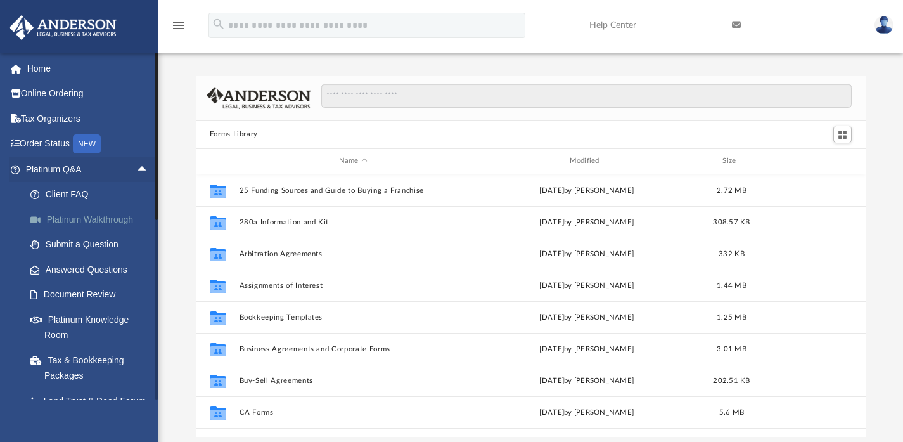
click at [98, 214] on link "Platinum Walkthrough" at bounding box center [93, 219] width 150 height 25
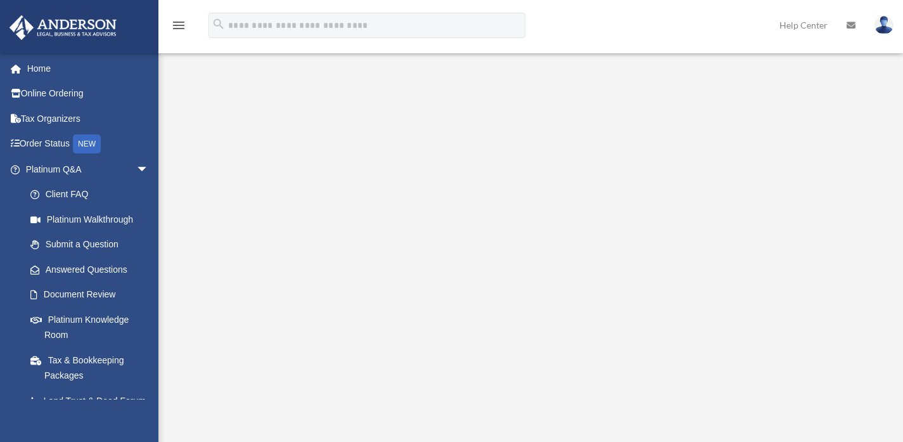
scroll to position [12, 0]
click at [880, 185] on div "<span data-mce-type="bookmark" style="display: inline-block; width: 0px; overfl…" at bounding box center [529, 272] width 716 height 423
click at [882, 169] on div "<span data-mce-type="bookmark" style="display: inline-block; width: 0px; overfl…" at bounding box center [529, 284] width 716 height 423
click at [879, 171] on div "<span data-mce-type="bookmark" style="display: inline-block; width: 0px; overfl…" at bounding box center [529, 284] width 716 height 423
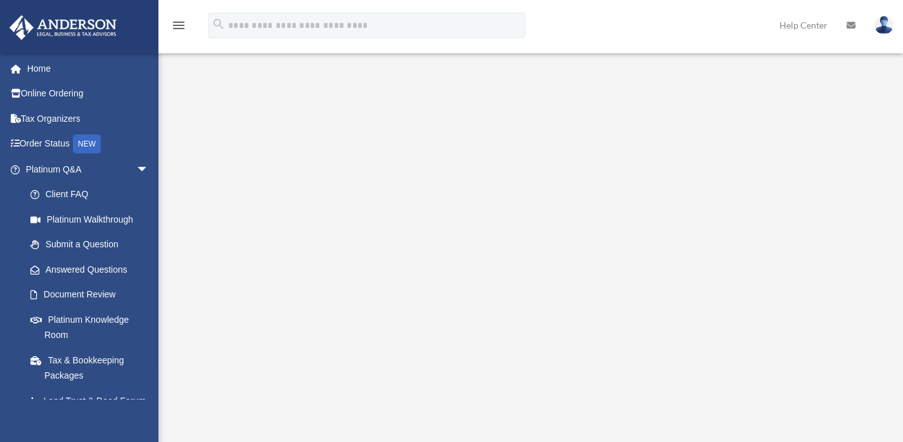
scroll to position [94, 0]
click at [877, 227] on div "<span data-mce-type="bookmark" style="display: inline-block; width: 0px; overfl…" at bounding box center [529, 190] width 716 height 423
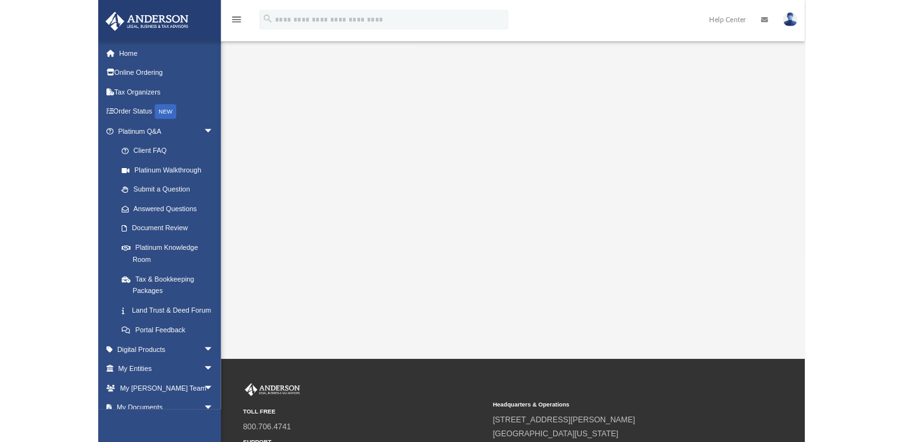
scroll to position [86, 0]
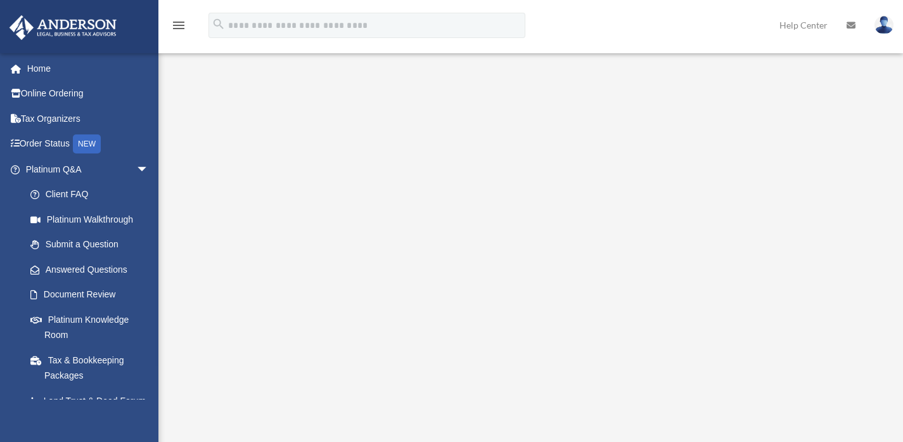
click at [632, 387] on div "<span data-mce-type="bookmark" style="display: inline-block; width: 0px; overfl…" at bounding box center [529, 198] width 716 height 423
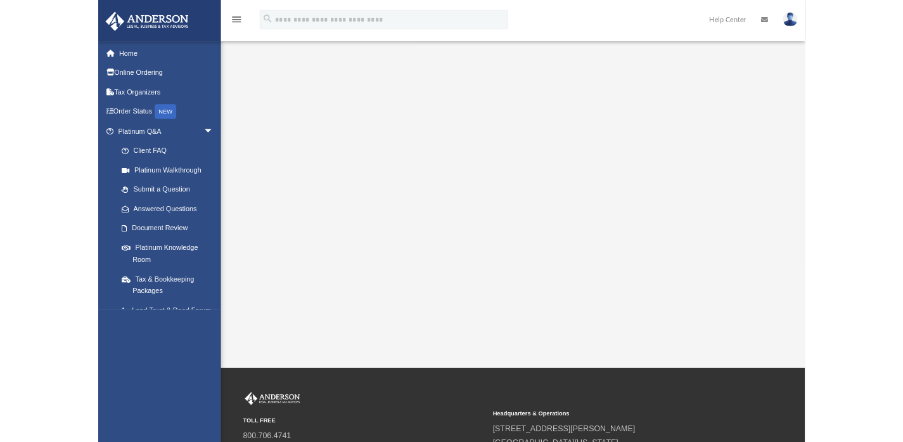
scroll to position [74, 0]
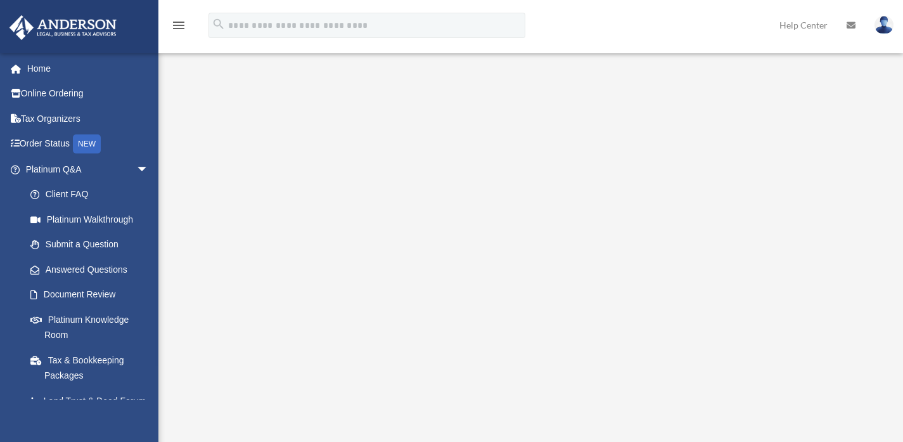
click at [855, 369] on div "Scroll to top vertical_align_top" at bounding box center [867, 374] width 27 height 27
click at [136, 166] on span "arrow_drop_down" at bounding box center [148, 169] width 25 height 26
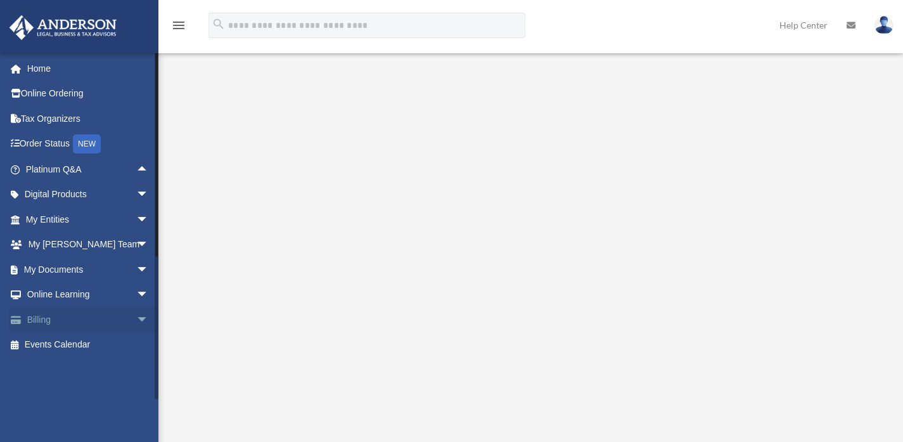
click at [137, 318] on span "arrow_drop_down" at bounding box center [148, 320] width 25 height 26
click at [87, 344] on link "$ Open Invoices" at bounding box center [93, 345] width 150 height 26
click at [136, 317] on span "arrow_drop_up" at bounding box center [148, 320] width 25 height 26
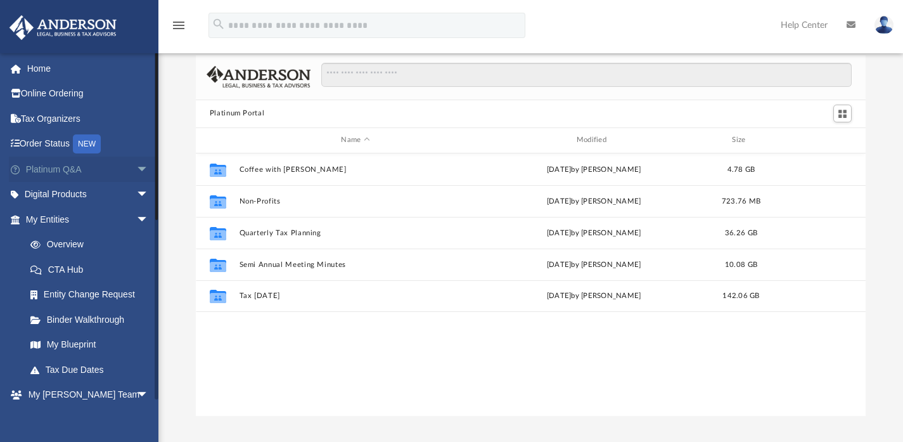
scroll to position [278, 660]
click at [136, 216] on span "arrow_drop_down" at bounding box center [148, 220] width 25 height 26
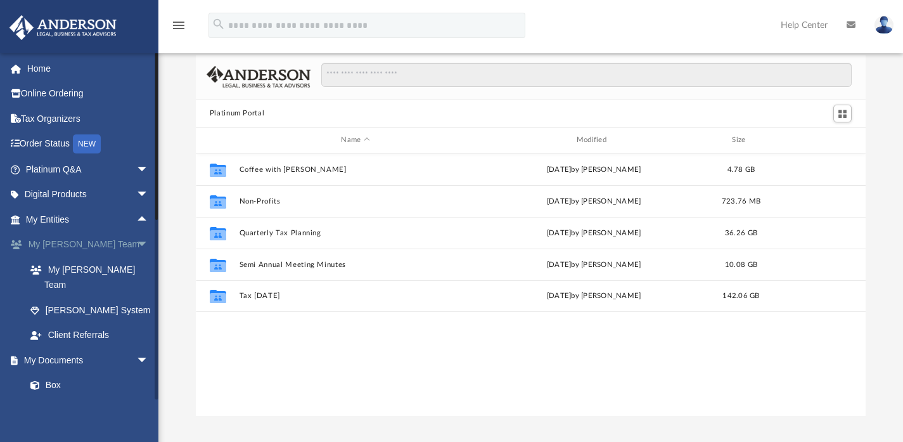
click at [136, 243] on span "arrow_drop_down" at bounding box center [148, 245] width 25 height 26
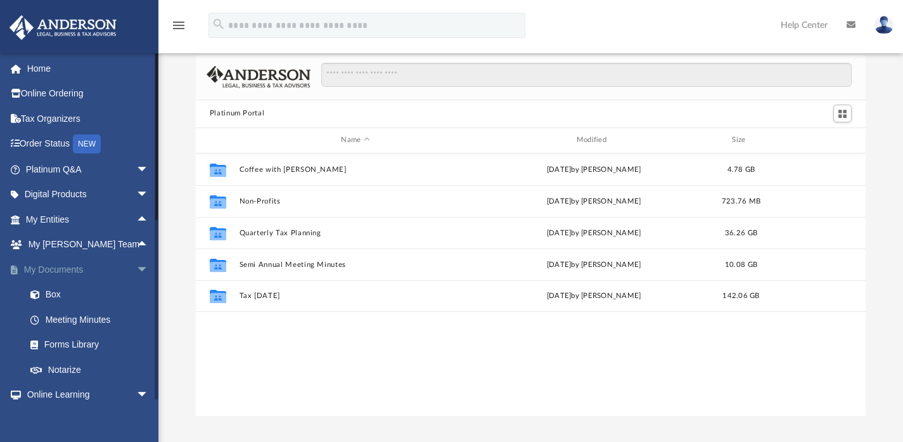
click at [137, 264] on span "arrow_drop_down" at bounding box center [148, 270] width 25 height 26
click at [136, 283] on span "arrow_drop_down" at bounding box center [148, 295] width 25 height 26
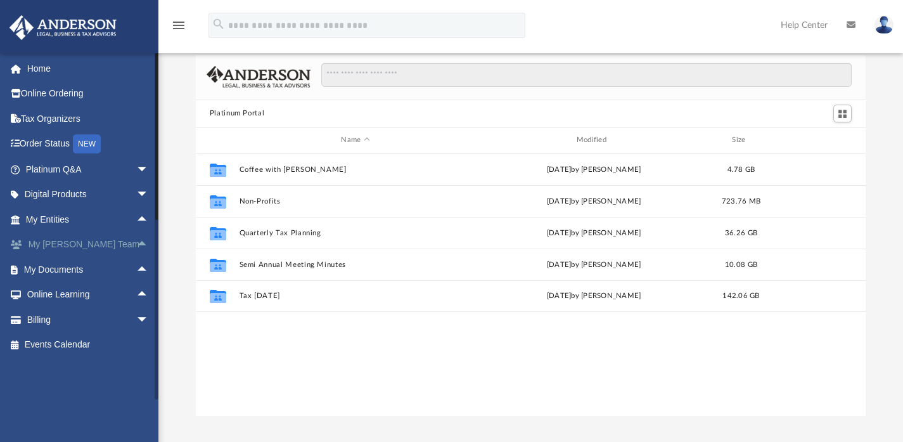
click at [136, 245] on span "arrow_drop_up" at bounding box center [148, 245] width 25 height 26
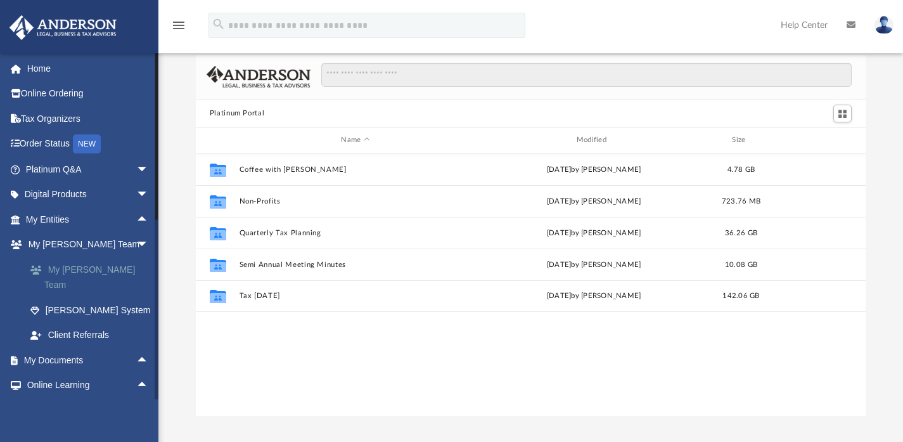
click at [86, 266] on link "My [PERSON_NAME] Team" at bounding box center [93, 277] width 150 height 41
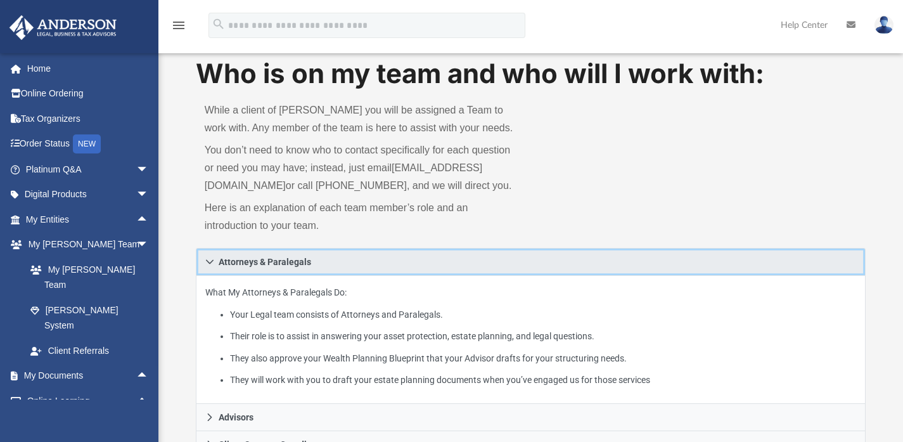
click at [217, 276] on link "Attorneys & Paralegals" at bounding box center [531, 262] width 670 height 28
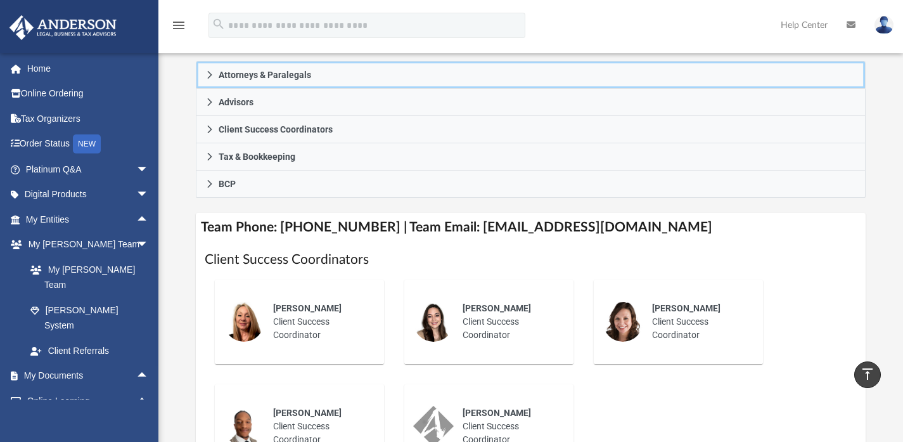
scroll to position [190, 0]
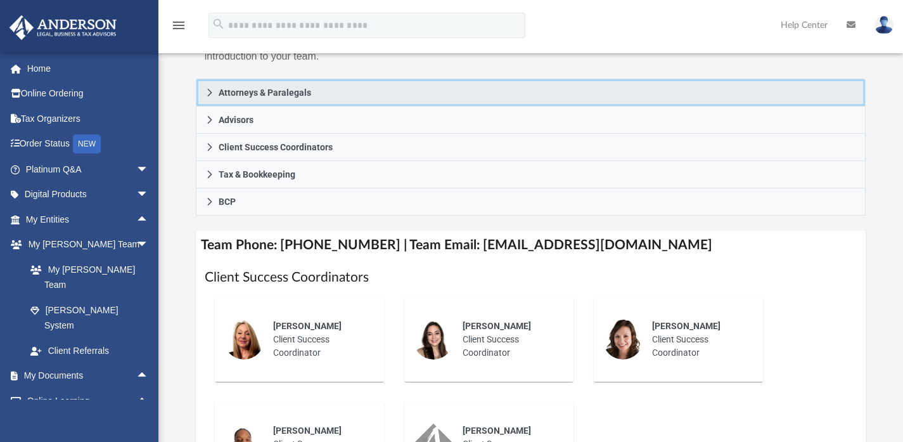
click at [212, 102] on link "Attorneys & Paralegals" at bounding box center [531, 93] width 670 height 28
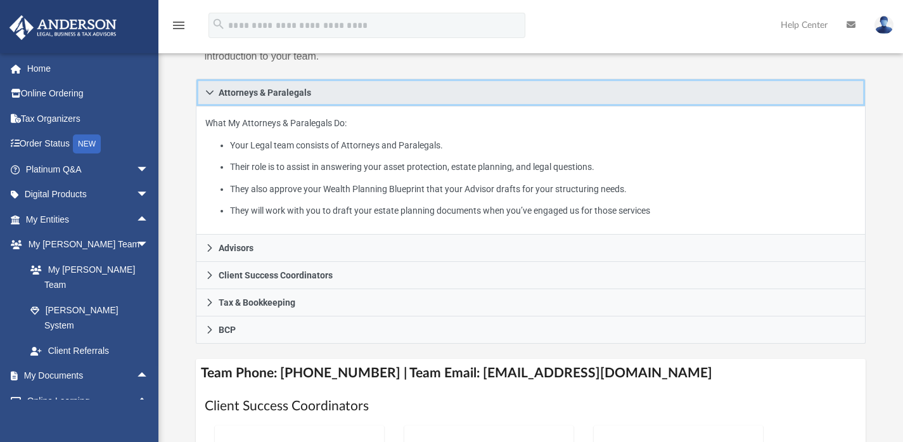
click at [207, 97] on icon at bounding box center [209, 92] width 9 height 9
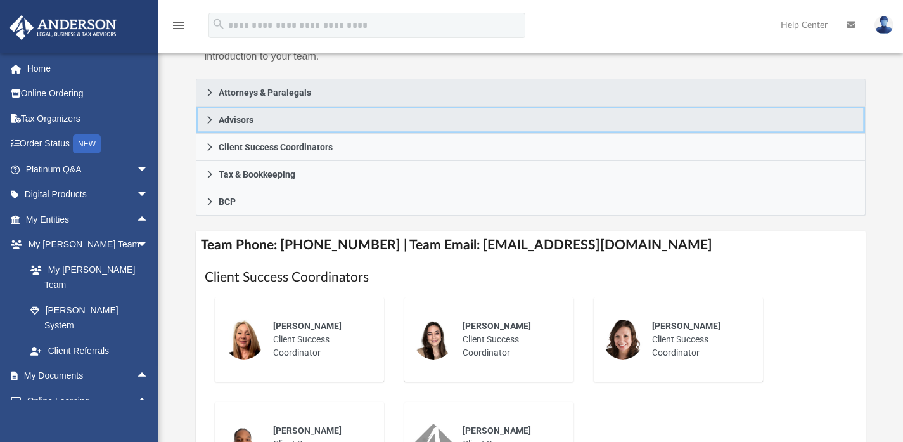
click at [209, 134] on link "Advisors" at bounding box center [531, 119] width 670 height 27
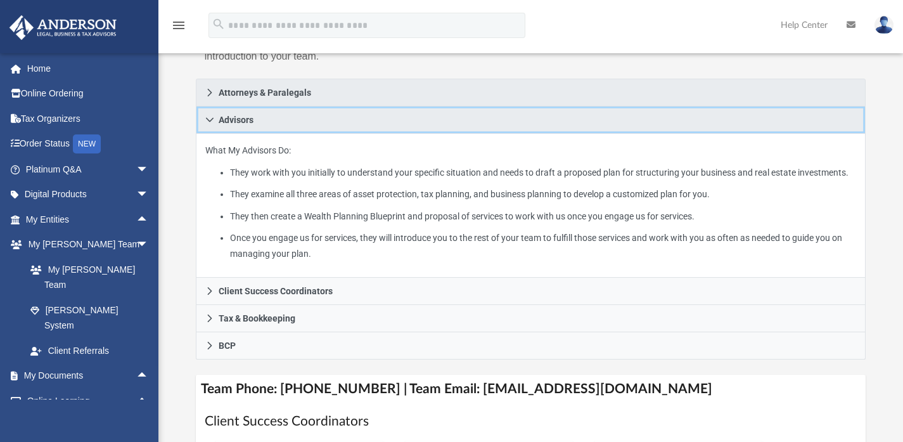
click at [208, 124] on icon at bounding box center [209, 119] width 9 height 9
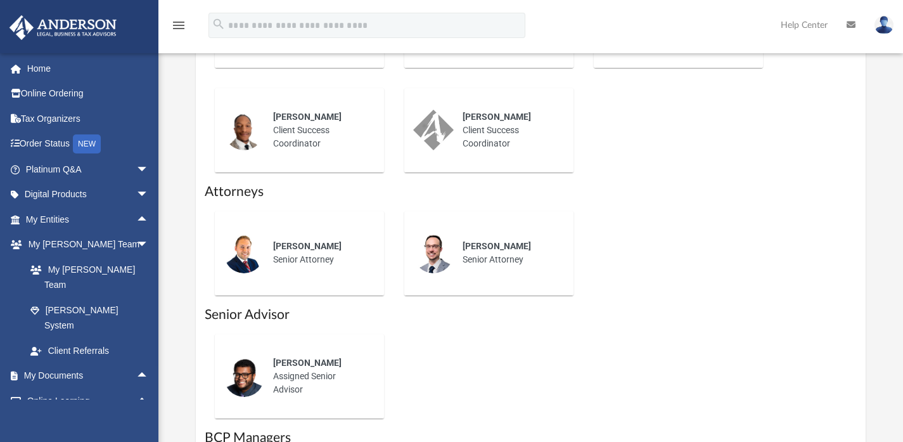
scroll to position [528, 0]
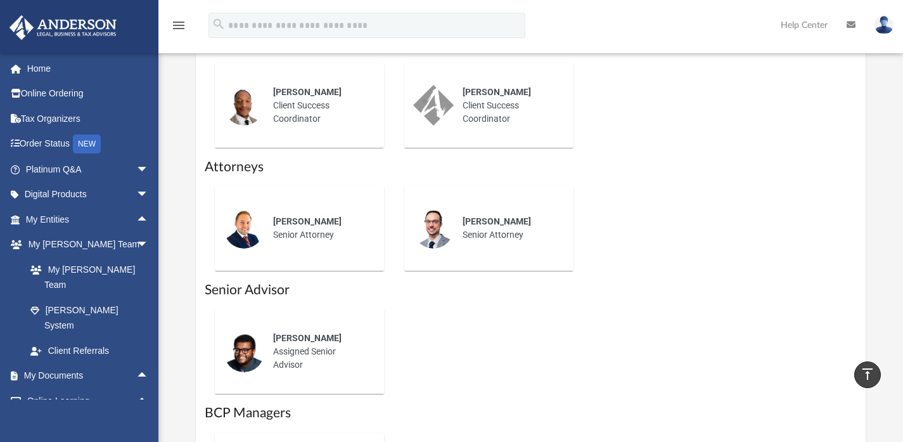
drag, startPoint x: 529, startPoint y: 254, endPoint x: 434, endPoint y: 234, distance: 97.0
click at [434, 234] on div "Preston Knight Senior Attorney" at bounding box center [488, 228] width 151 height 67
click at [474, 281] on div "Preston Knight Senior Attorney" at bounding box center [488, 228] width 189 height 105
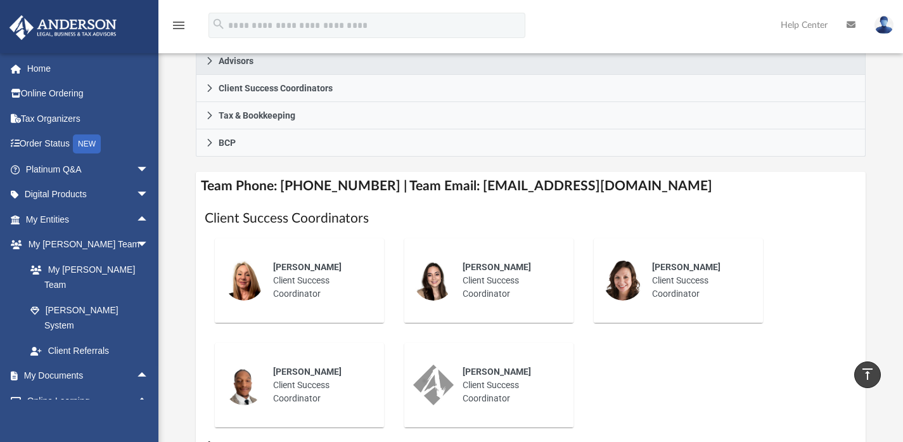
scroll to position [115, 0]
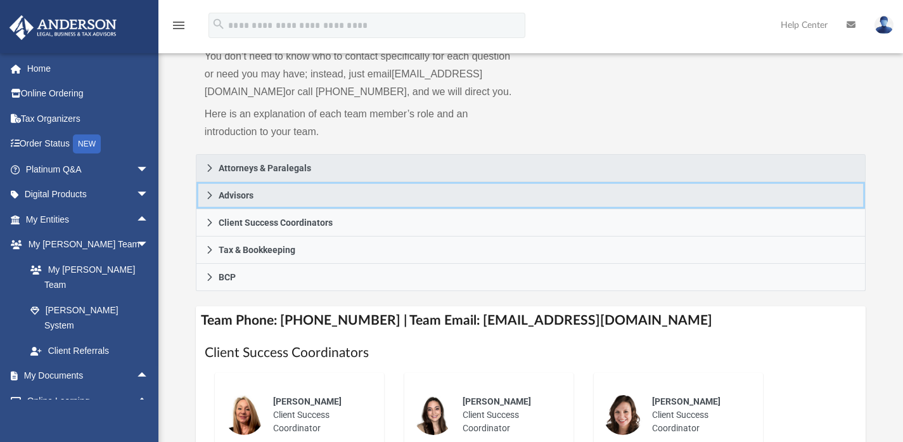
click at [207, 200] on icon at bounding box center [209, 195] width 9 height 9
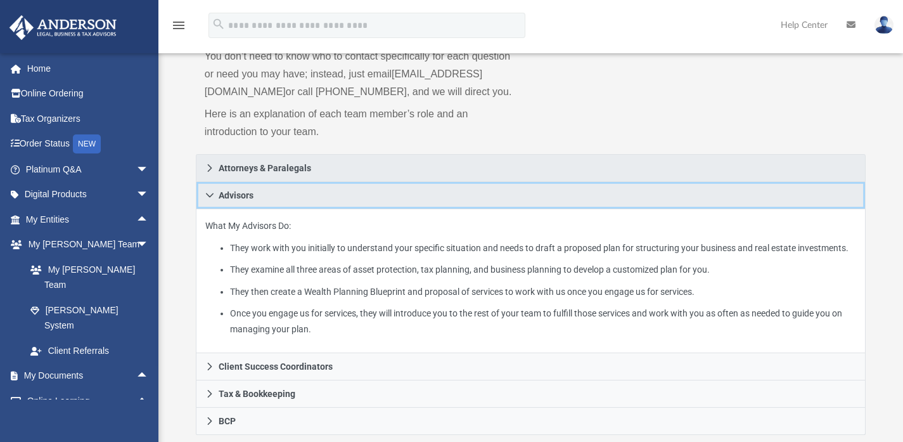
click at [215, 209] on link "Advisors" at bounding box center [531, 195] width 670 height 27
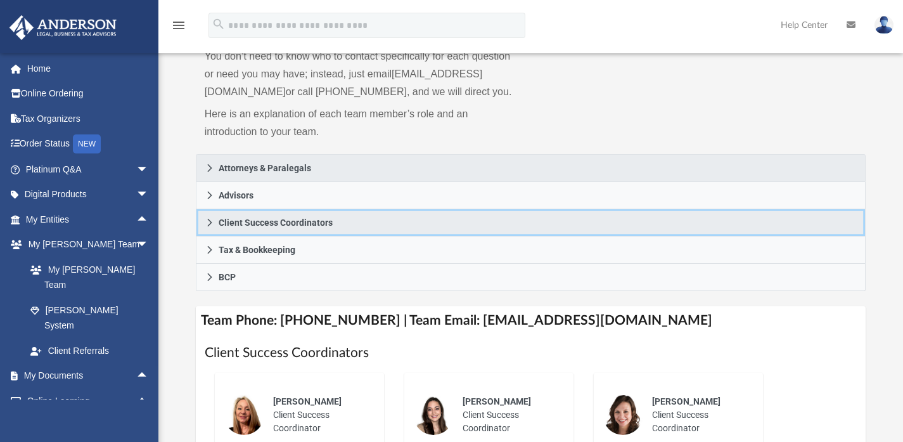
click at [212, 227] on icon at bounding box center [209, 222] width 9 height 9
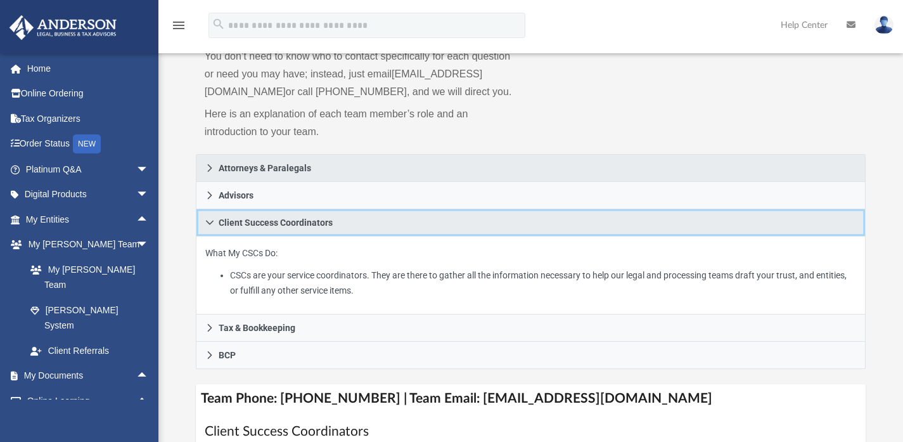
click at [205, 227] on icon at bounding box center [209, 222] width 9 height 9
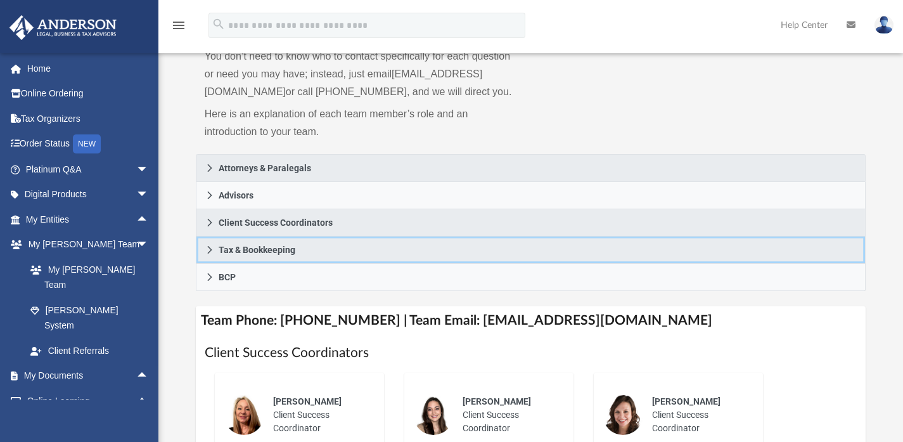
click at [208, 254] on icon at bounding box center [209, 249] width 9 height 9
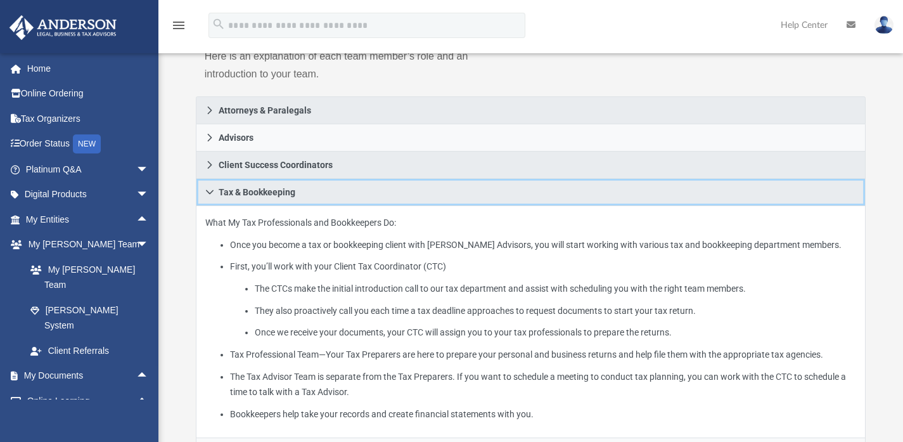
scroll to position [191, 0]
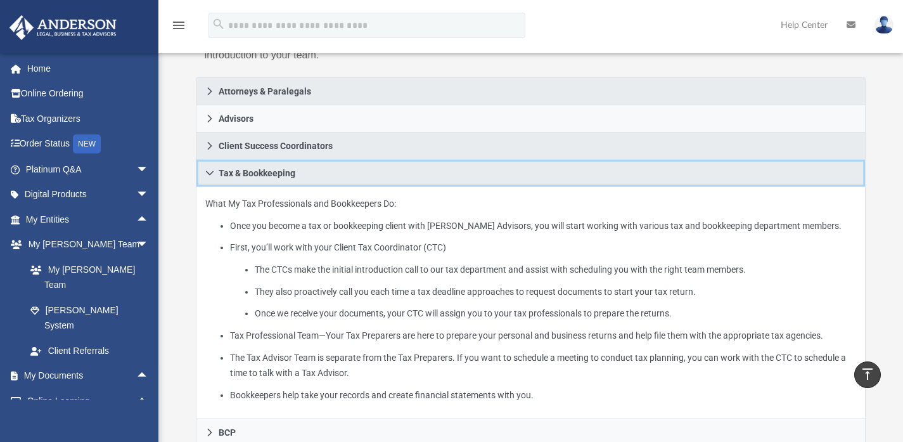
click at [214, 184] on link "Tax & Bookkeeping" at bounding box center [531, 173] width 670 height 27
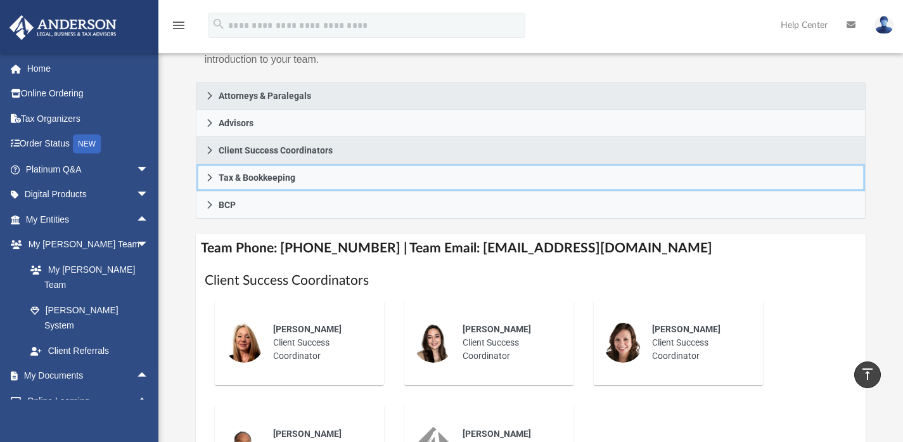
scroll to position [152, 0]
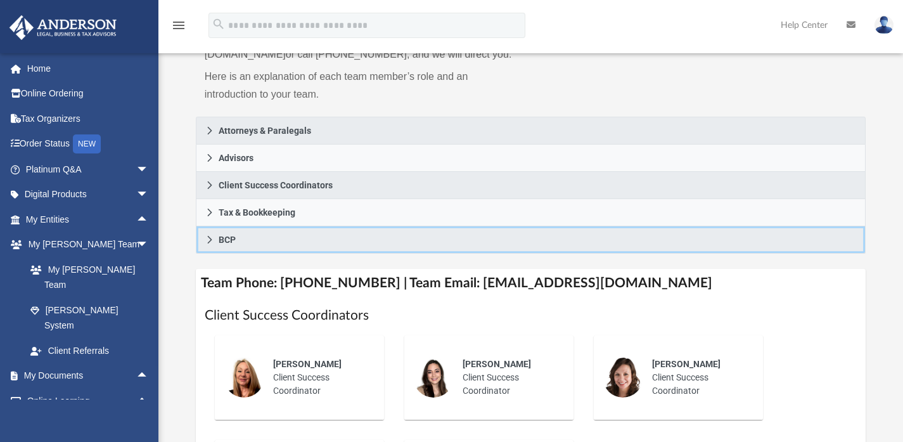
click at [210, 244] on icon at bounding box center [209, 239] width 9 height 9
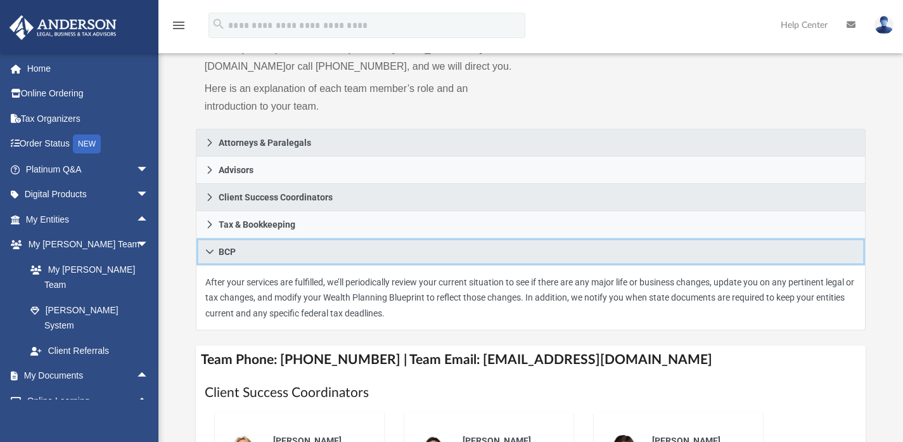
scroll to position [138, 0]
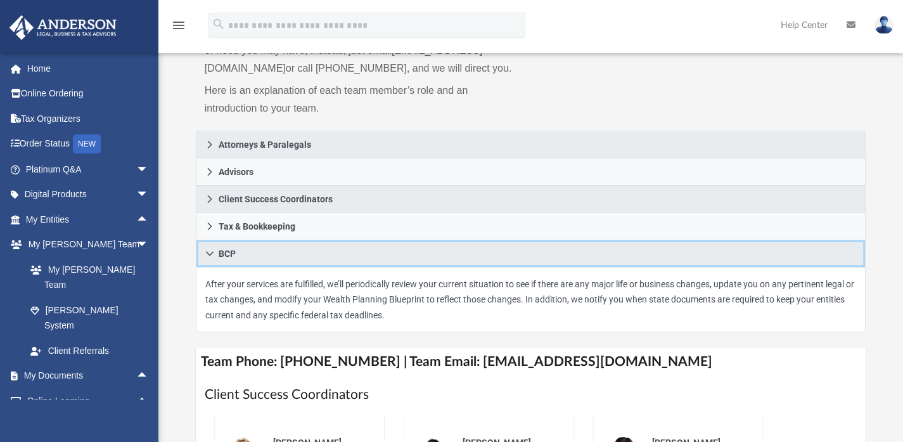
click at [207, 255] on icon at bounding box center [210, 253] width 8 height 4
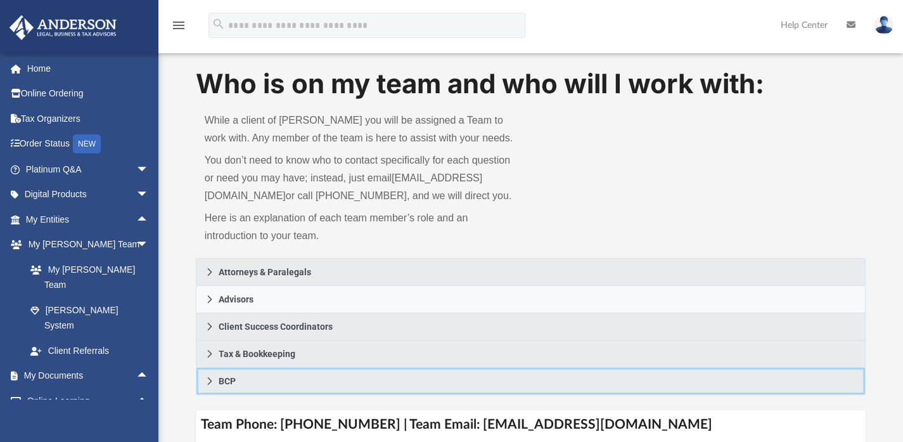
scroll to position [0, 0]
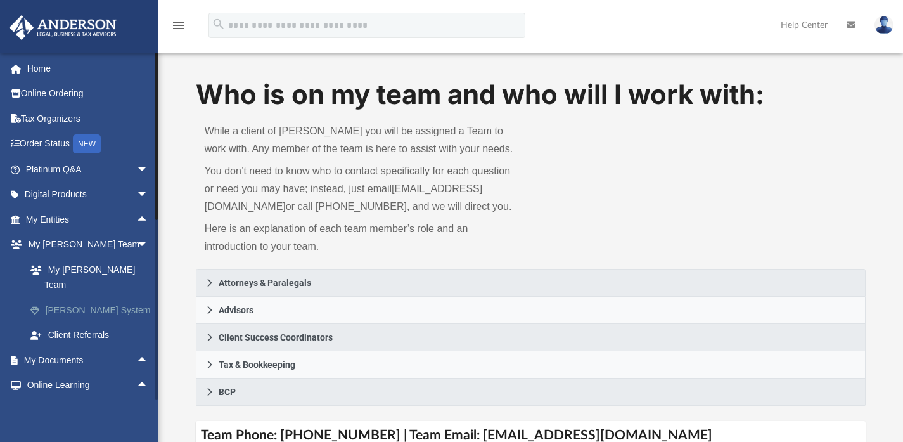
click at [77, 297] on link "[PERSON_NAME] System" at bounding box center [93, 309] width 150 height 25
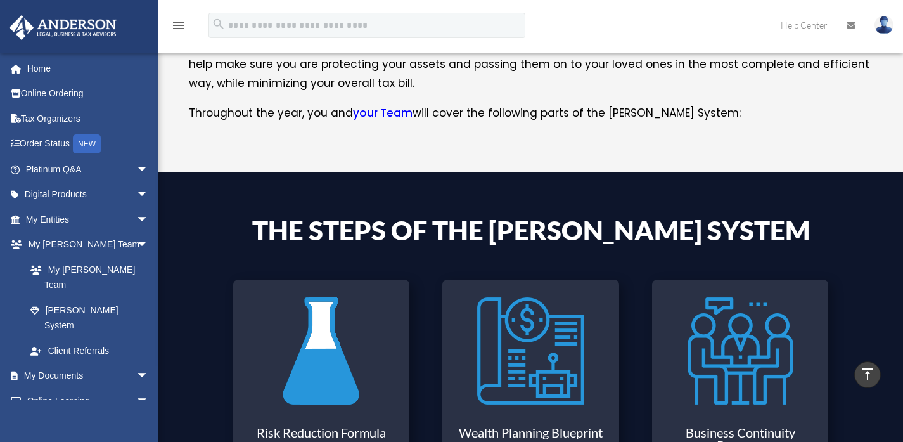
scroll to position [234, 0]
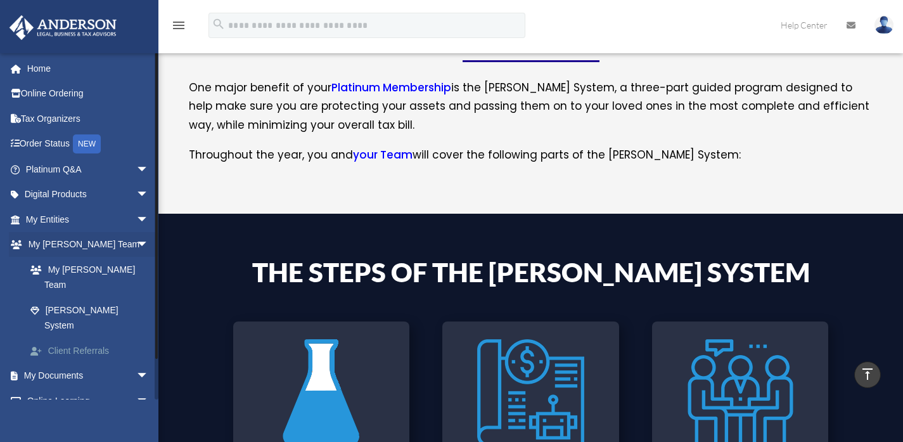
click at [70, 338] on link "Client Referrals" at bounding box center [93, 350] width 150 height 25
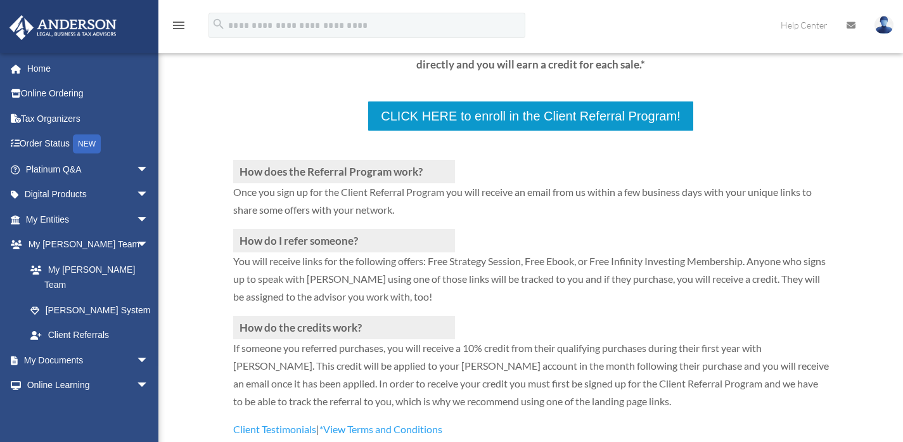
scroll to position [263, 0]
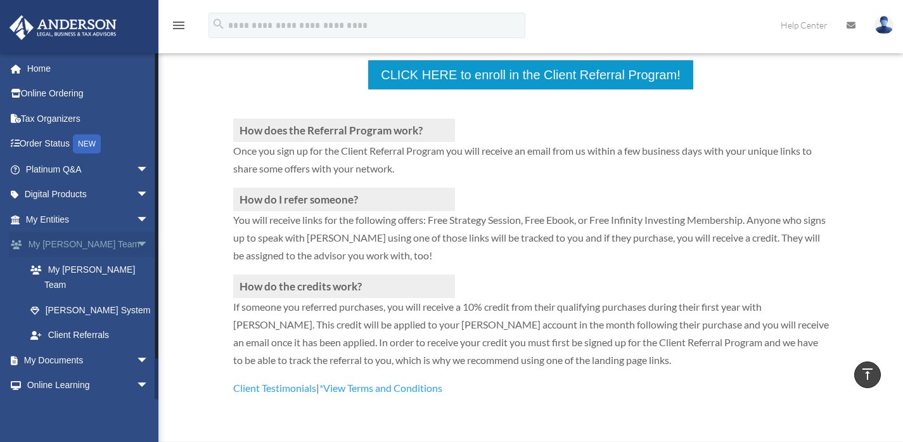
click at [136, 241] on span "arrow_drop_down" at bounding box center [148, 245] width 25 height 26
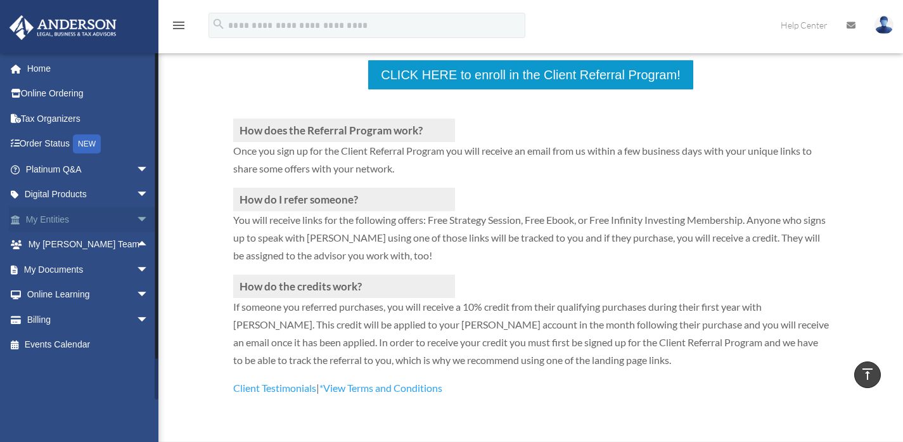
click at [136, 230] on span "arrow_drop_down" at bounding box center [148, 220] width 25 height 26
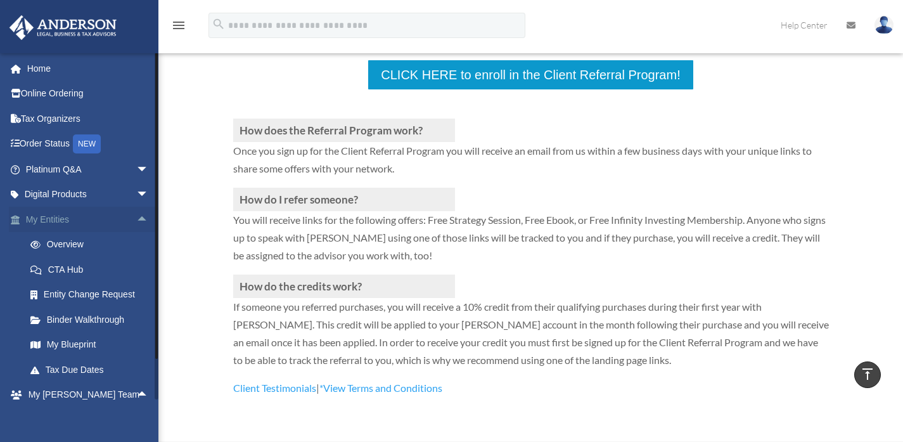
click at [136, 227] on span "arrow_drop_up" at bounding box center [148, 220] width 25 height 26
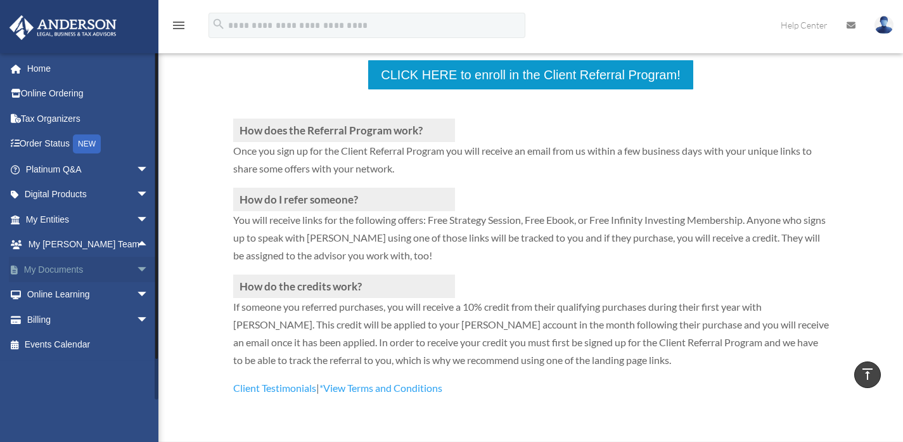
click at [136, 269] on span "arrow_drop_down" at bounding box center [148, 270] width 25 height 26
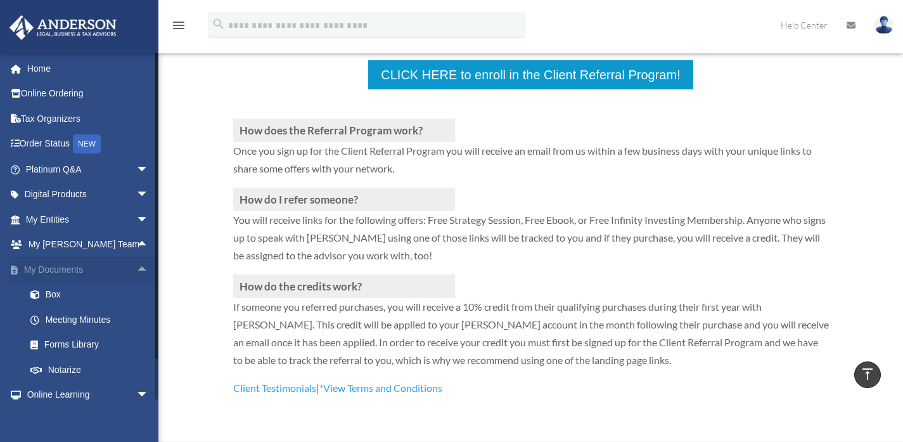
click at [136, 268] on span "arrow_drop_up" at bounding box center [148, 270] width 25 height 26
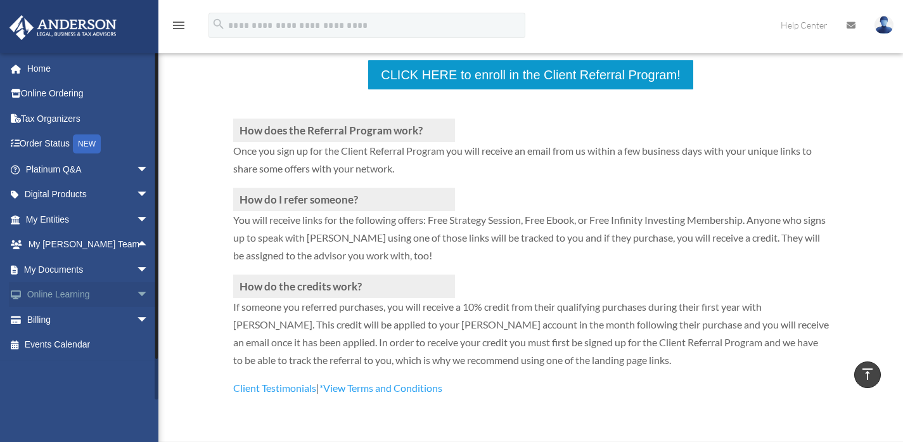
click at [136, 286] on span "arrow_drop_down" at bounding box center [148, 295] width 25 height 26
click at [136, 289] on span "arrow_drop_up" at bounding box center [148, 295] width 25 height 26
click at [136, 170] on span "arrow_drop_down" at bounding box center [148, 169] width 25 height 26
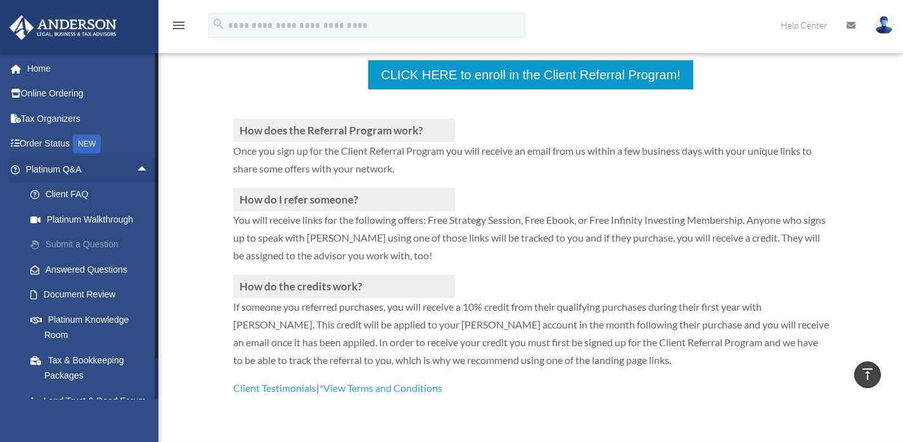
click at [103, 242] on link "Submit a Question" at bounding box center [93, 244] width 150 height 25
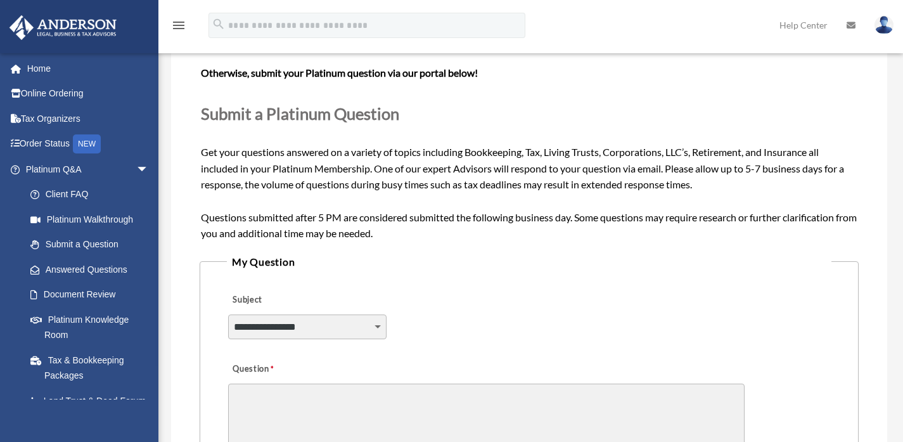
scroll to position [209, 0]
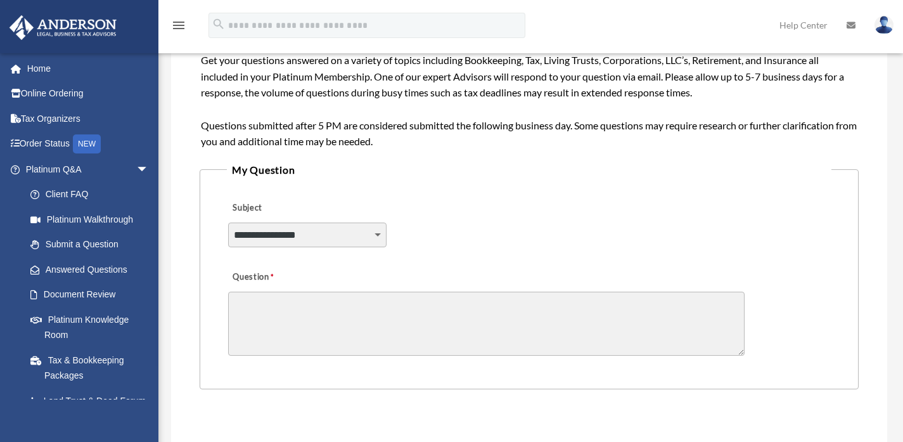
click at [359, 236] on select "**********" at bounding box center [307, 234] width 158 height 24
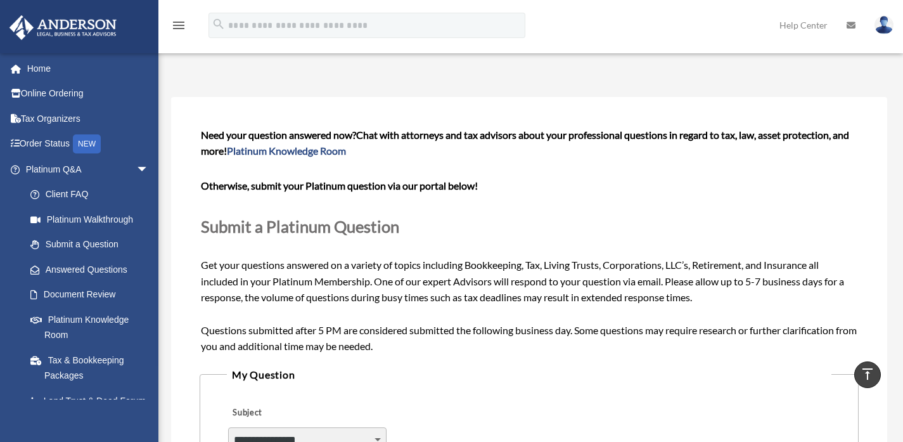
scroll to position [0, 0]
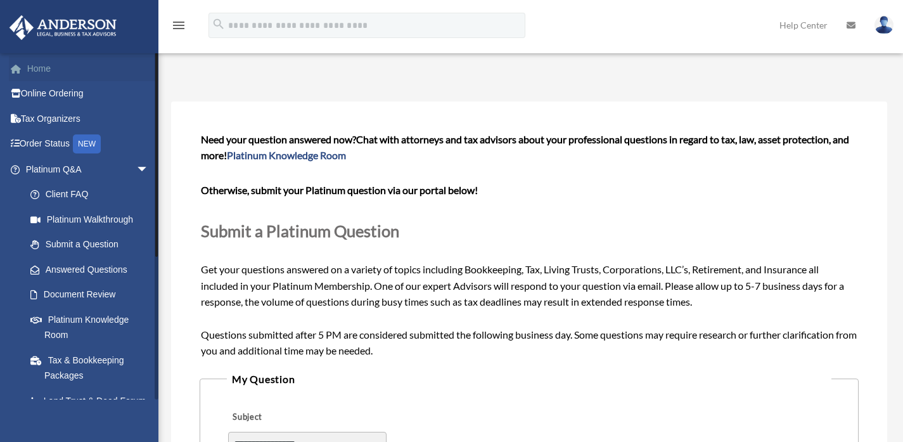
click at [35, 67] on link "Home" at bounding box center [88, 68] width 159 height 25
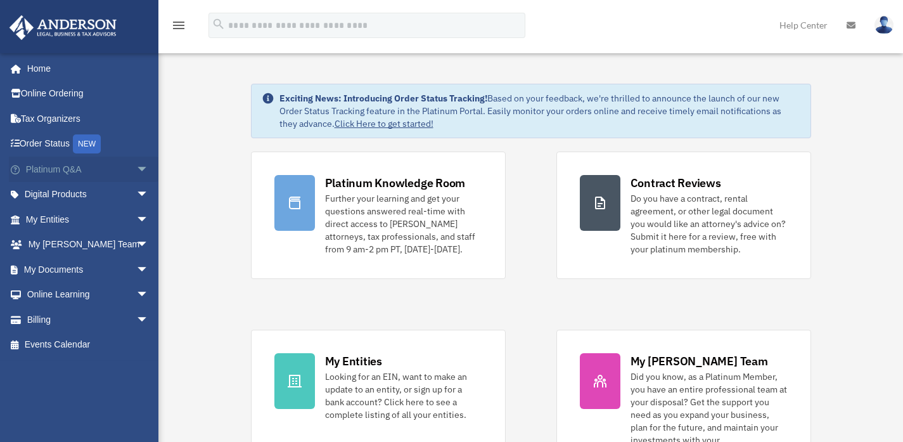
click at [136, 171] on span "arrow_drop_down" at bounding box center [148, 169] width 25 height 26
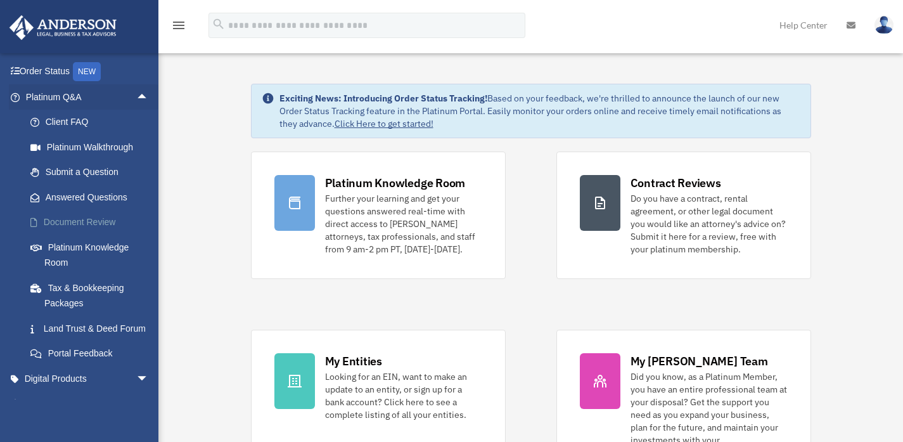
scroll to position [102, 0]
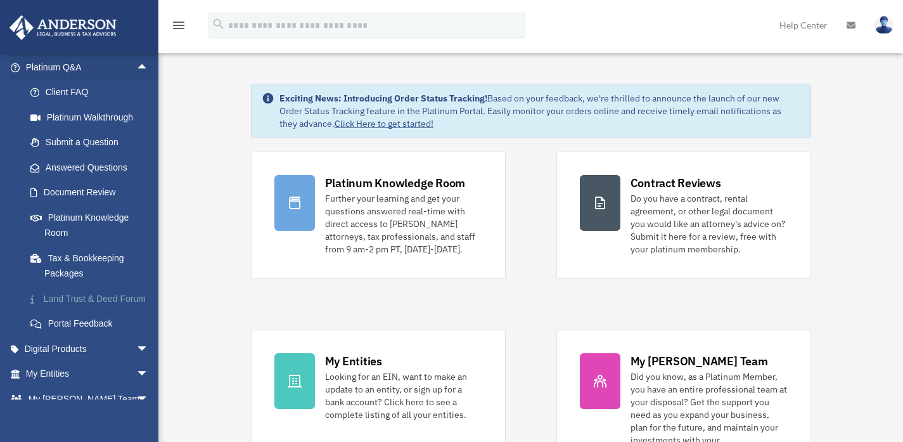
click at [76, 296] on link "Land Trust & Deed Forum" at bounding box center [93, 298] width 150 height 25
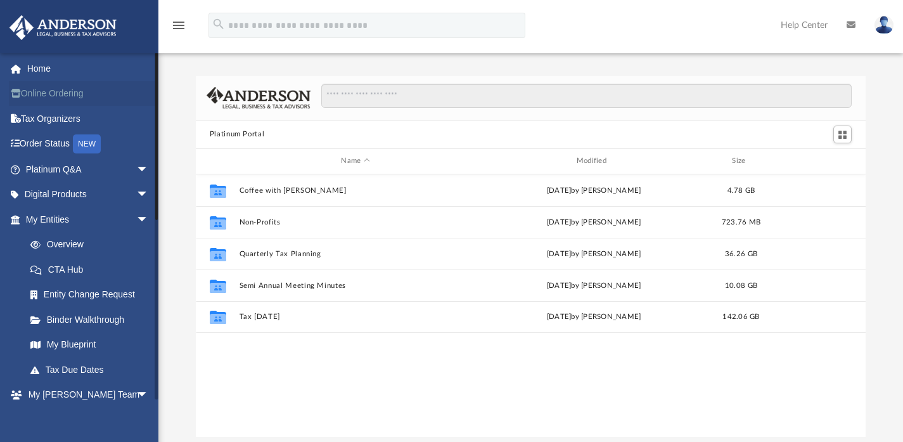
click at [45, 93] on link "Online Ordering" at bounding box center [88, 93] width 159 height 25
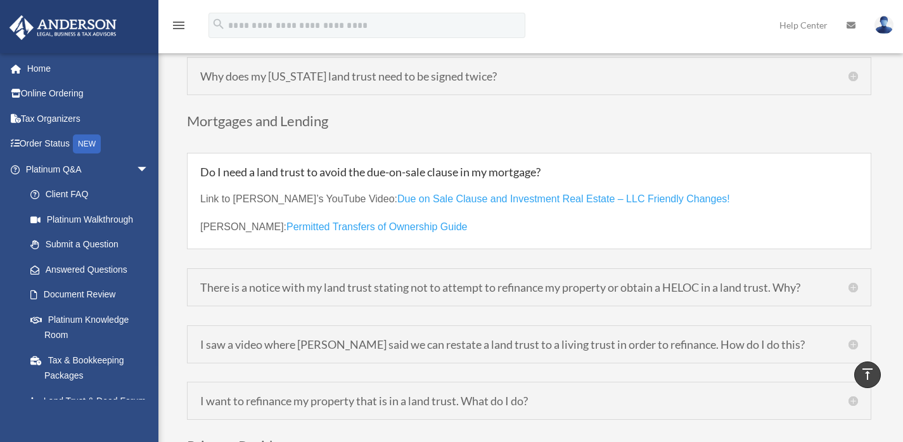
scroll to position [3484, 0]
click at [414, 339] on h5 "I saw a video where [PERSON_NAME] said we can restate a land trust to a living …" at bounding box center [529, 344] width 658 height 11
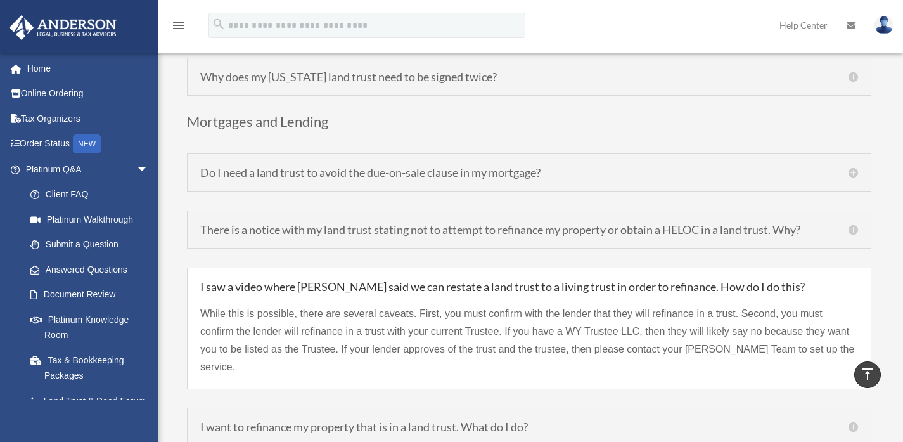
click at [435, 281] on h5 "I saw a video where [PERSON_NAME] said we can restate a land trust to a living …" at bounding box center [529, 286] width 658 height 11
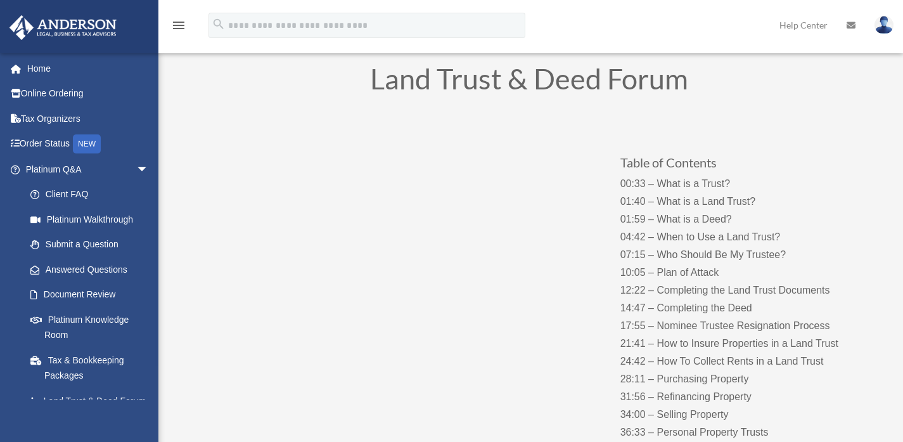
scroll to position [38, 0]
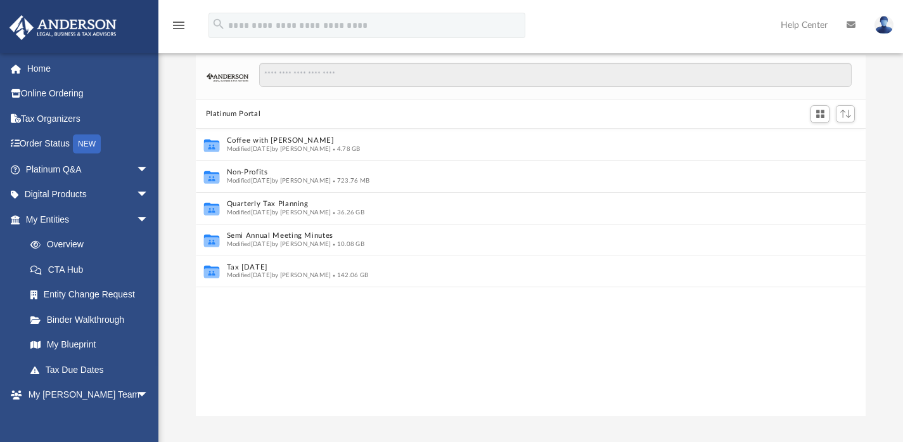
scroll to position [21, 0]
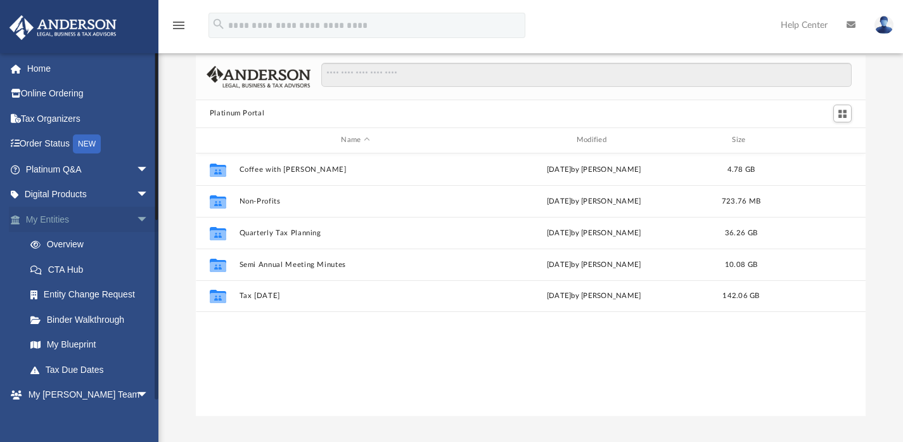
click at [136, 223] on span "arrow_drop_down" at bounding box center [148, 220] width 25 height 26
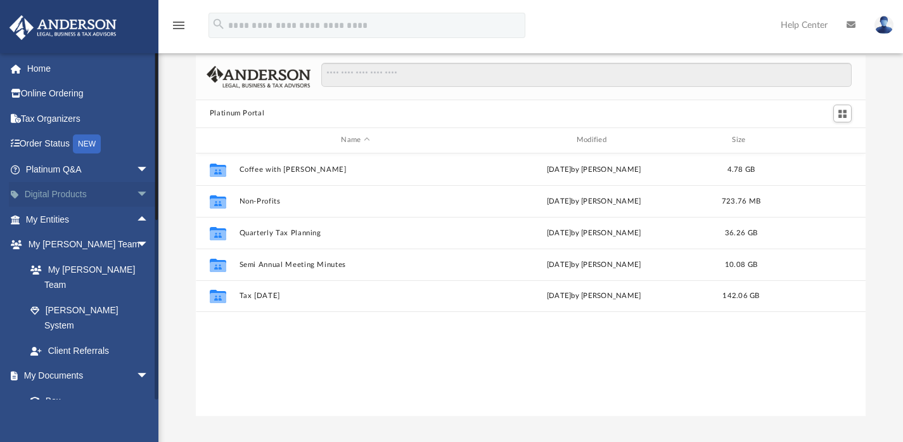
click at [136, 193] on span "arrow_drop_down" at bounding box center [148, 195] width 25 height 26
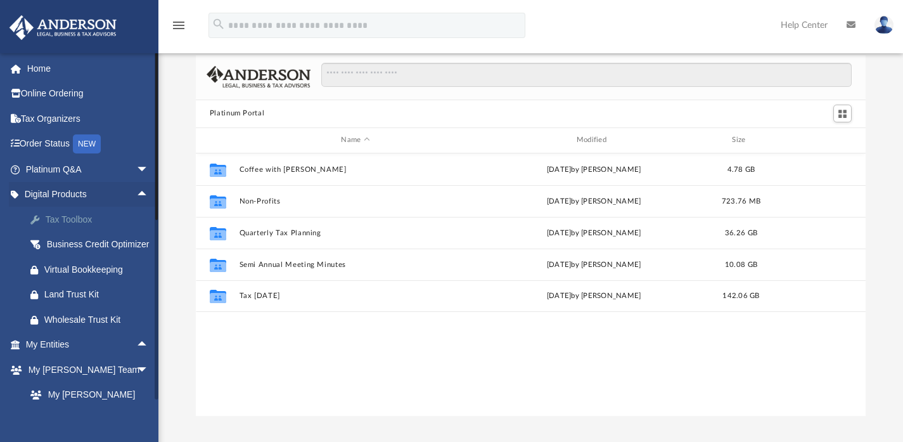
click at [86, 223] on div "Tax Toolbox" at bounding box center [98, 220] width 108 height 16
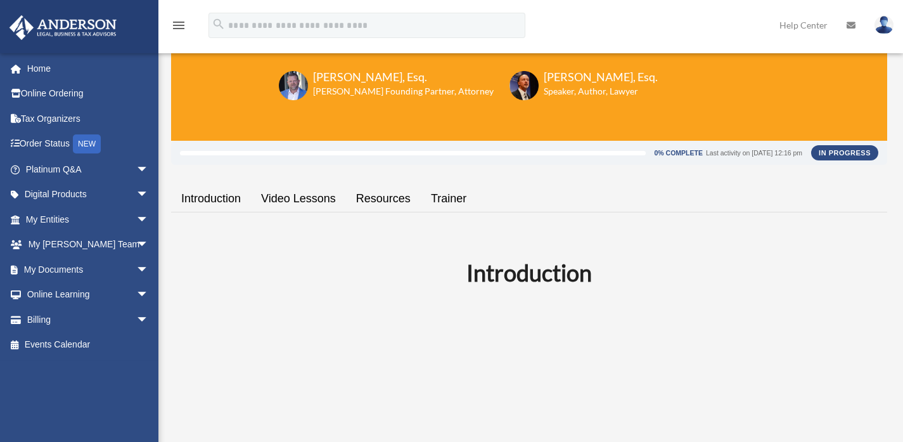
scroll to position [109, 0]
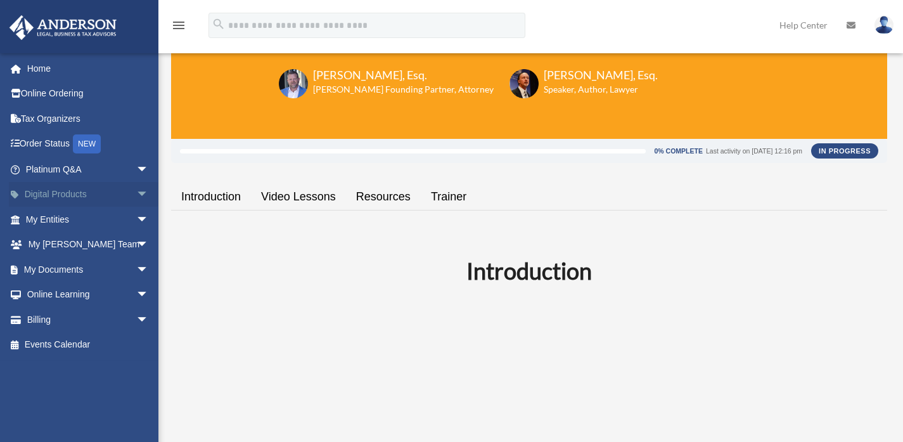
click at [136, 193] on span "arrow_drop_down" at bounding box center [148, 195] width 25 height 26
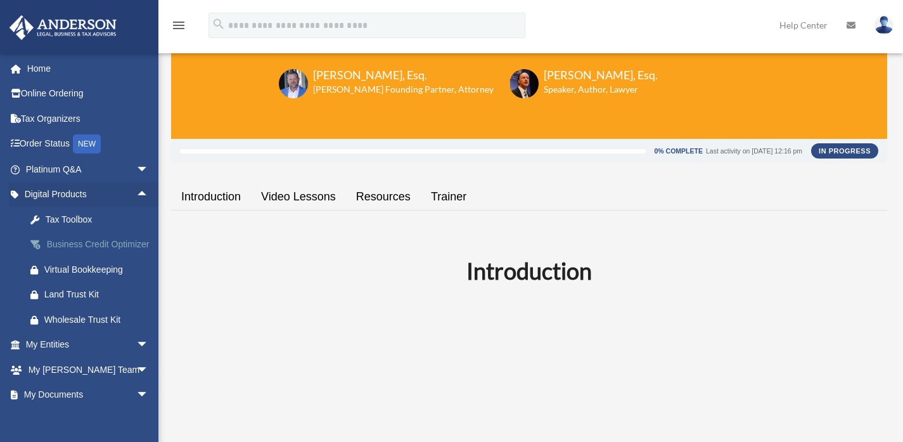
click at [89, 243] on div "Business Credit Optimizer" at bounding box center [98, 244] width 108 height 16
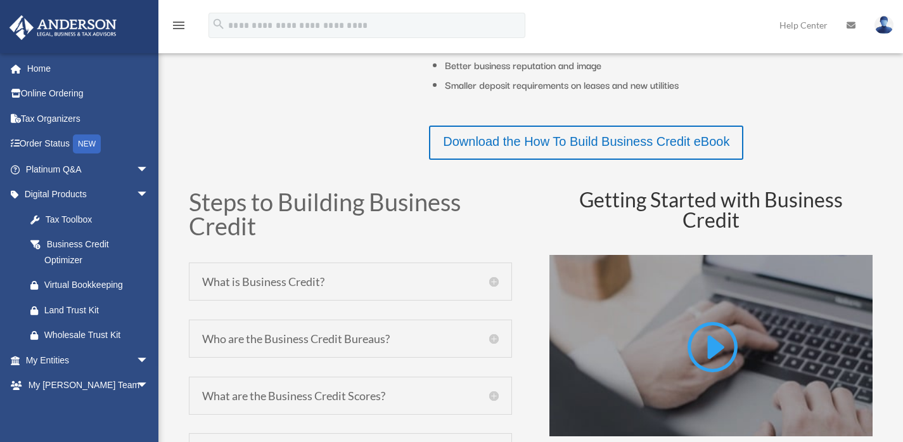
scroll to position [462, 0]
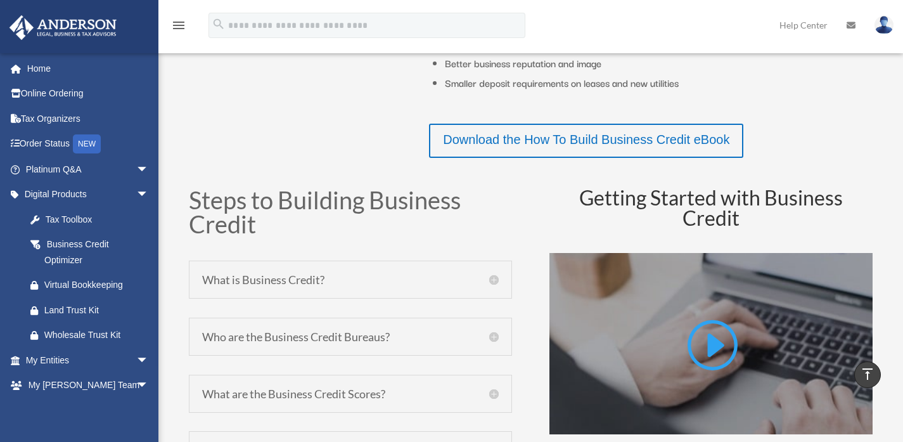
click at [492, 276] on h5 "What is Business Credit?" at bounding box center [350, 279] width 296 height 11
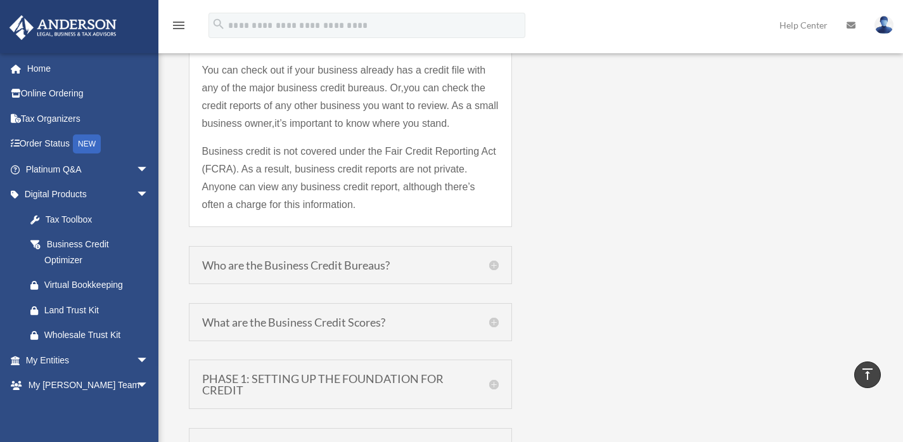
scroll to position [1266, 0]
click at [490, 262] on h5 "Who are the Business Credit Bureaus?" at bounding box center [350, 262] width 296 height 11
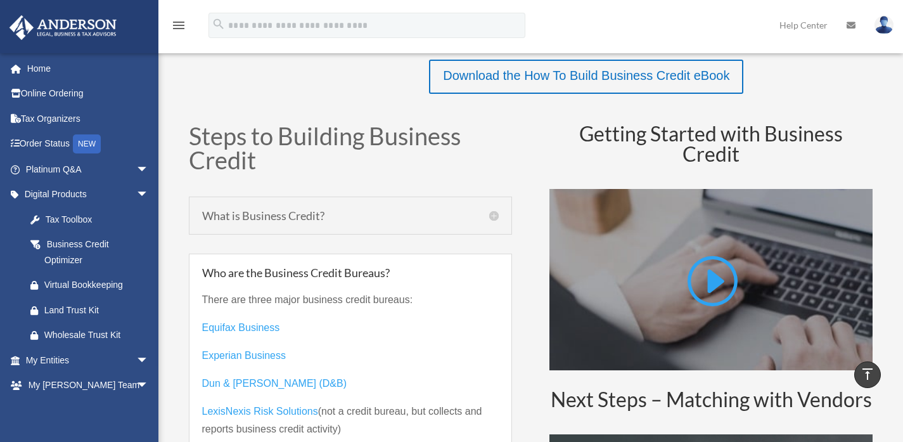
scroll to position [416, 0]
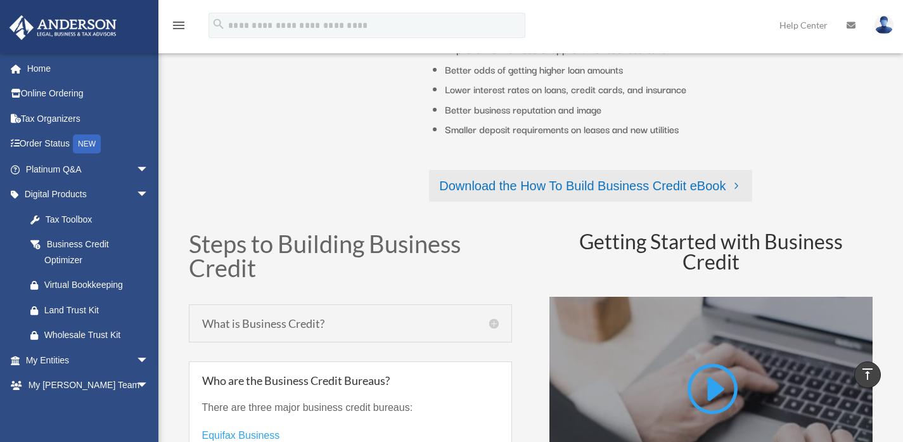
click at [512, 183] on link "Download the How To Build Business Credit eBook" at bounding box center [590, 186] width 323 height 32
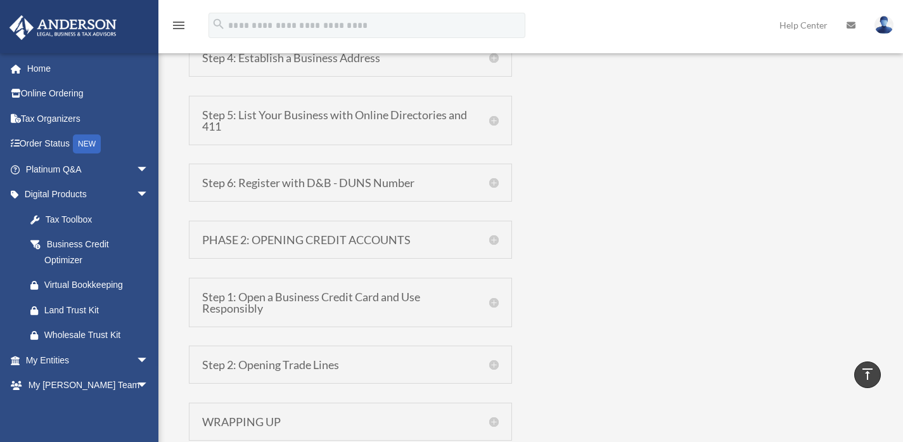
scroll to position [1300, 0]
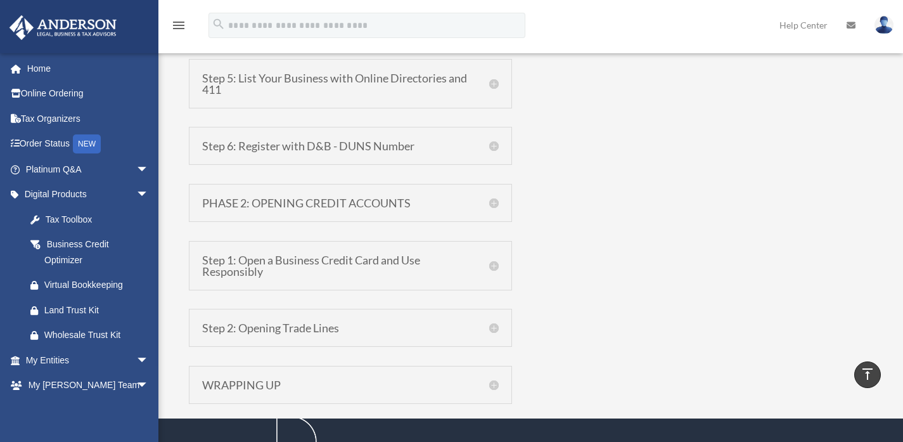
click at [493, 327] on h5 "Step 2: Opening Trade Lines" at bounding box center [350, 327] width 296 height 11
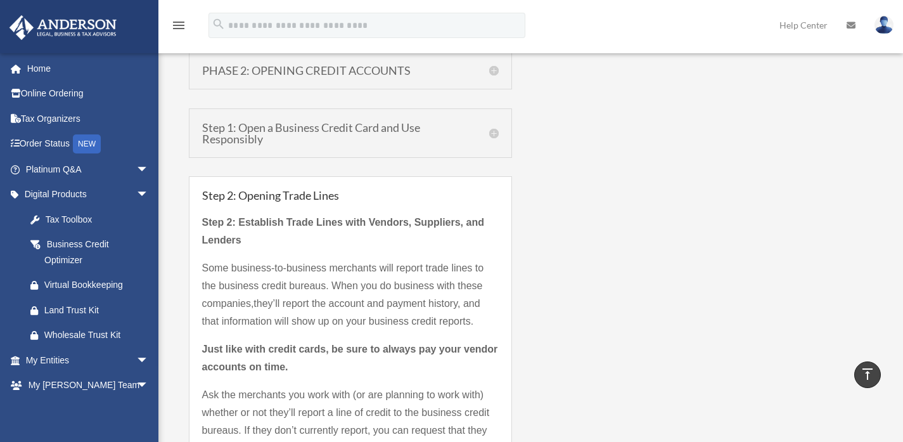
scroll to position [1275, 0]
click at [492, 130] on h5 "Step 1: Open a Business Credit Card and Use Responsibly" at bounding box center [350, 131] width 296 height 23
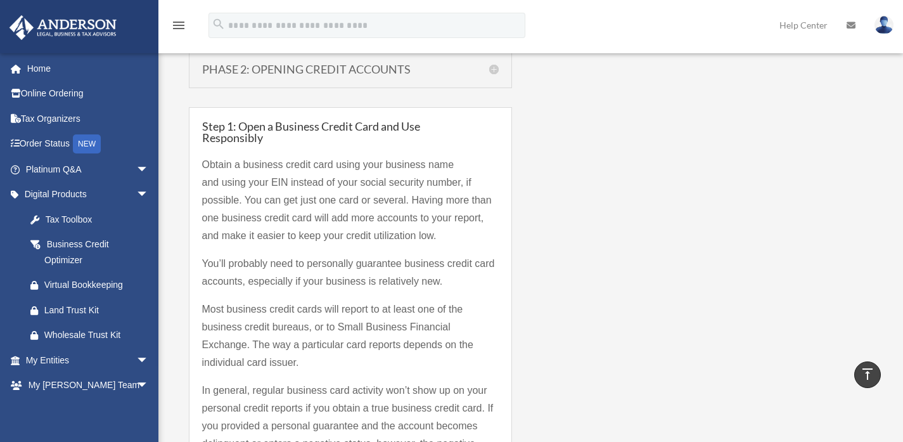
click at [492, 132] on h5 "Step 1: Open a Business Credit Card and Use Responsibly" at bounding box center [350, 131] width 296 height 23
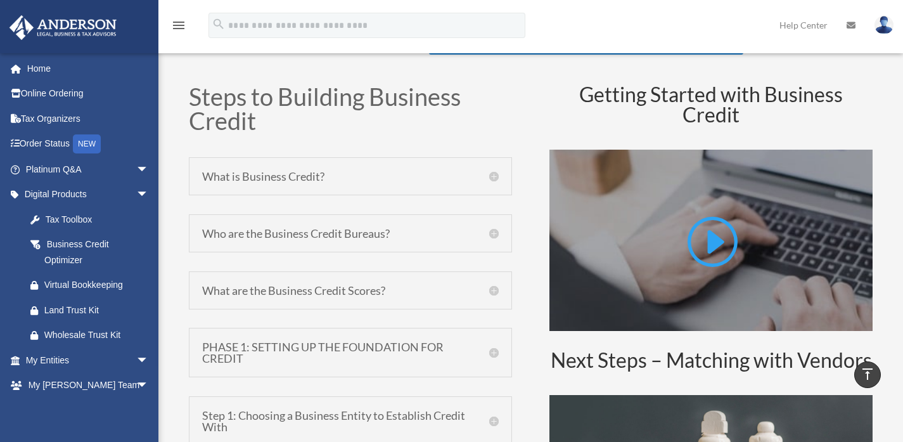
scroll to position [509, 0]
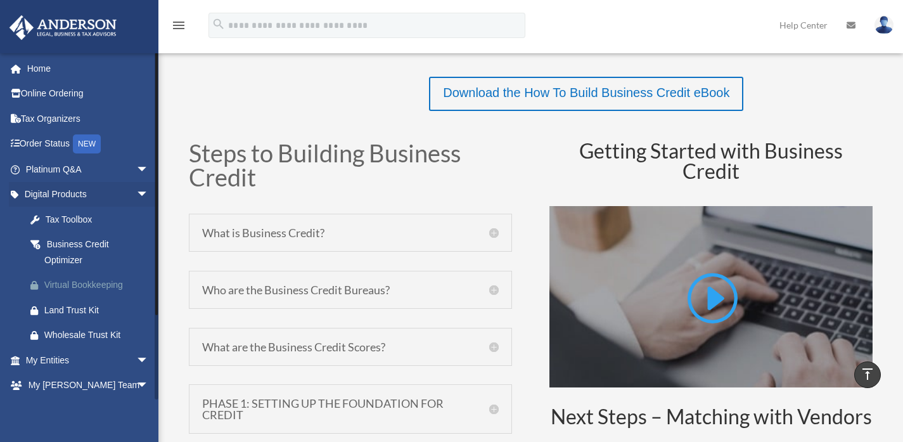
click at [82, 282] on div "Virtual Bookkeeping" at bounding box center [98, 285] width 108 height 16
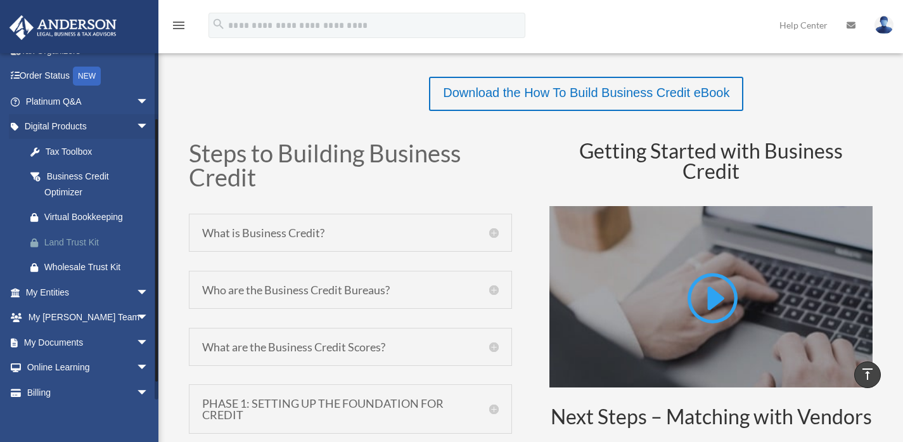
scroll to position [85, 0]
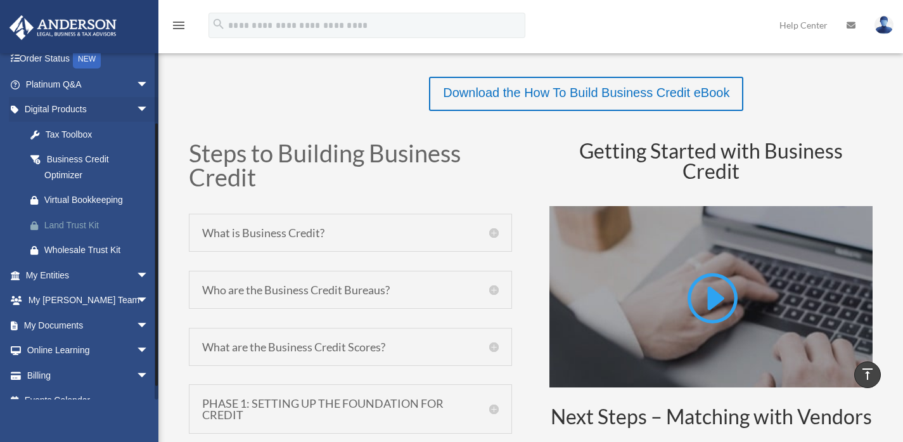
click at [84, 224] on div "Land Trust Kit" at bounding box center [98, 225] width 108 height 16
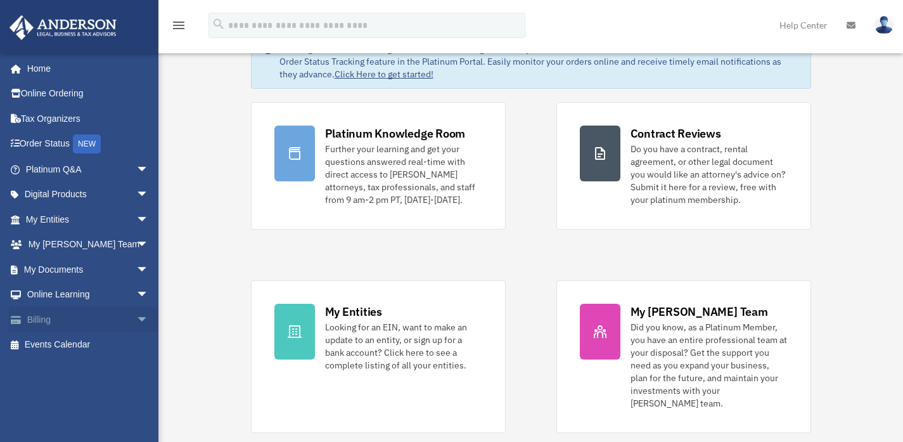
scroll to position [51, 0]
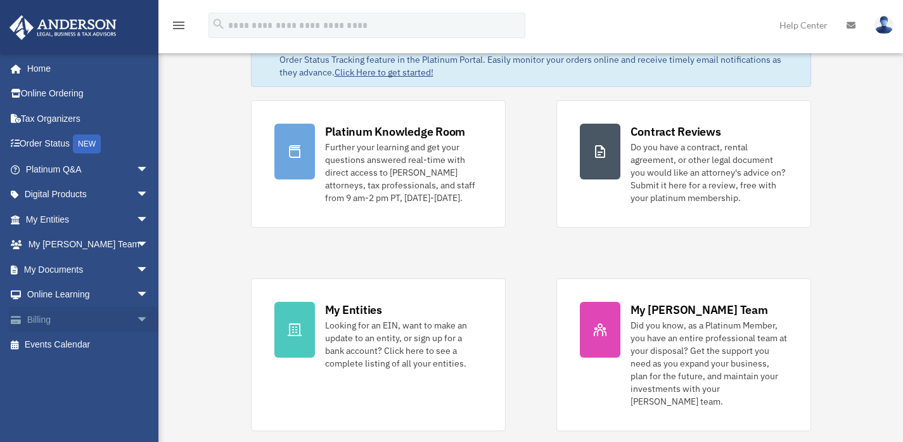
click at [136, 322] on span "arrow_drop_down" at bounding box center [148, 320] width 25 height 26
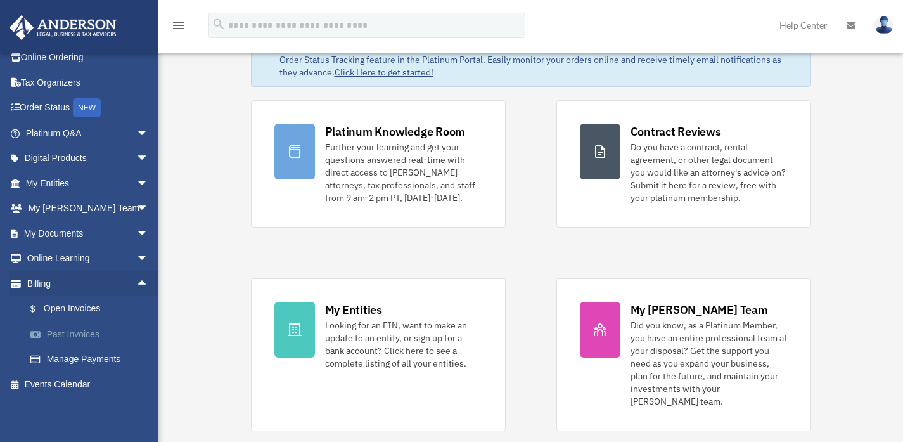
click at [73, 331] on link "Past Invoices" at bounding box center [93, 333] width 150 height 25
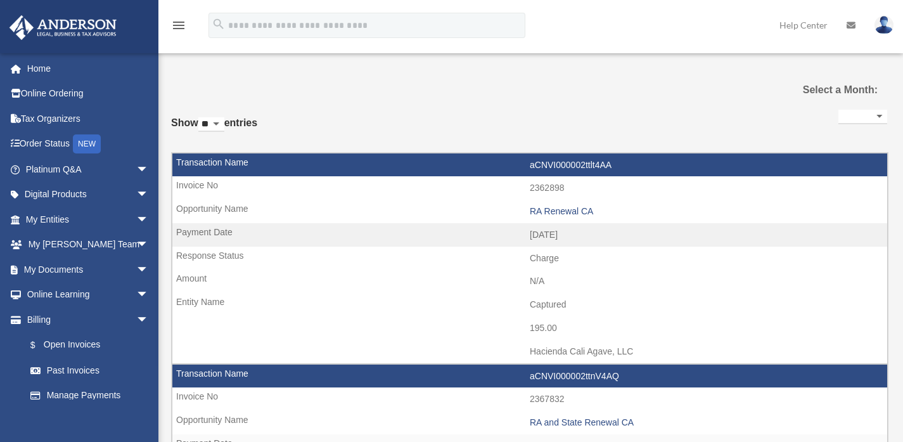
select select
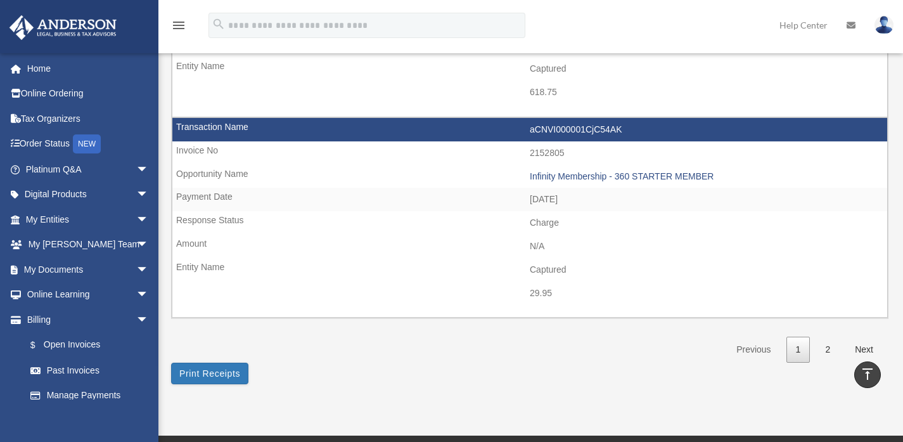
scroll to position [1883, 0]
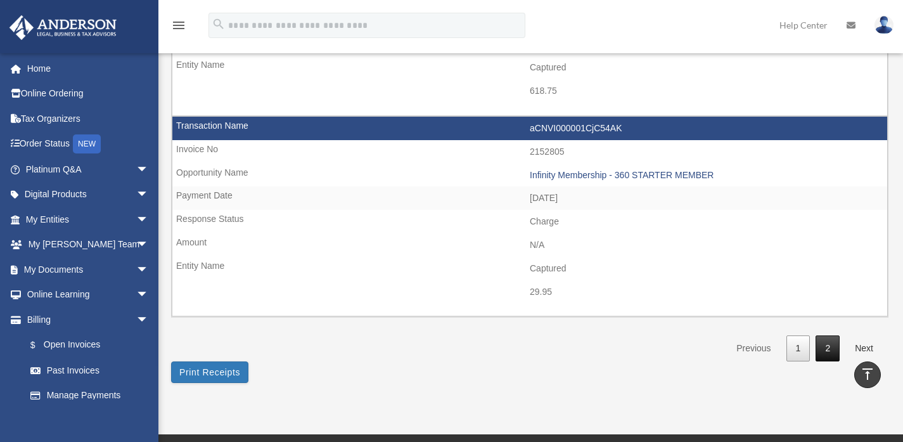
click at [828, 346] on link "2" at bounding box center [827, 348] width 24 height 26
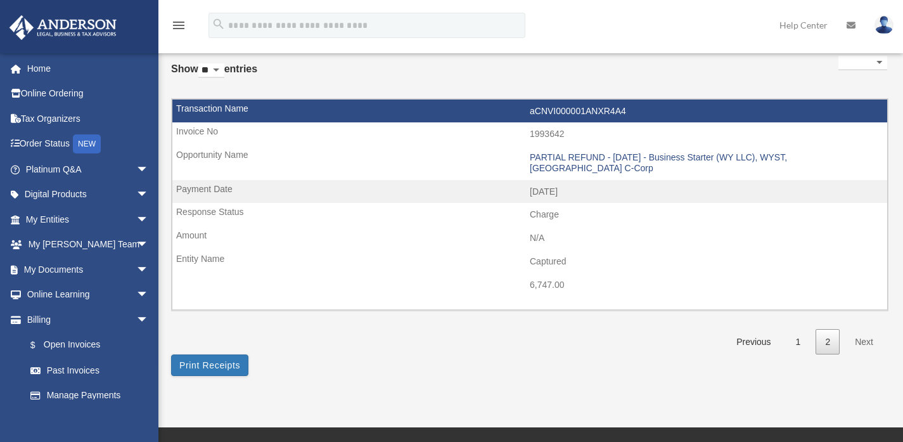
scroll to position [70, 0]
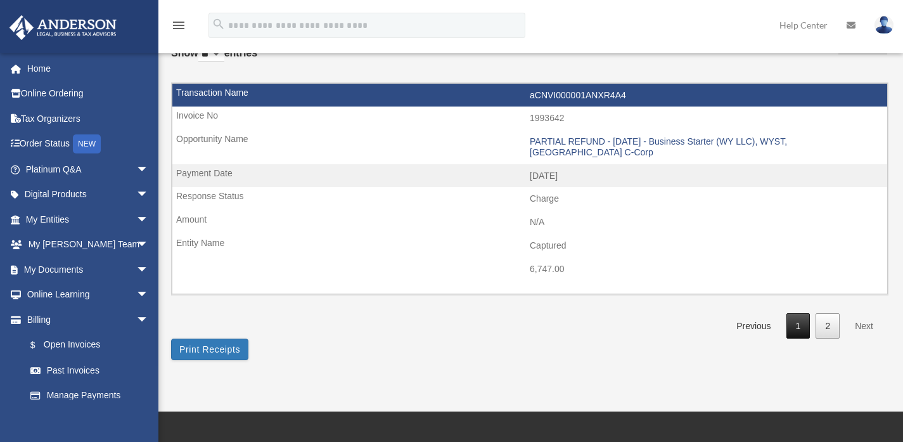
click at [800, 315] on link "1" at bounding box center [798, 326] width 24 height 26
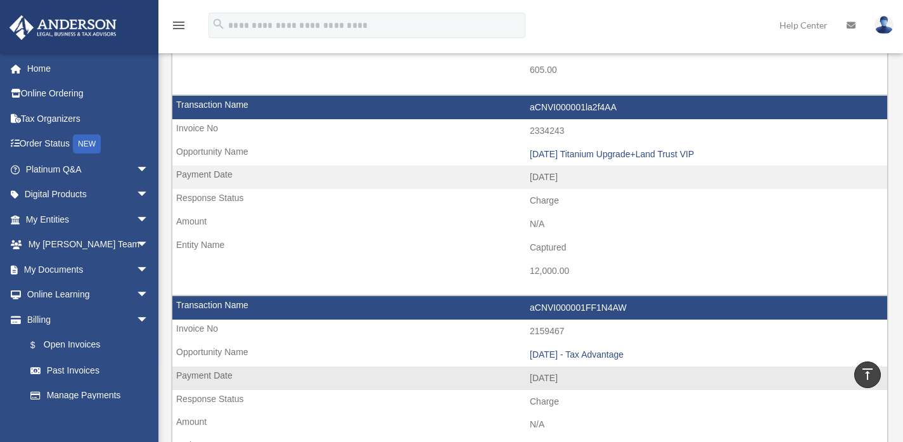
scroll to position [1300, 0]
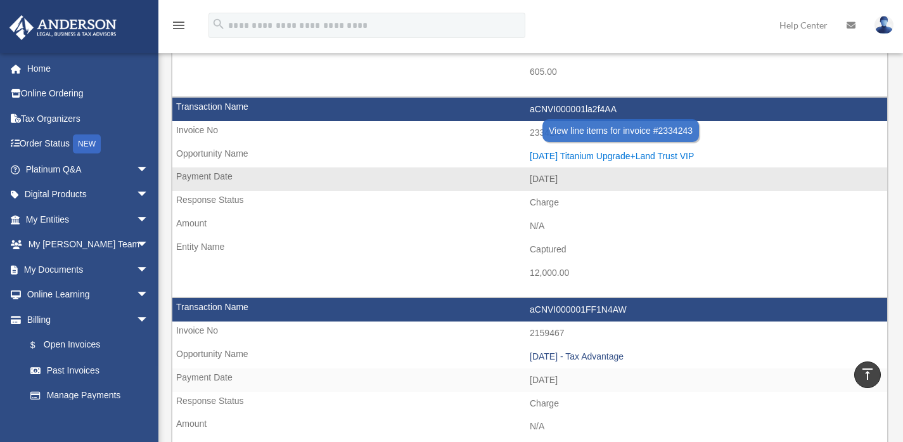
click at [675, 155] on div "[DATE] Titanium Upgrade+Land Trust VIP" at bounding box center [705, 156] width 351 height 11
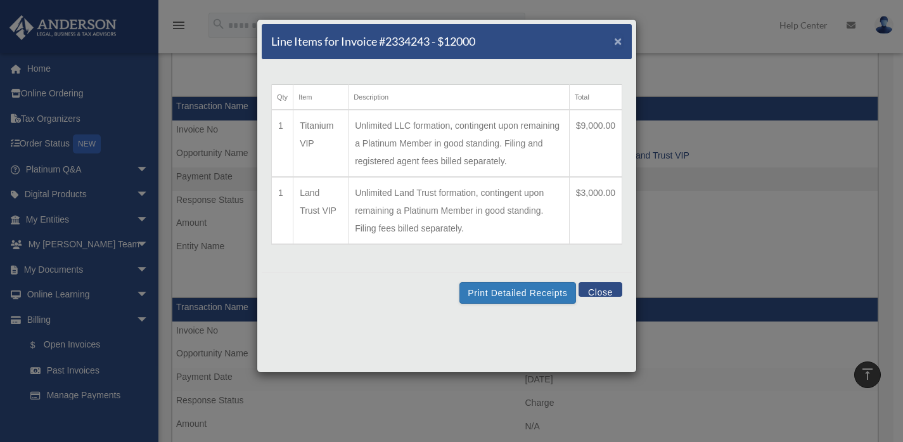
click at [616, 41] on span "×" at bounding box center [618, 41] width 8 height 15
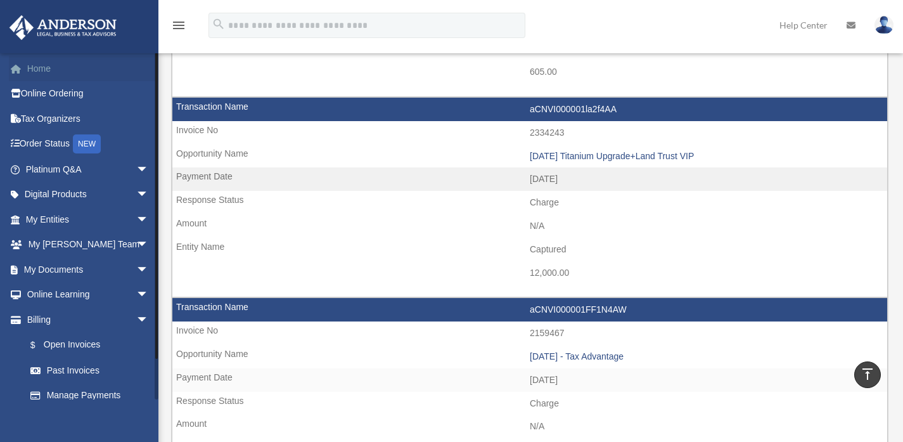
click at [37, 68] on link "Home" at bounding box center [88, 68] width 159 height 25
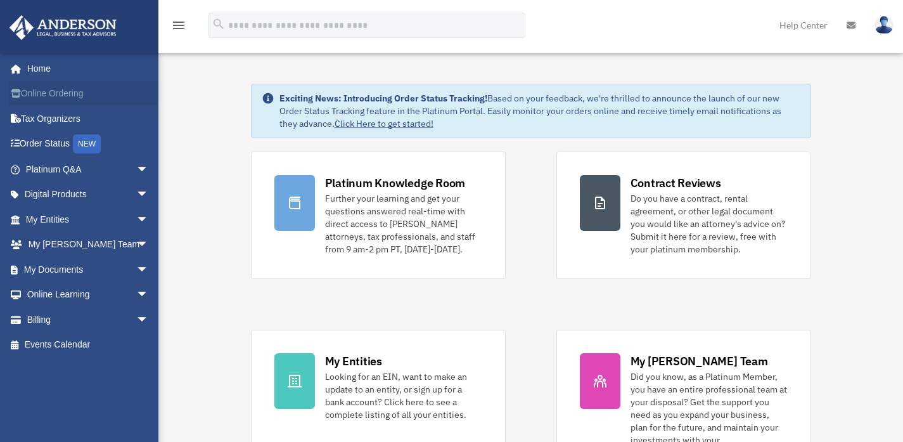
click at [73, 92] on link "Online Ordering" at bounding box center [88, 93] width 159 height 25
click at [136, 192] on span "arrow_drop_down" at bounding box center [148, 195] width 25 height 26
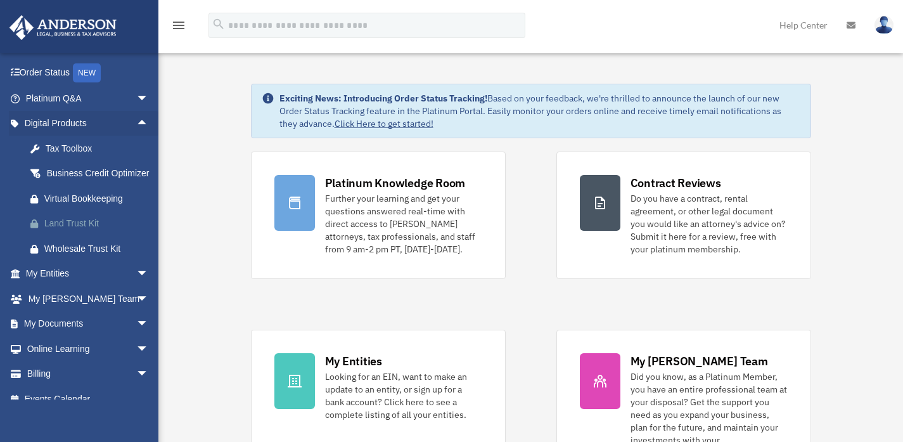
scroll to position [32, 0]
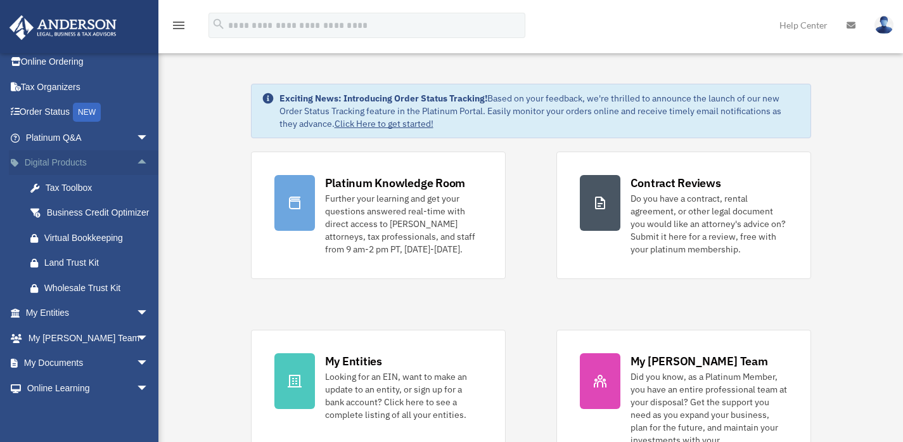
click at [136, 165] on span "arrow_drop_up" at bounding box center [148, 163] width 25 height 26
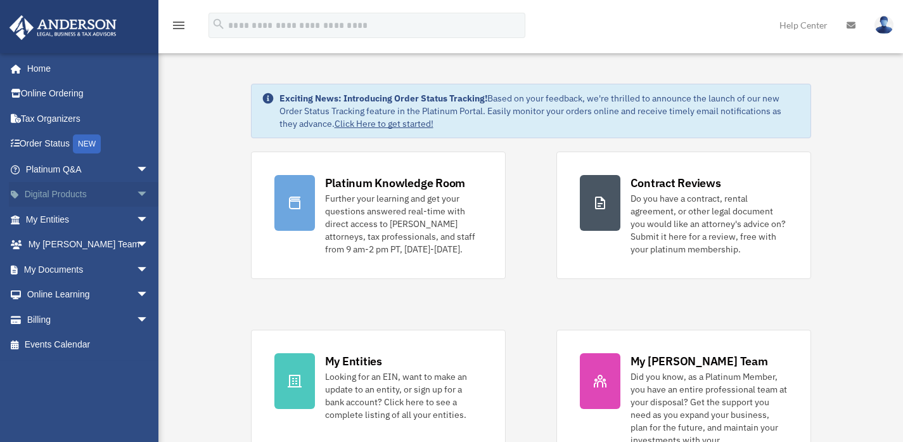
click at [136, 202] on span "arrow_drop_down" at bounding box center [148, 195] width 25 height 26
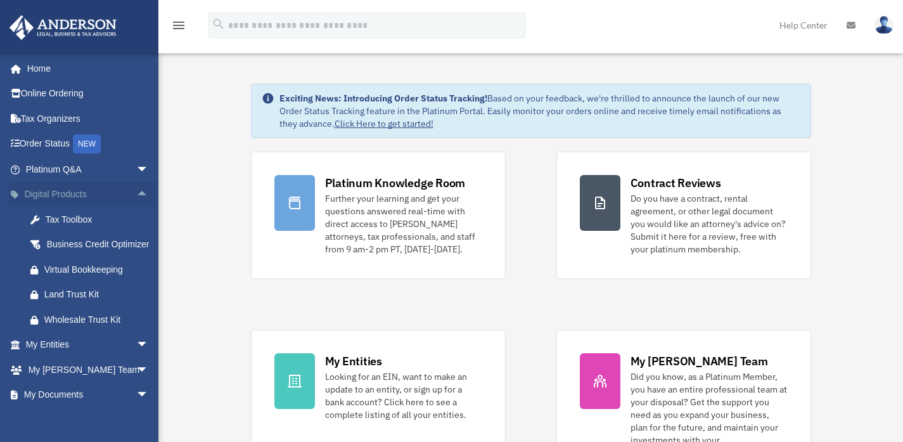
click at [136, 202] on span "arrow_drop_up" at bounding box center [148, 195] width 25 height 26
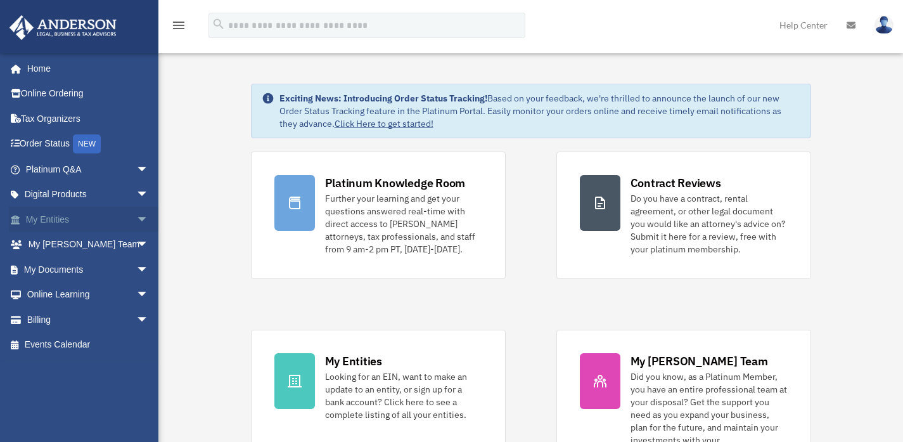
click at [136, 222] on span "arrow_drop_down" at bounding box center [148, 220] width 25 height 26
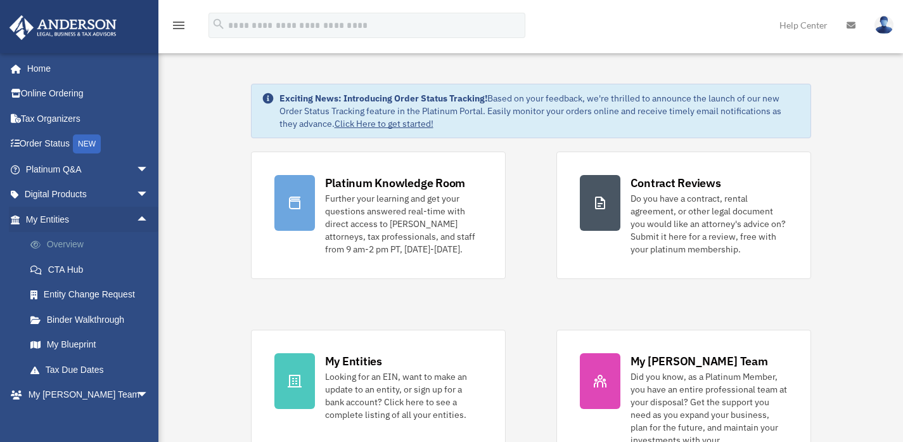
click at [72, 243] on link "Overview" at bounding box center [93, 244] width 150 height 25
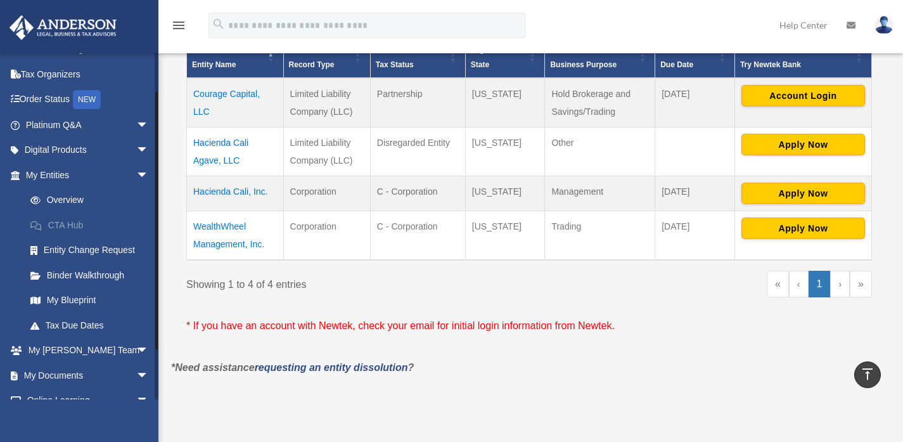
scroll to position [49, 0]
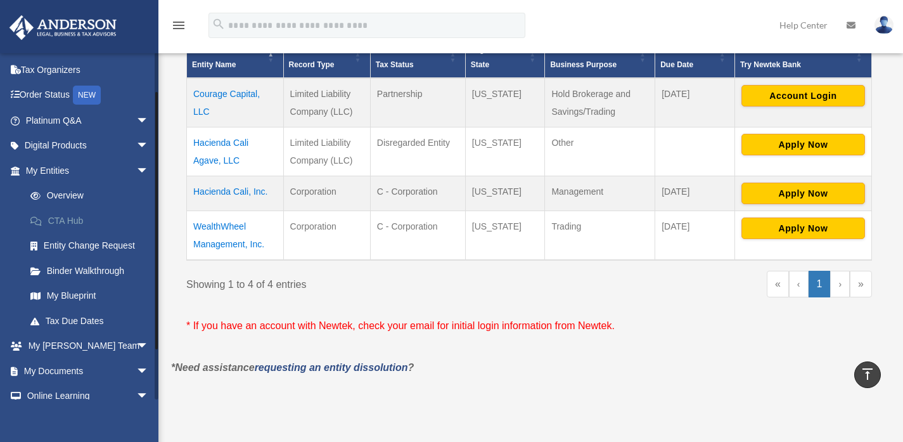
click at [73, 217] on link "CTA Hub" at bounding box center [93, 220] width 150 height 25
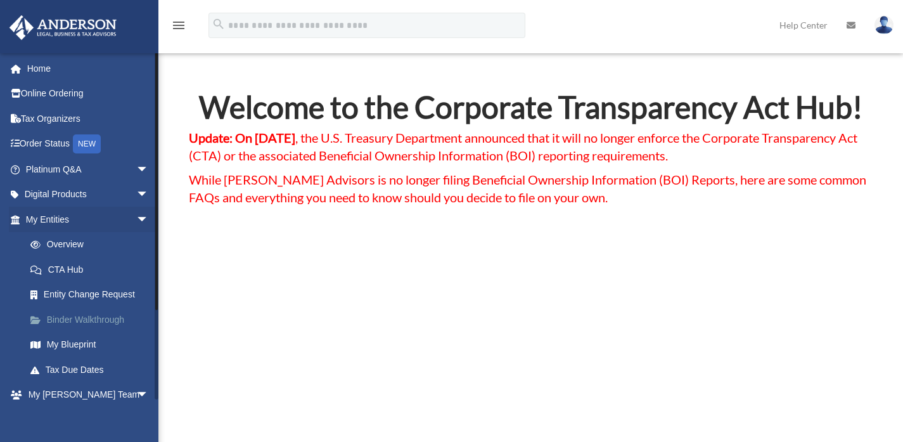
click at [80, 315] on link "Binder Walkthrough" at bounding box center [93, 319] width 150 height 25
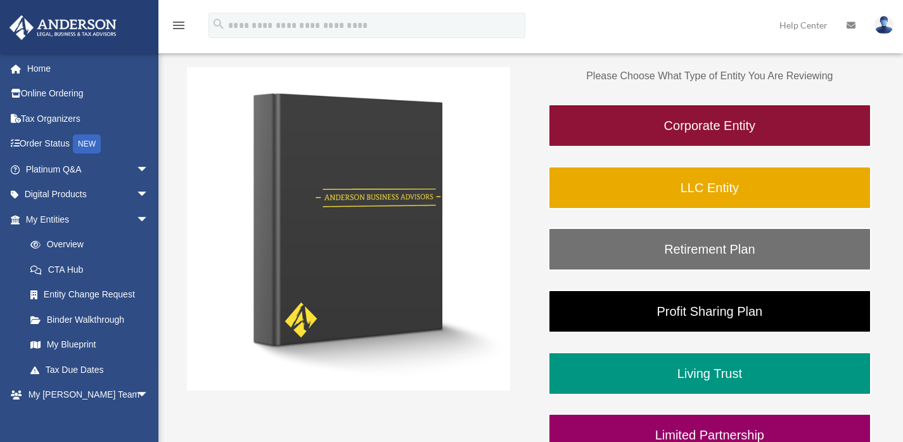
scroll to position [175, 0]
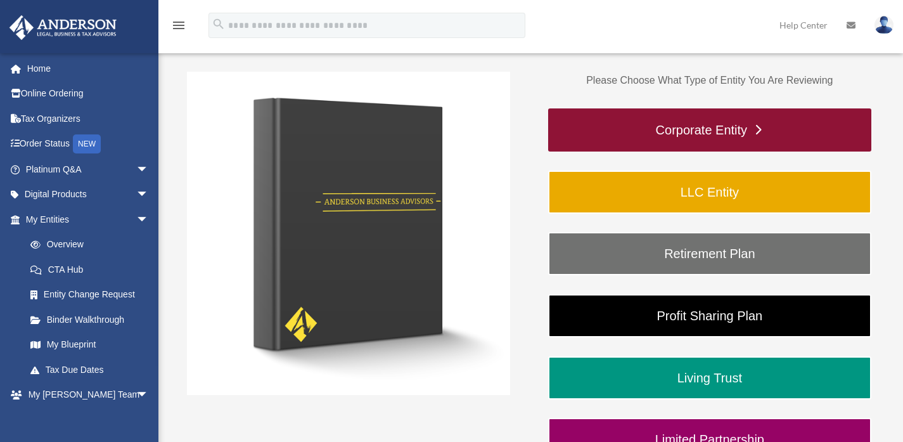
click at [615, 127] on link "Corporate Entity" at bounding box center [709, 129] width 323 height 43
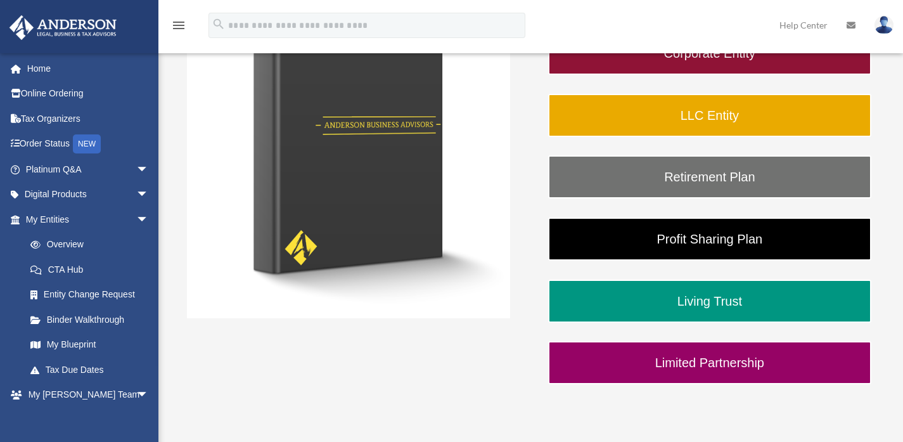
scroll to position [300, 0]
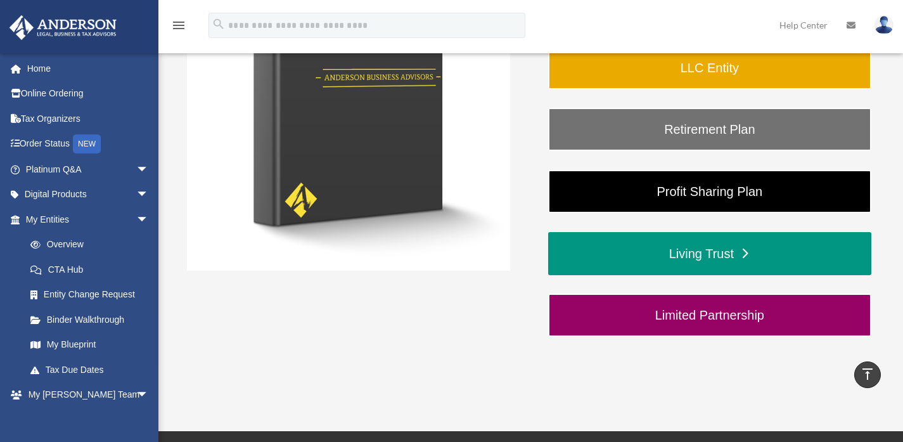
click at [721, 254] on link "Living Trust" at bounding box center [709, 253] width 323 height 43
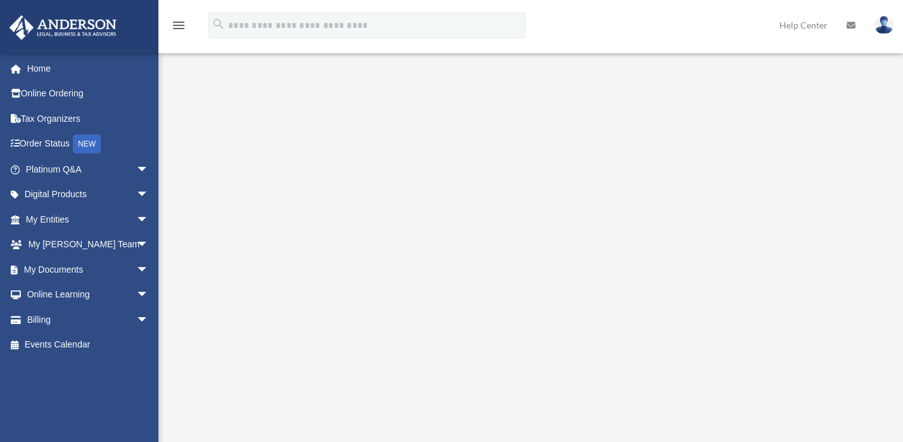
scroll to position [118, 0]
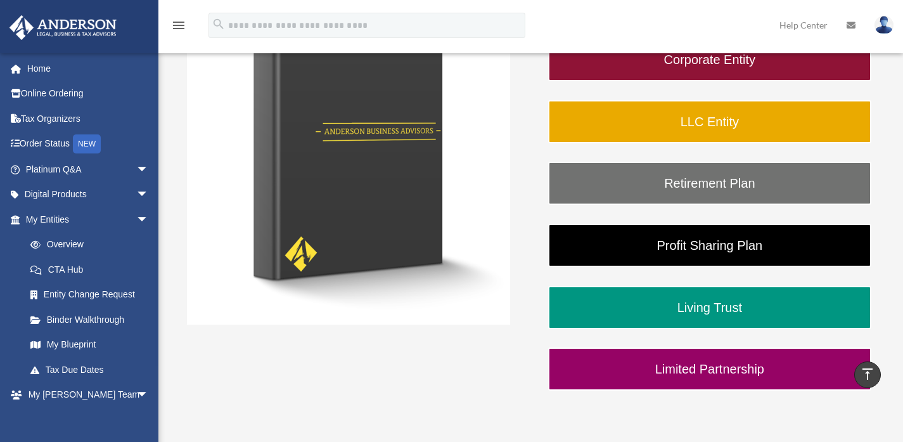
scroll to position [185, 0]
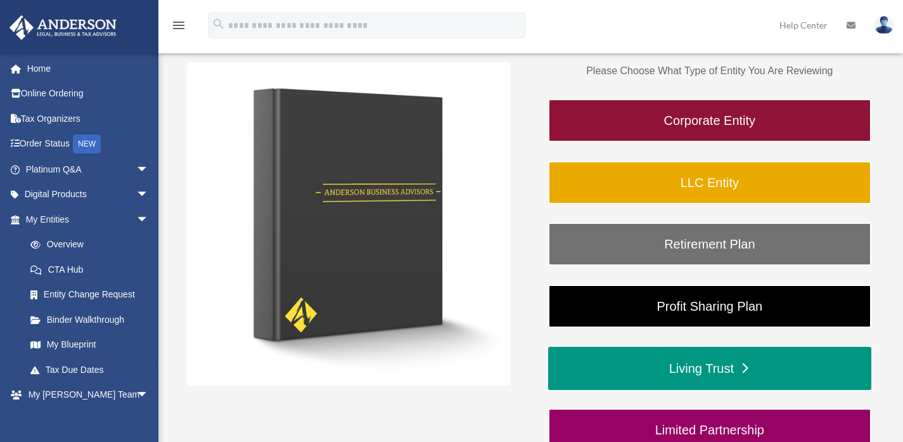
click at [694, 369] on link "Living Trust" at bounding box center [709, 367] width 323 height 43
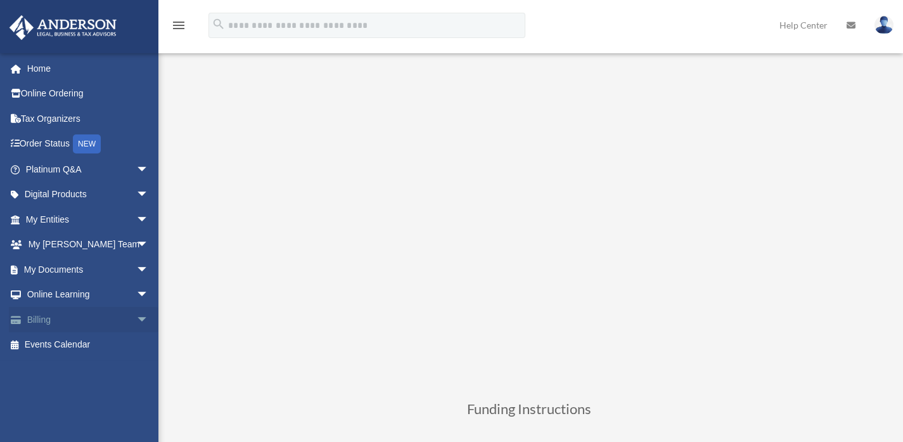
scroll to position [193, 0]
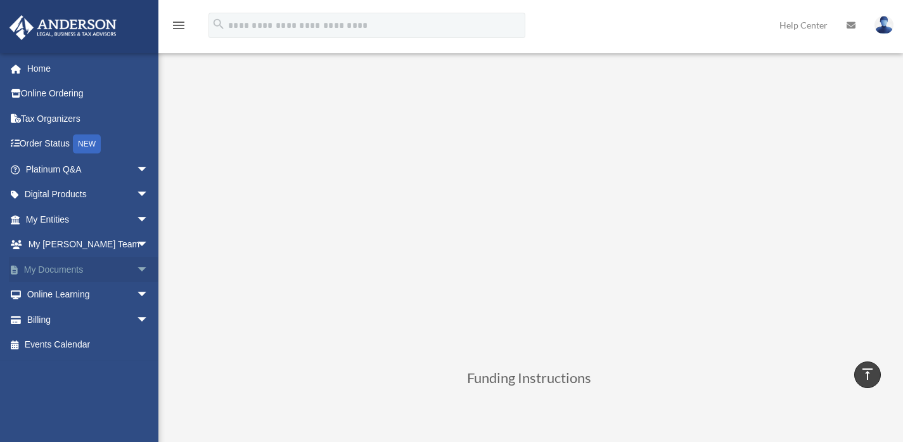
click at [136, 261] on span "arrow_drop_down" at bounding box center [148, 270] width 25 height 26
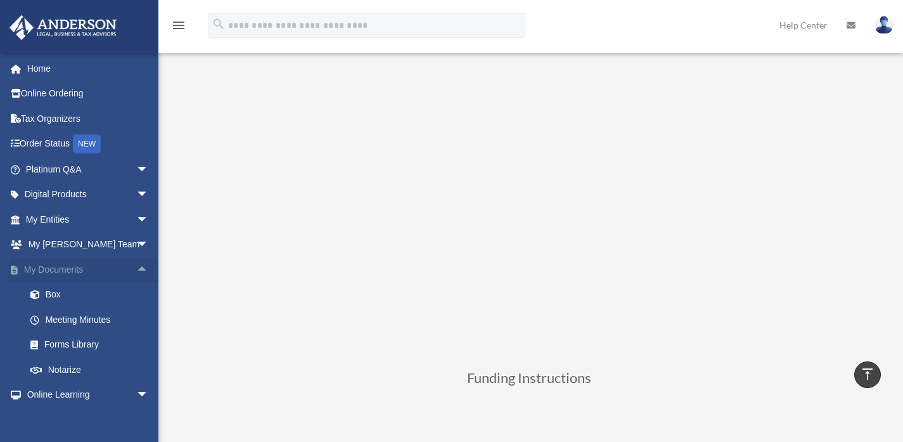
scroll to position [61, 0]
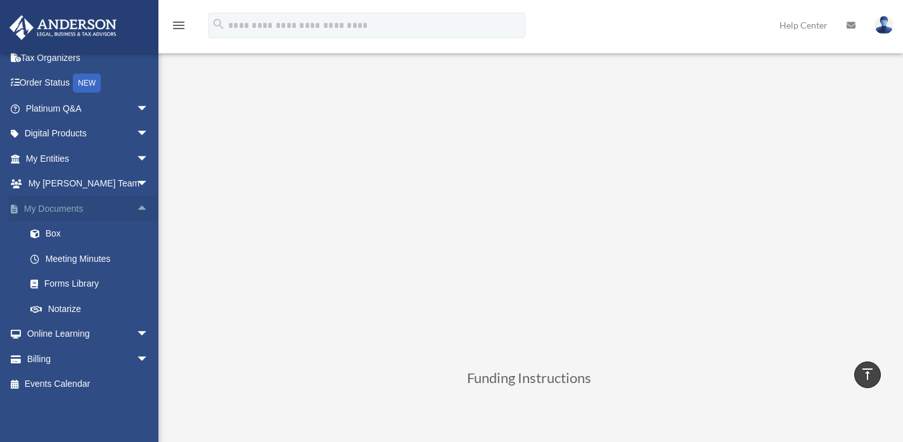
click at [136, 209] on span "arrow_drop_up" at bounding box center [148, 209] width 25 height 26
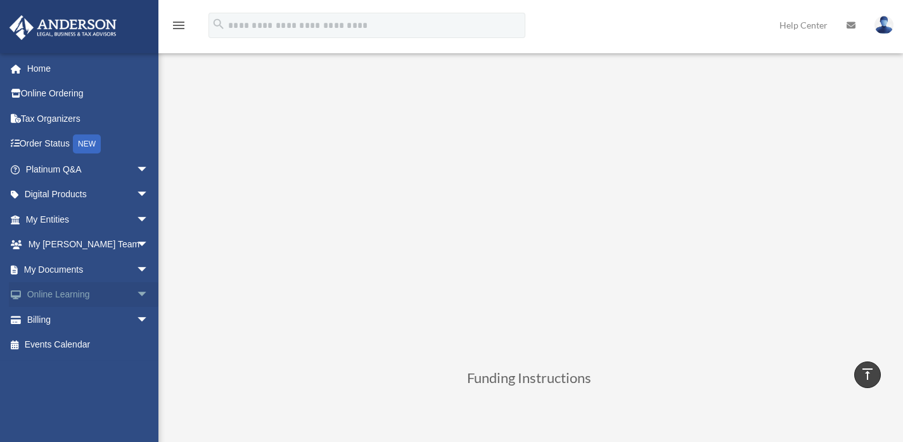
click at [136, 294] on span "arrow_drop_down" at bounding box center [148, 295] width 25 height 26
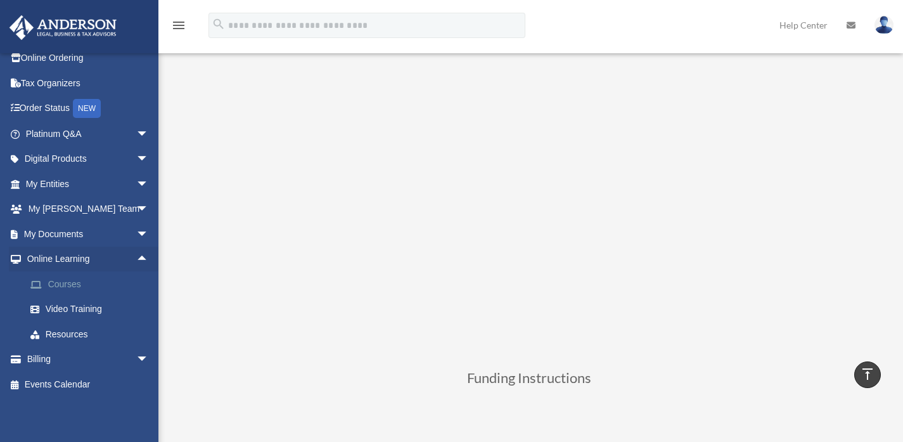
click at [70, 284] on link "Courses" at bounding box center [93, 283] width 150 height 25
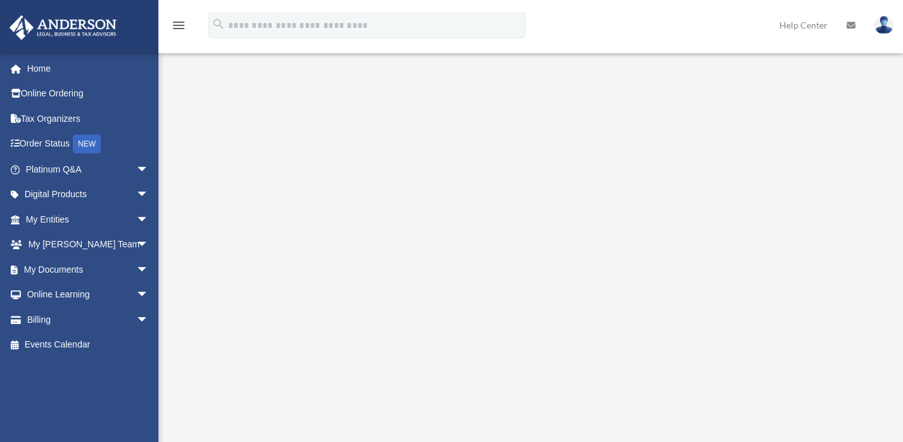
scroll to position [115, 0]
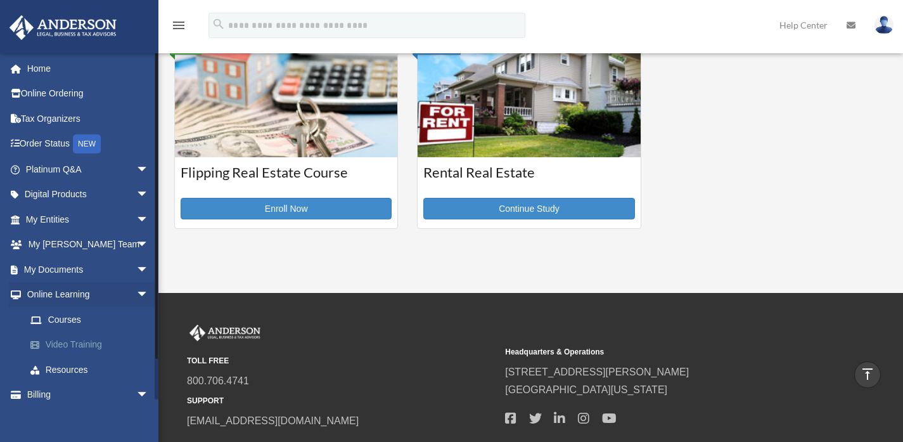
scroll to position [35, 0]
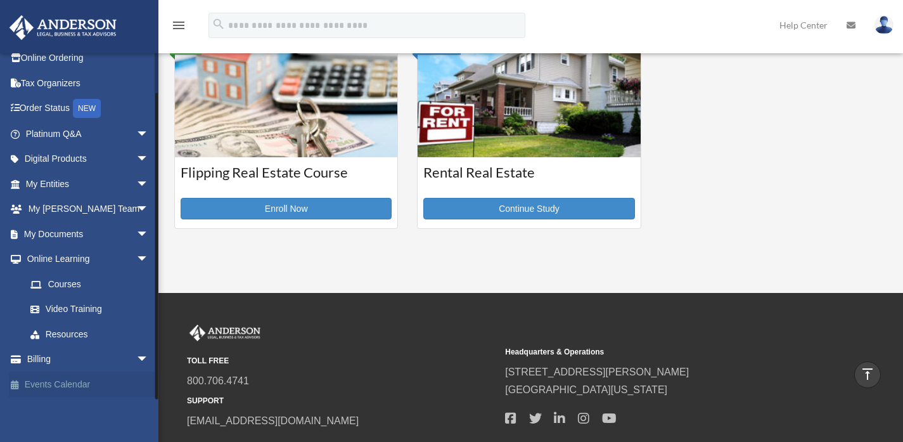
click at [94, 376] on link "Events Calendar" at bounding box center [88, 383] width 159 height 25
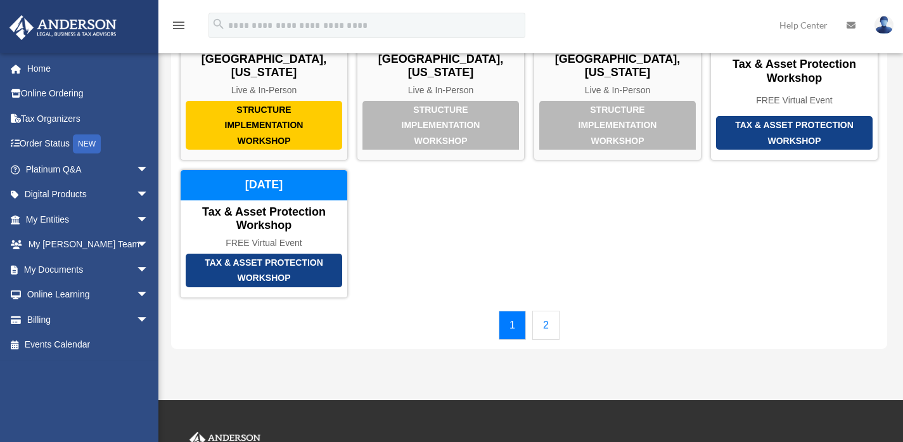
scroll to position [110, 0]
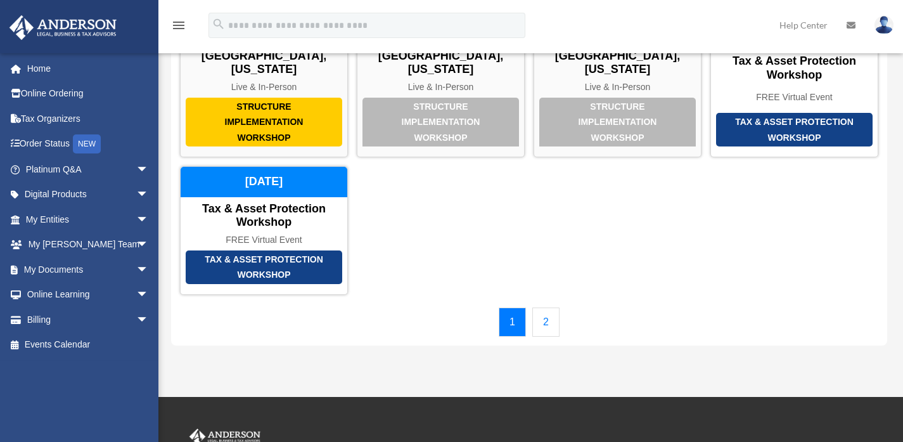
click at [548, 307] on link "2" at bounding box center [545, 321] width 27 height 29
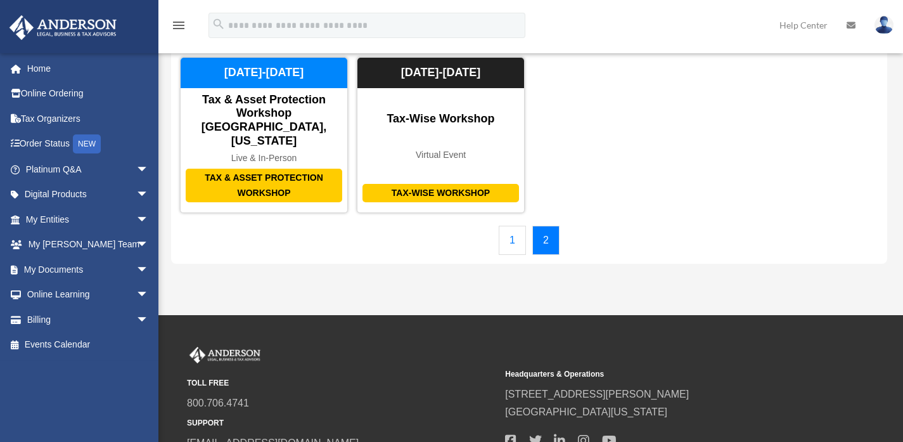
scroll to position [65, 0]
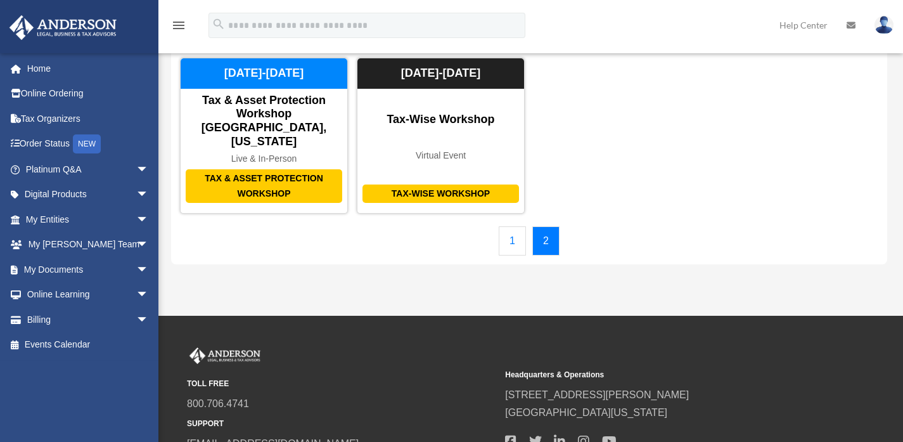
click at [513, 228] on link "1" at bounding box center [512, 240] width 27 height 29
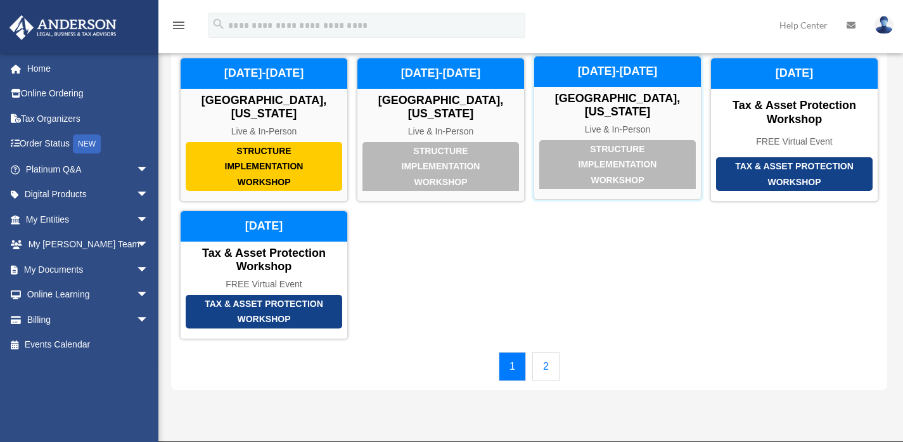
click at [644, 140] on div "Structure Implementation Workshop" at bounding box center [617, 164] width 156 height 49
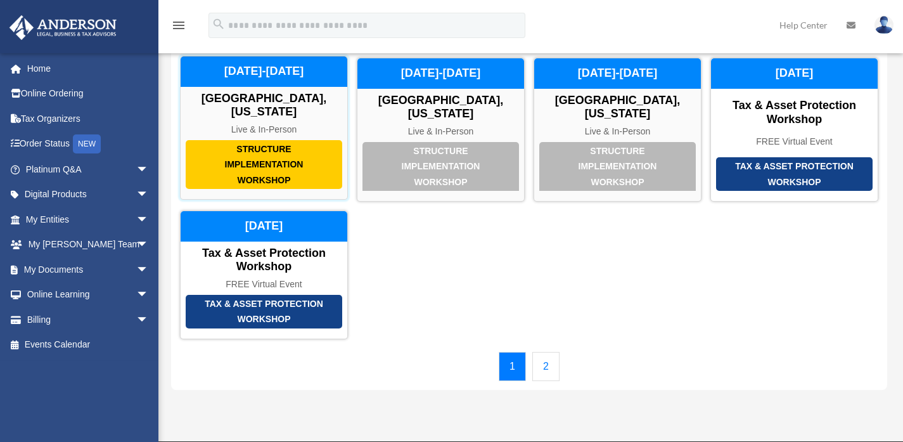
click at [317, 146] on div "Structure Implementation Workshop" at bounding box center [264, 164] width 156 height 49
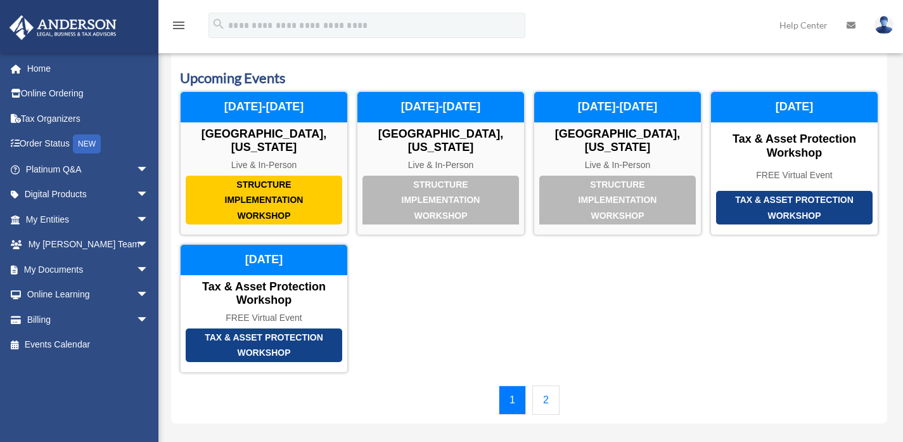
scroll to position [33, 0]
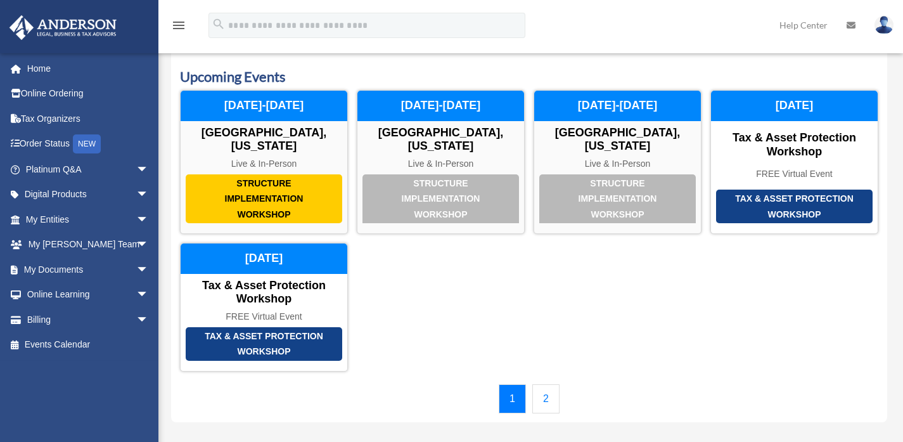
click at [539, 384] on link "2" at bounding box center [545, 398] width 27 height 29
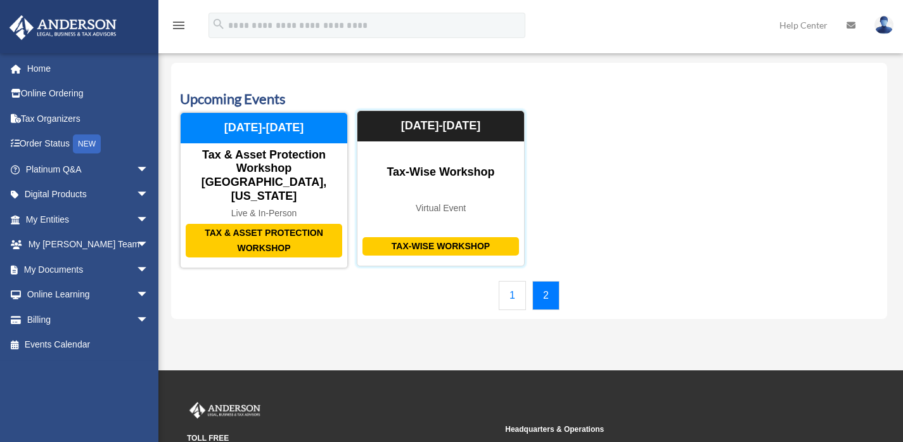
scroll to position [5, 0]
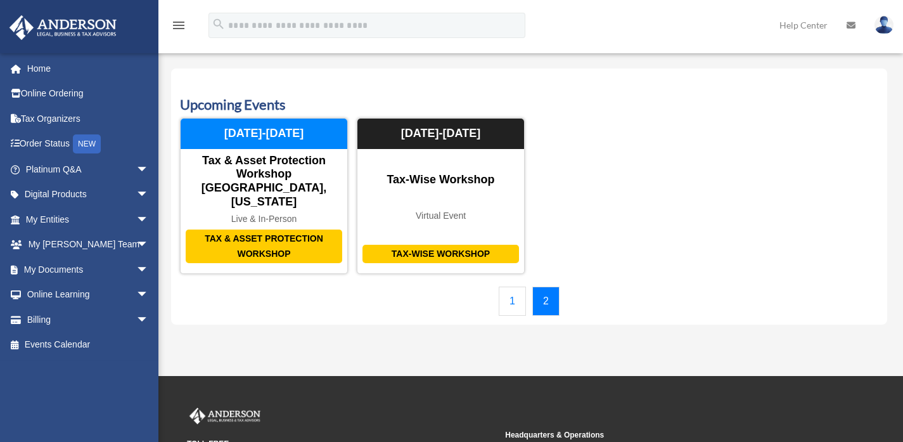
click at [506, 286] on link "1" at bounding box center [512, 300] width 27 height 29
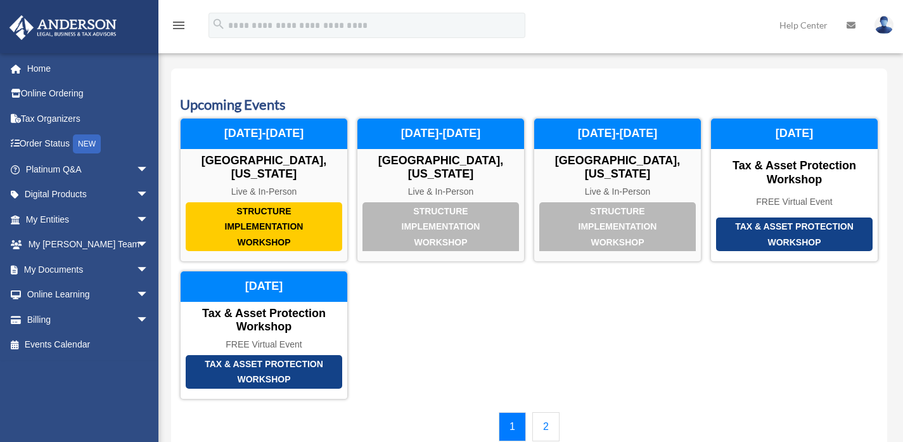
click at [547, 412] on link "2" at bounding box center [545, 426] width 27 height 29
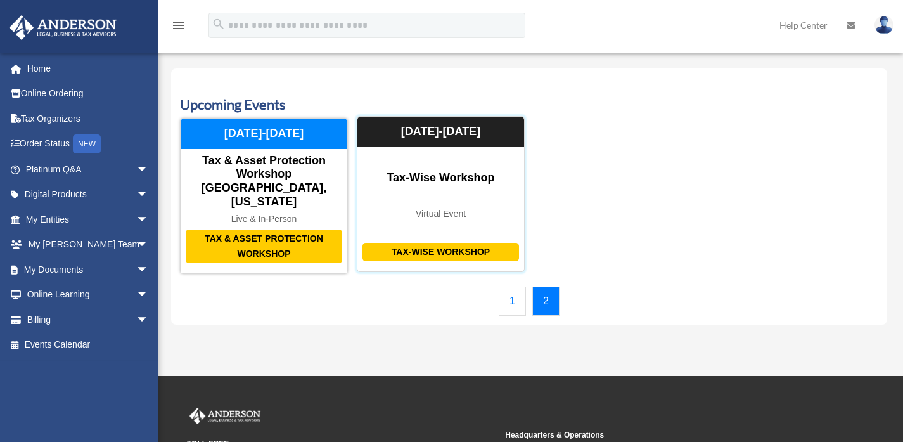
click at [476, 243] on div "Tax-Wise Workshop" at bounding box center [440, 252] width 156 height 18
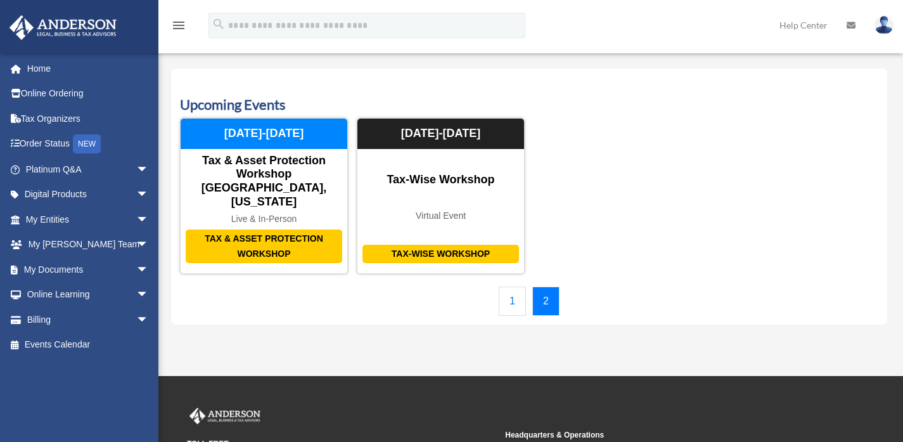
scroll to position [0, 0]
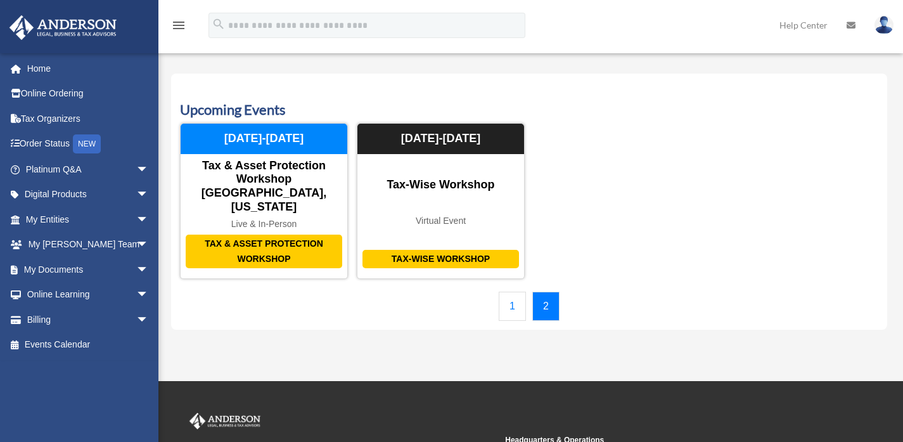
click at [348, 148] on div "Structure Implementation Workshop Las Vegas, Nevada Live & In-Person October 23…" at bounding box center [529, 201] width 698 height 156
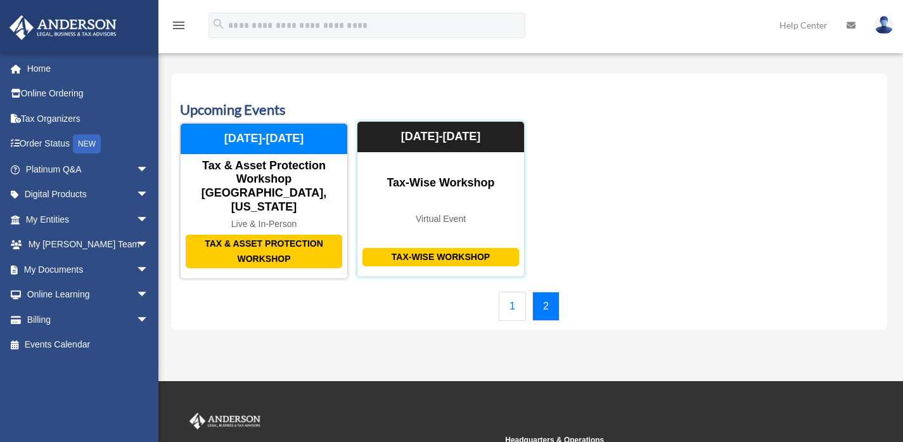
click at [404, 248] on div "Tax-Wise Workshop" at bounding box center [440, 257] width 156 height 18
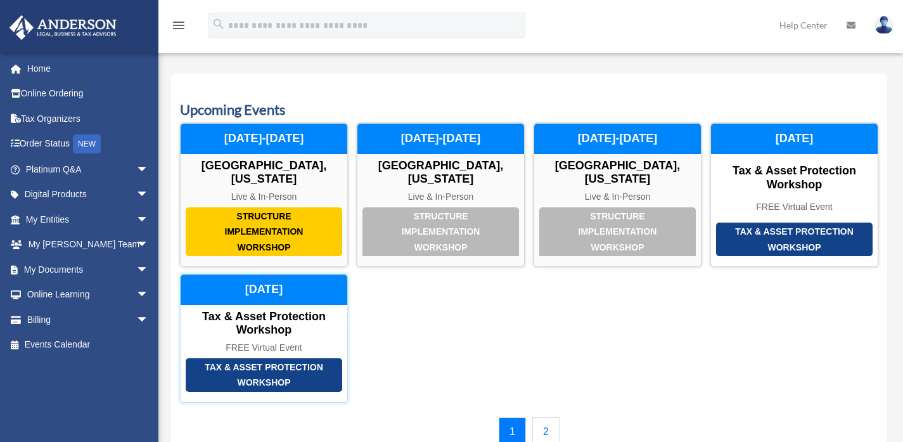
click at [305, 358] on div "Tax & Asset Protection Workshop" at bounding box center [264, 375] width 156 height 34
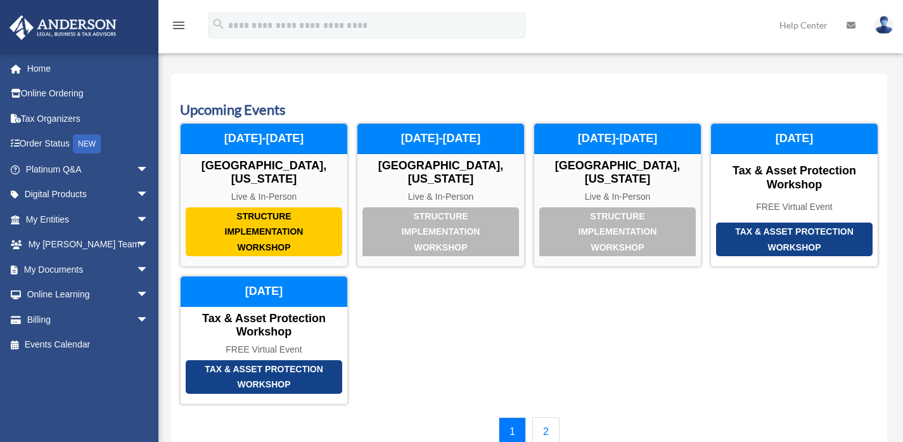
click at [547, 417] on link "2" at bounding box center [545, 431] width 27 height 29
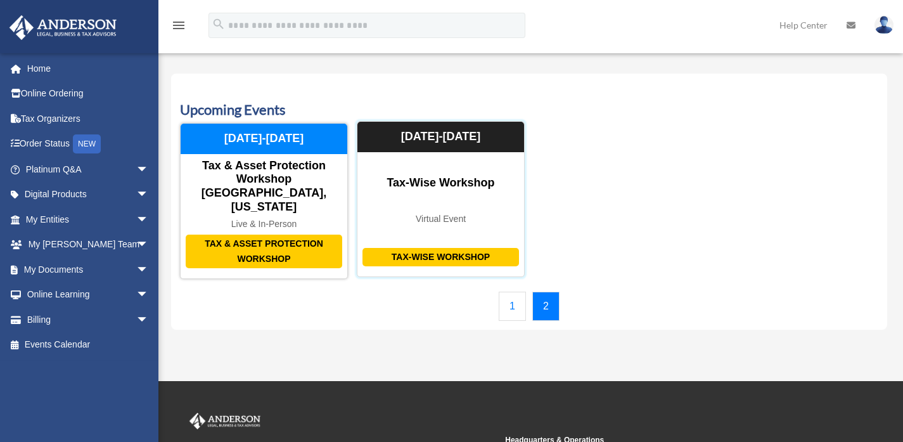
click at [443, 248] on div "Tax-Wise Workshop" at bounding box center [440, 257] width 156 height 18
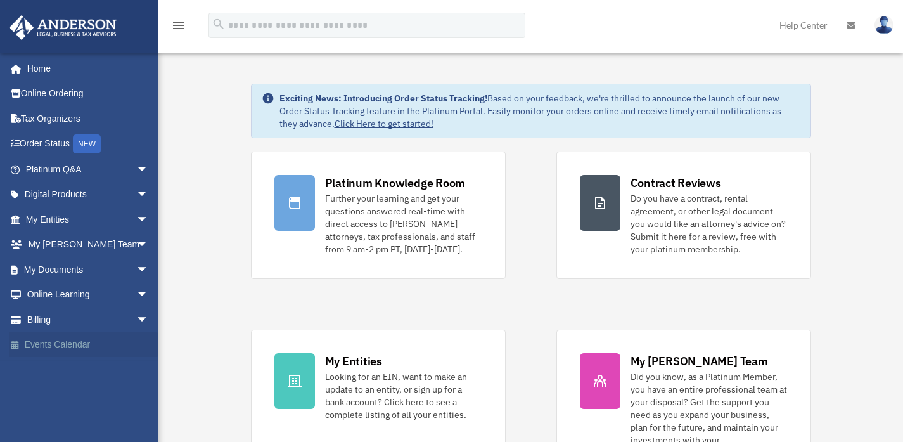
click at [80, 346] on link "Events Calendar" at bounding box center [88, 344] width 159 height 25
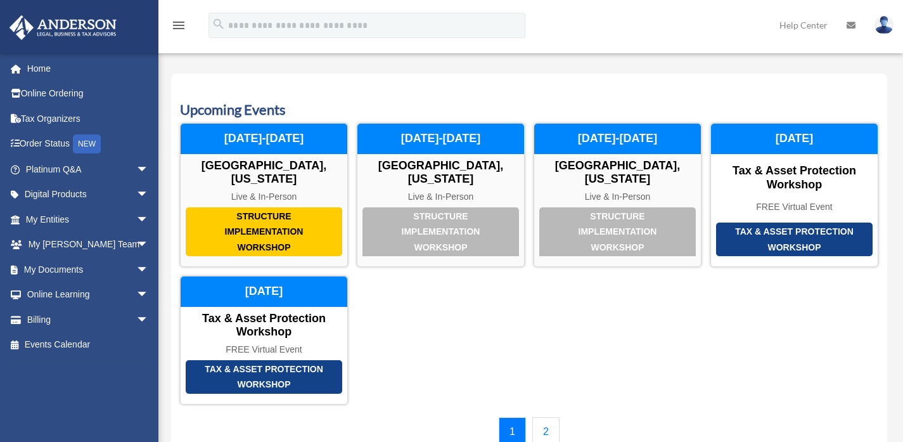
click at [555, 417] on link "2" at bounding box center [545, 431] width 27 height 29
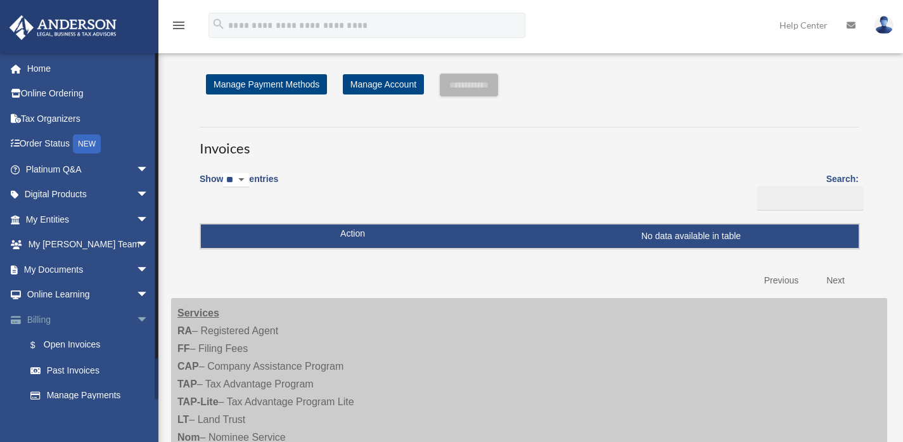
click at [136, 320] on span "arrow_drop_down" at bounding box center [148, 320] width 25 height 26
click at [136, 218] on span "arrow_drop_down" at bounding box center [148, 220] width 25 height 26
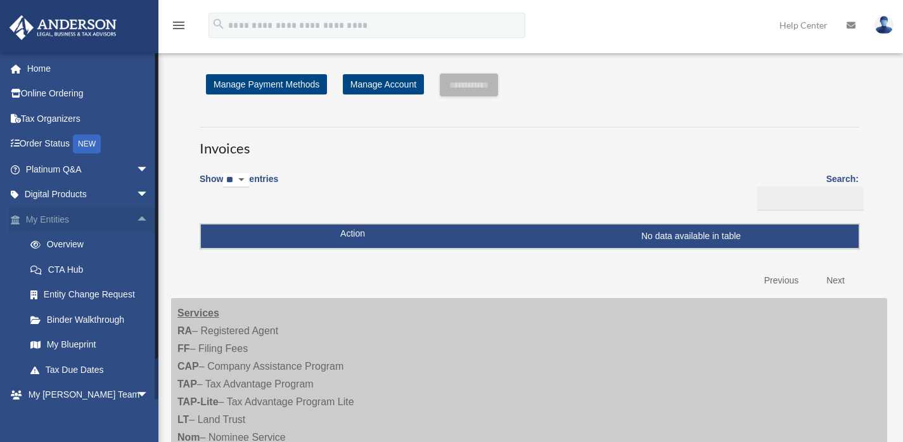
click at [136, 218] on span "arrow_drop_up" at bounding box center [148, 220] width 25 height 26
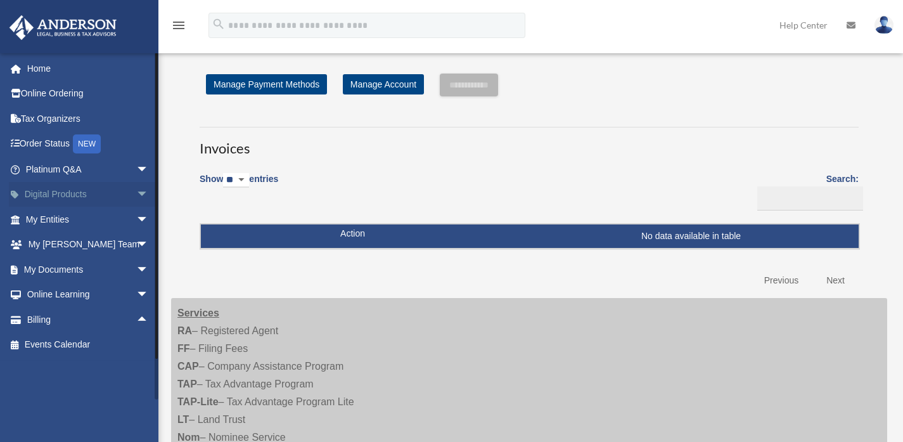
click at [136, 202] on span "arrow_drop_down" at bounding box center [148, 195] width 25 height 26
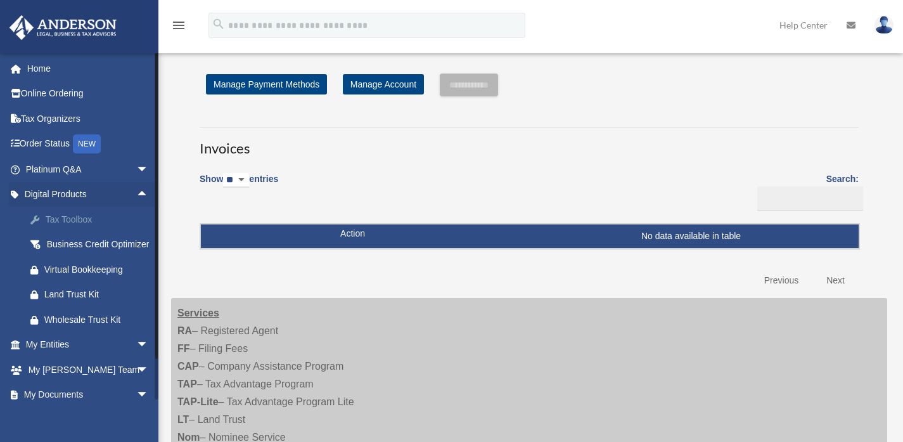
click at [73, 219] on div "Tax Toolbox" at bounding box center [98, 220] width 108 height 16
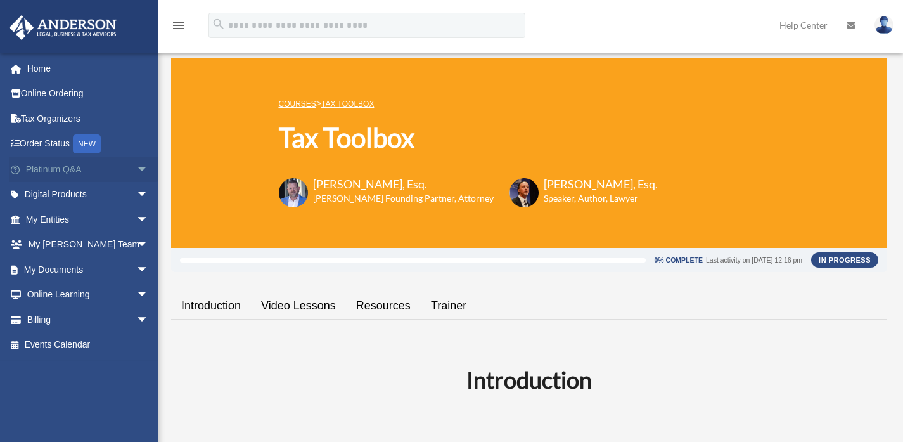
click at [136, 170] on span "arrow_drop_down" at bounding box center [148, 169] width 25 height 26
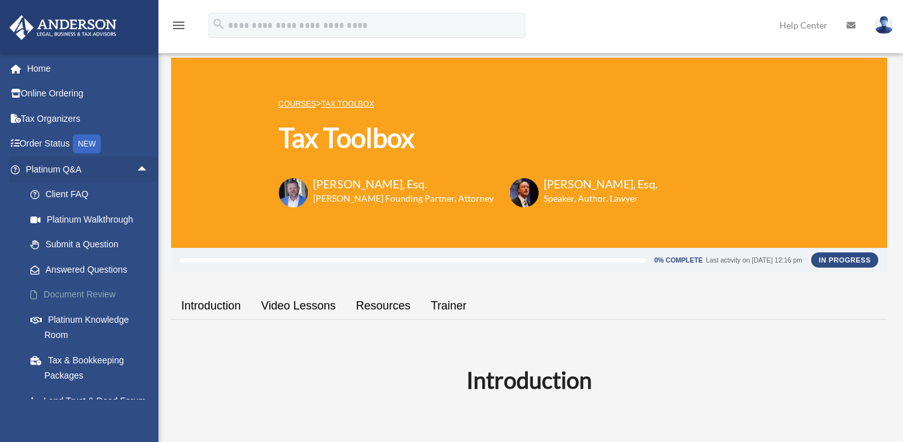
scroll to position [44, 0]
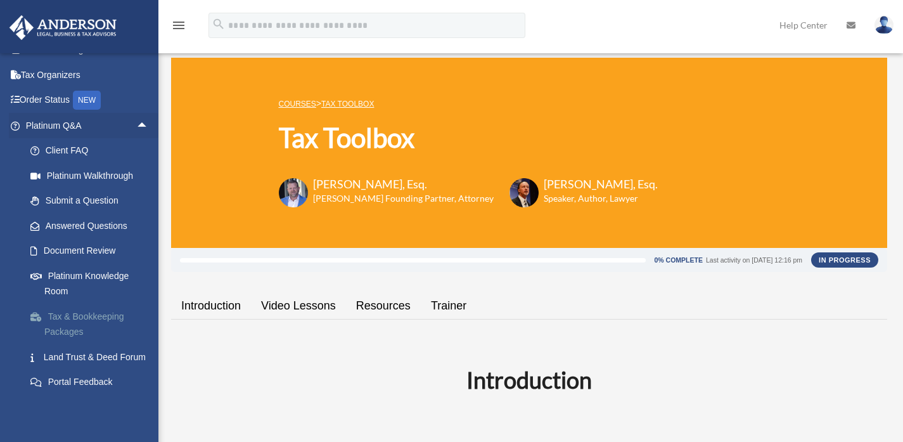
click at [98, 315] on link "Tax & Bookkeeping Packages" at bounding box center [93, 323] width 150 height 41
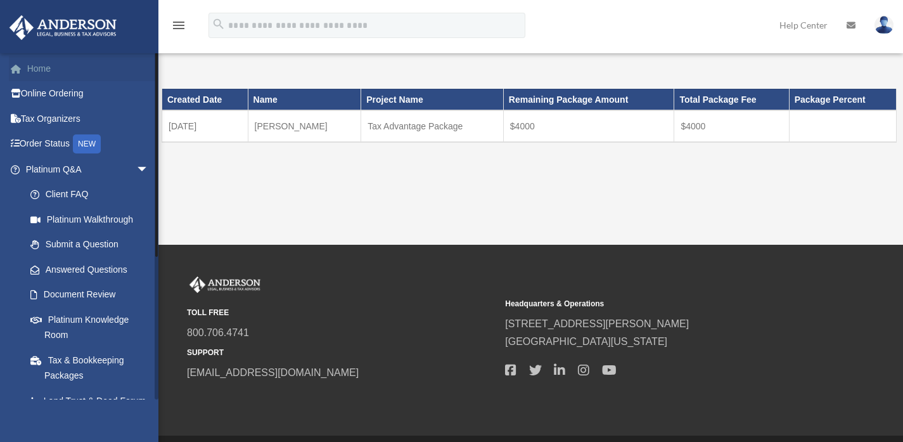
click at [38, 63] on link "Home" at bounding box center [88, 68] width 159 height 25
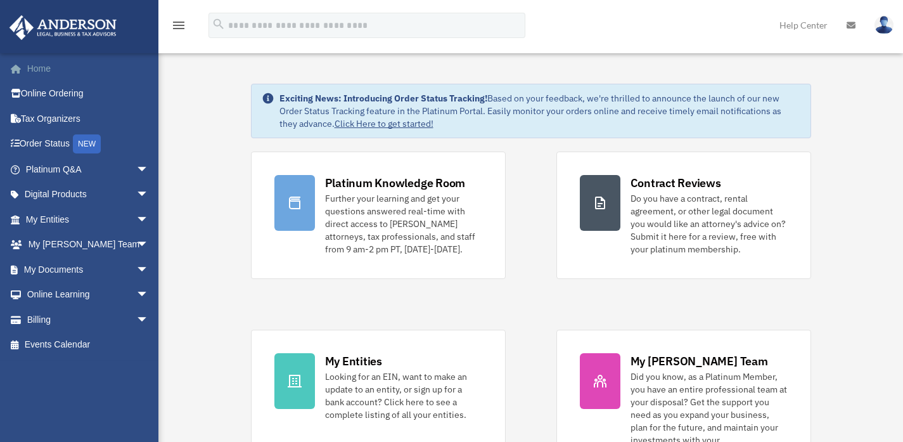
click at [39, 63] on link "Home" at bounding box center [88, 68] width 159 height 25
click at [136, 219] on span "arrow_drop_down" at bounding box center [148, 220] width 25 height 26
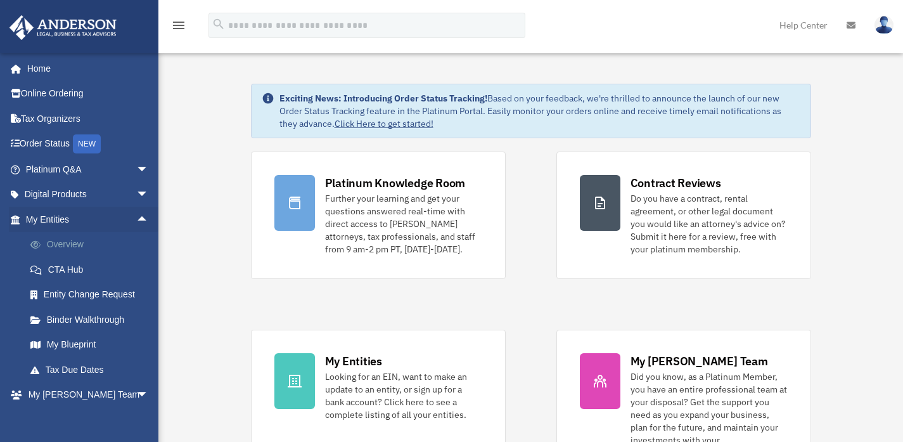
click at [65, 242] on link "Overview" at bounding box center [93, 244] width 150 height 25
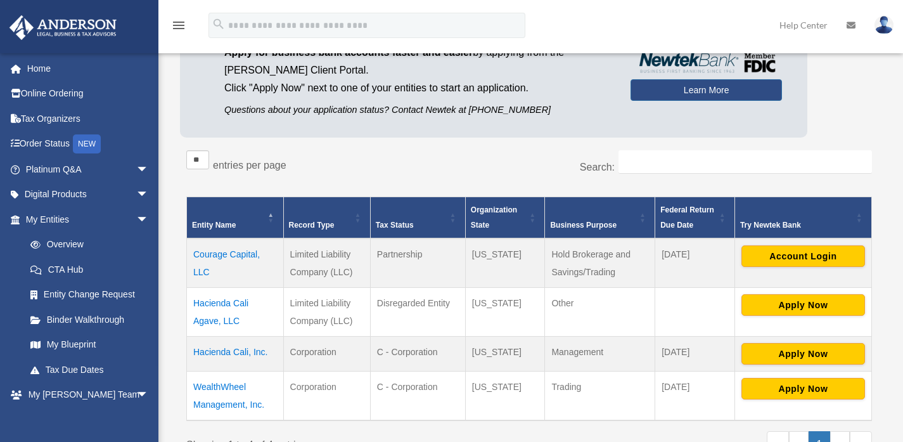
scroll to position [120, 0]
